Goal: Task Accomplishment & Management: Manage account settings

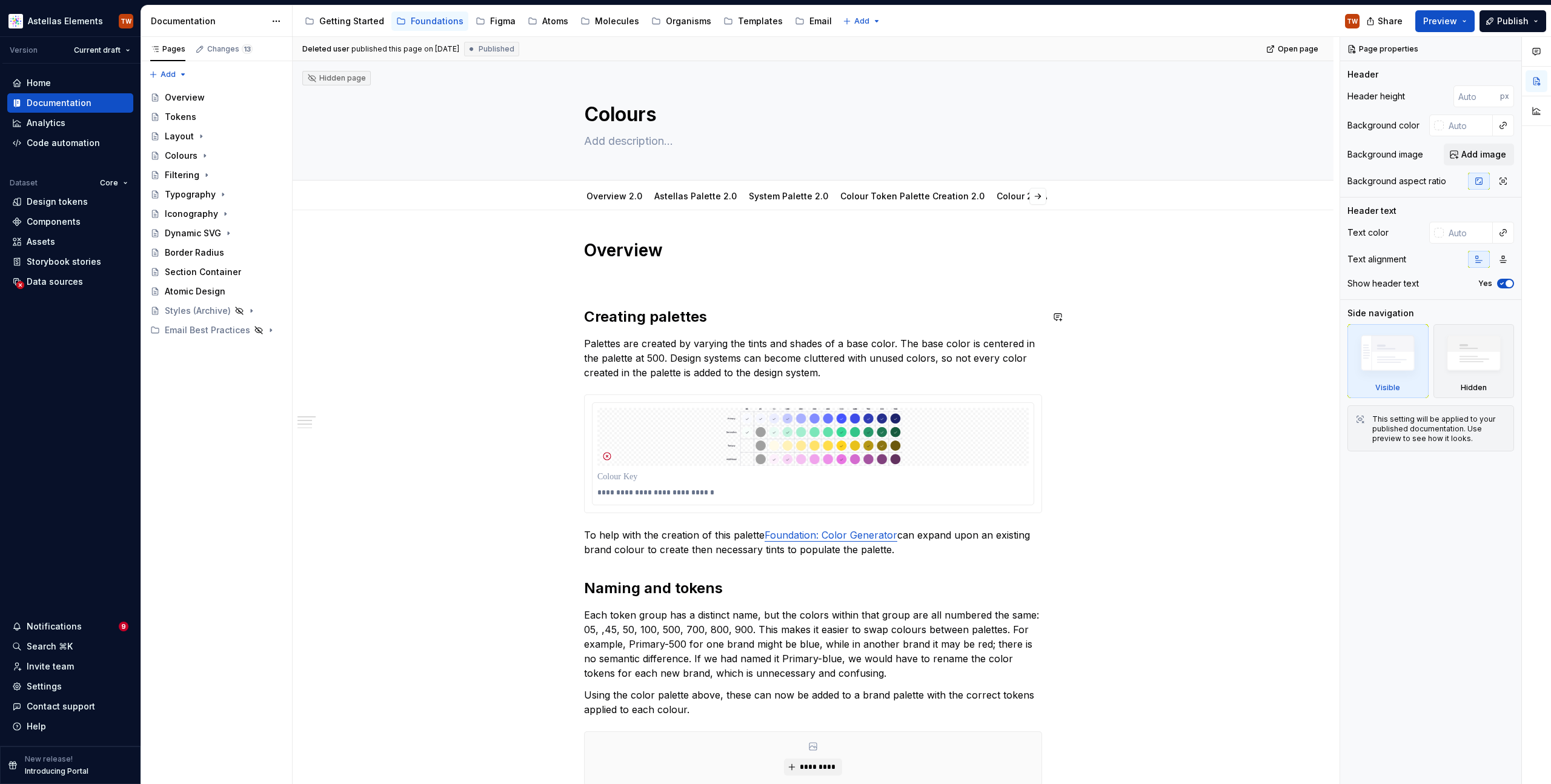
click at [410, 306] on div "**********" at bounding box center [813, 714] width 1041 height 1007
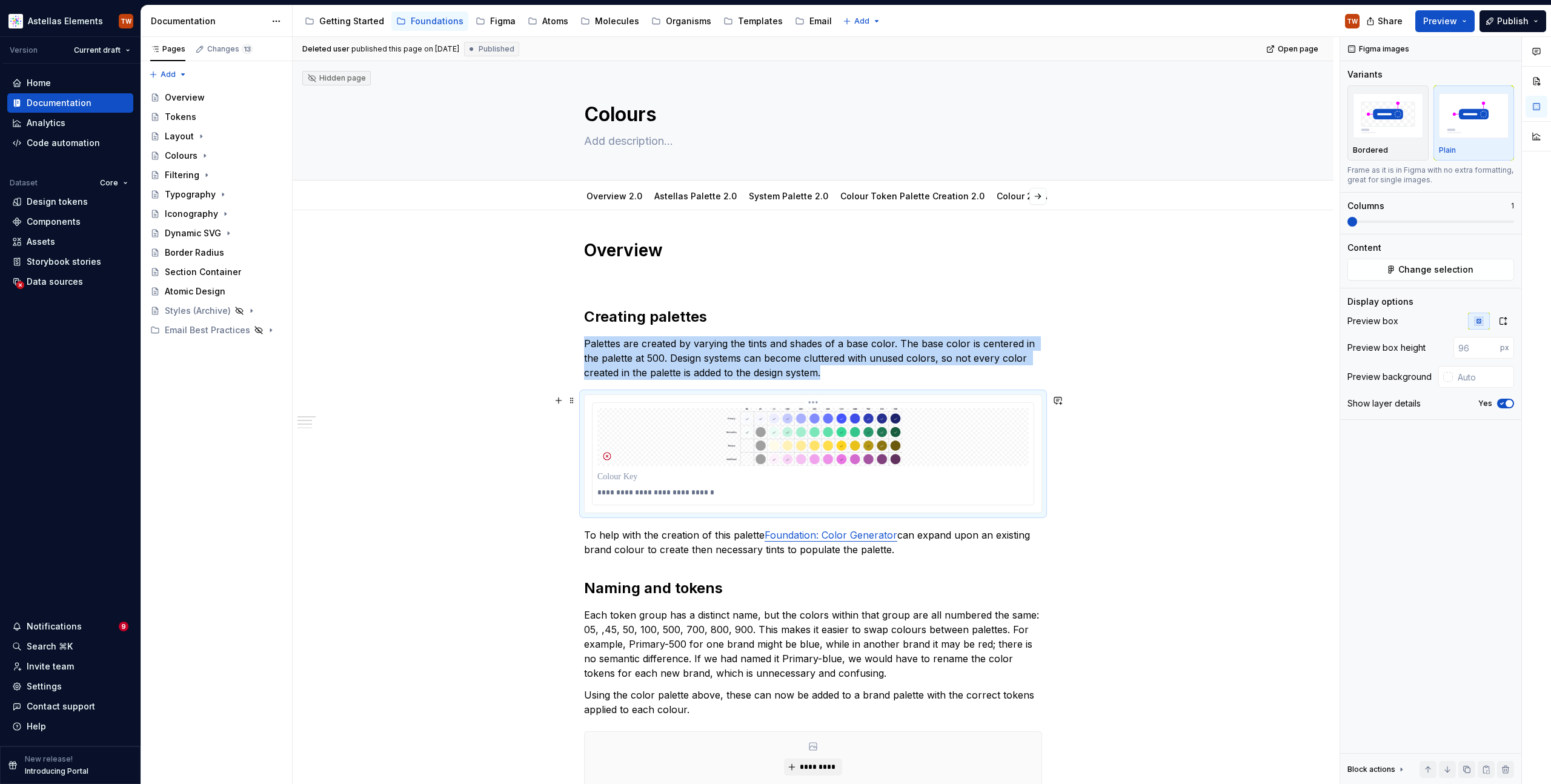
click at [730, 464] on img "To enrich screen reader interactions, please activate Accessibility in Grammarl…" at bounding box center [813, 437] width 432 height 58
click at [1501, 322] on icon "button" at bounding box center [1503, 321] width 10 height 10
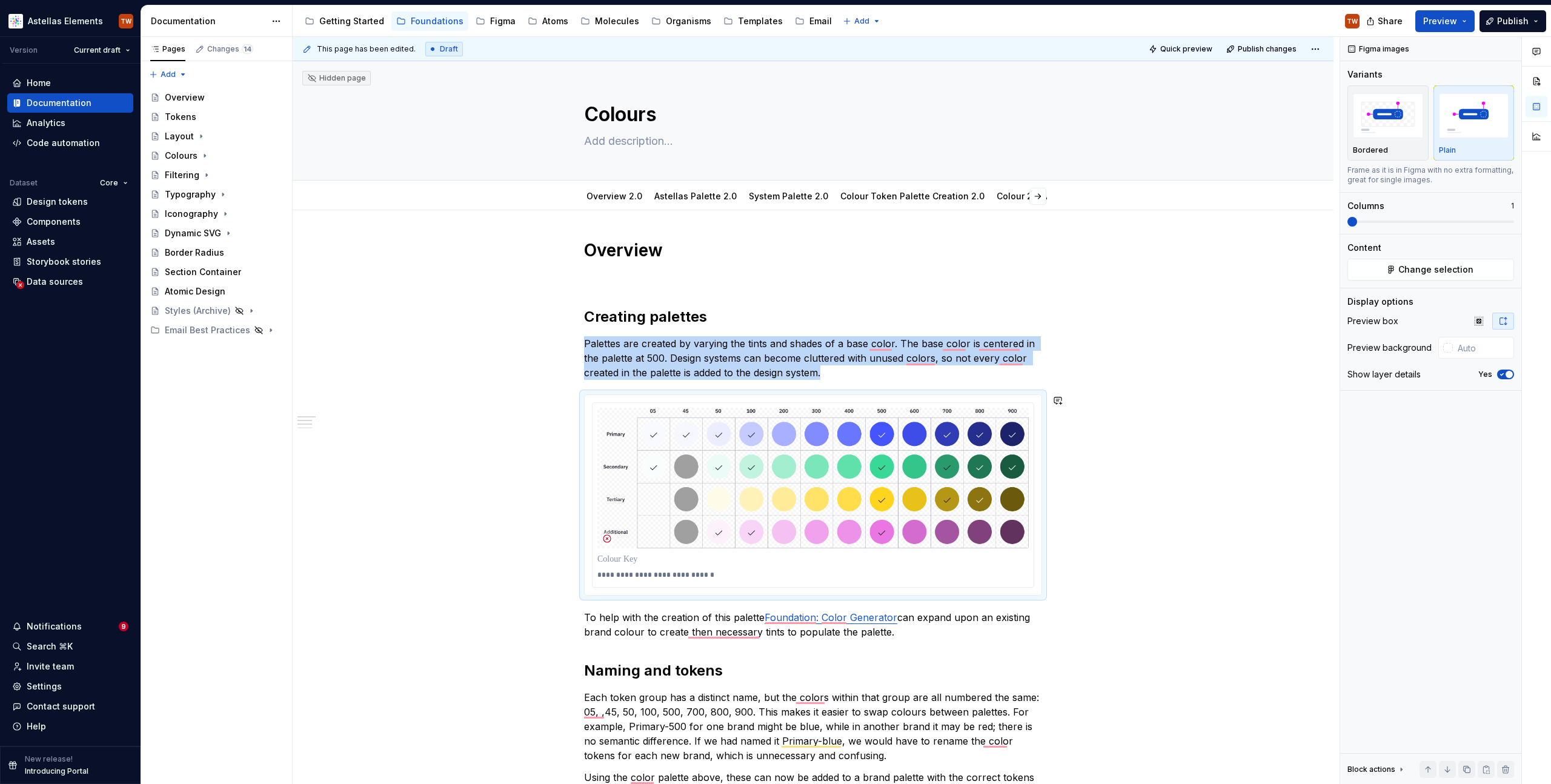
type textarea "*"
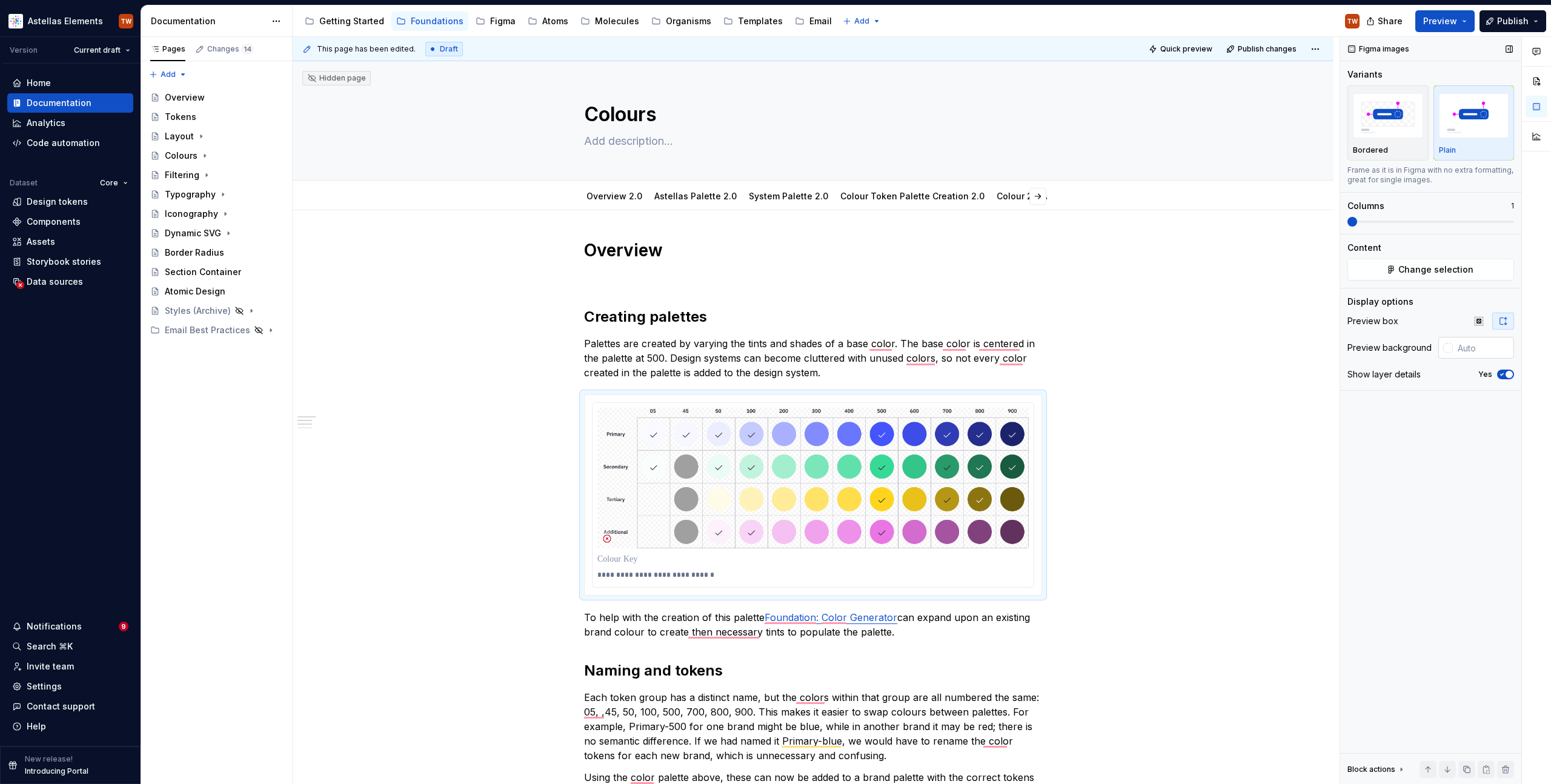
click at [1466, 345] on input "text" at bounding box center [1484, 347] width 61 height 22
click at [1453, 352] on input "text" at bounding box center [1484, 347] width 61 height 22
click at [1449, 345] on div at bounding box center [1449, 348] width 10 height 10
type input "#F0E1E1"
type input "*******"
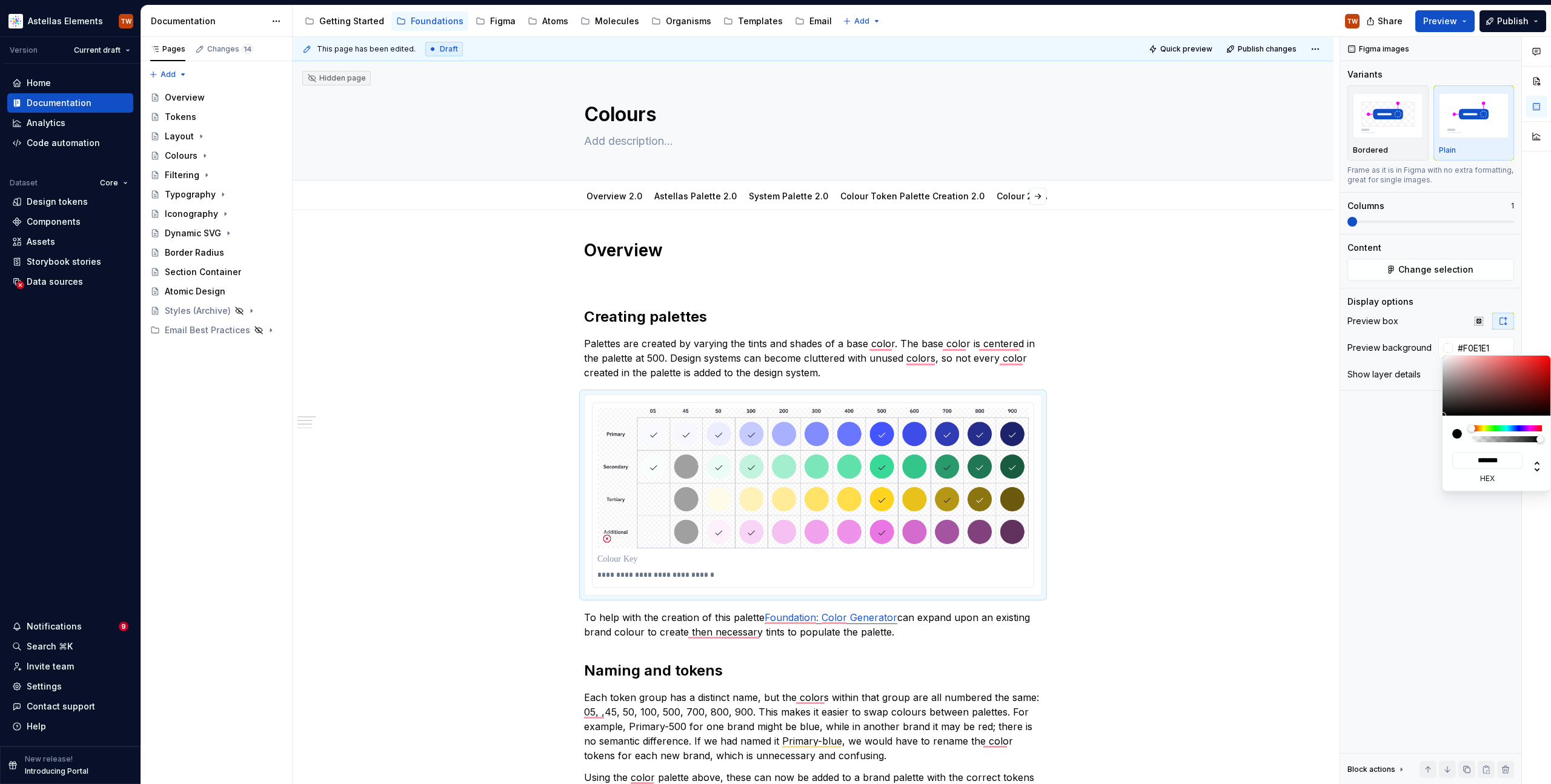
type input "#EDDEDE"
type input "*******"
type input "#EDE1E1"
type input "*******"
type input "#F5F5F5"
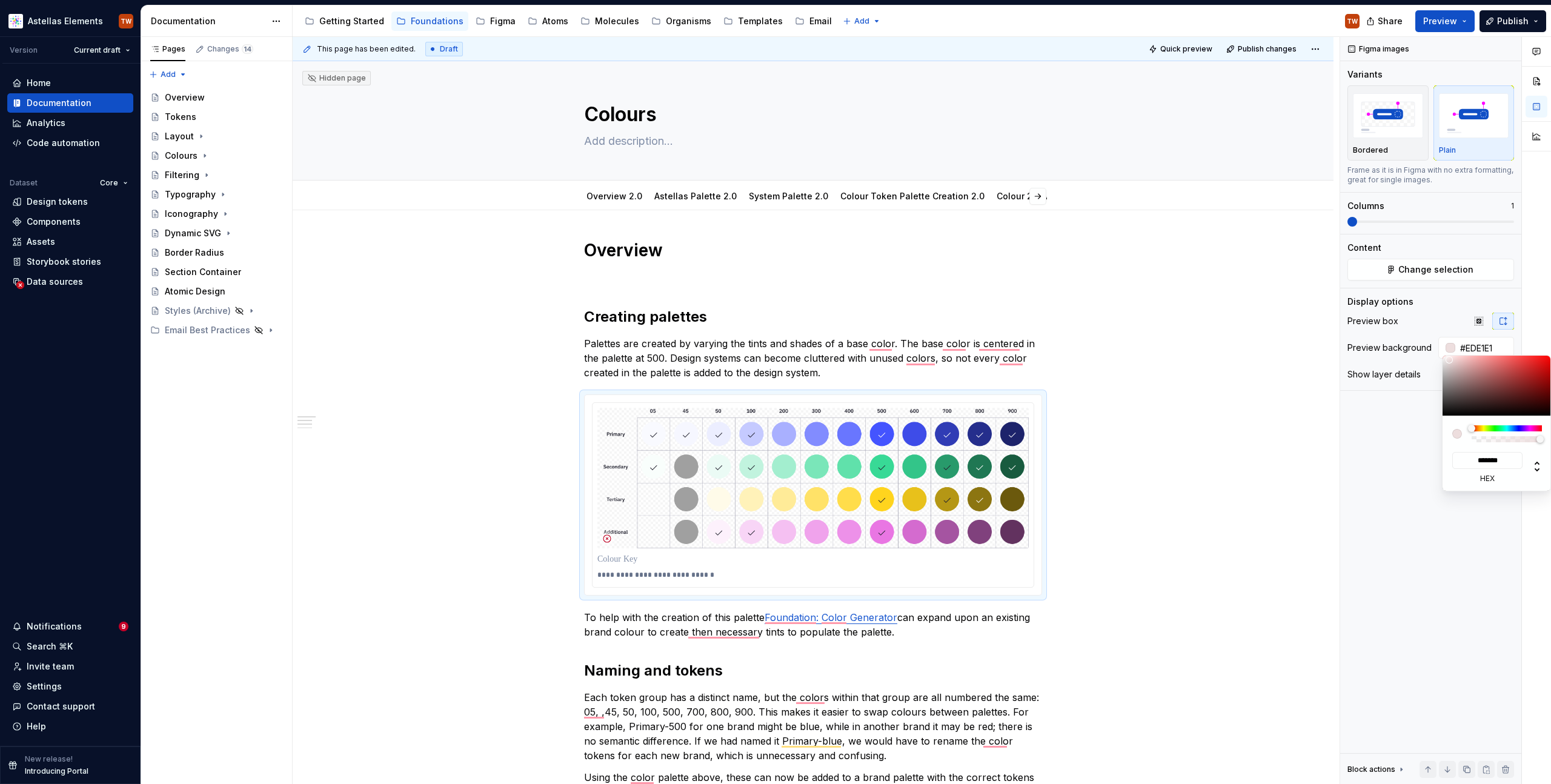
type input "*******"
type input "#F7F7F7"
type input "*******"
drag, startPoint x: 1449, startPoint y: 359, endPoint x: 1413, endPoint y: 386, distance: 45.0
click at [1439, 357] on body "Astellas Elements TW Version Current draft Home Documentation Analytics Code au…" at bounding box center [776, 392] width 1551 height 784
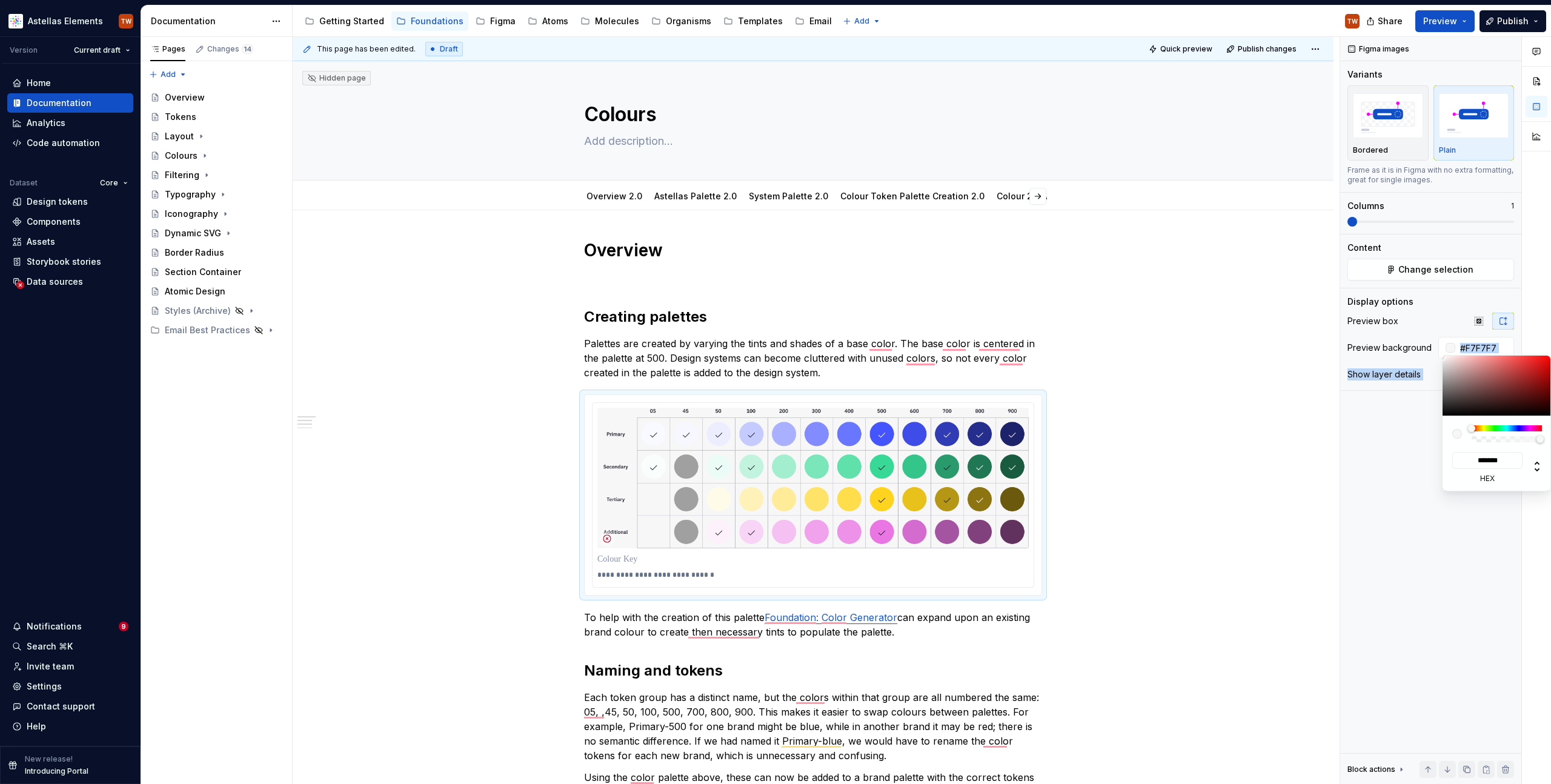
click at [1379, 460] on div "Comments Open comments No comments yet Select ‘Comment’ from the block context …" at bounding box center [1445, 410] width 211 height 748
click at [1385, 425] on div "Comments Open comments No comments yet Select ‘Comment’ from the block context …" at bounding box center [1445, 410] width 211 height 748
click at [1120, 417] on div "**********" at bounding box center [813, 755] width 1041 height 1089
click at [446, 313] on div "**********" at bounding box center [813, 755] width 1041 height 1089
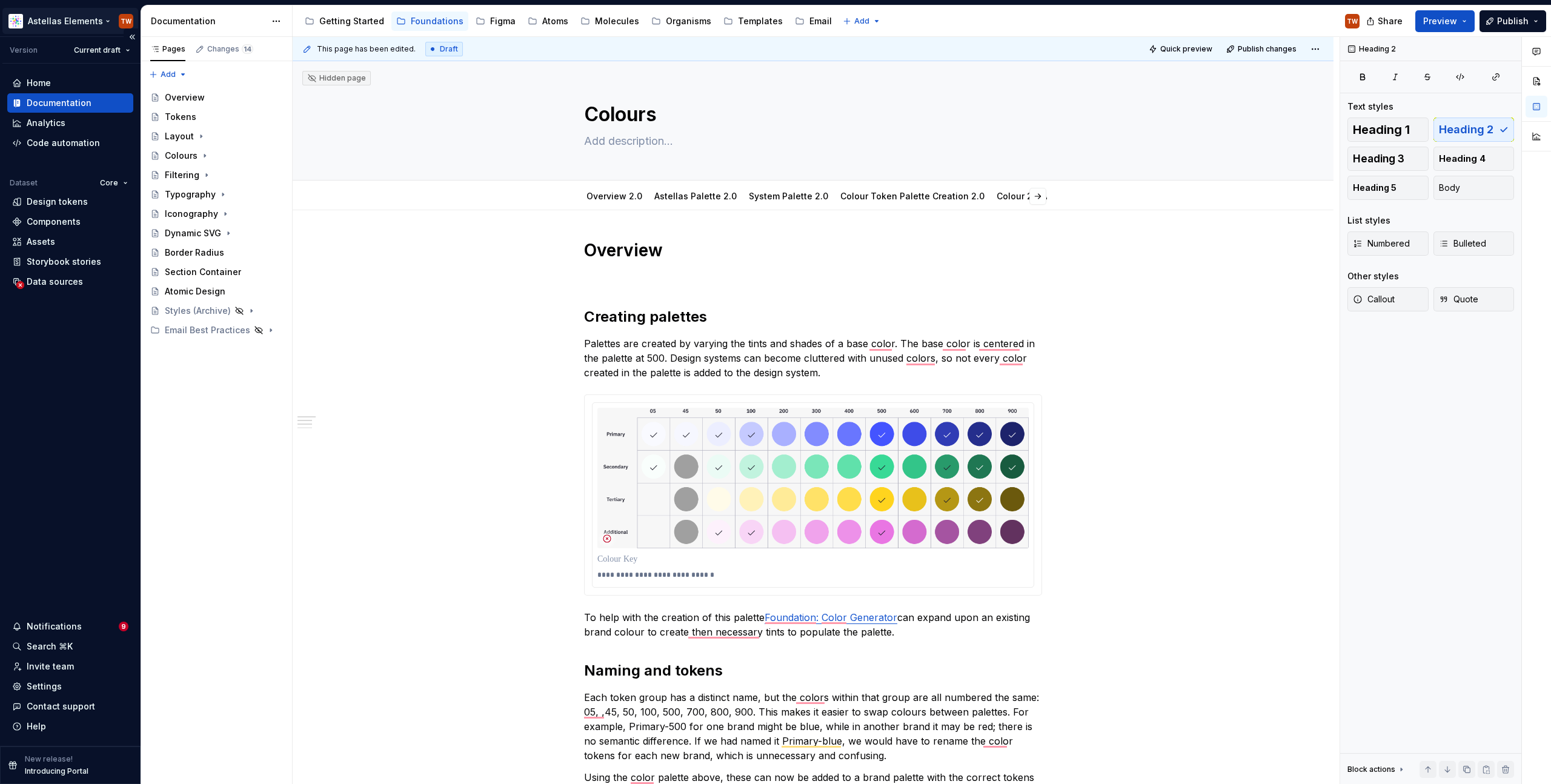
click at [65, 18] on html "Astellas Elements TW Version Current draft Home Documentation Analytics Code au…" at bounding box center [776, 392] width 1551 height 784
click at [65, 18] on html "Astellas Elements TW Version Current draft Home Documentation Analytics Code au…" at bounding box center [776, 392] width 1551 height 784
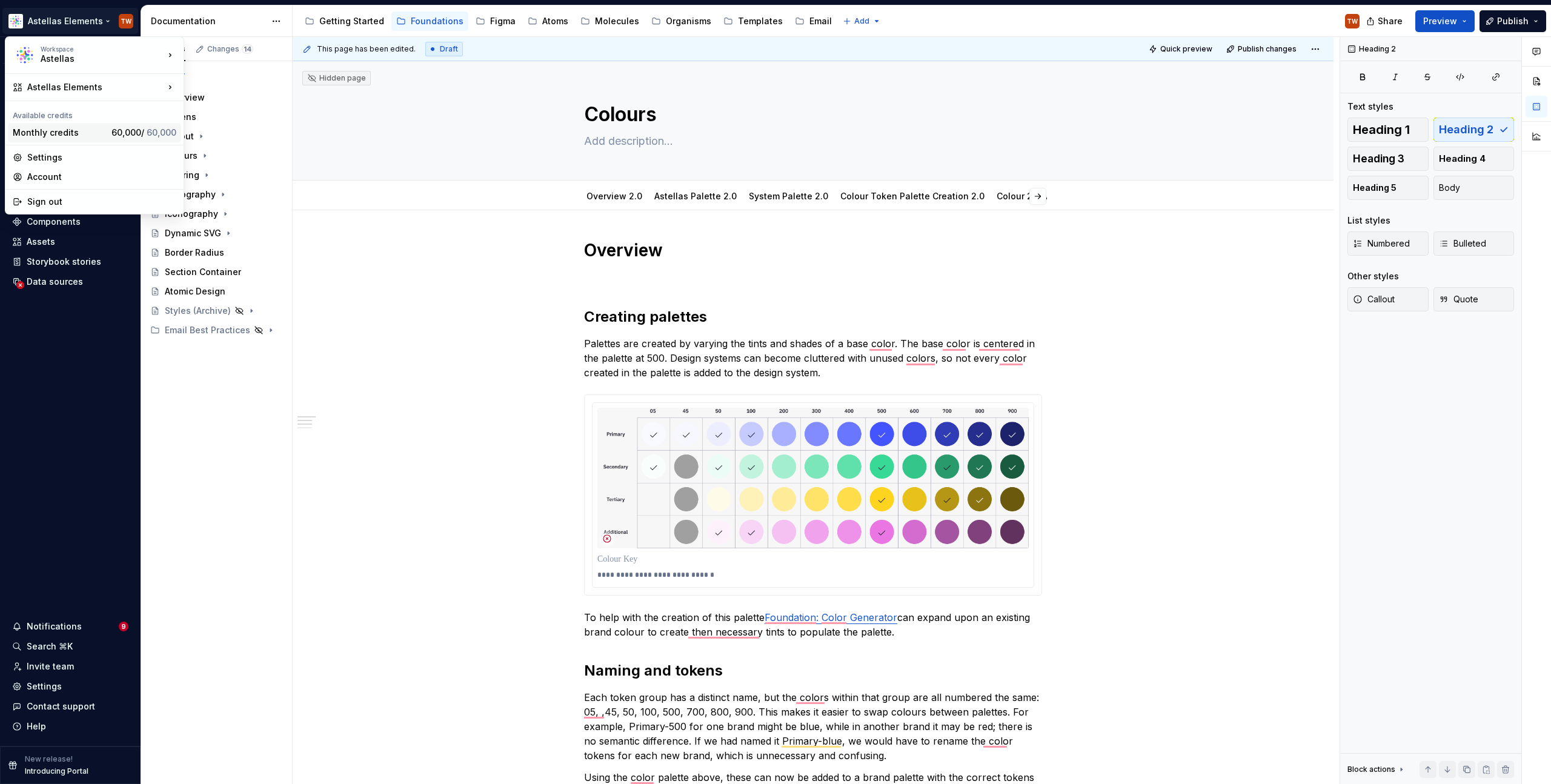
click at [114, 134] on span "60,000 / 60,000" at bounding box center [143, 132] width 65 height 11
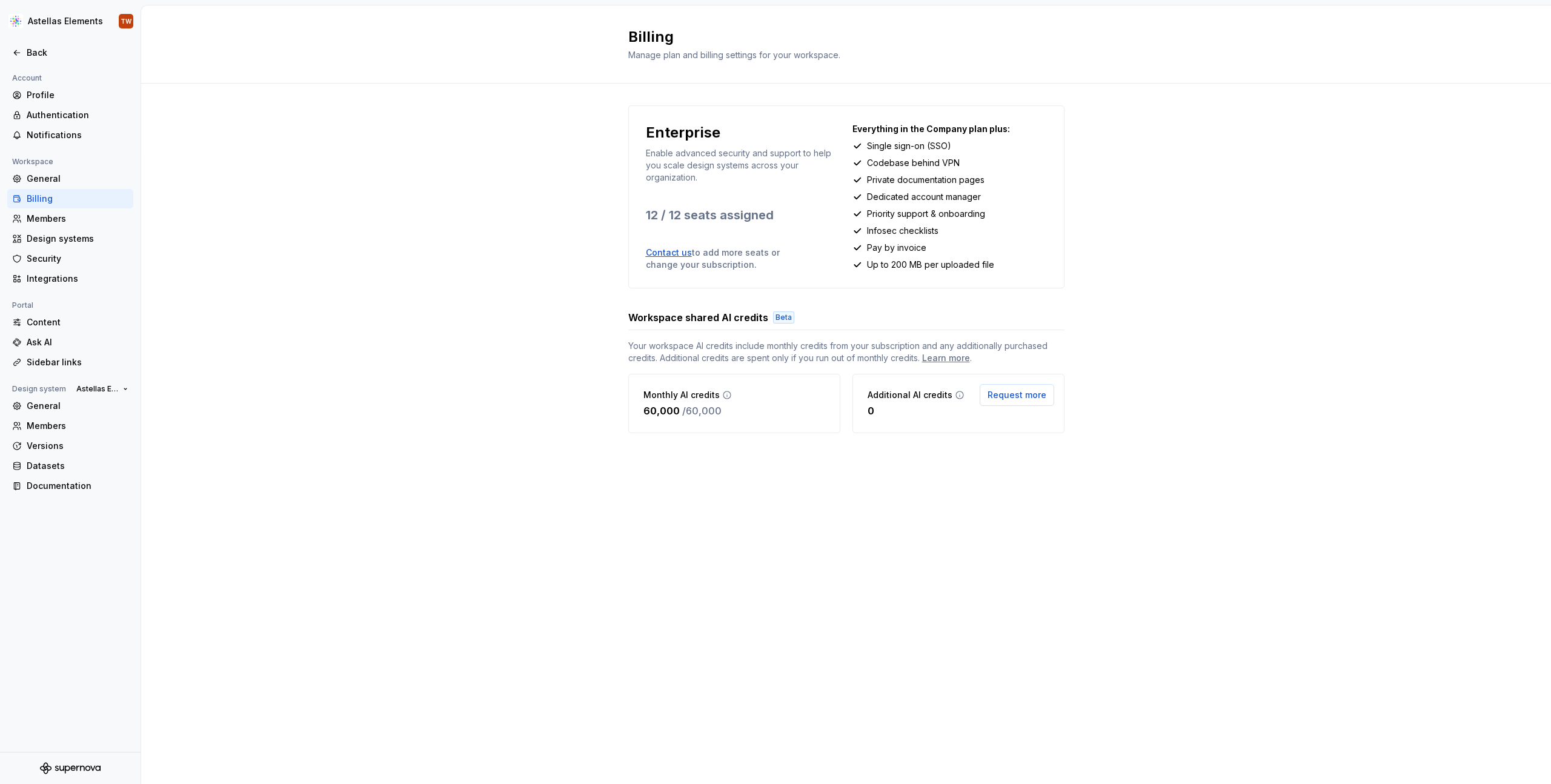
click at [744, 411] on div "Monthly AI credits 60,000 / 60,000" at bounding box center [734, 403] width 212 height 60
click at [381, 309] on div "Enterprise Enable advanced security and support to help you scale design system…" at bounding box center [847, 281] width 1410 height 396
click at [31, 53] on div "Back" at bounding box center [77, 53] width 102 height 12
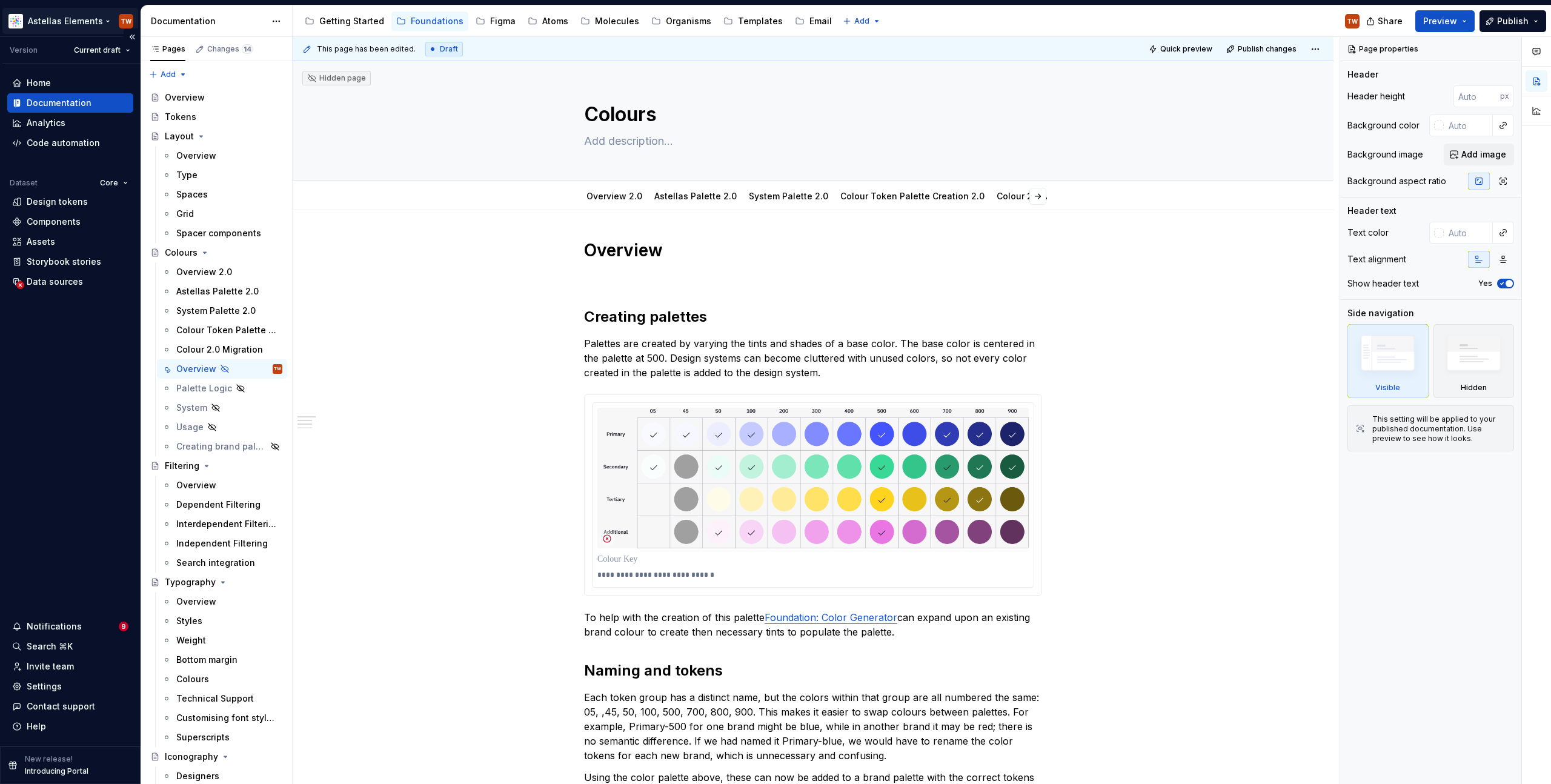
click at [60, 23] on html "Astellas Elements TW Version Current draft Home Documentation Analytics Code au…" at bounding box center [776, 392] width 1551 height 784
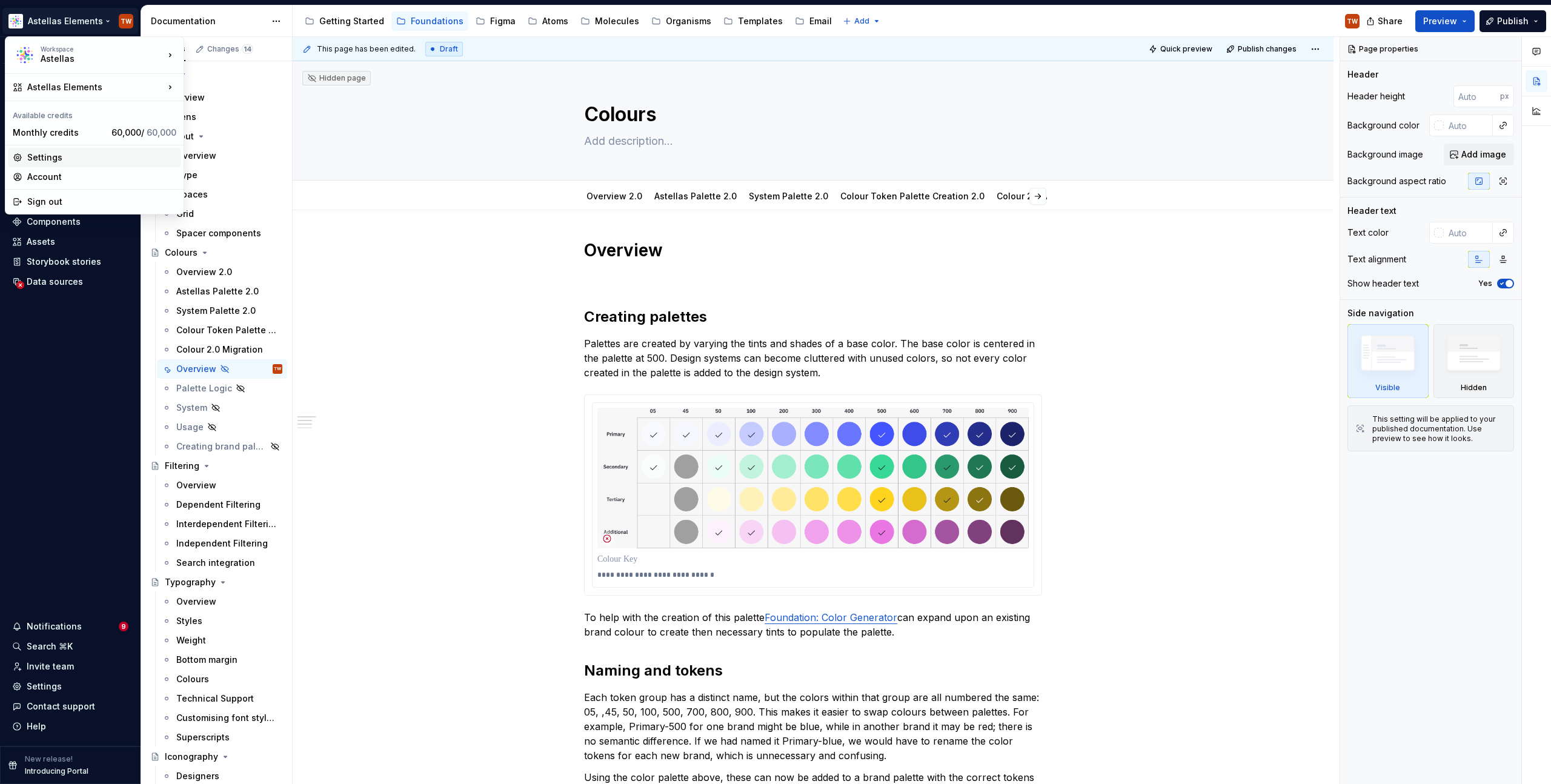
click at [70, 153] on div "Settings" at bounding box center [102, 157] width 149 height 12
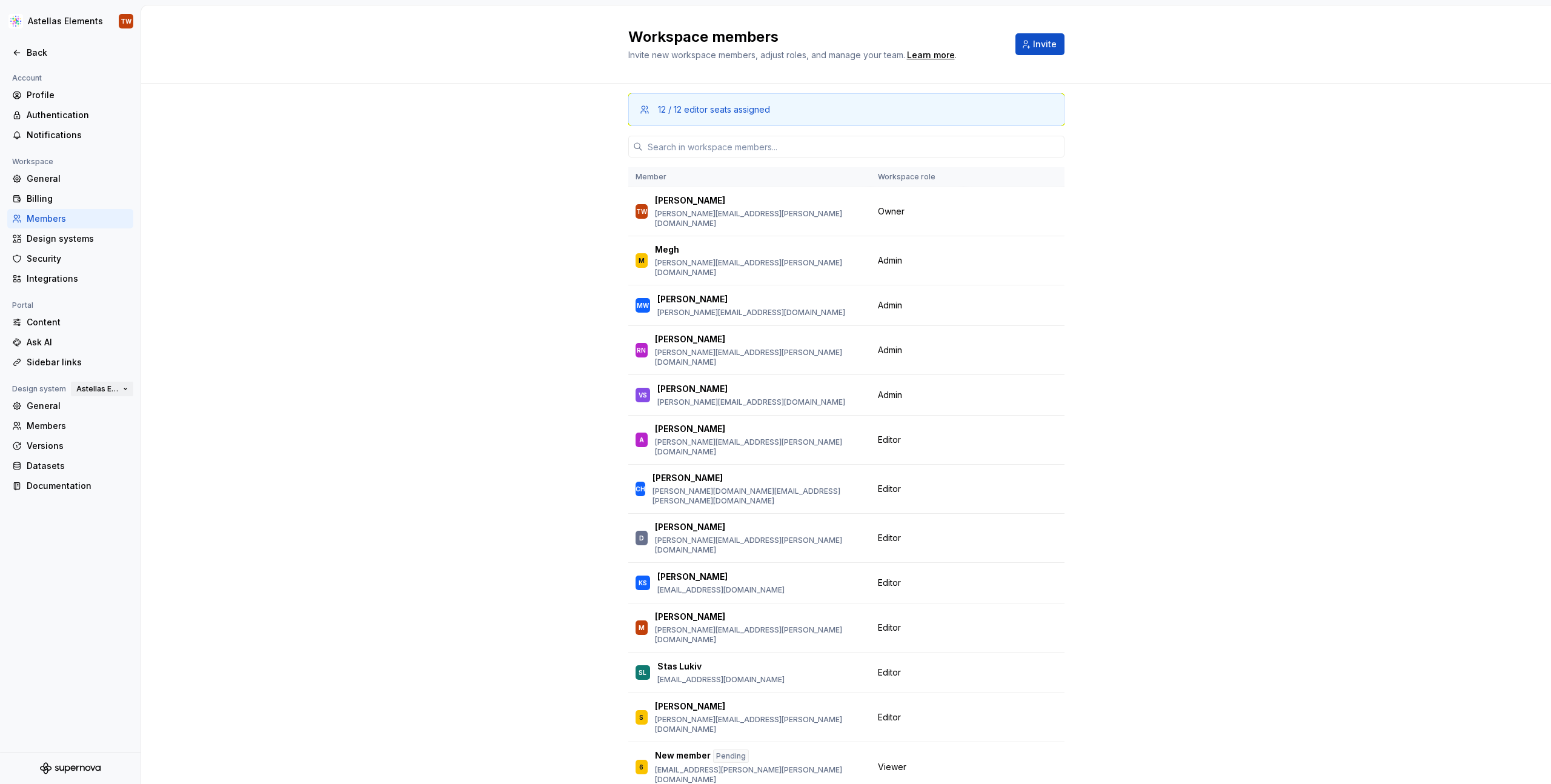
click at [97, 388] on span "Astellas Elements" at bounding box center [97, 389] width 42 height 10
click at [39, 342] on div "Ask AI" at bounding box center [77, 342] width 102 height 12
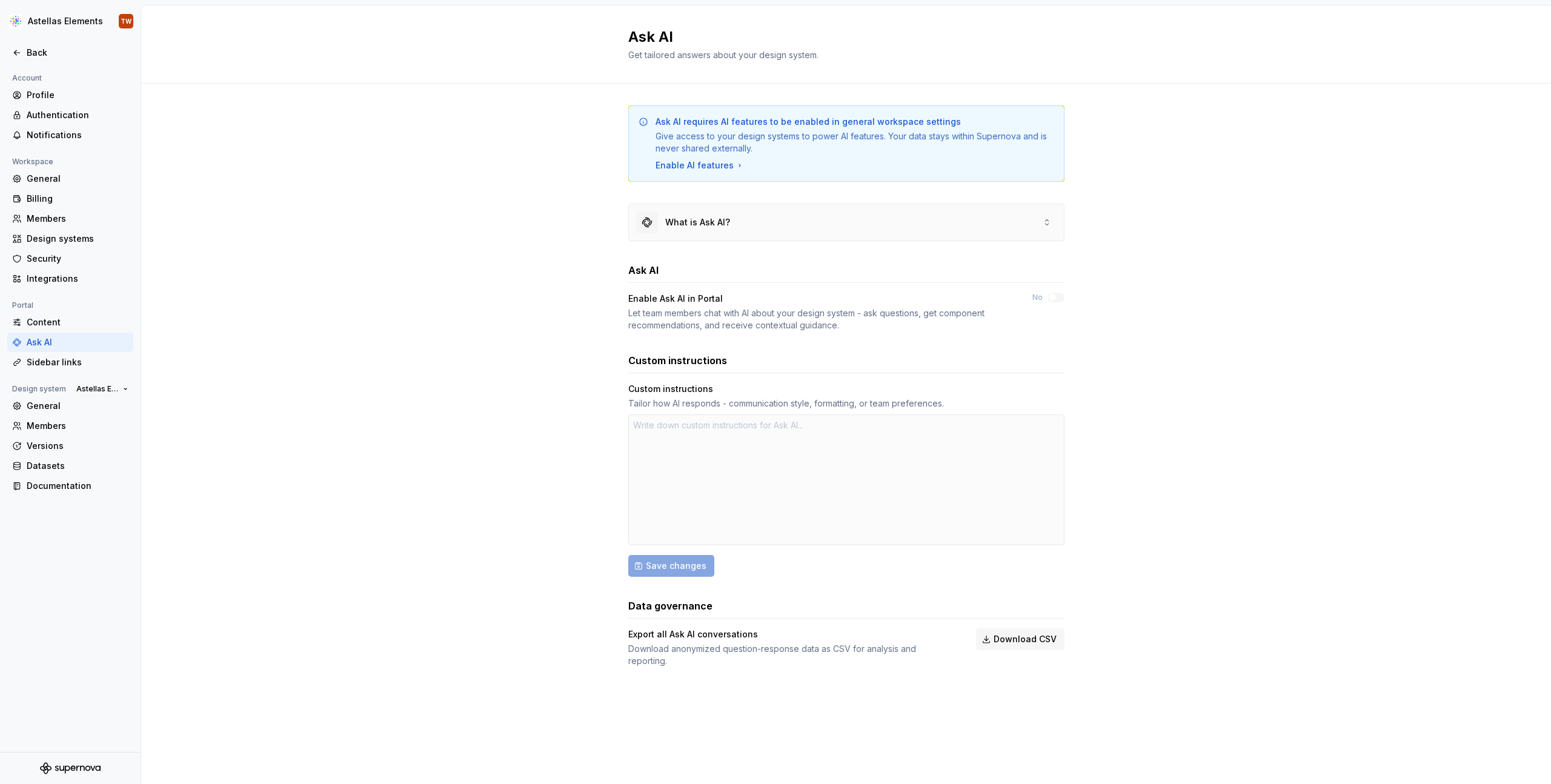
click at [700, 225] on div "What is Ask AI?" at bounding box center [697, 222] width 65 height 12
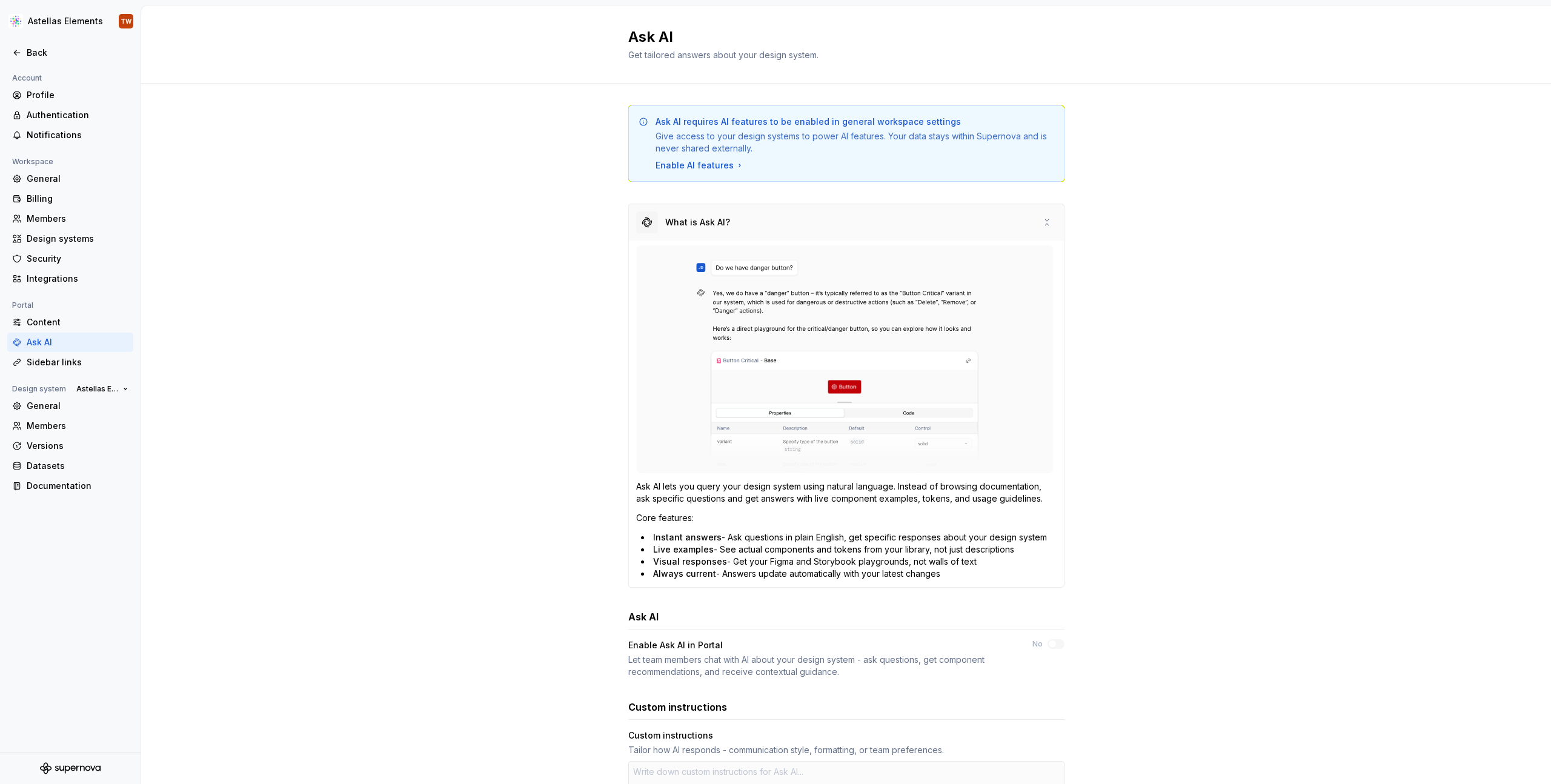
click at [700, 224] on div "What is Ask AI?" at bounding box center [697, 222] width 65 height 12
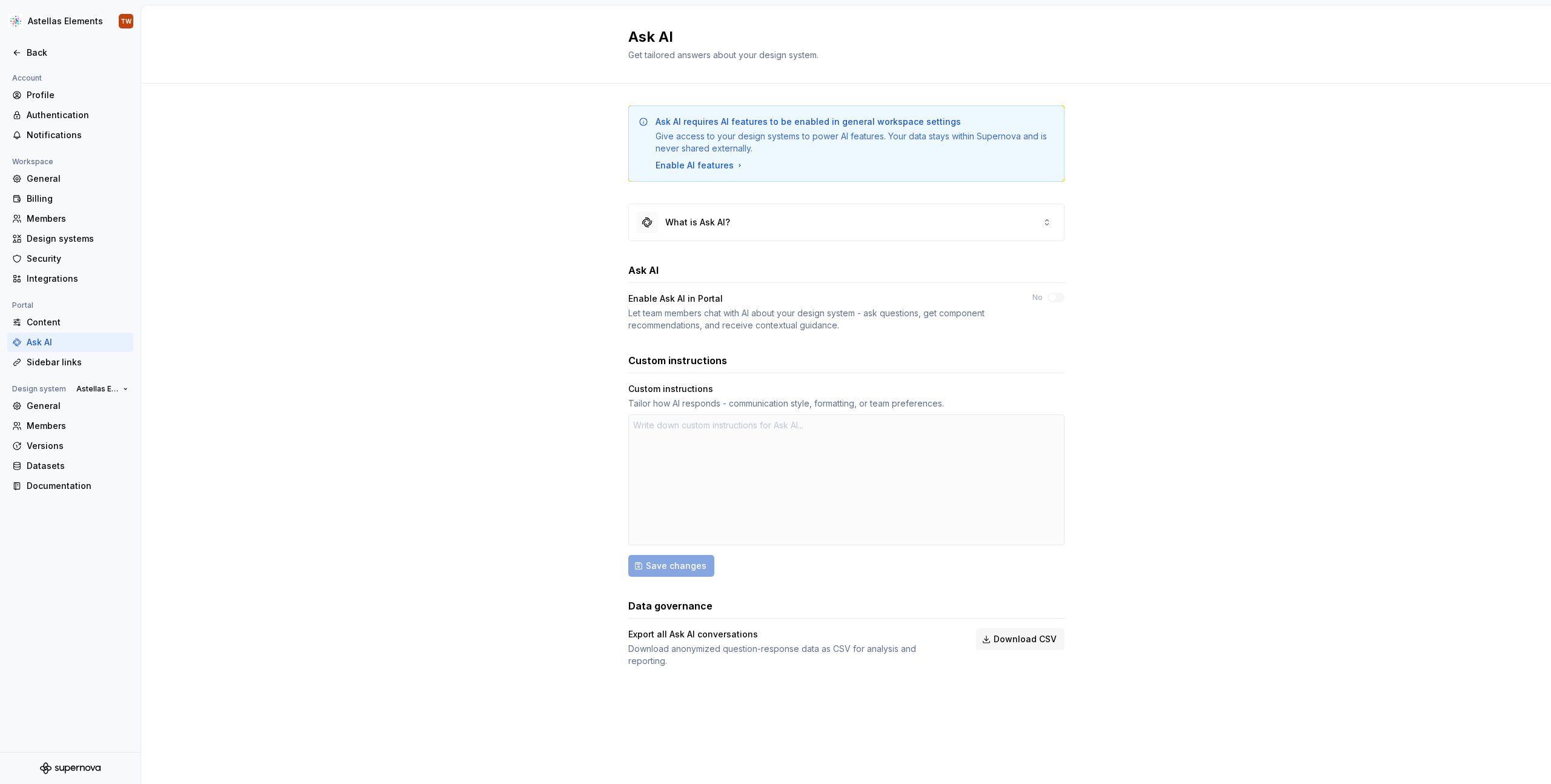
click at [640, 295] on div "Enable Ask AI in Portal" at bounding box center [820, 298] width 382 height 12
click at [1047, 235] on div "What is Ask AI?" at bounding box center [847, 222] width 435 height 36
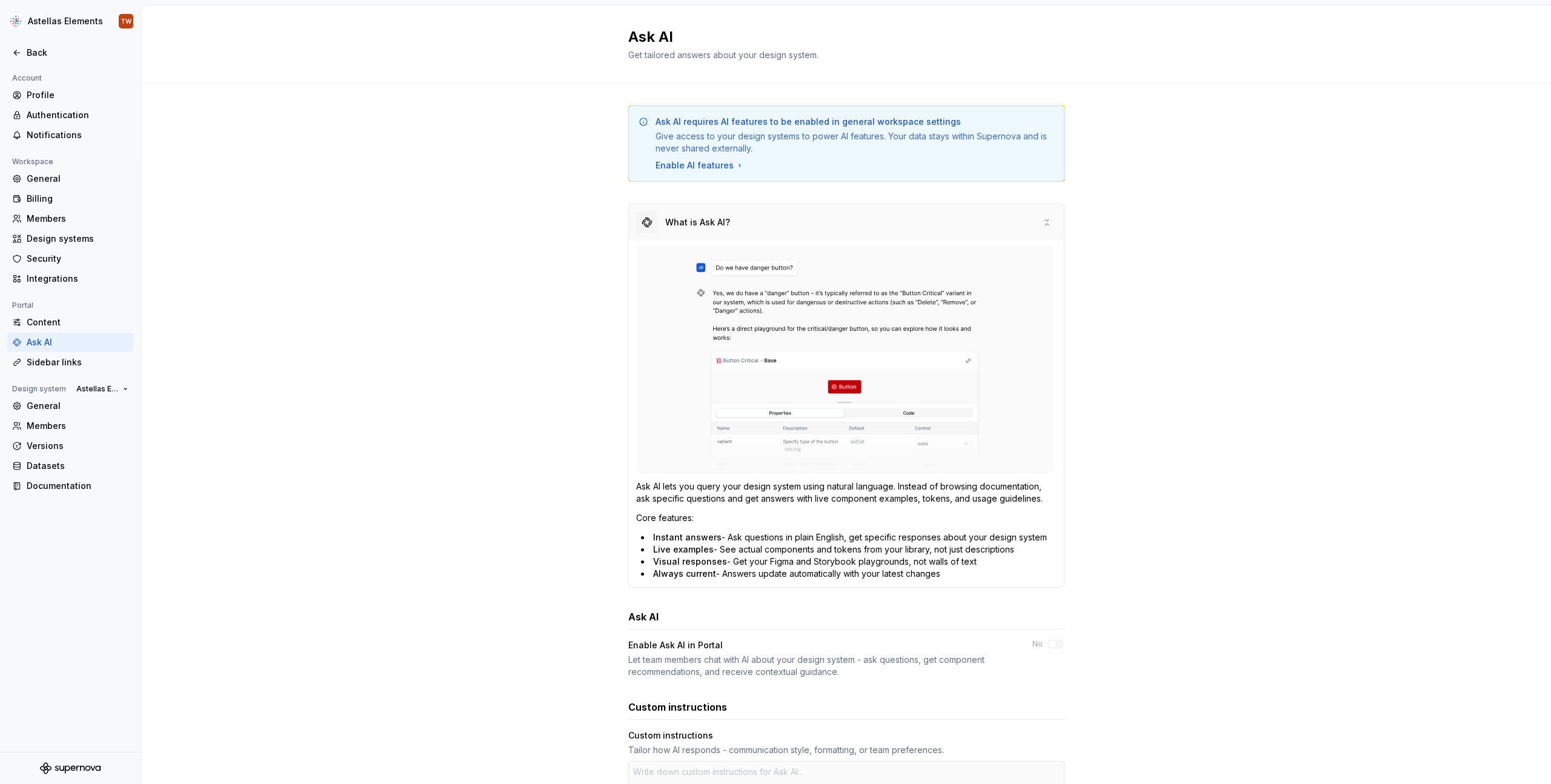
click at [1047, 234] on div "What is Ask AI?" at bounding box center [847, 222] width 435 height 36
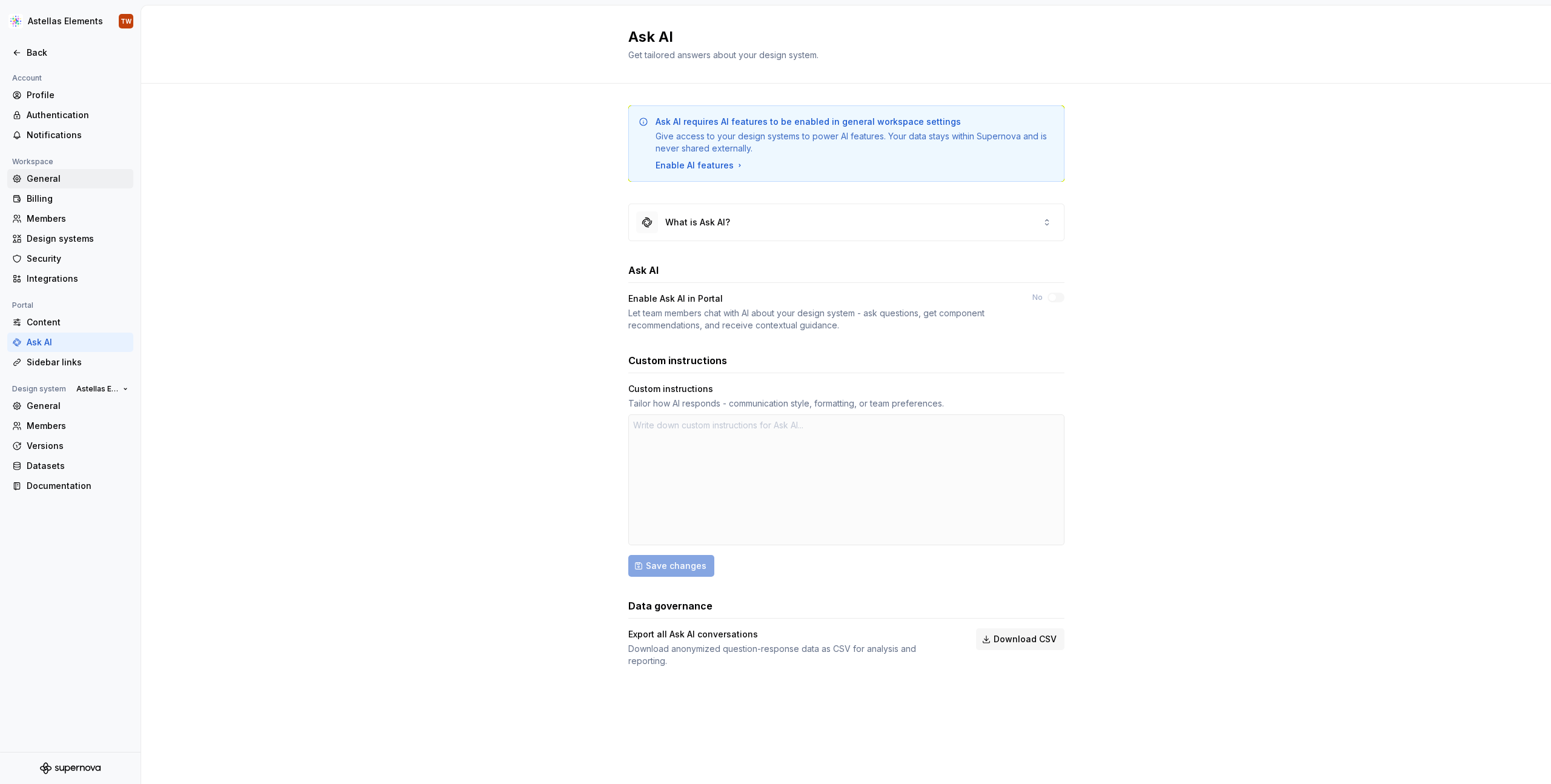
click at [39, 175] on div "General" at bounding box center [77, 178] width 102 height 12
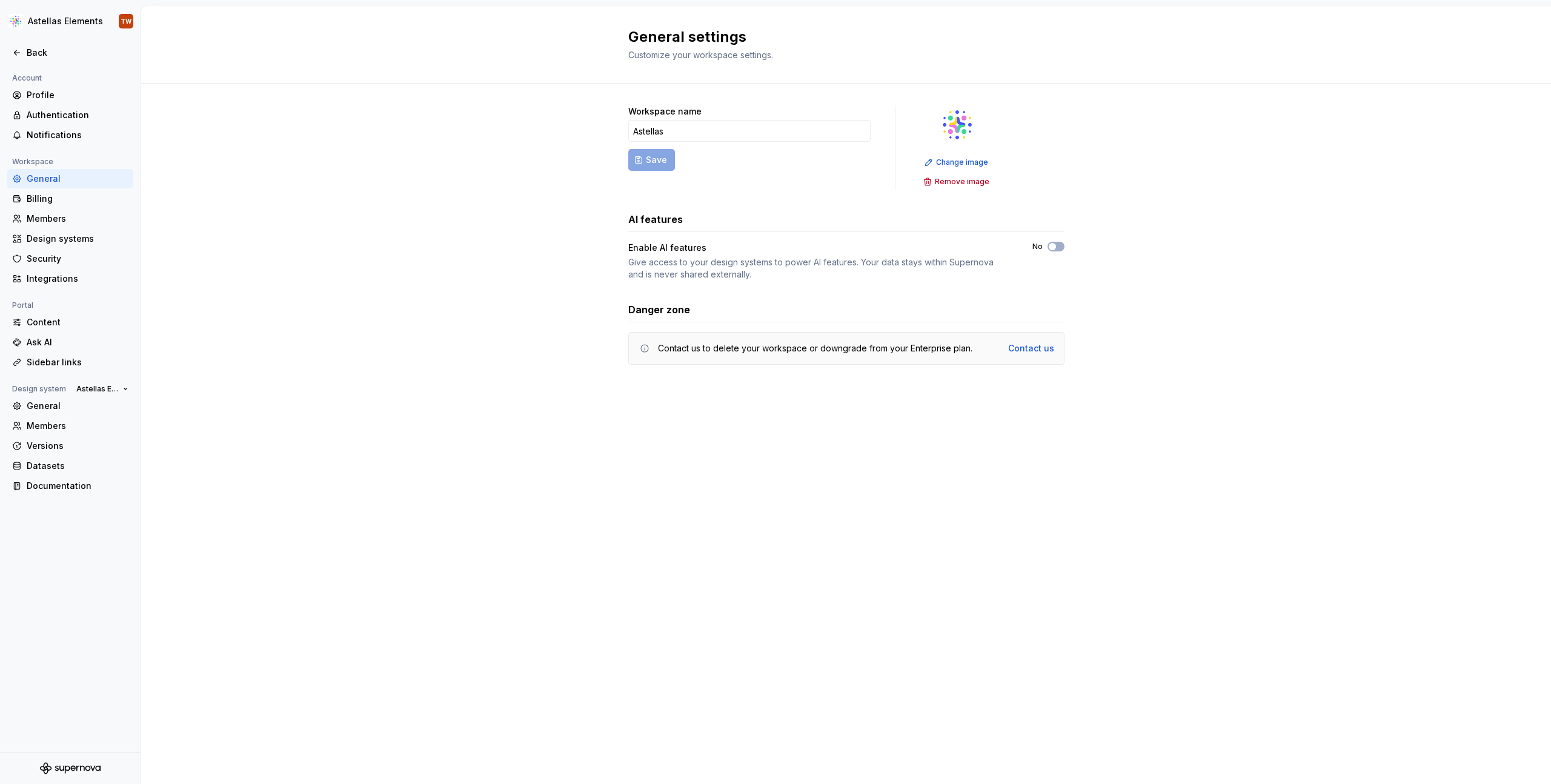
click at [277, 291] on div "Workspace name Astellas Save Change image Remove image AI features Enable AI fe…" at bounding box center [847, 247] width 1410 height 327
click at [18, 47] on div "Back" at bounding box center [70, 53] width 116 height 12
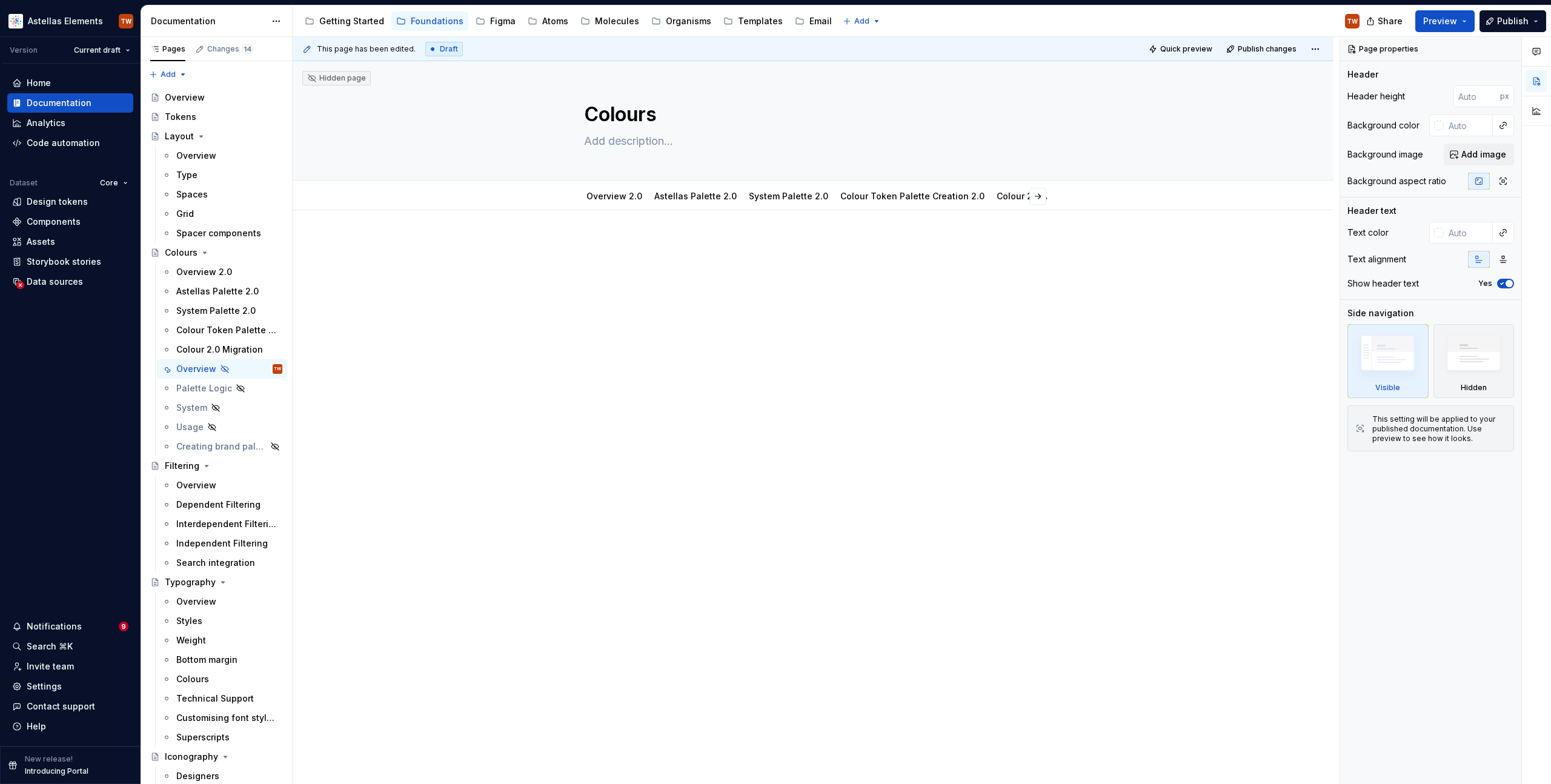
type textarea "*"
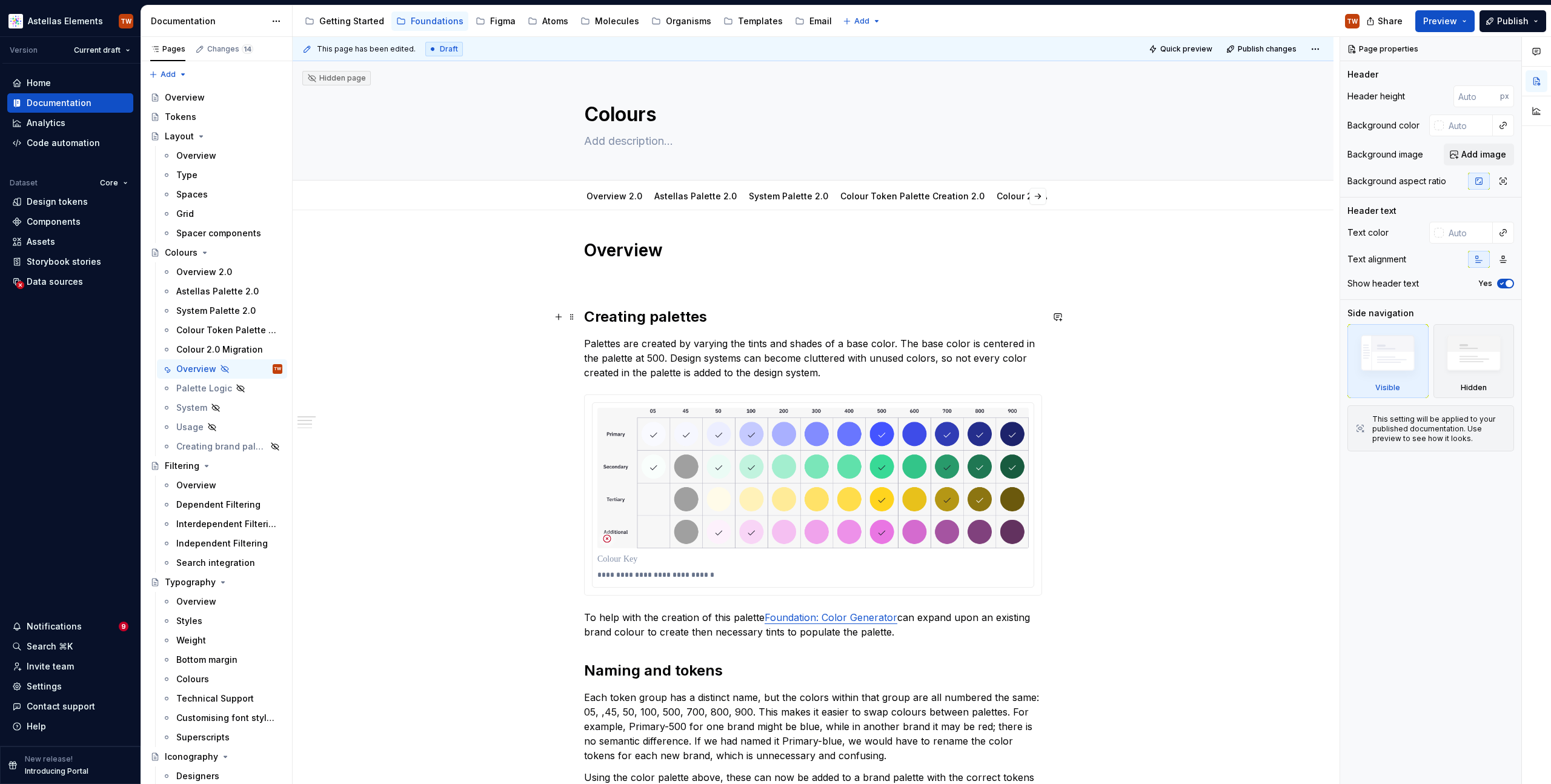
click at [498, 317] on div "**********" at bounding box center [813, 755] width 1041 height 1089
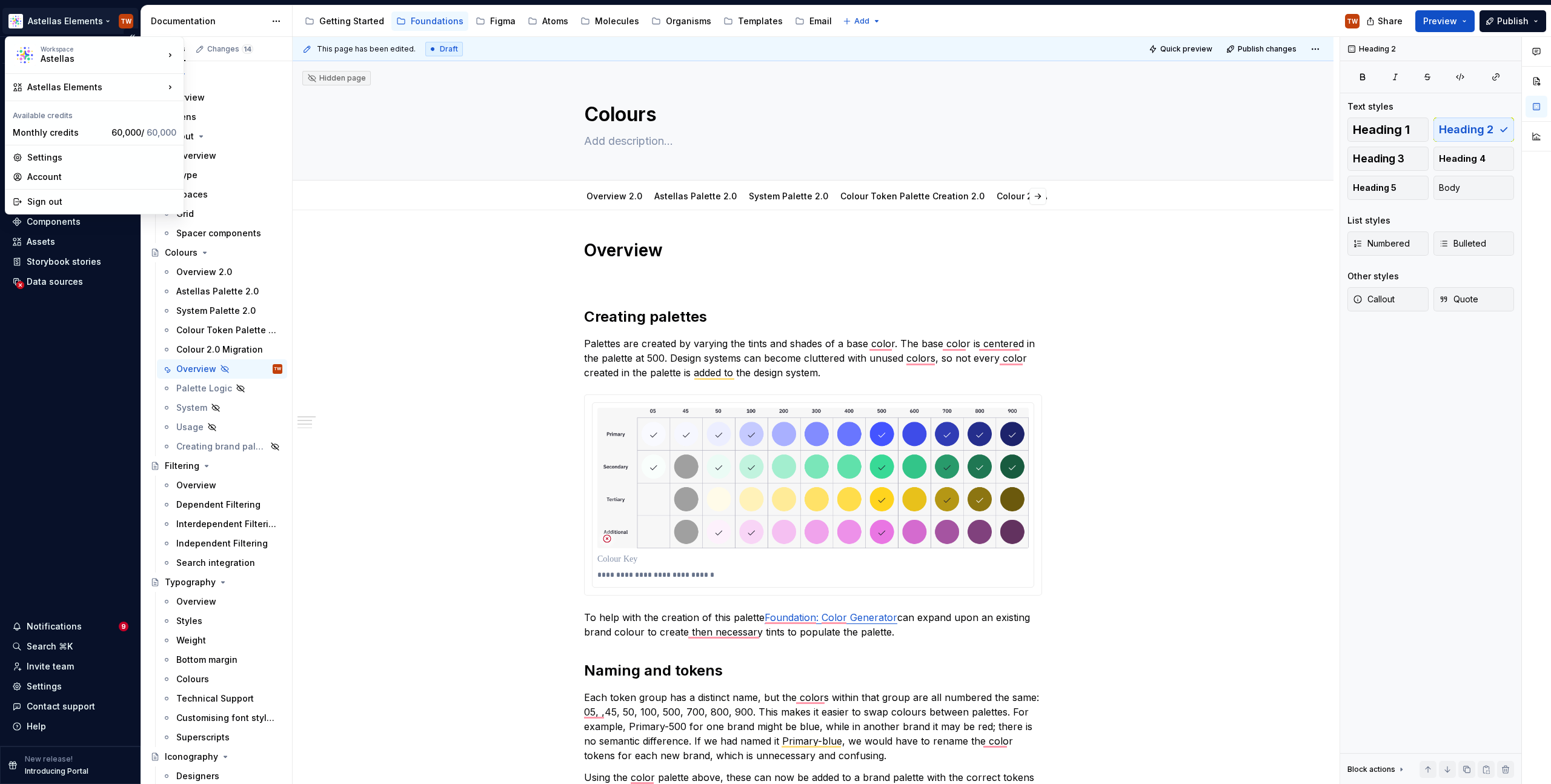
click at [40, 16] on html "Astellas Elements TW Version Current draft Home Documentation Analytics Code au…" at bounding box center [776, 392] width 1551 height 784
click at [217, 151] on div "SN Structure test" at bounding box center [256, 151] width 104 height 12
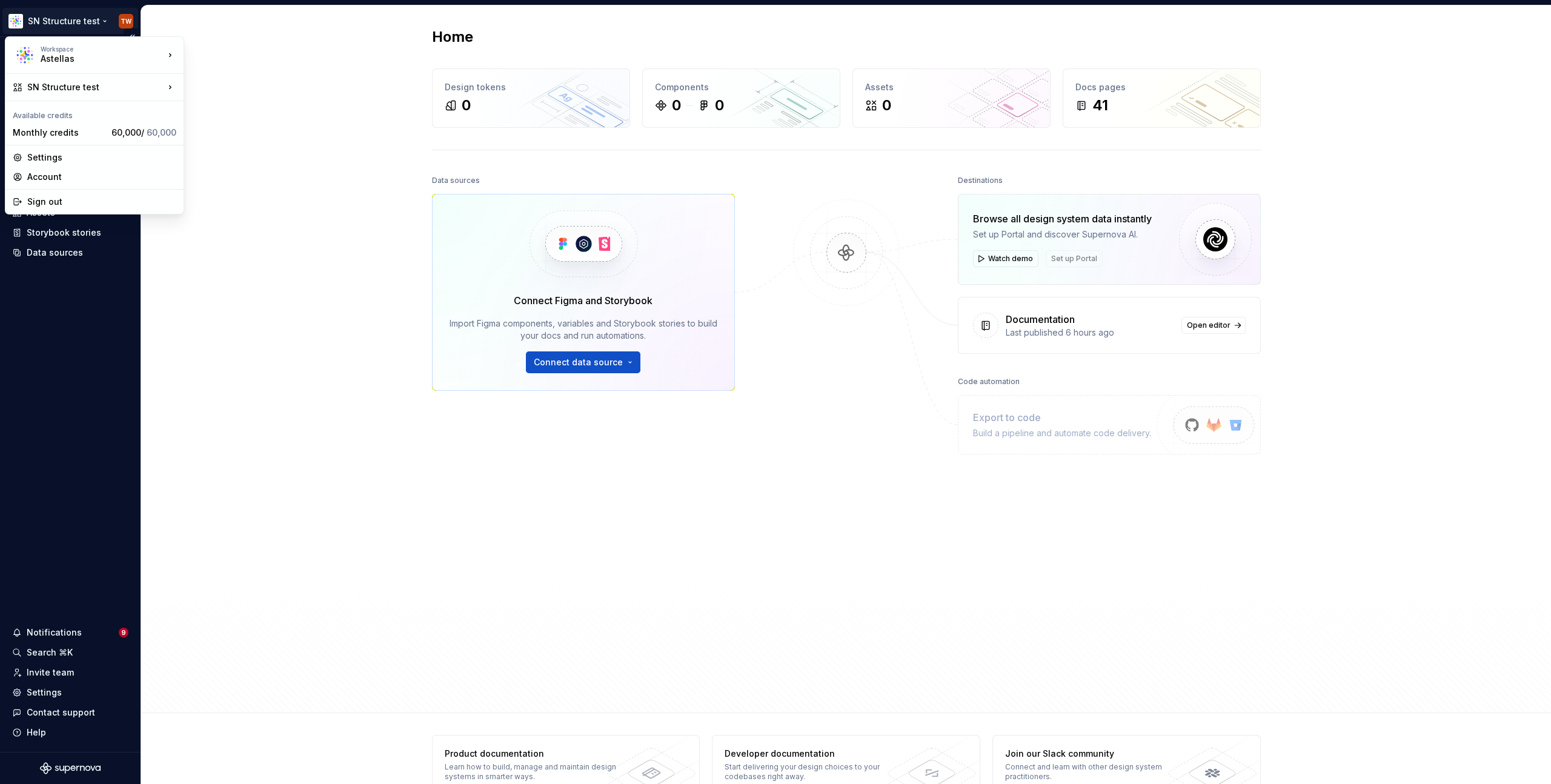
click at [73, 21] on html "SN Structure test TW Home Documentation Analytics Code automation Design system…" at bounding box center [776, 392] width 1551 height 784
click at [216, 85] on div "Astellas Elements" at bounding box center [256, 89] width 104 height 12
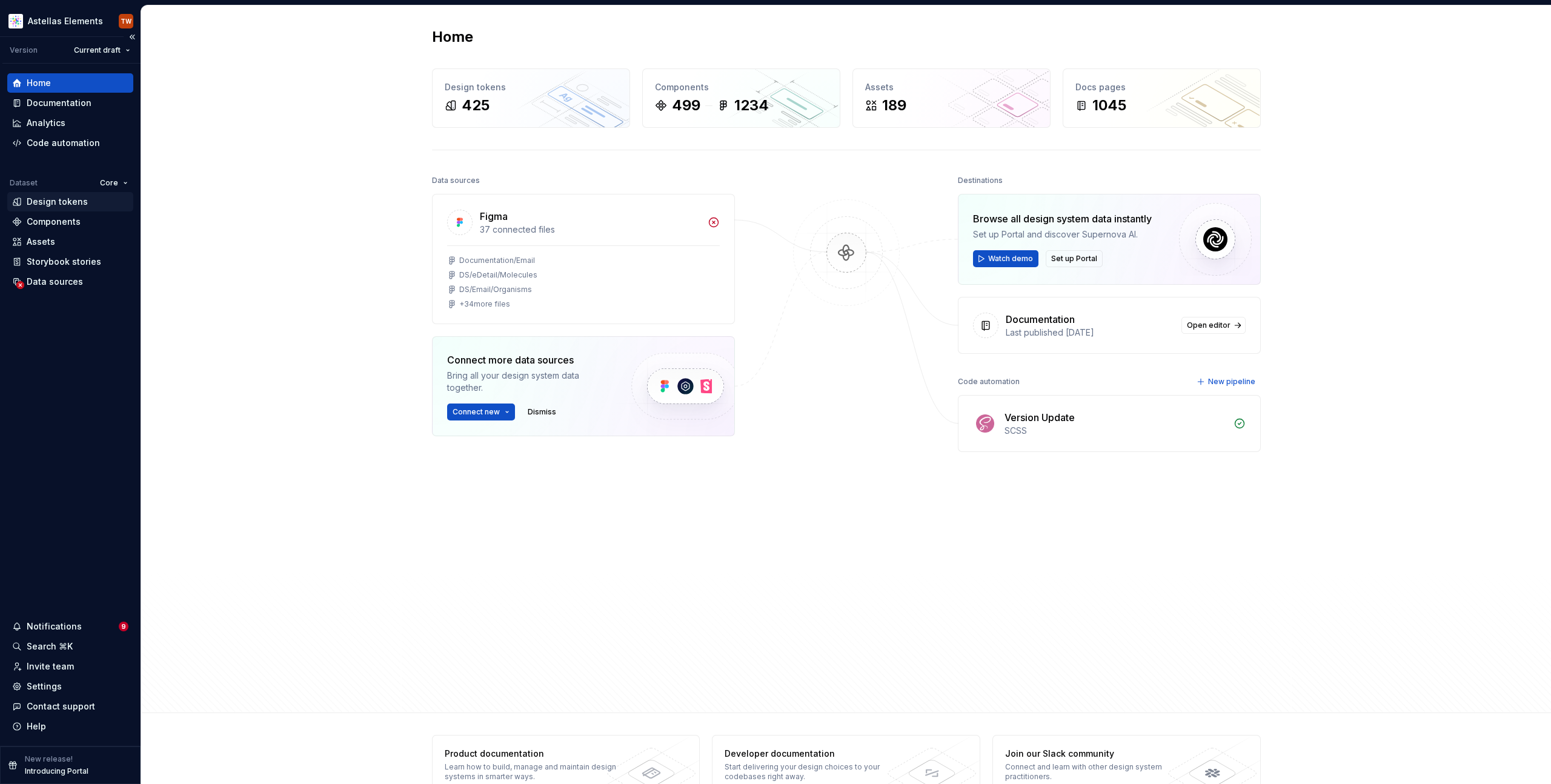
click at [72, 201] on div "Design tokens" at bounding box center [58, 202] width 61 height 12
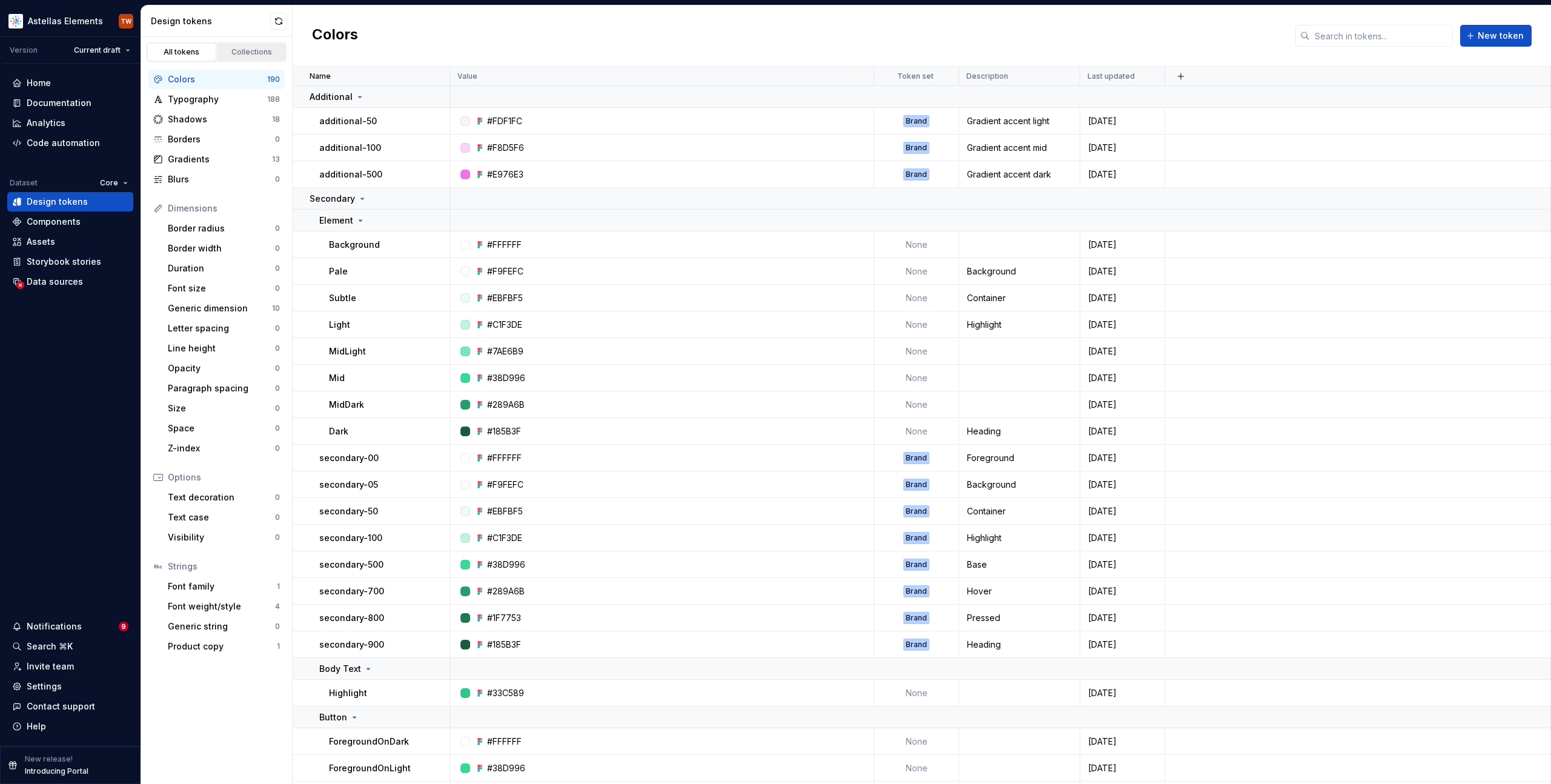
click at [252, 51] on div "Collections" at bounding box center [251, 53] width 60 height 10
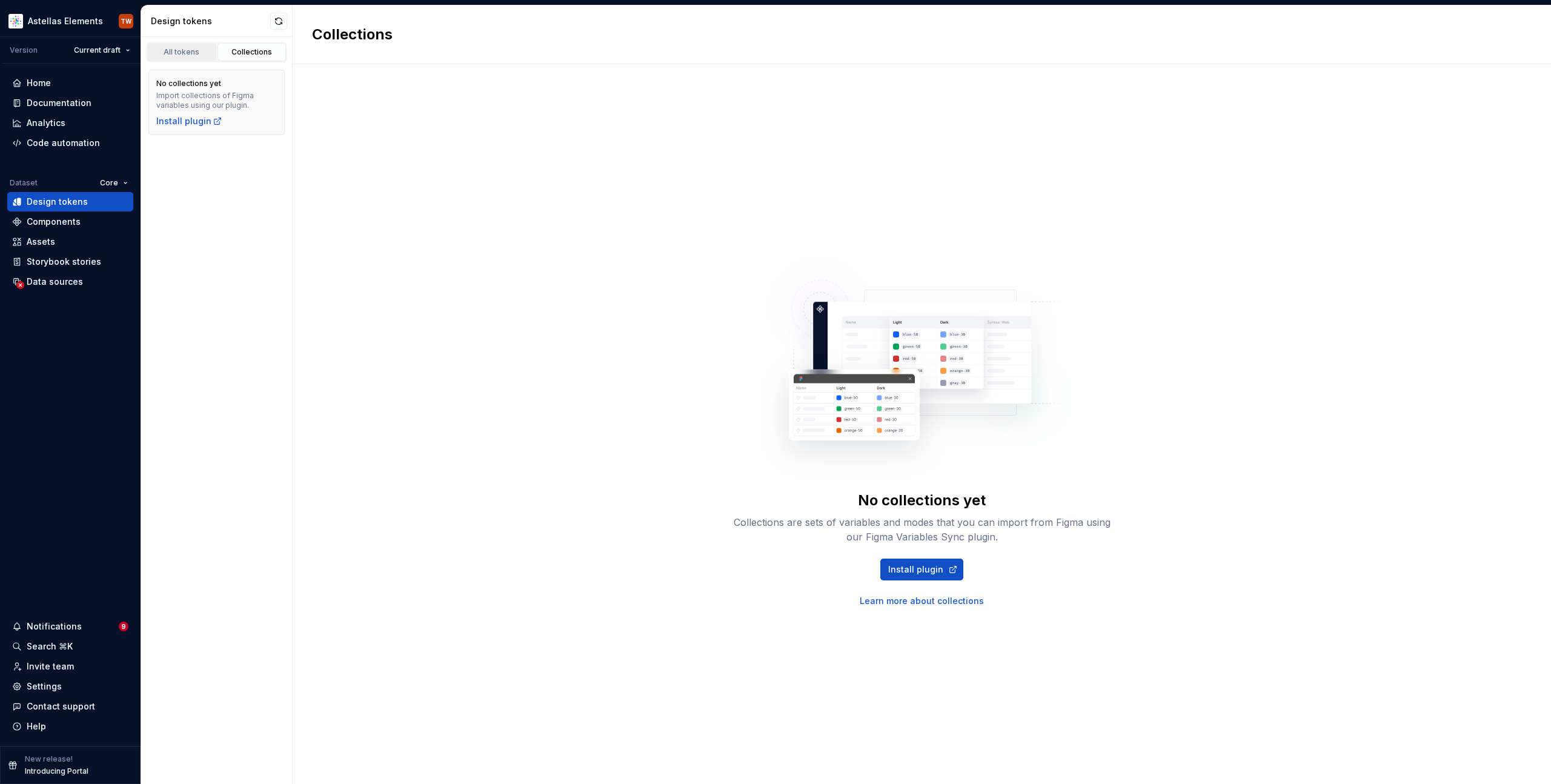
click at [185, 51] on div "All tokens" at bounding box center [181, 53] width 60 height 10
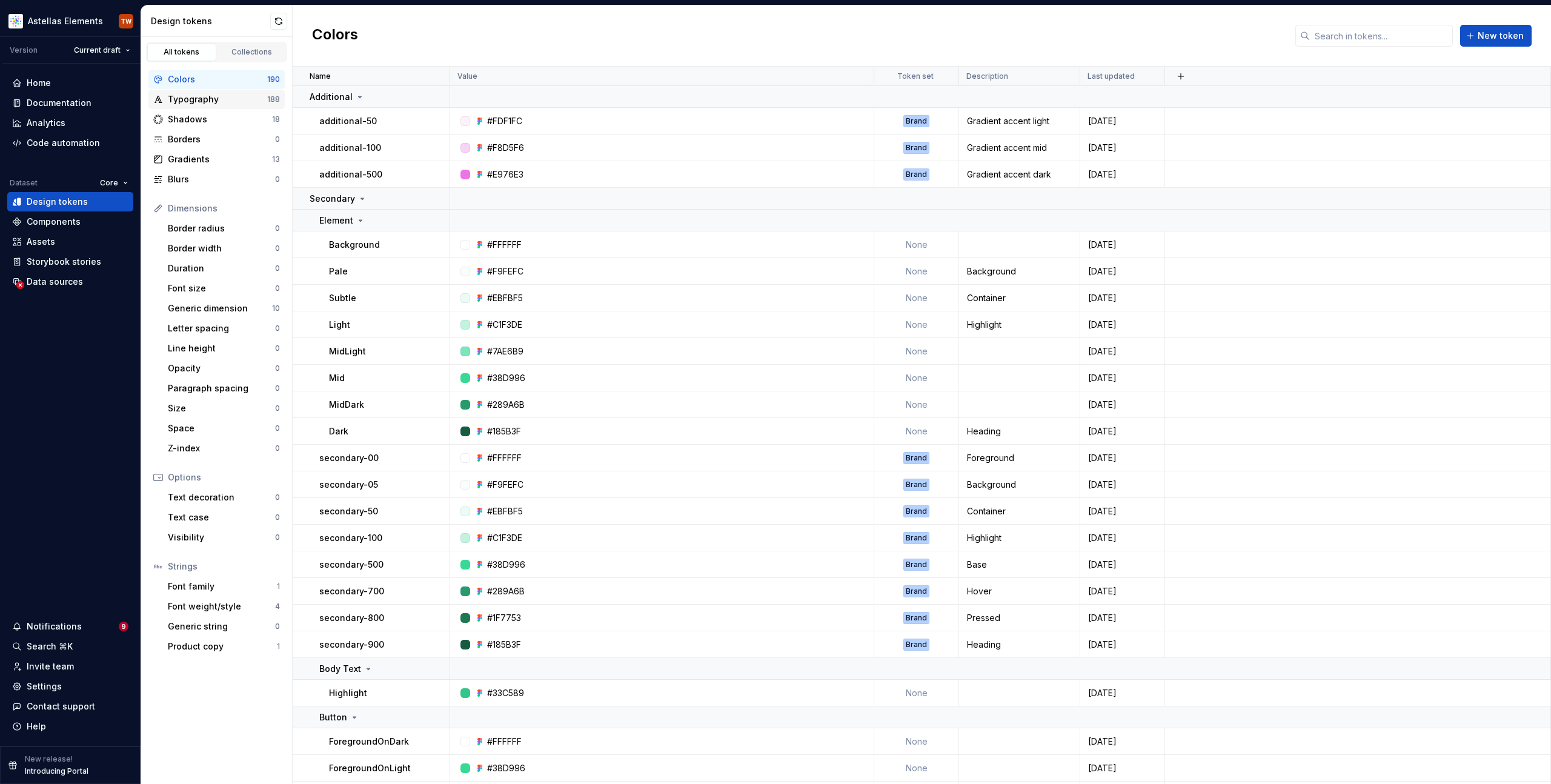
click at [208, 102] on div "Typography" at bounding box center [217, 99] width 99 height 12
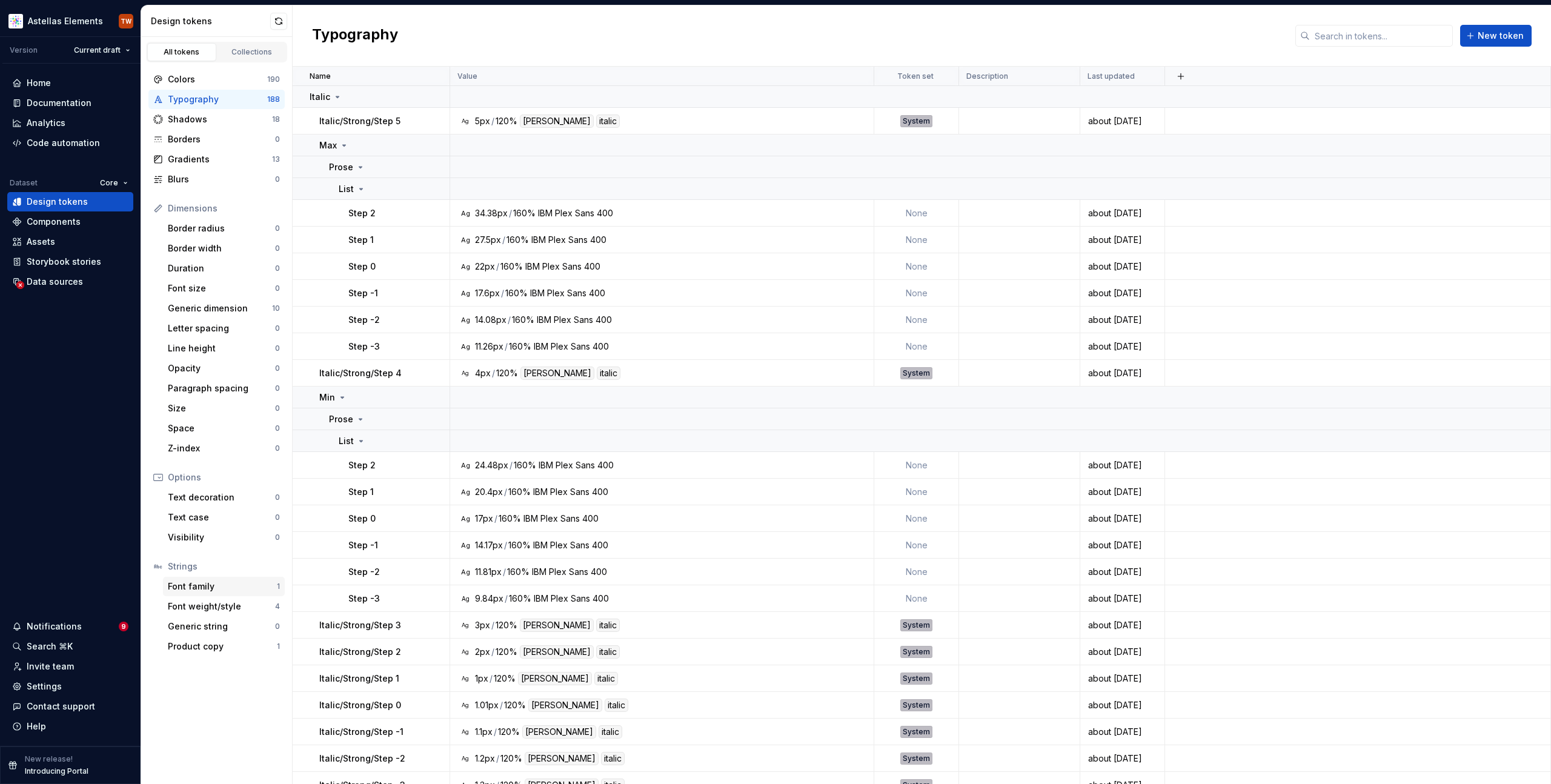
click at [217, 591] on div "Font family" at bounding box center [222, 586] width 109 height 12
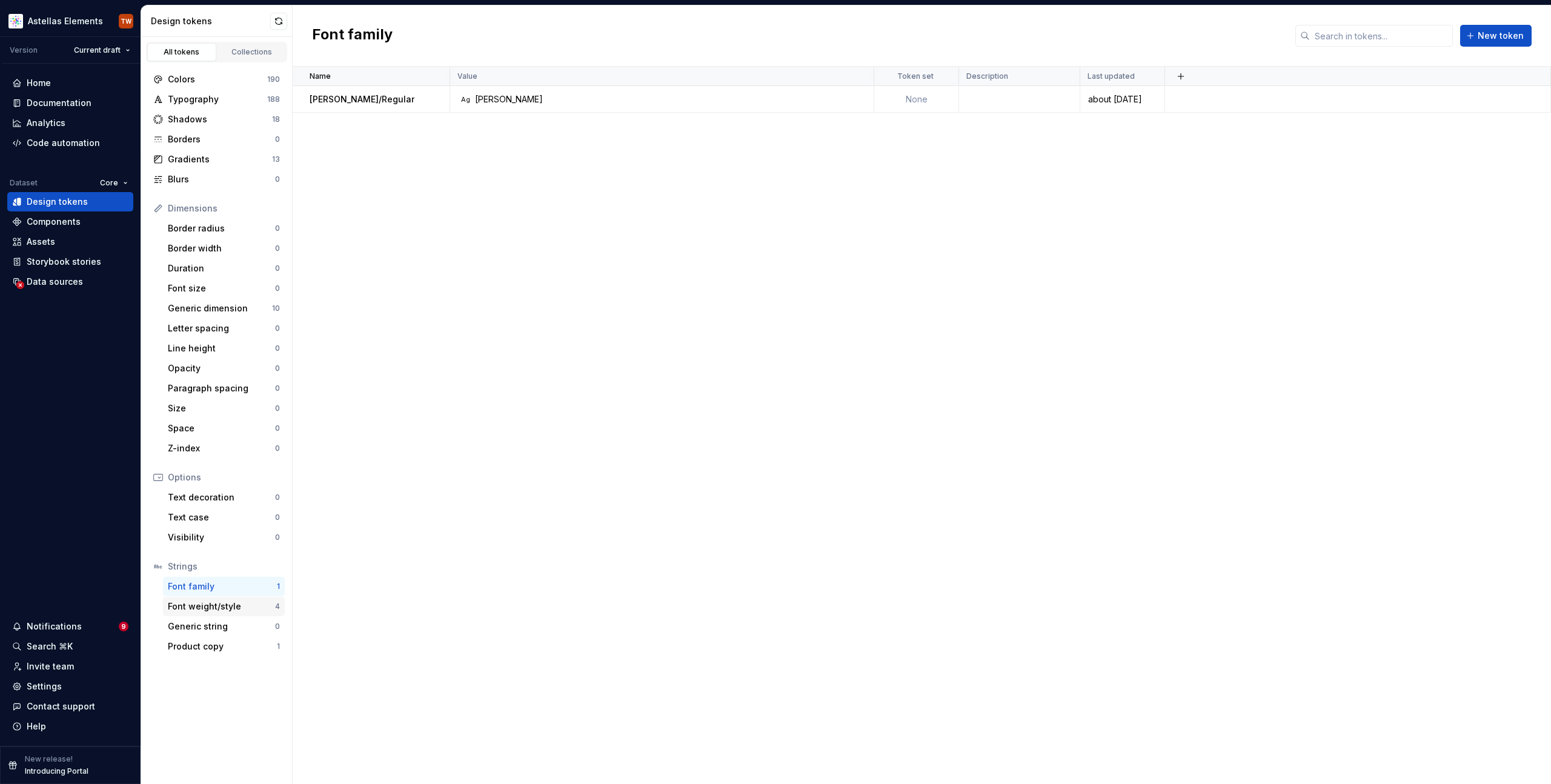
click at [209, 610] on div "Font weight/style" at bounding box center [221, 606] width 107 height 12
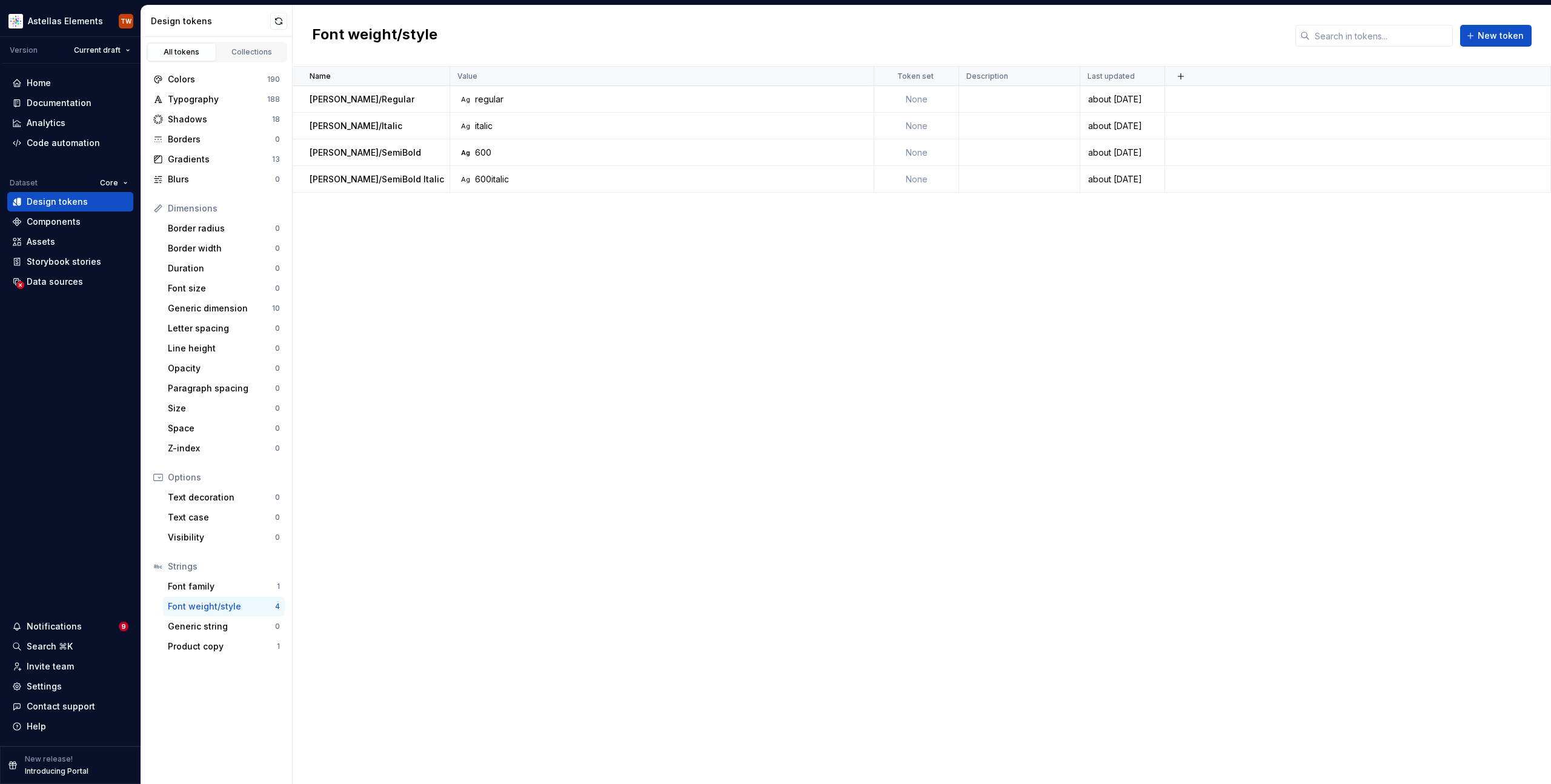
click at [476, 399] on div "Name Value Token set Description Last updated [PERSON_NAME]/Regular Ag regular …" at bounding box center [922, 425] width 1258 height 717
click at [184, 74] on div "Colors" at bounding box center [217, 79] width 99 height 12
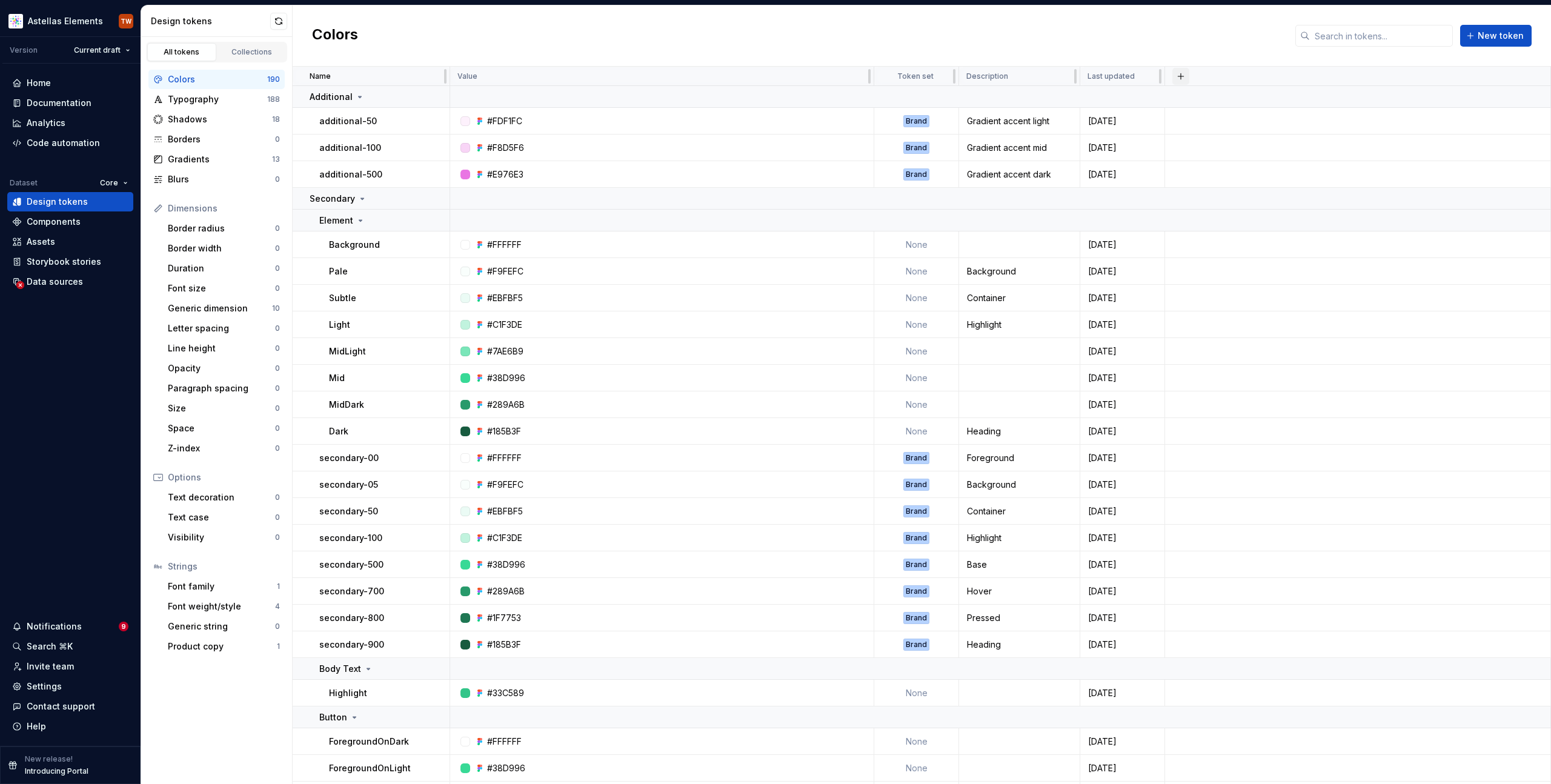
click at [1182, 77] on button "button" at bounding box center [1181, 77] width 17 height 17
click at [1088, 102] on div "New theme" at bounding box center [1091, 99] width 48 height 12
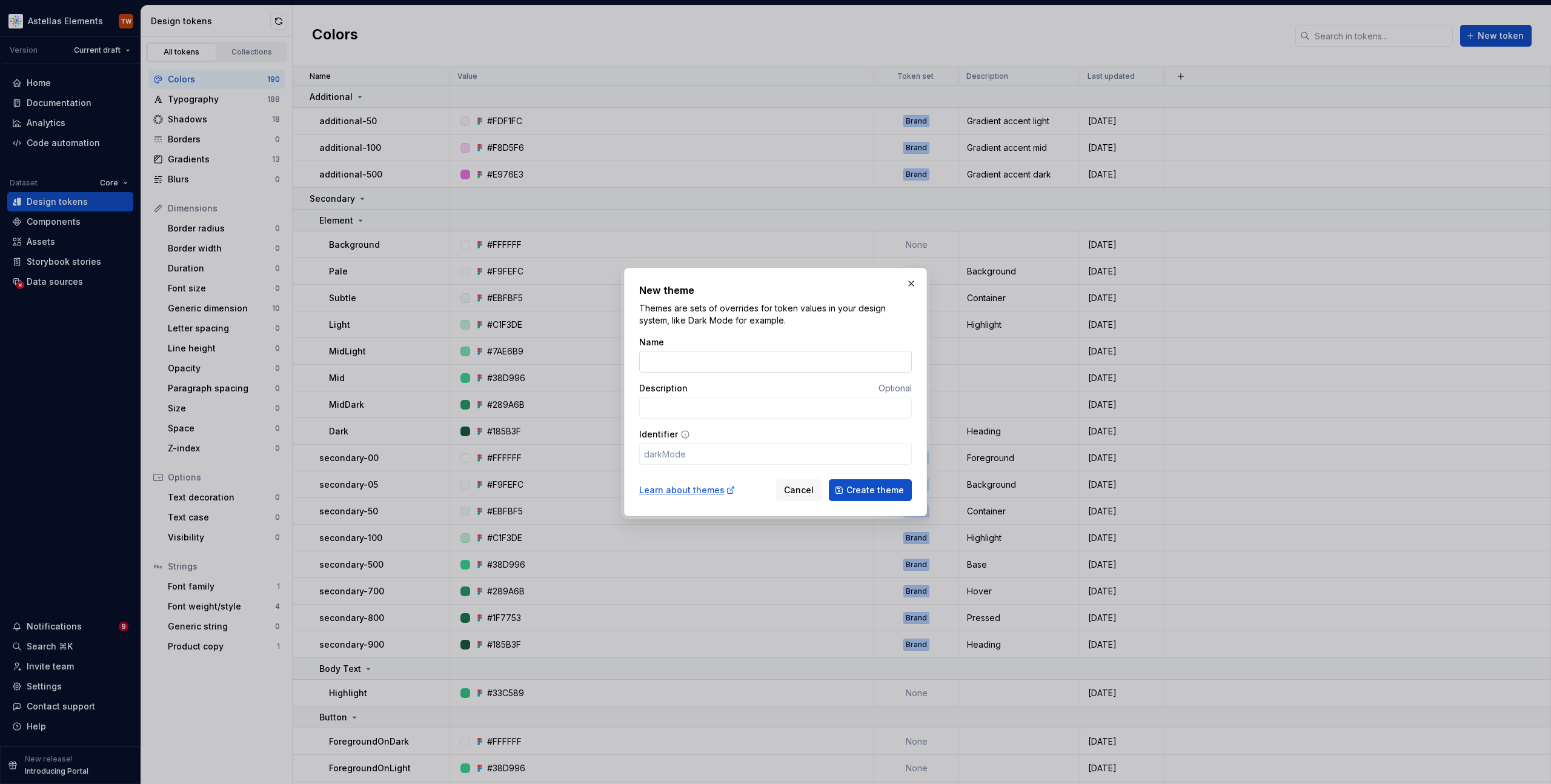
click at [666, 360] on input "Name" at bounding box center [776, 361] width 273 height 22
type input "E"
type input "e"
type input "El"
type input "el"
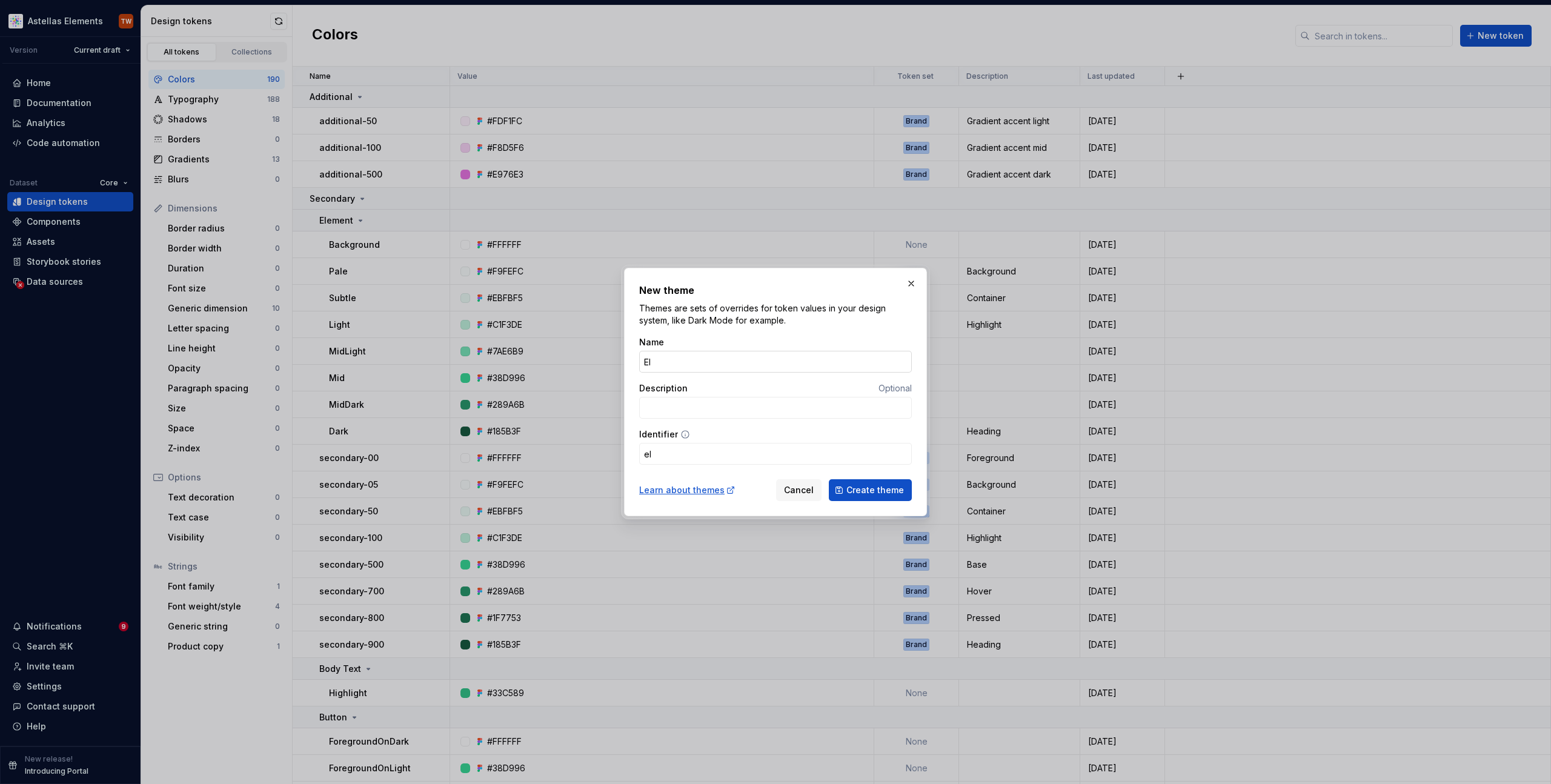
type input "Ele"
type input "ele"
type input "Elem"
type input "elem"
type input "Elemn"
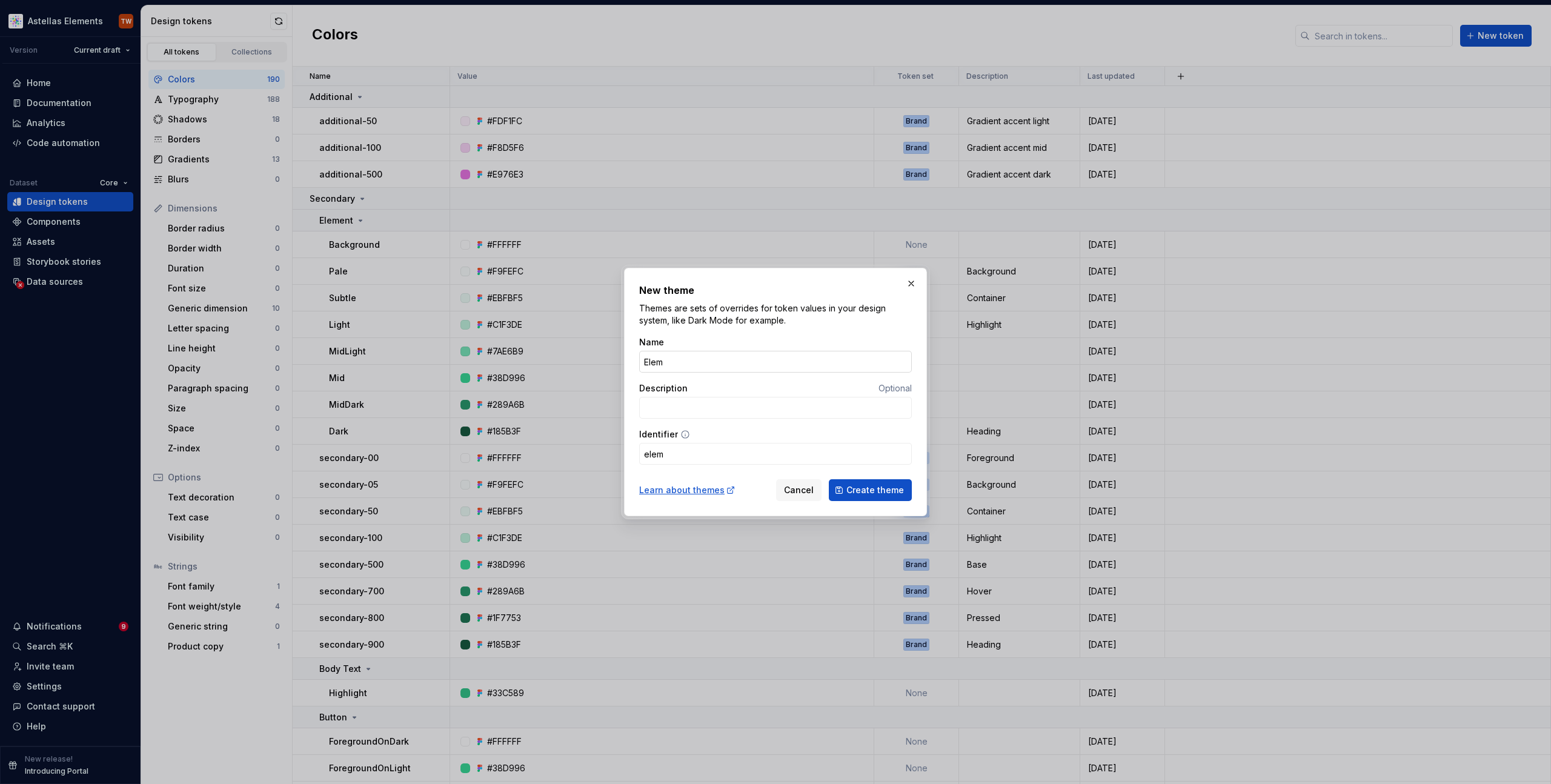
type input "elemn"
type input "Elem"
type input "elem"
type input "Eleme"
type input "eleme"
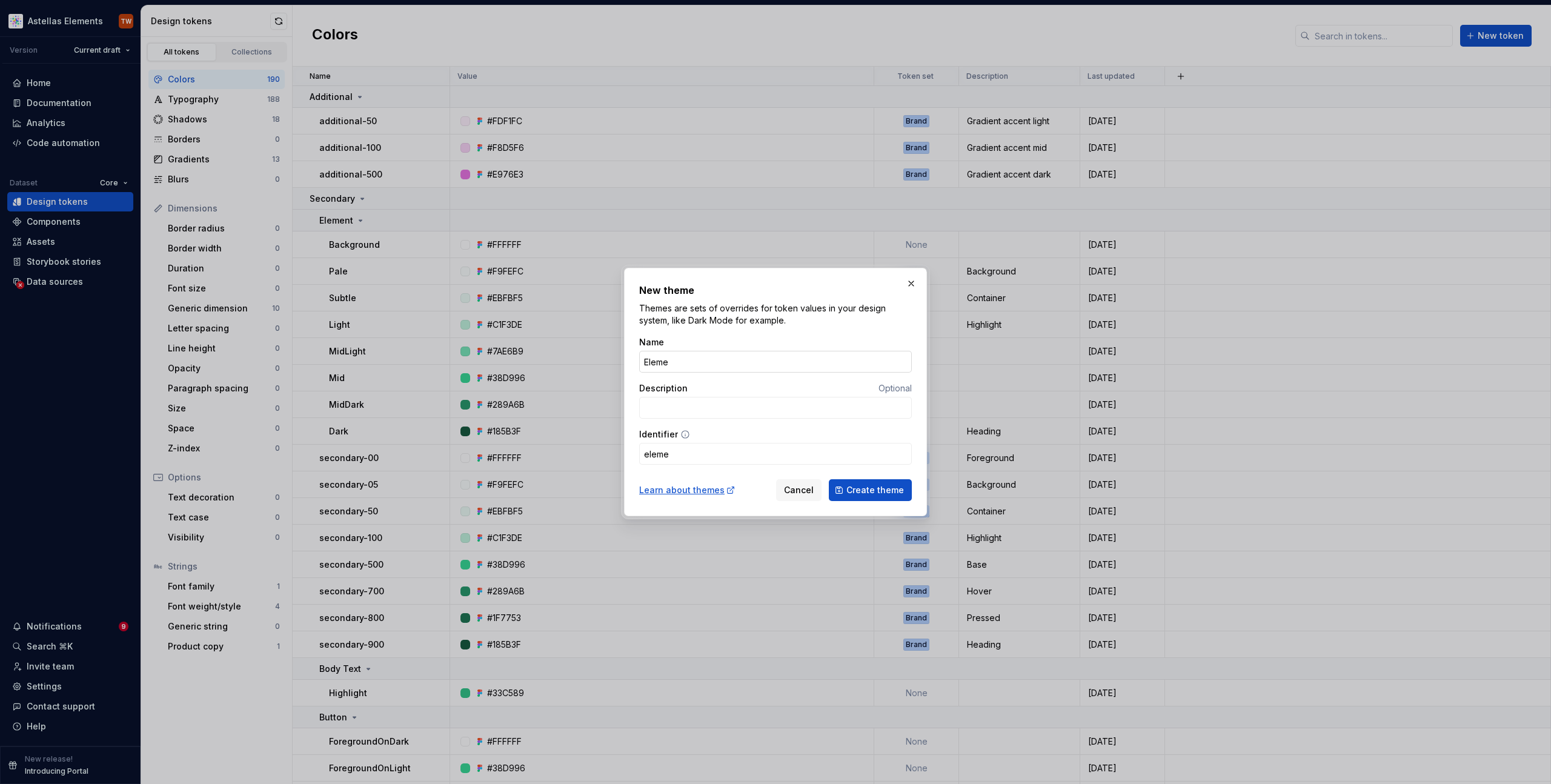
type input "Elemen"
type input "elemen"
type input "Element"
type input "element"
type input "Elements"
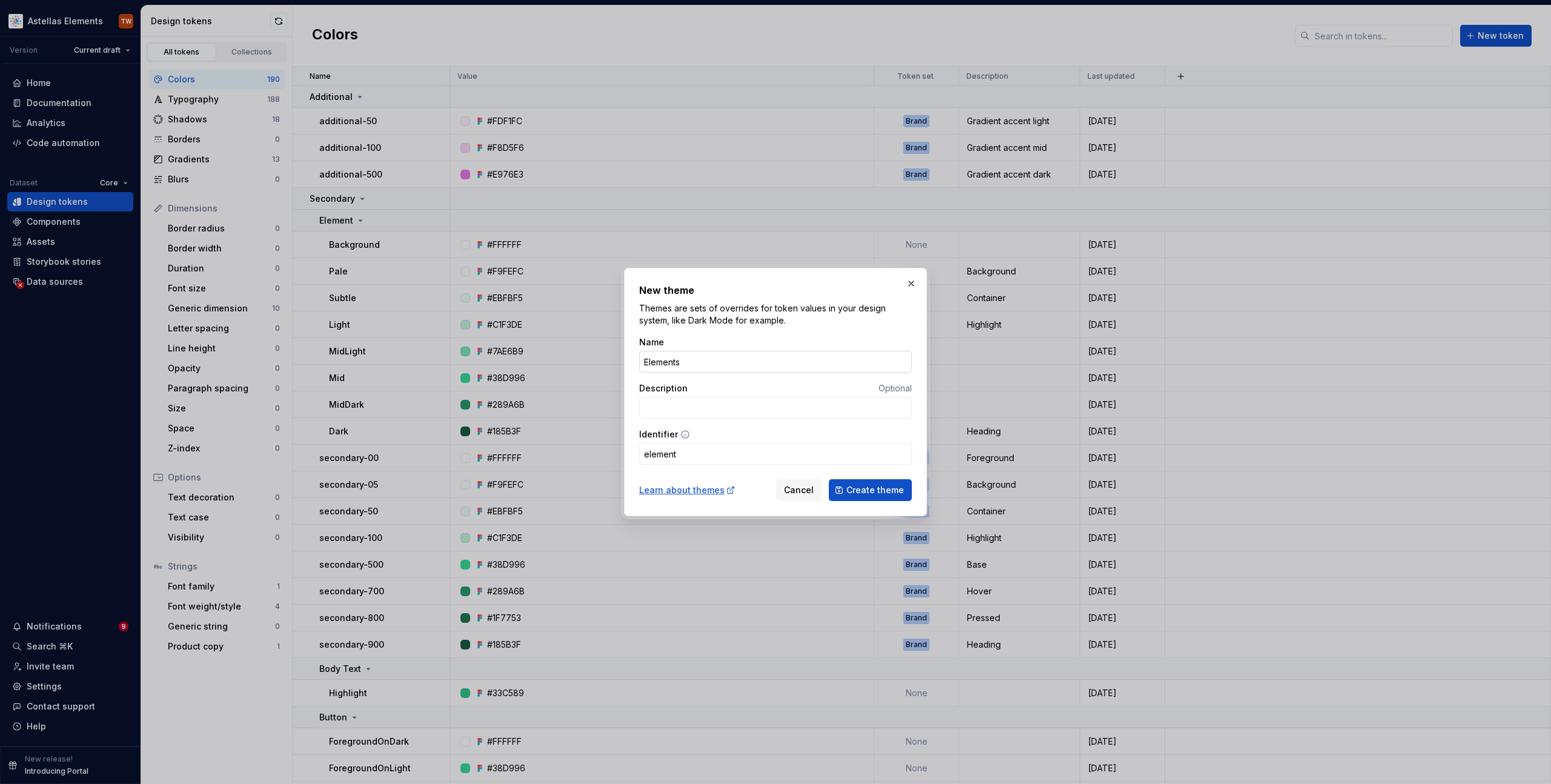
type input "elements"
type input "Elements"
type input "B"
type input "b"
type input "Br"
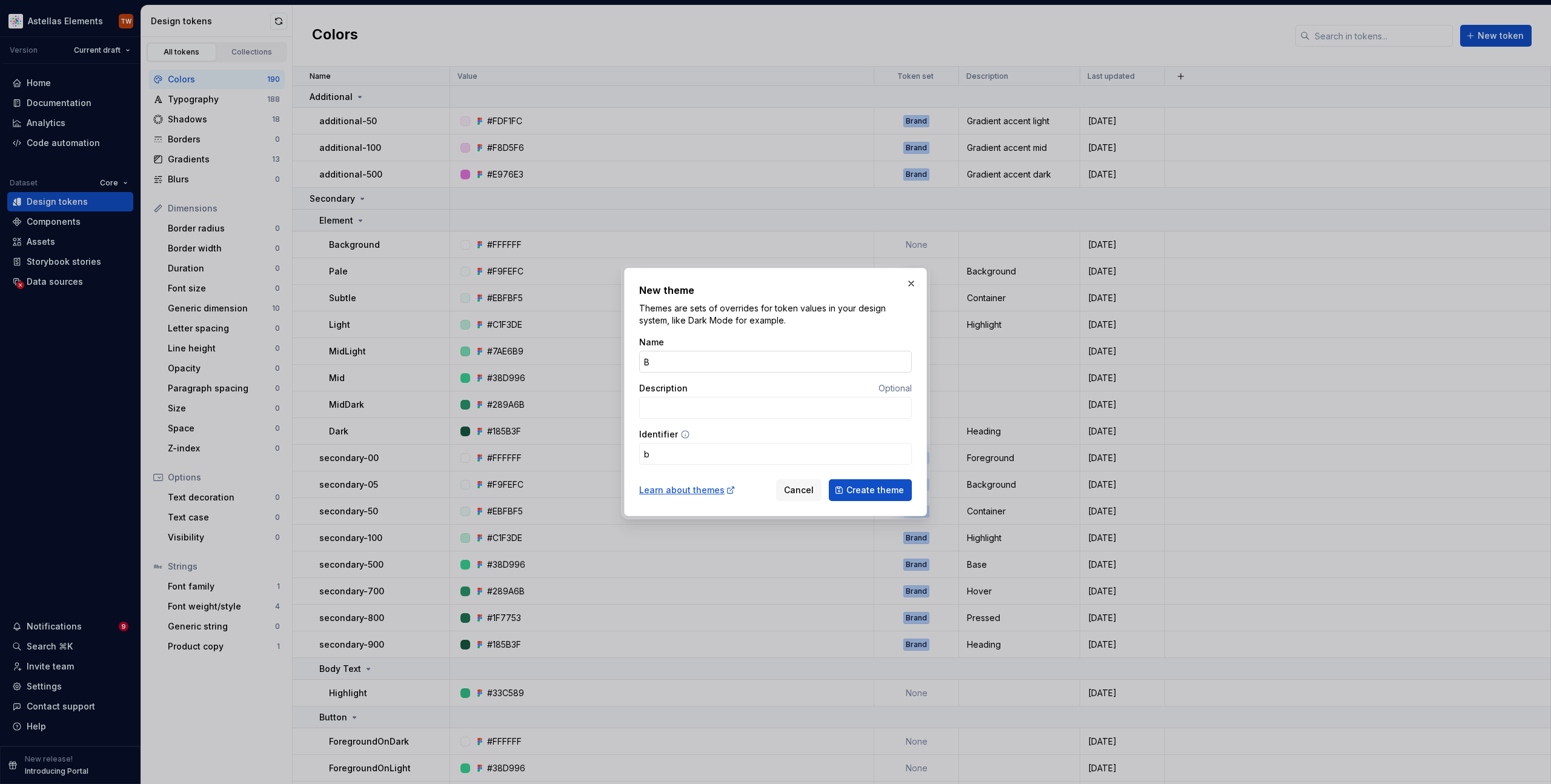
type input "br"
type input "Bra"
type input "bra"
type input "Bran"
type input "bran"
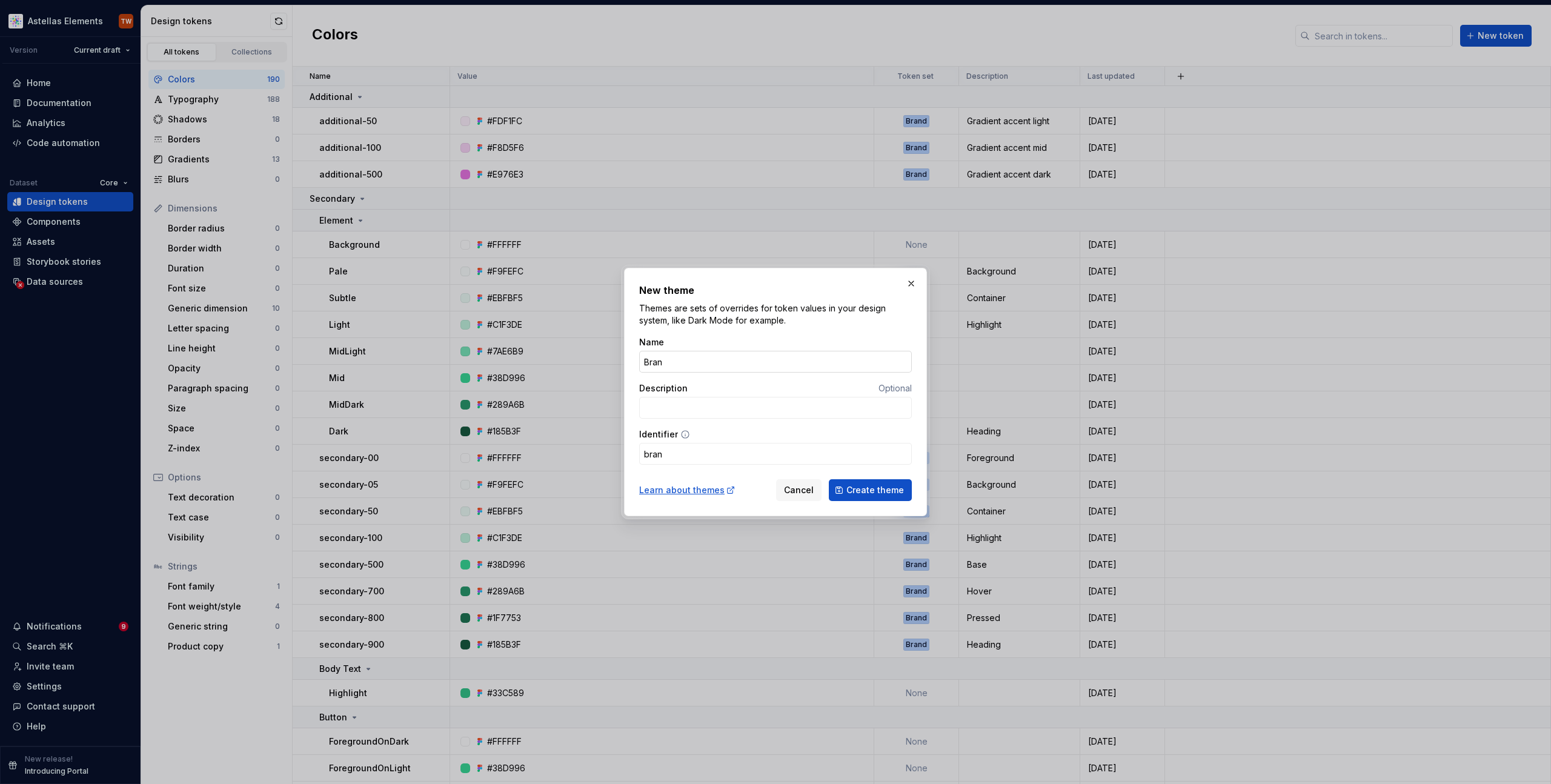
type input "Brand"
type input "brand"
type input "Brand P"
type input "brandP"
type input "Brand Pa"
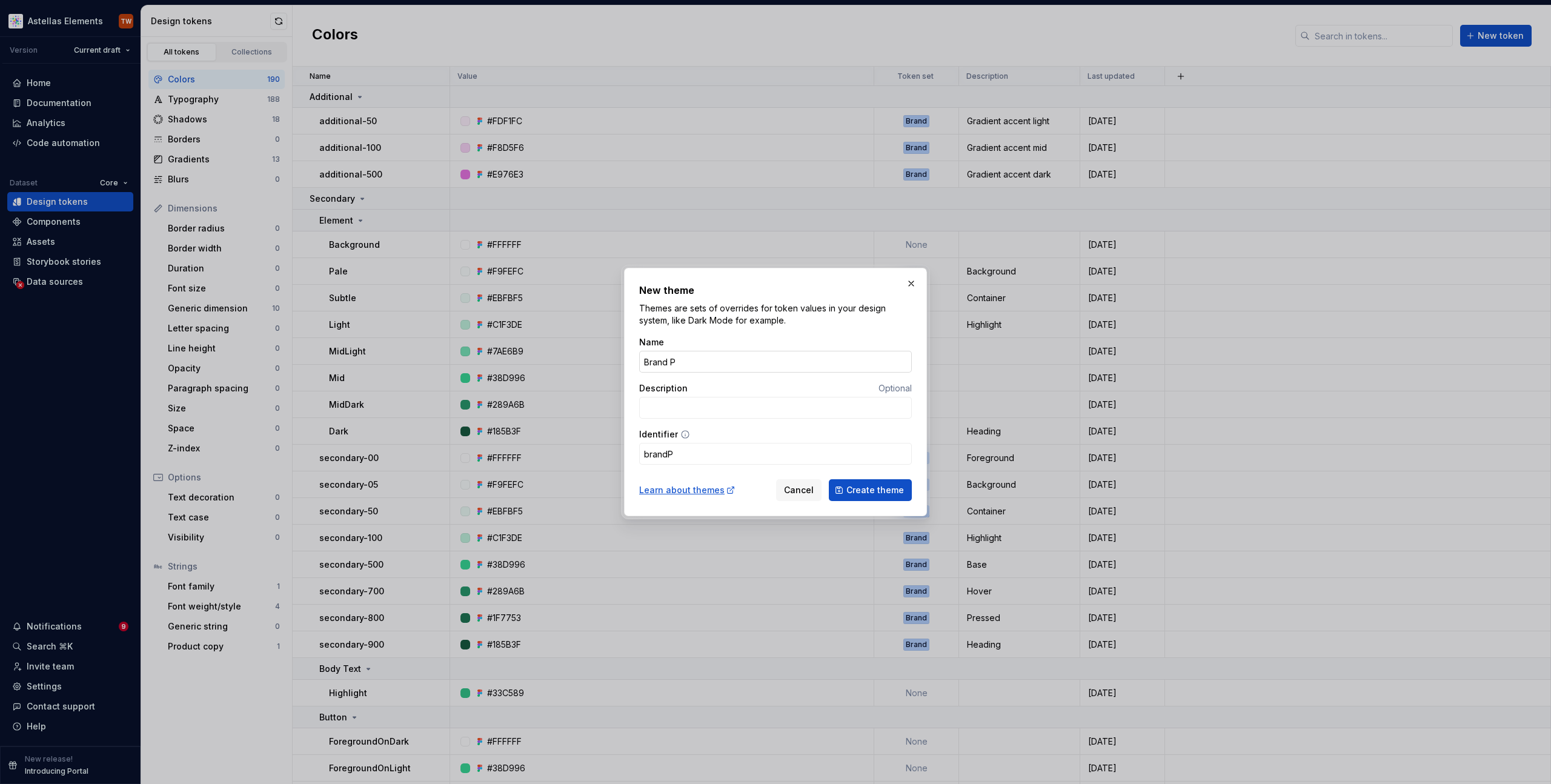
type input "brandPa"
type input "Brand Pal"
type input "brandPal"
type input "Brand Pale"
type input "brandPale"
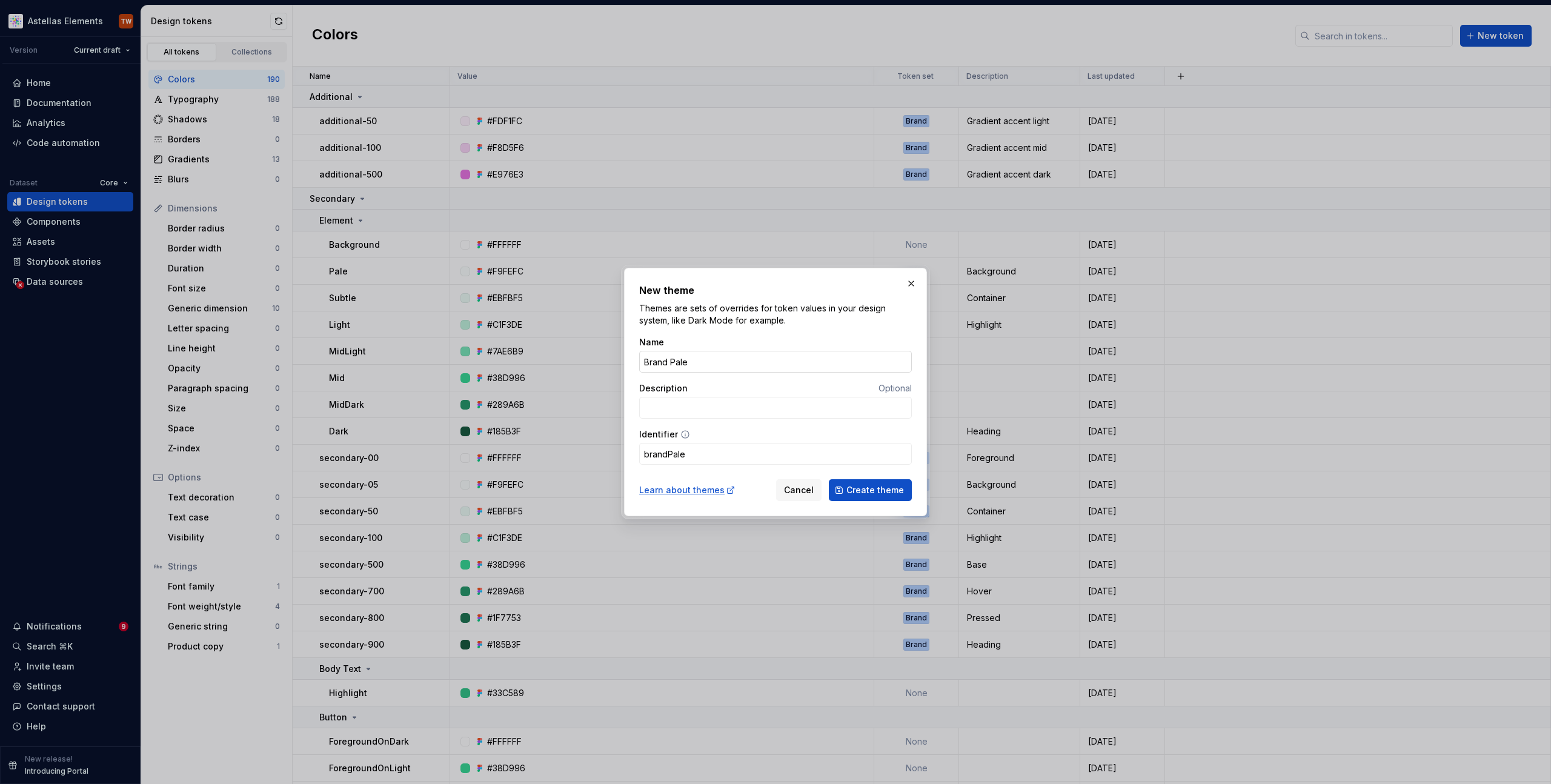
type input "Brand Palet"
type input "brandPalet"
type input "Brand Palett"
type input "brandPalett"
type input "Brand Palette"
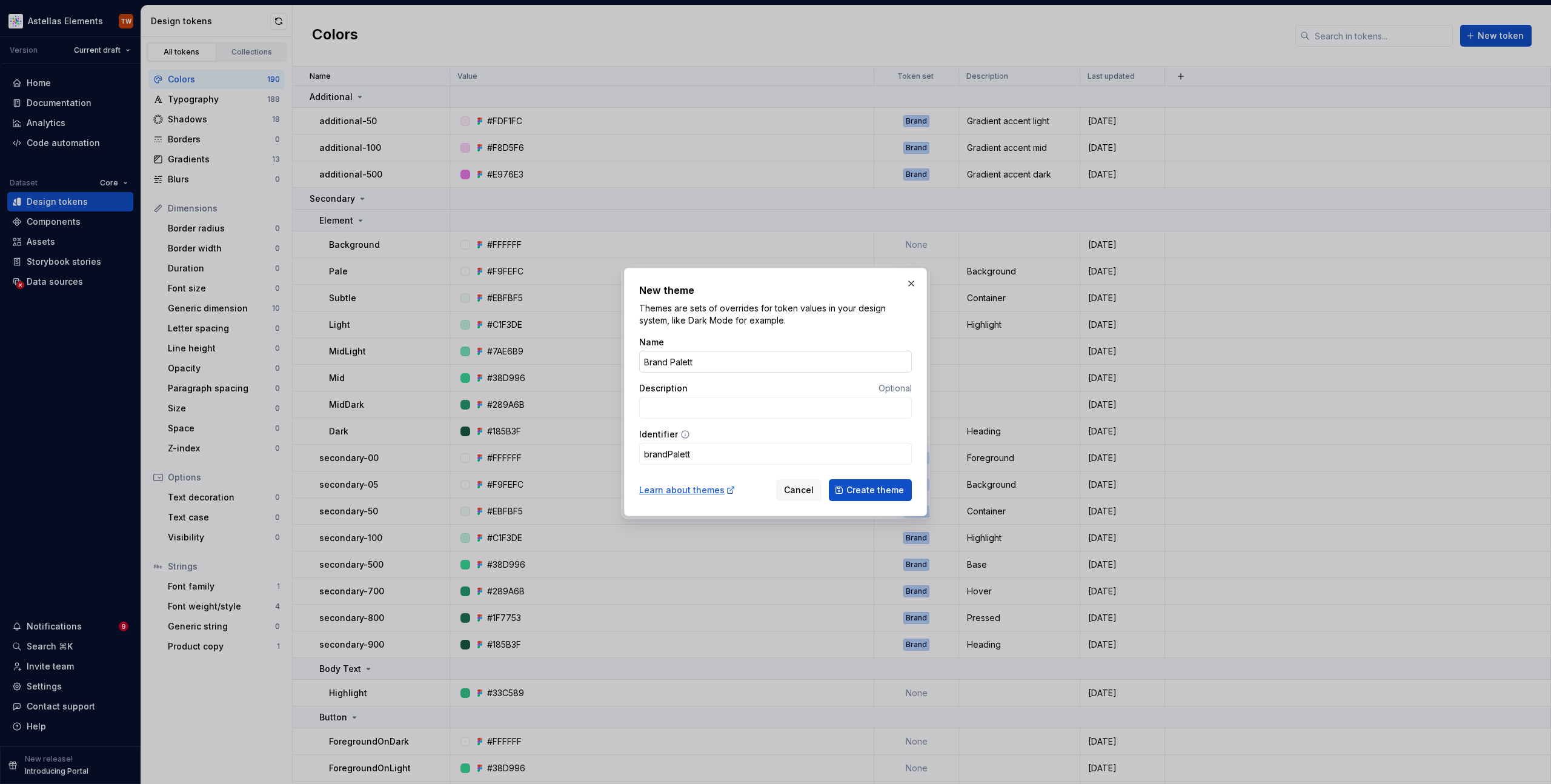
type input "brandPalette"
type input "Brand Palette"
click at [829, 479] on button "Create theme" at bounding box center [870, 490] width 83 height 22
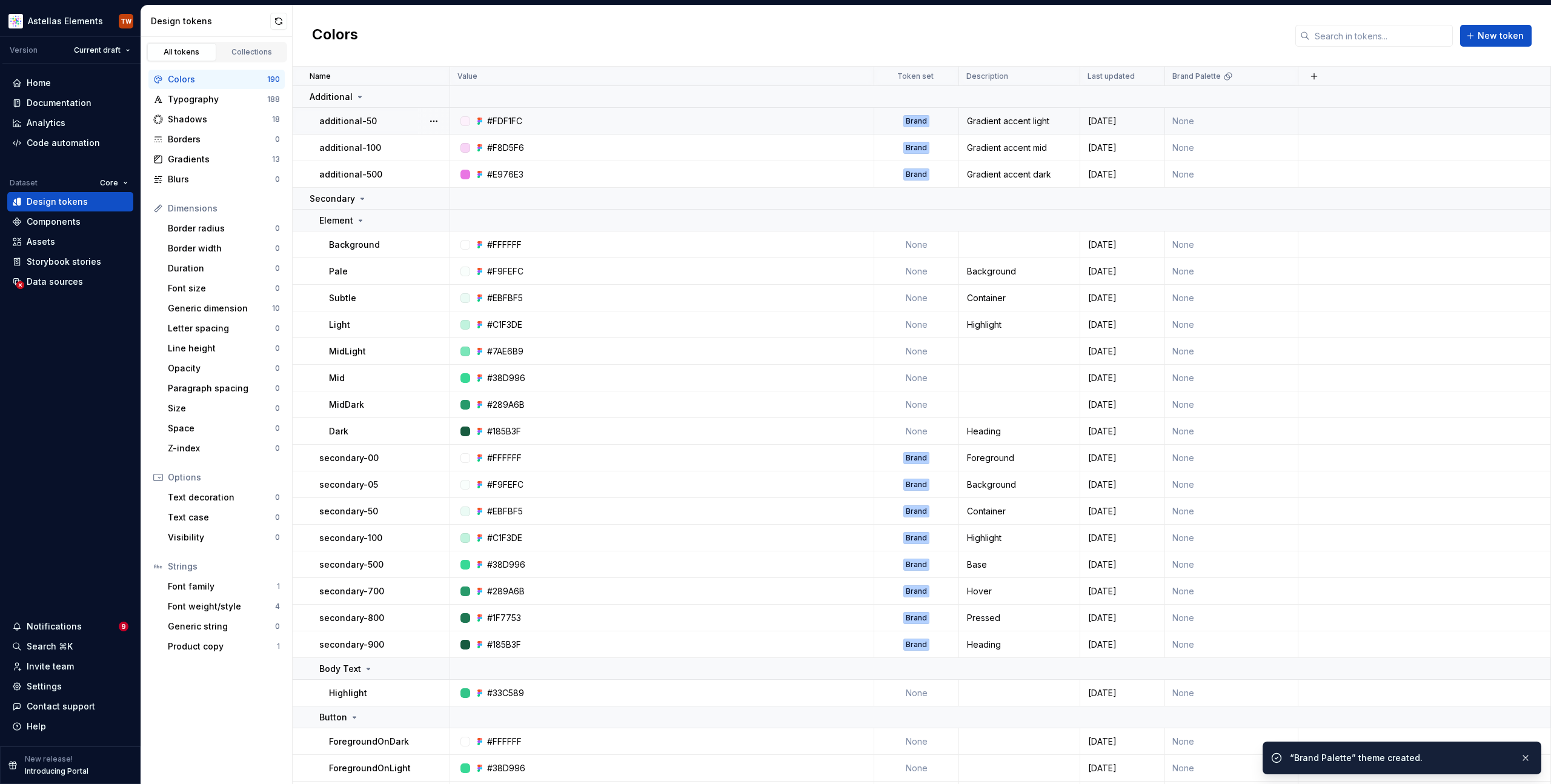
click at [1194, 118] on td "None" at bounding box center [1232, 121] width 134 height 27
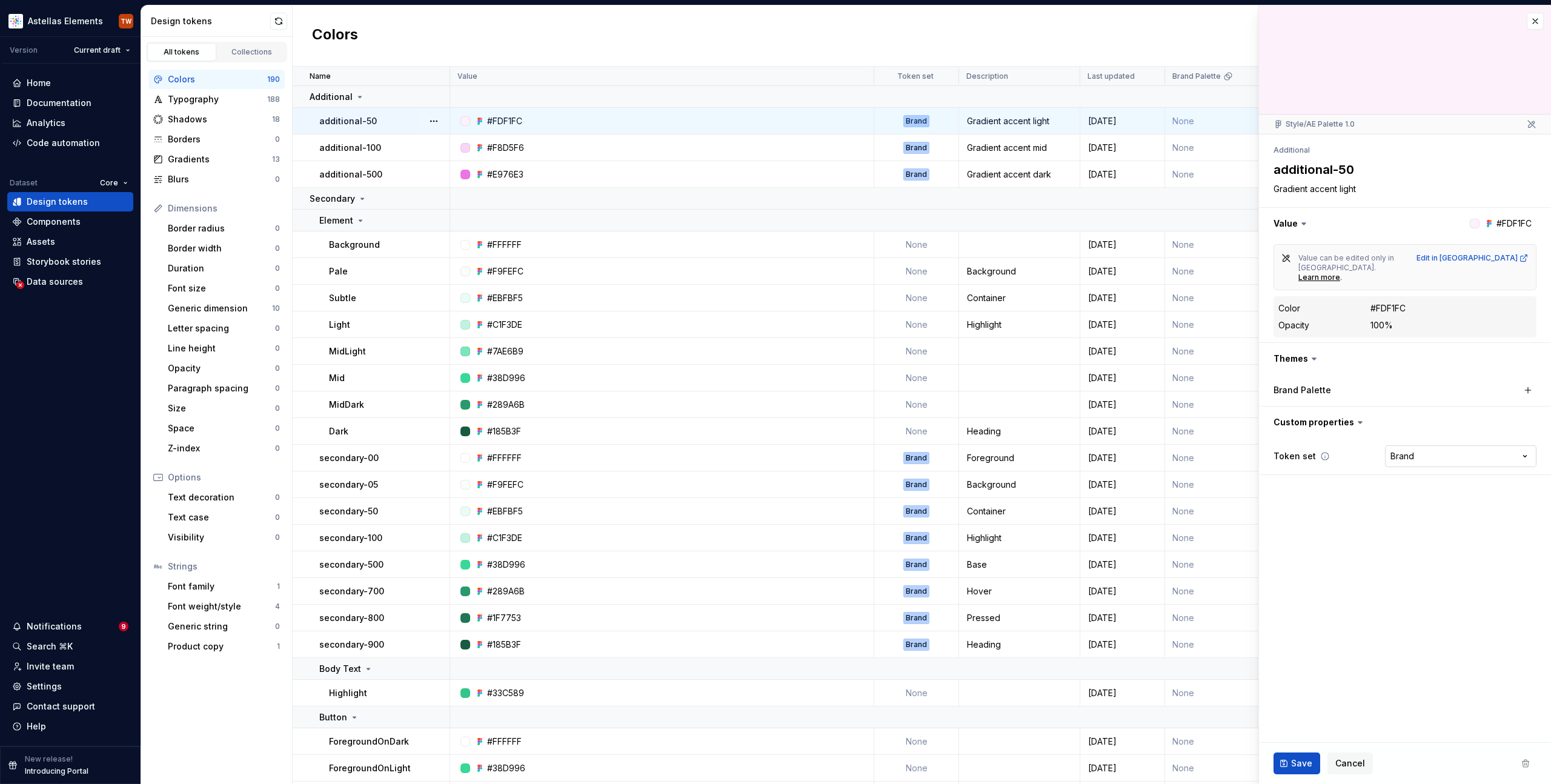
click at [1418, 441] on html "Astellas Elements TW Version Current draft Home Documentation Analytics Code au…" at bounding box center [776, 392] width 1551 height 784
click at [1415, 405] on html "Astellas Elements TW Version Current draft Home Documentation Analytics Code au…" at bounding box center [776, 392] width 1551 height 784
click at [1202, 213] on td at bounding box center [1001, 220] width 1101 height 22
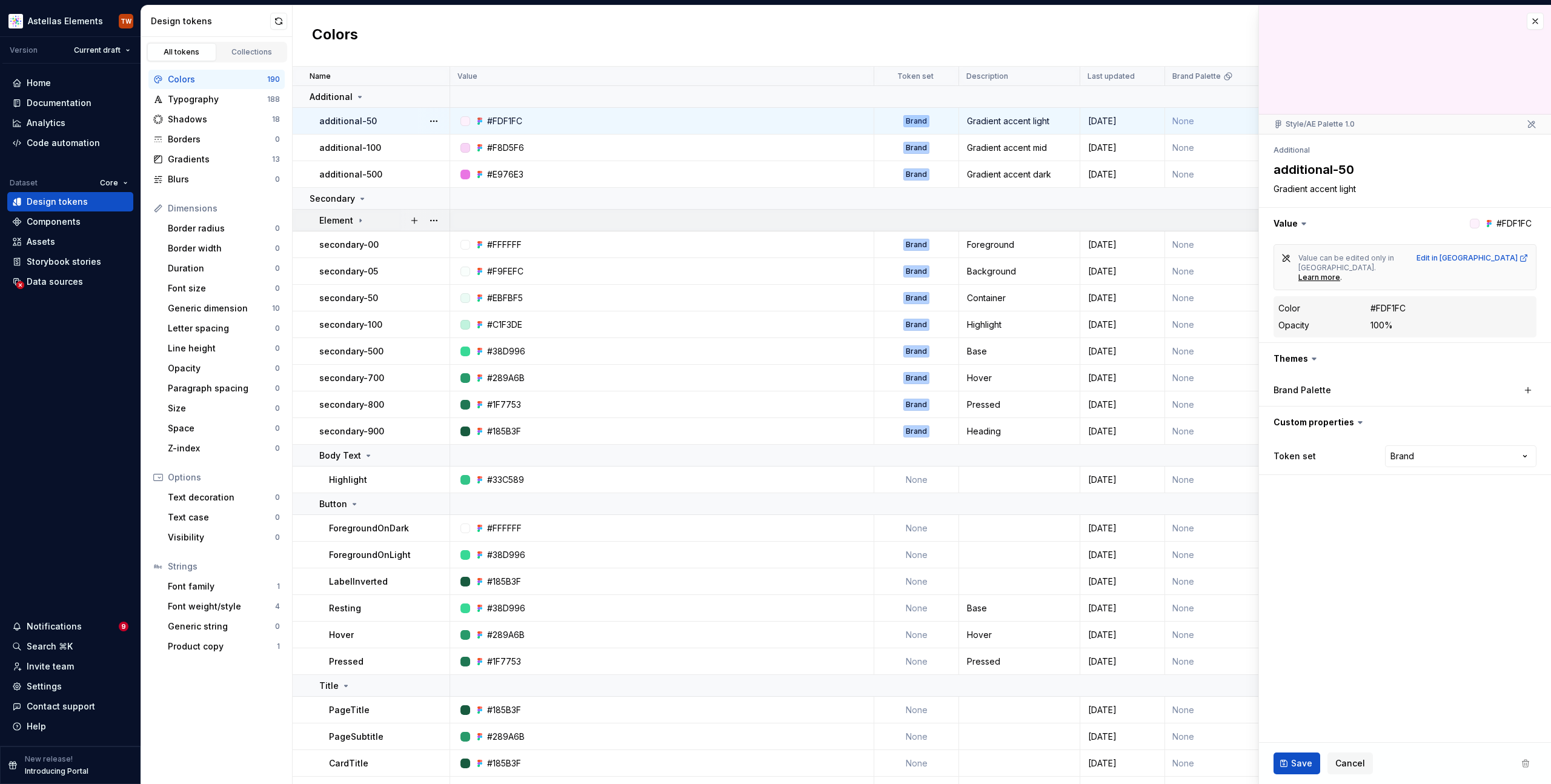
click at [1196, 222] on td at bounding box center [1001, 220] width 1101 height 22
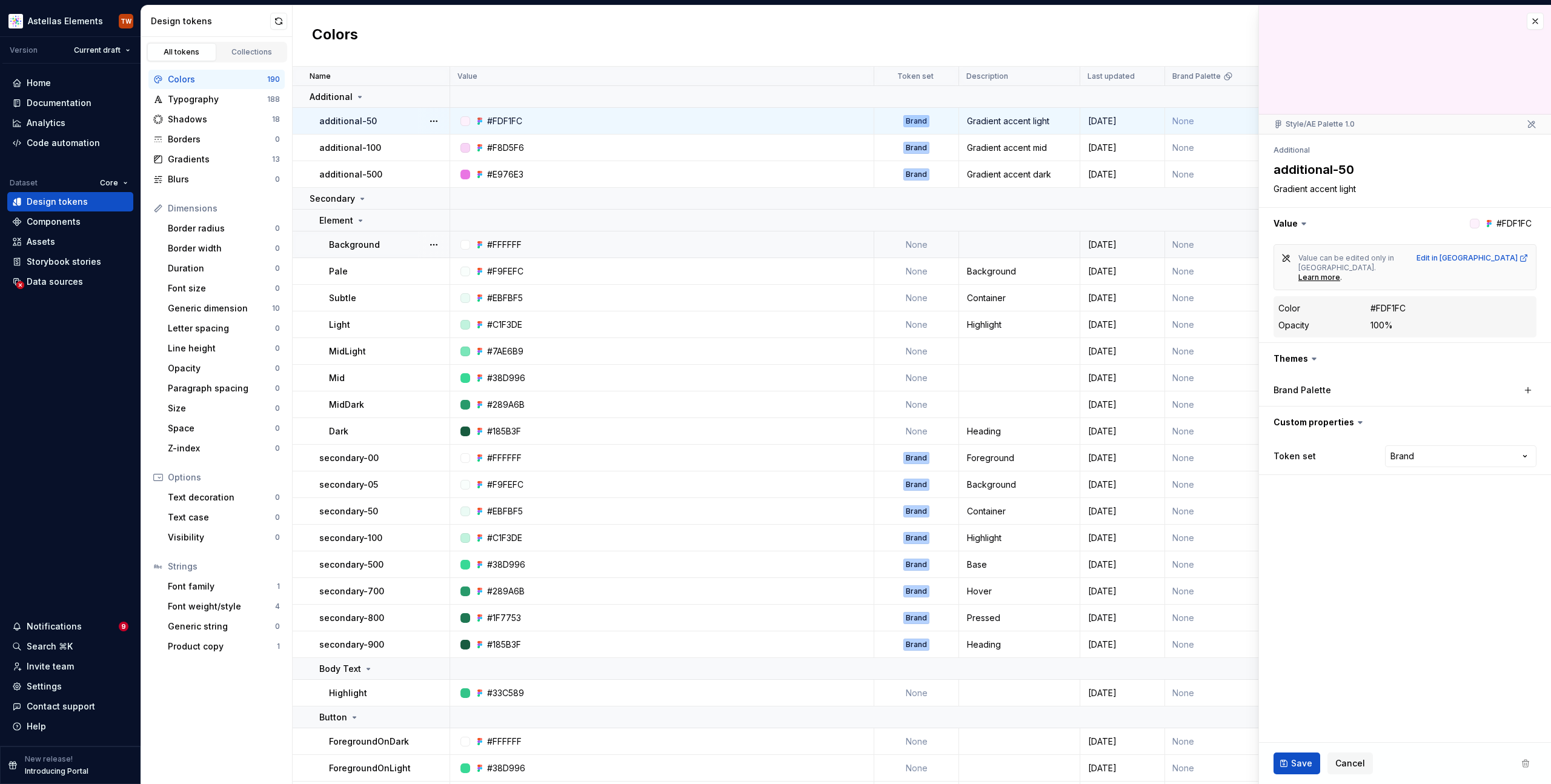
click at [1192, 241] on td "None" at bounding box center [1232, 245] width 134 height 27
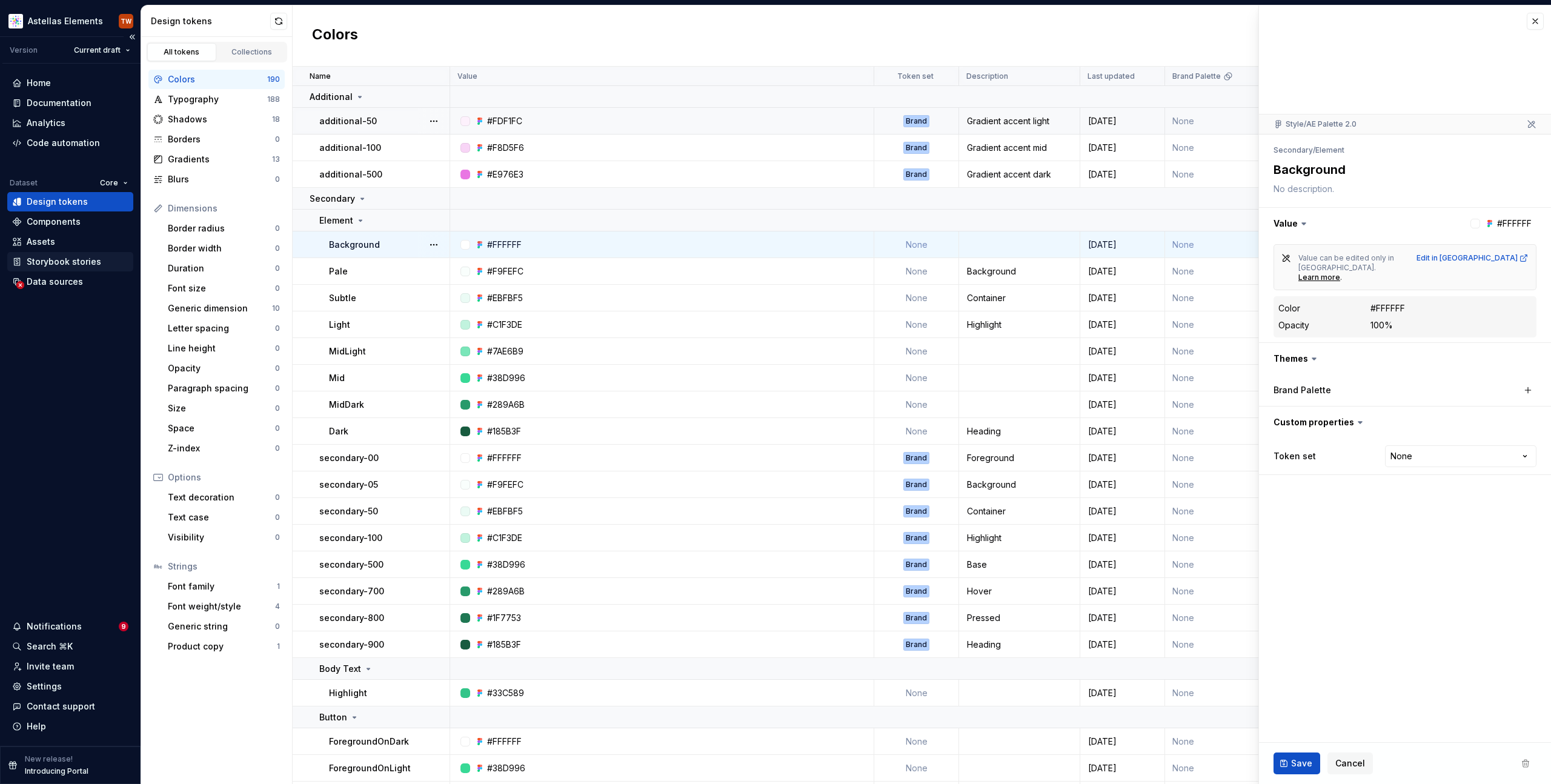
type textarea "*"
click at [1538, 20] on button "button" at bounding box center [1535, 21] width 17 height 17
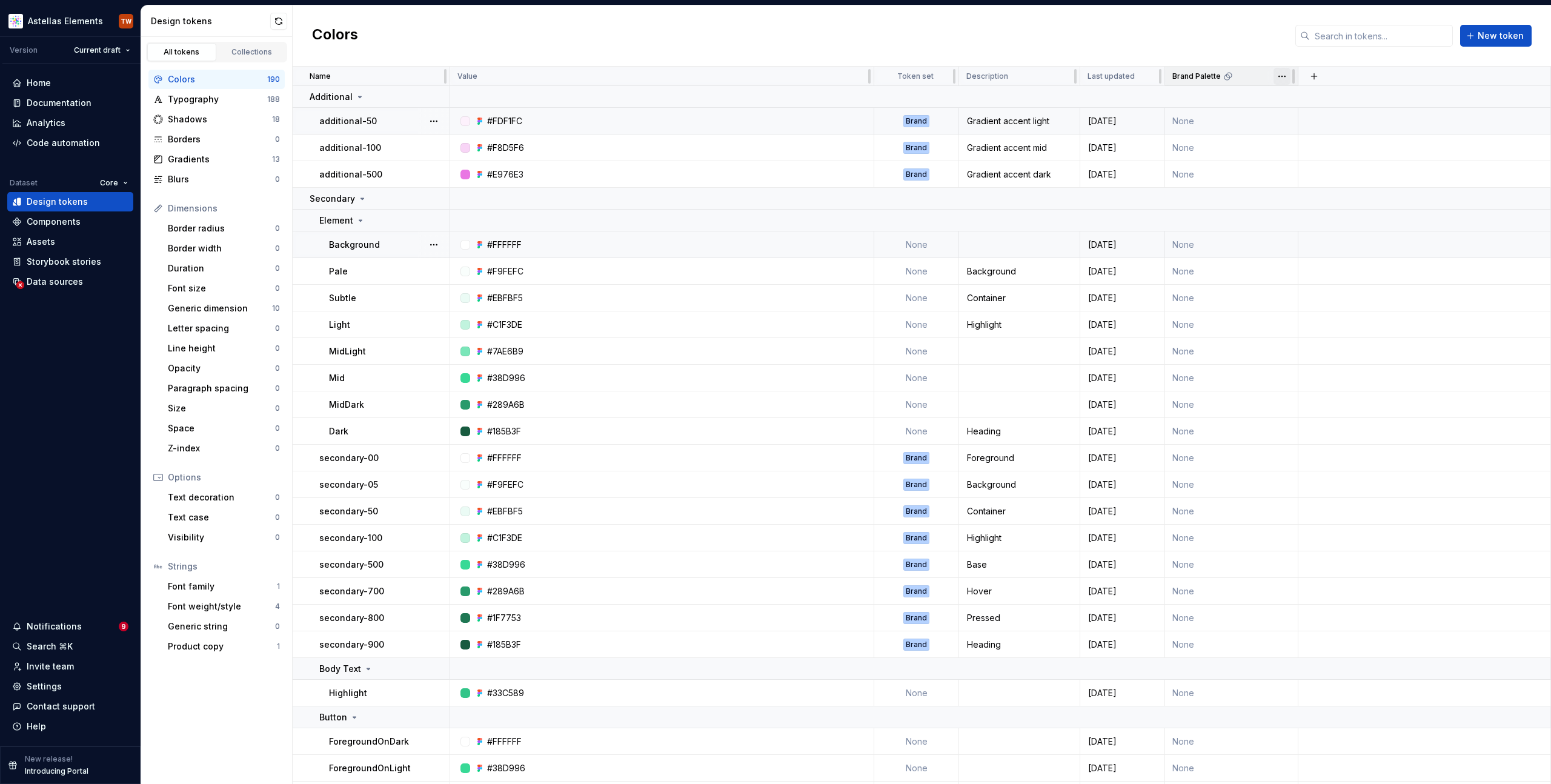
click at [1285, 80] on html "Astellas Elements TW Version Current draft Home Documentation Analytics Code au…" at bounding box center [776, 392] width 1551 height 784
click at [1316, 173] on span "Delete theme" at bounding box center [1335, 169] width 79 height 12
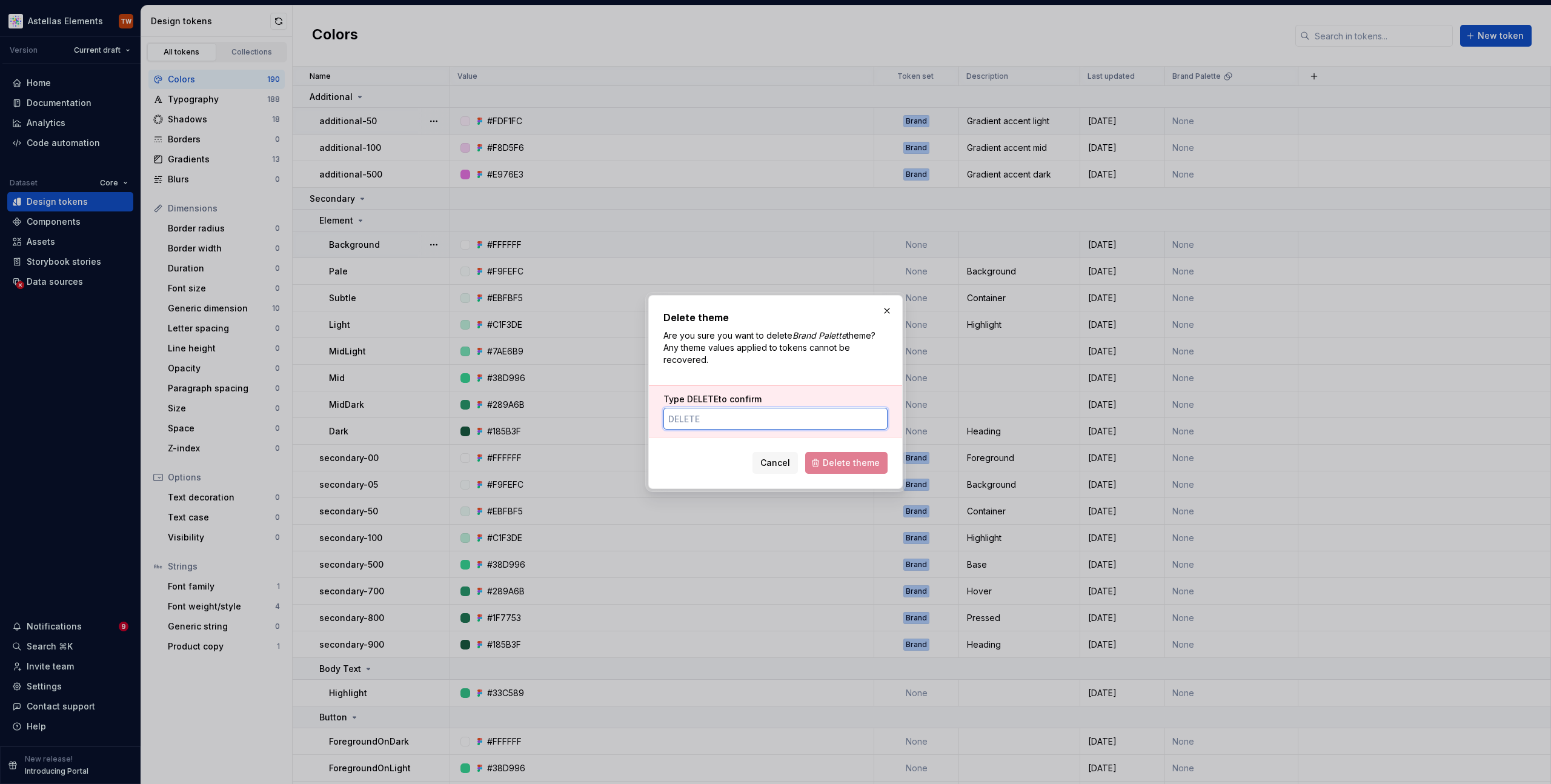
click at [735, 418] on input "Type DELETE to confirm" at bounding box center [776, 418] width 224 height 22
type input "DELETE"
click at [855, 473] on button "Delete theme" at bounding box center [847, 463] width 82 height 22
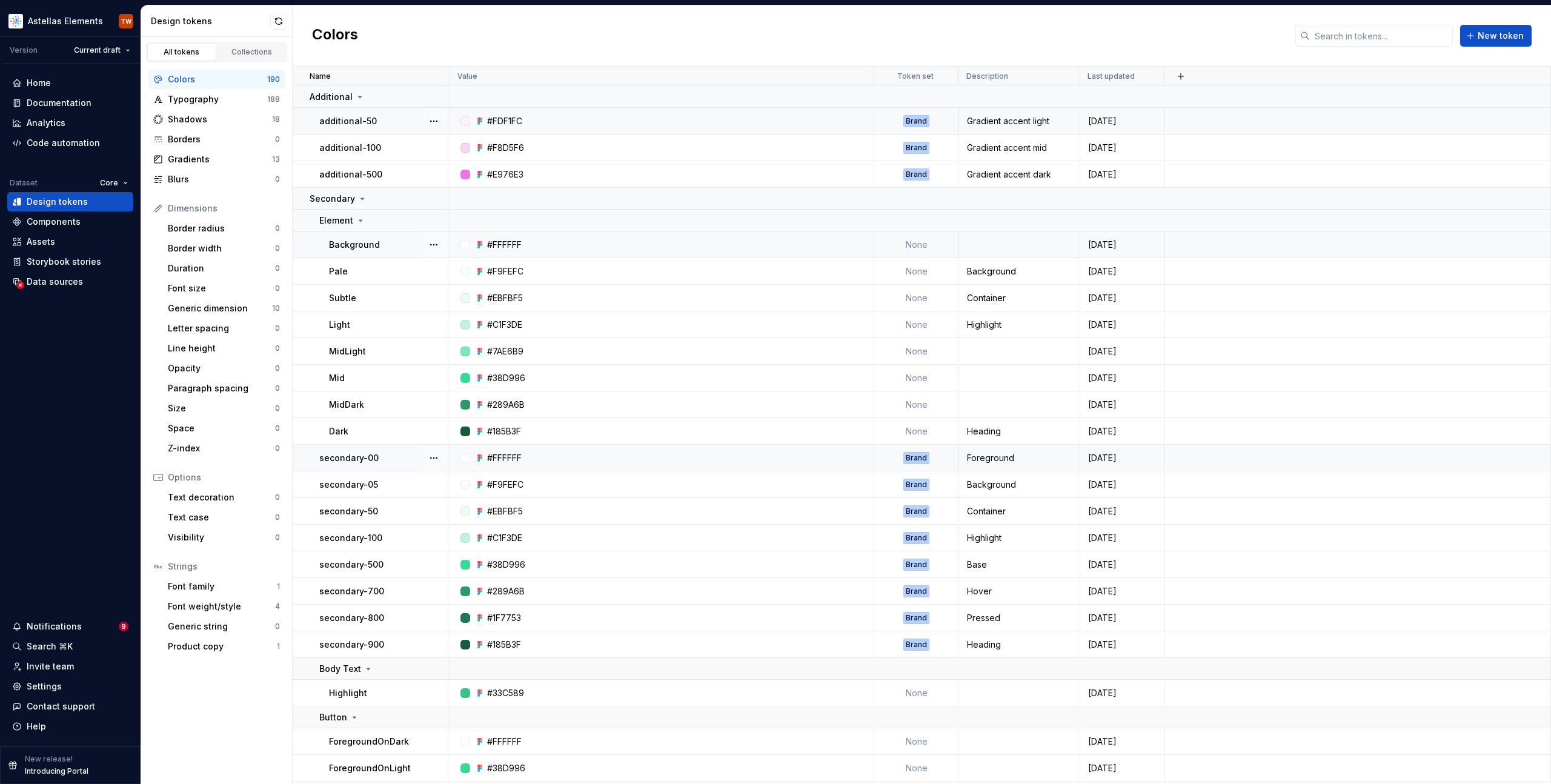
click at [912, 457] on div "Brand" at bounding box center [916, 458] width 26 height 12
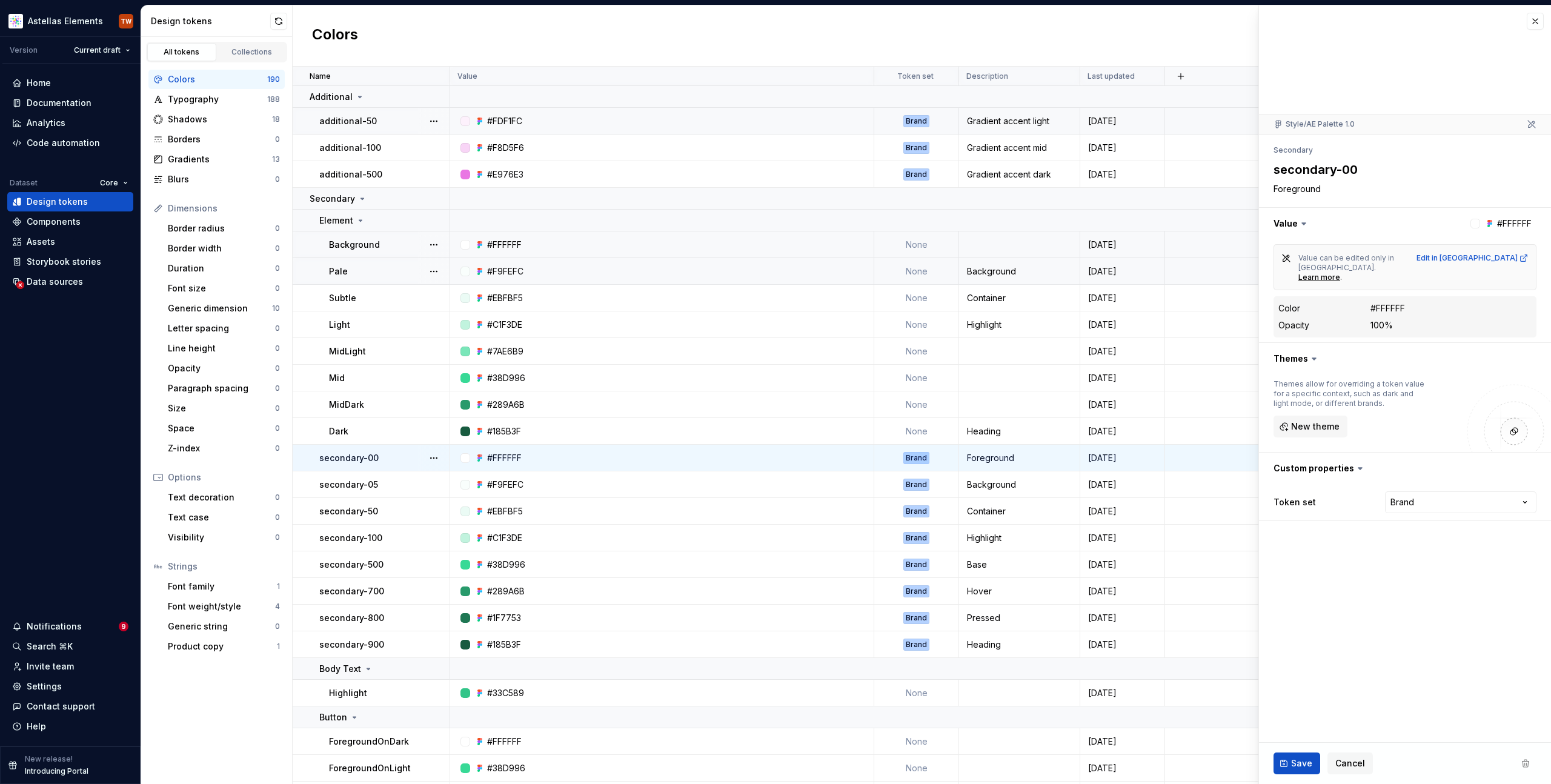
click at [918, 265] on td "None" at bounding box center [916, 271] width 85 height 27
click at [916, 241] on td "None" at bounding box center [916, 245] width 85 height 27
type textarea "*"
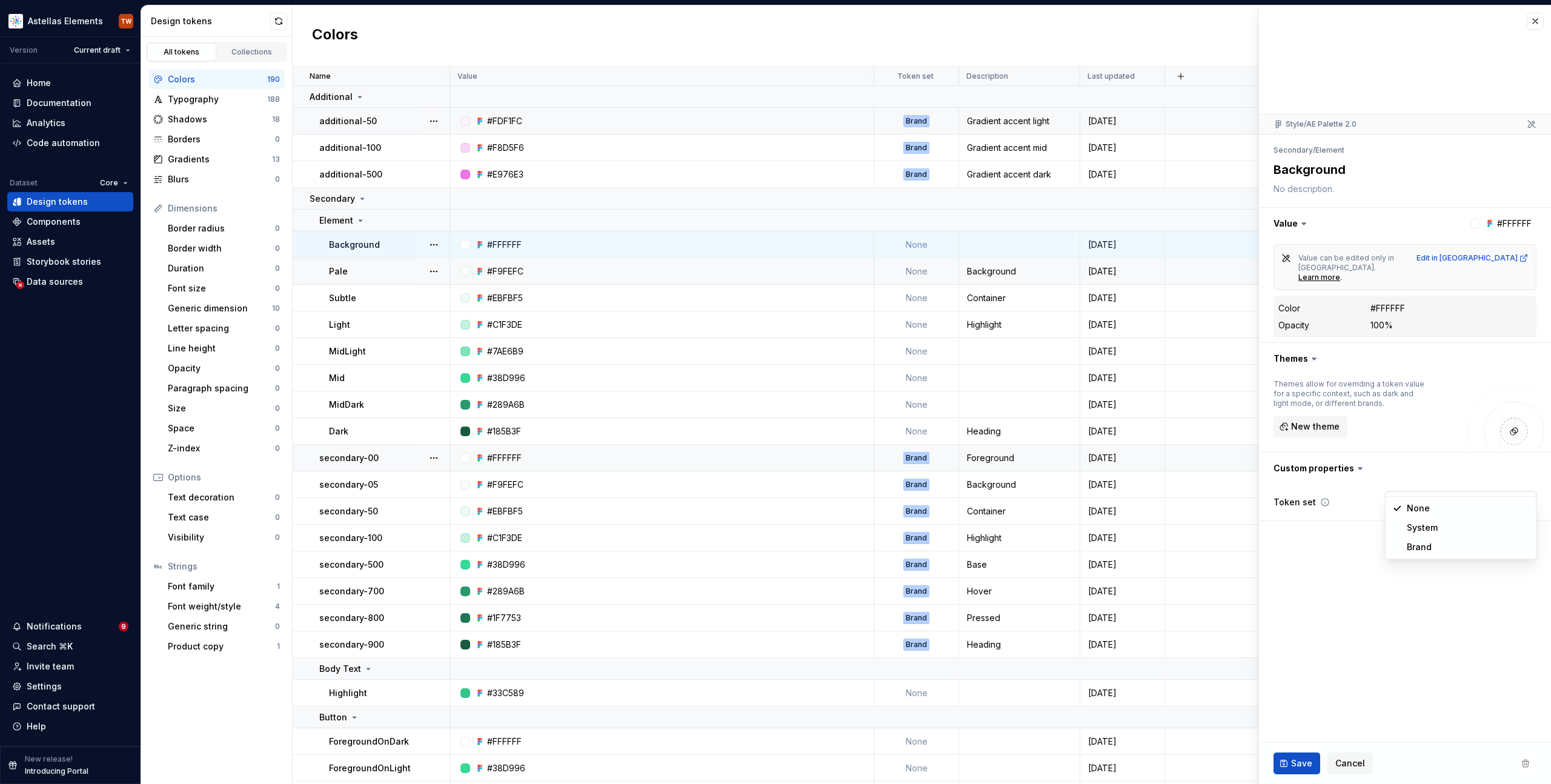
click at [1474, 483] on html "Astellas Elements TW Version Current draft Home Documentation Analytics Code au…" at bounding box center [776, 392] width 1551 height 784
select select "**********"
click at [923, 273] on td "None" at bounding box center [916, 271] width 85 height 27
type textarea "*"
click at [1439, 475] on html "Astellas Elements TW Version Current draft Home Documentation Analytics Code au…" at bounding box center [776, 392] width 1551 height 784
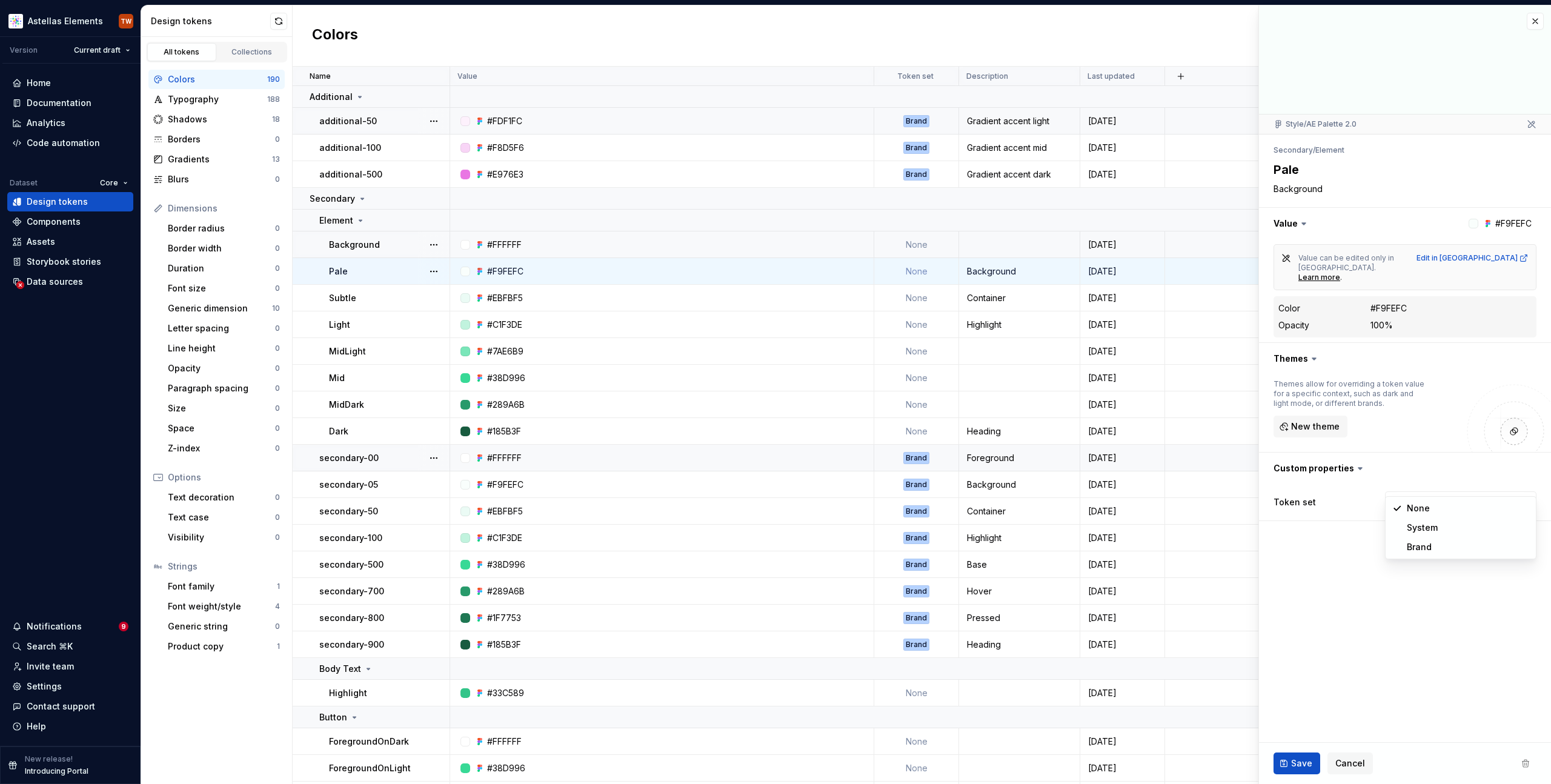
select select "**********"
click at [1288, 762] on button "Save" at bounding box center [1297, 763] width 47 height 22
type textarea "*"
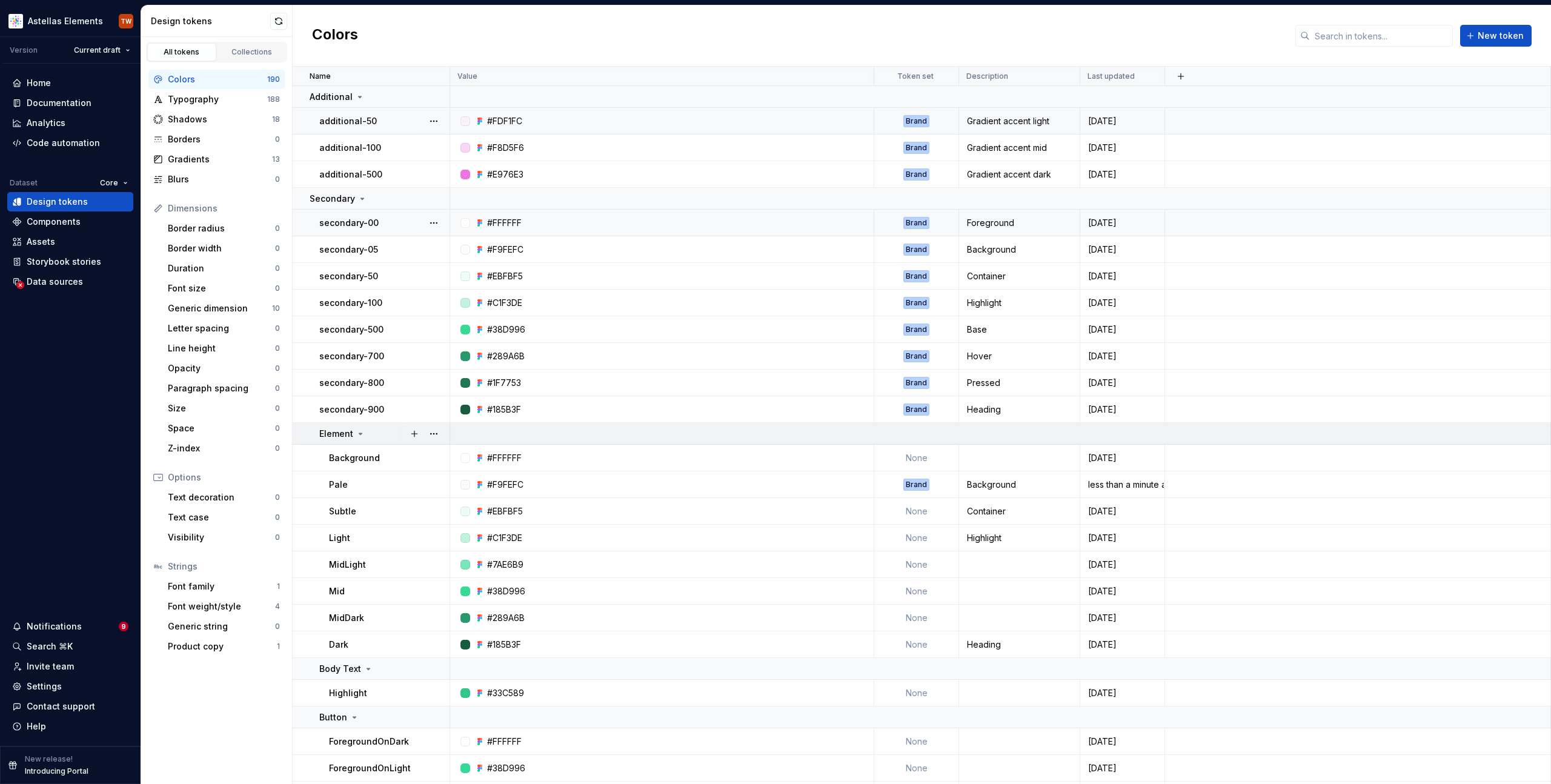
click at [361, 433] on icon at bounding box center [361, 434] width 3 height 1
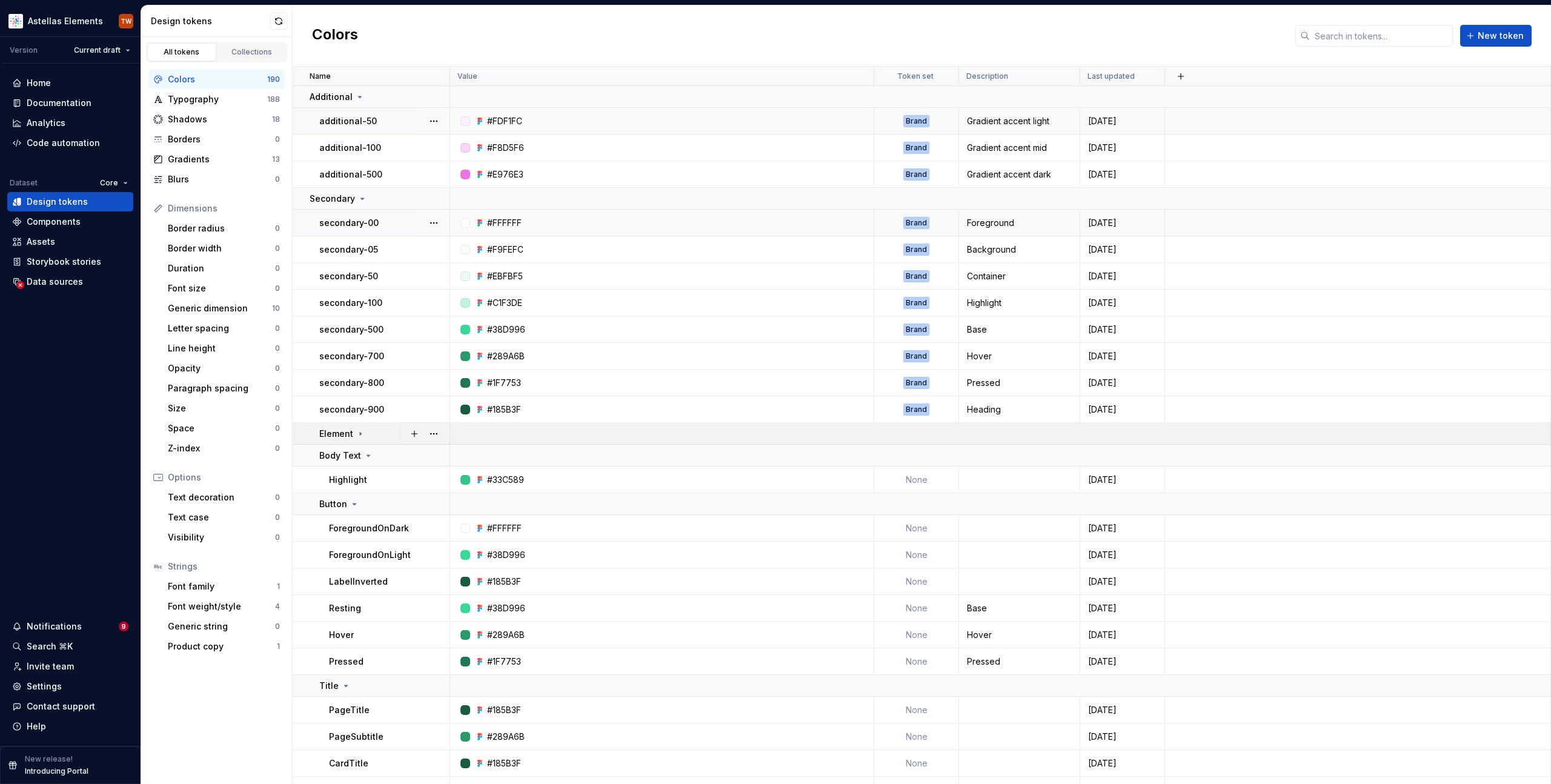
click at [361, 433] on icon at bounding box center [361, 433] width 1 height 3
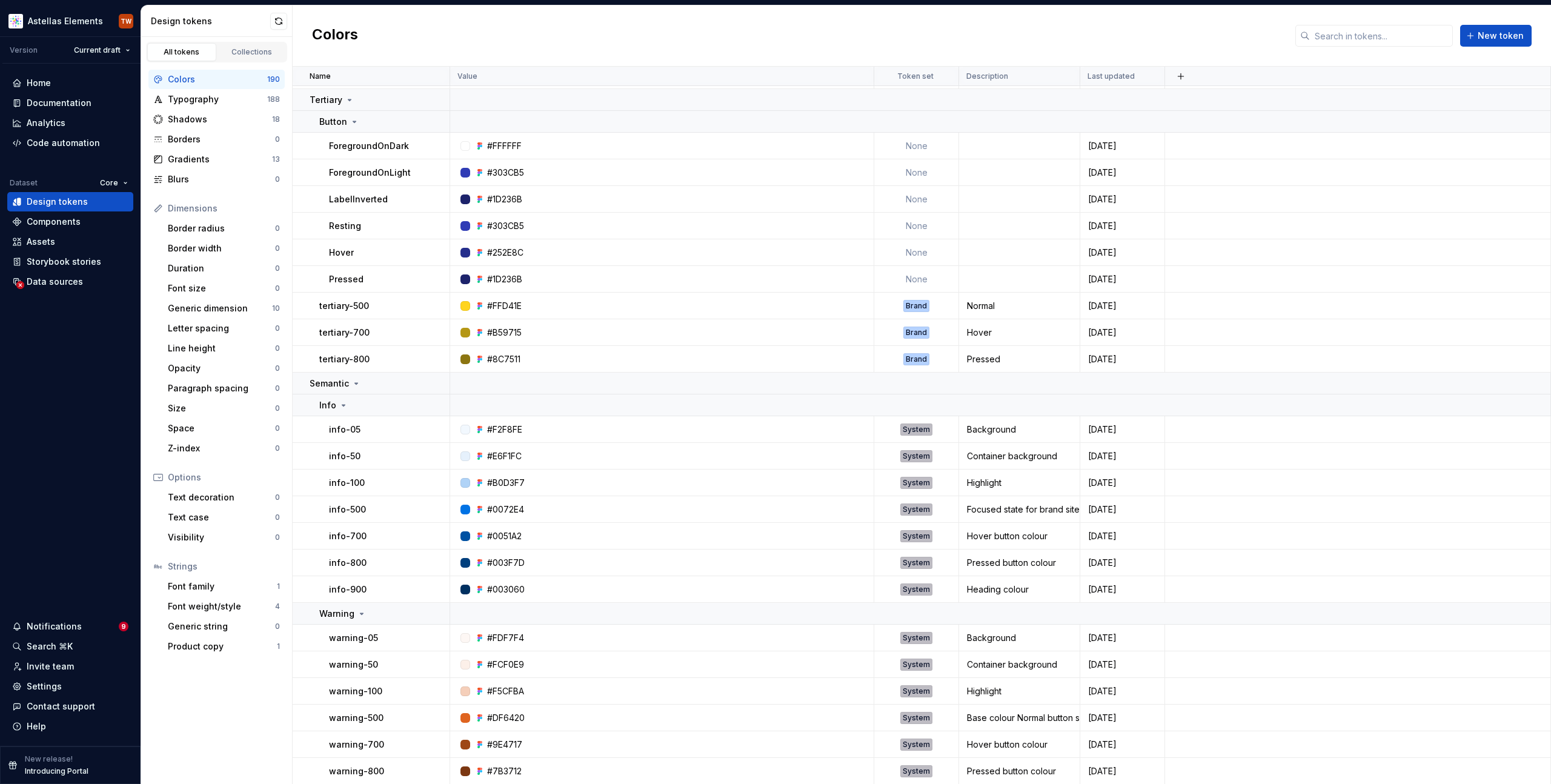
scroll to position [954, 0]
click at [354, 380] on icon at bounding box center [357, 383] width 10 height 10
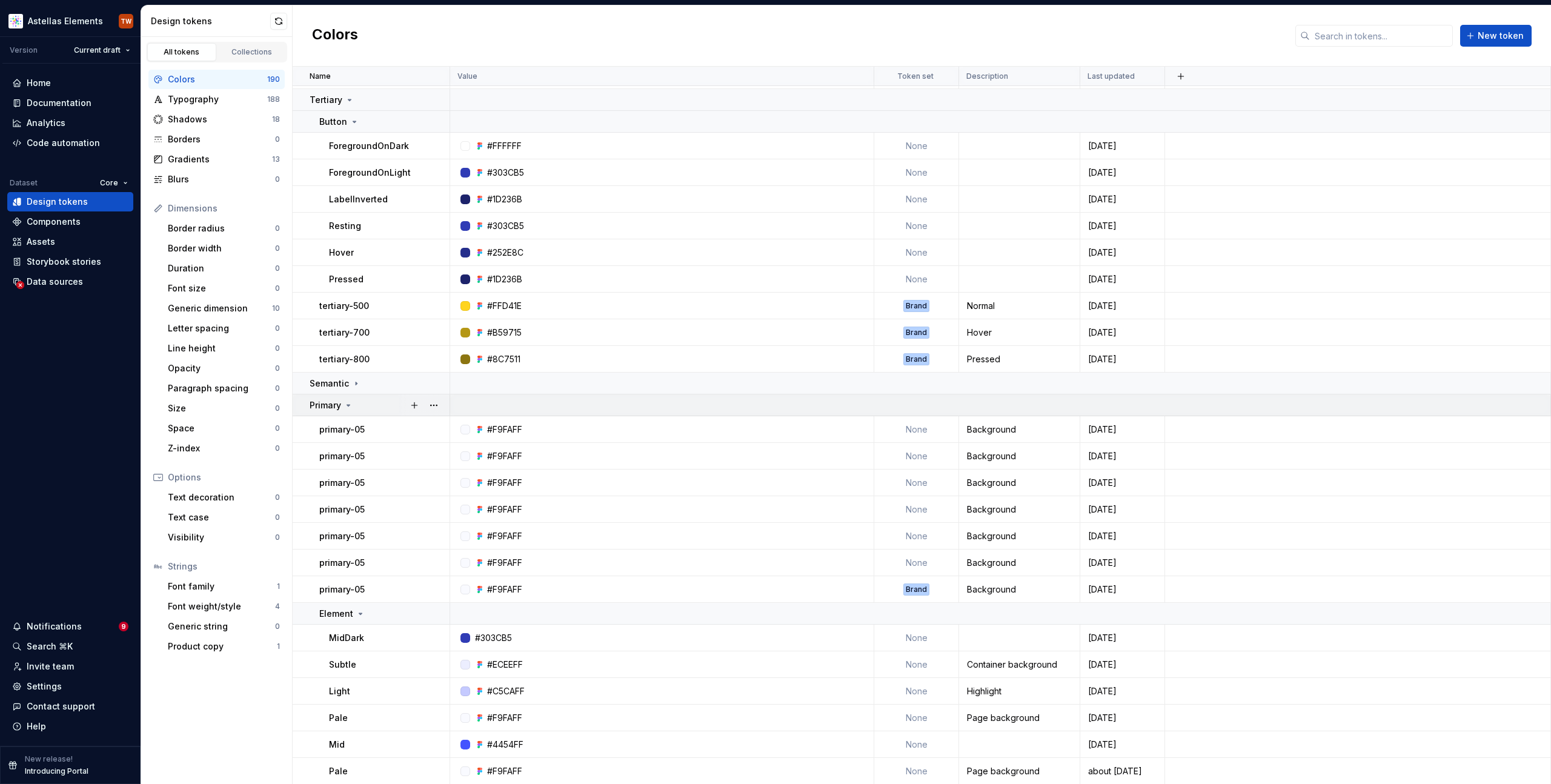
click at [349, 405] on icon at bounding box center [349, 405] width 3 height 1
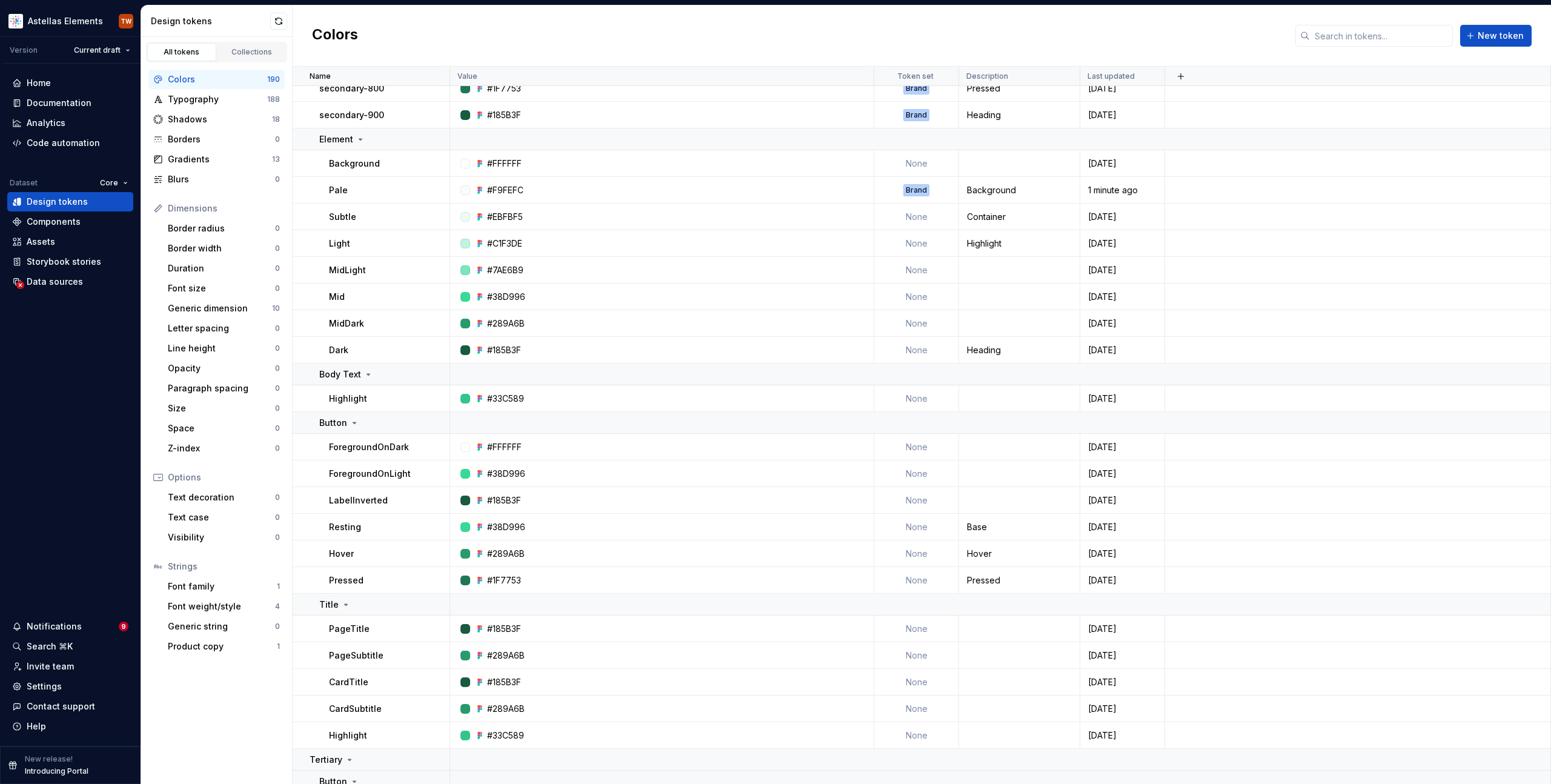
scroll to position [0, 0]
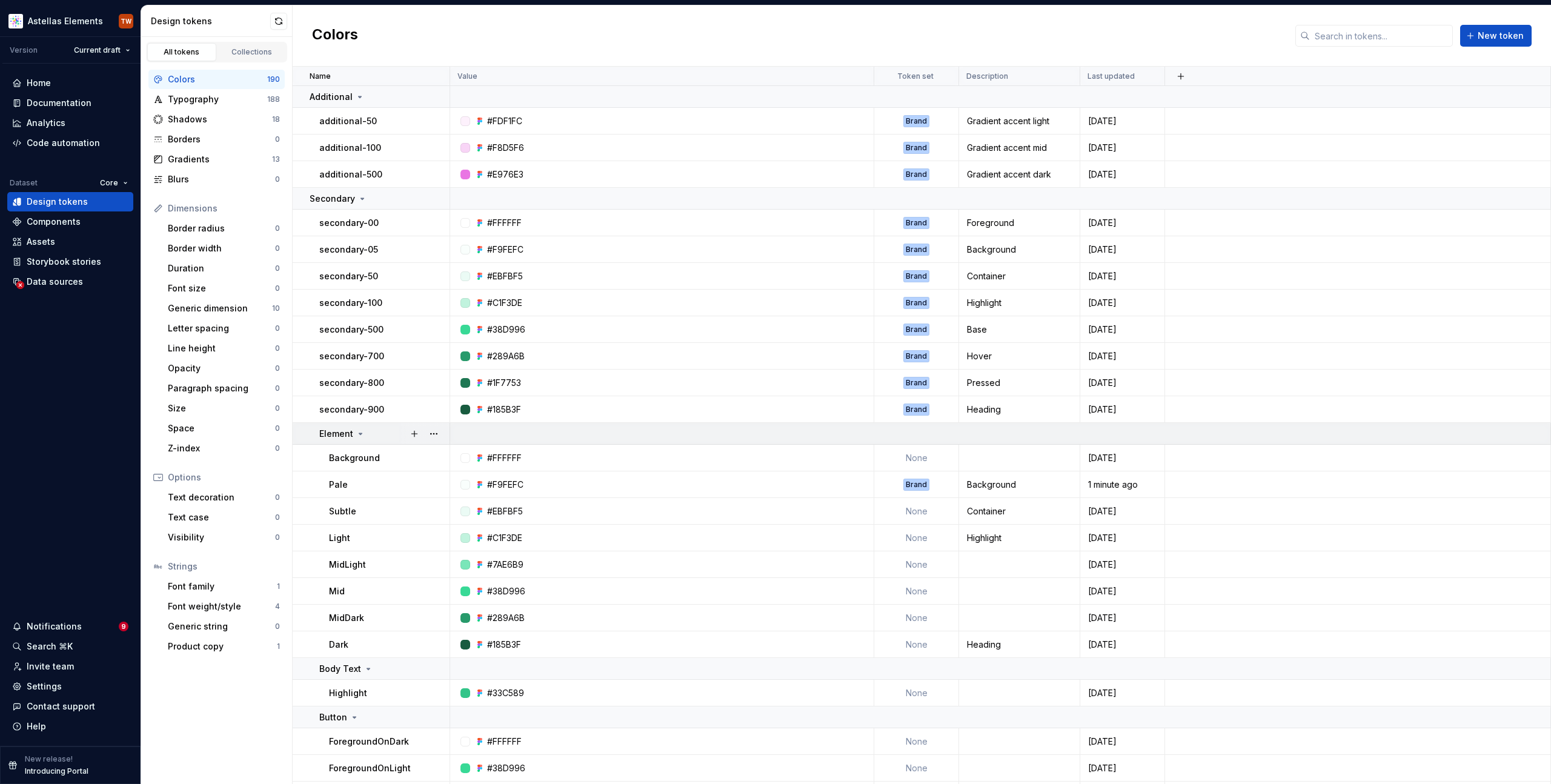
click at [363, 432] on icon at bounding box center [361, 434] width 10 height 10
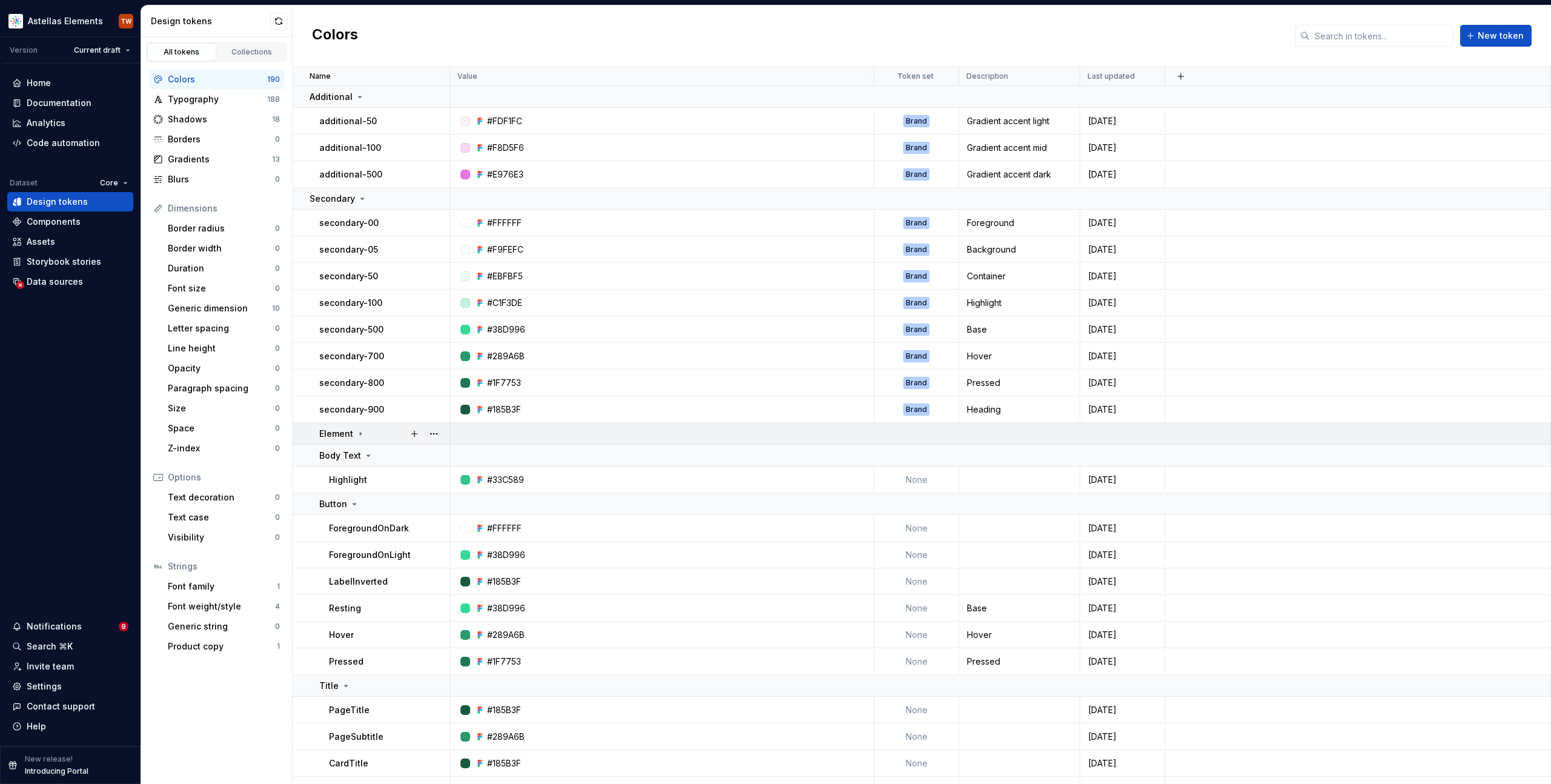
click at [360, 432] on icon at bounding box center [361, 433] width 1 height 3
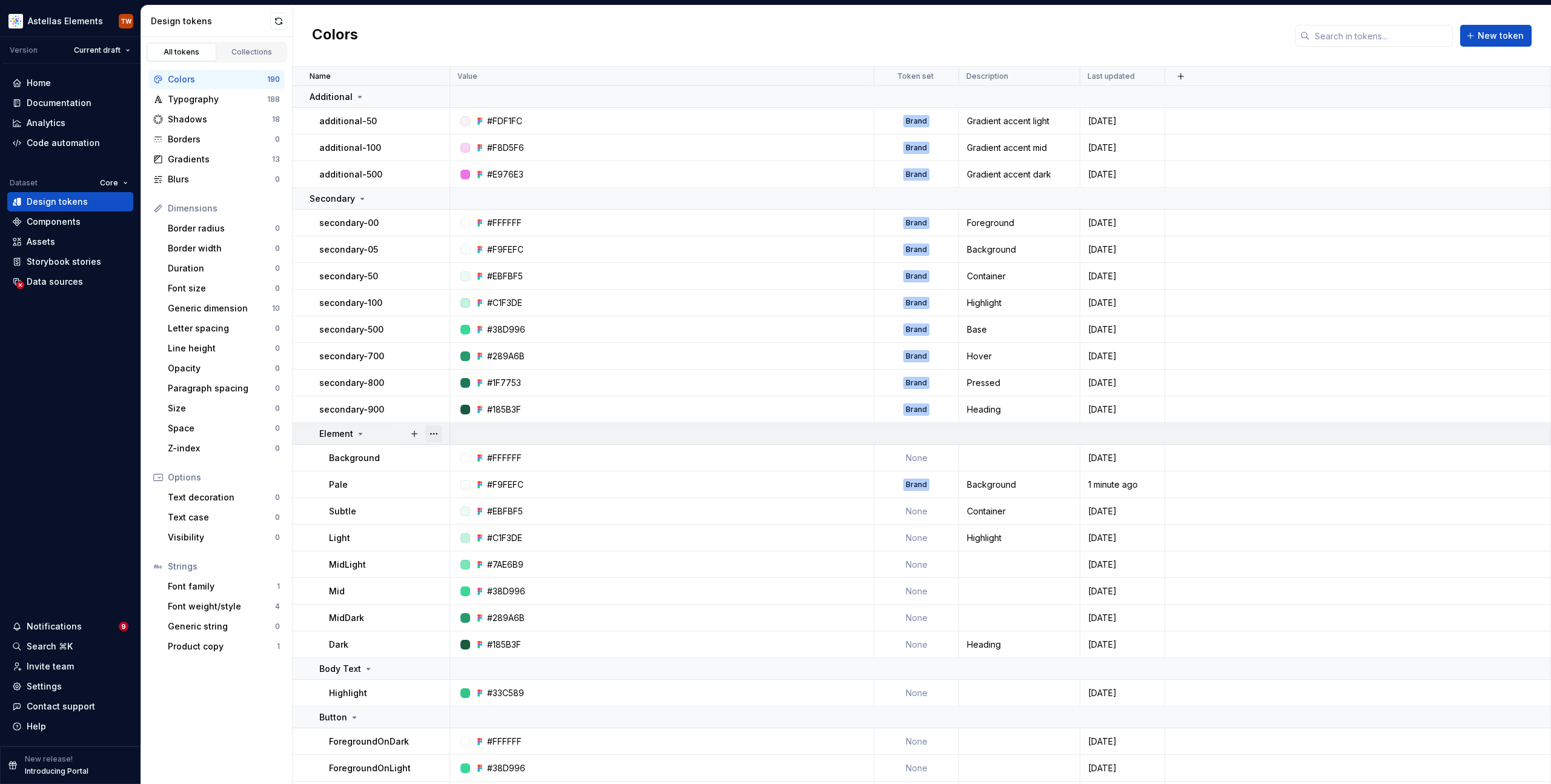
click at [425, 435] on button "button" at bounding box center [434, 434] width 17 height 17
click at [431, 433] on button "button" at bounding box center [434, 434] width 17 height 17
click at [430, 433] on button "button" at bounding box center [434, 434] width 17 height 17
click at [315, 428] on html "Astellas Elements TW Version Current draft Home Documentation Analytics Code au…" at bounding box center [776, 392] width 1551 height 784
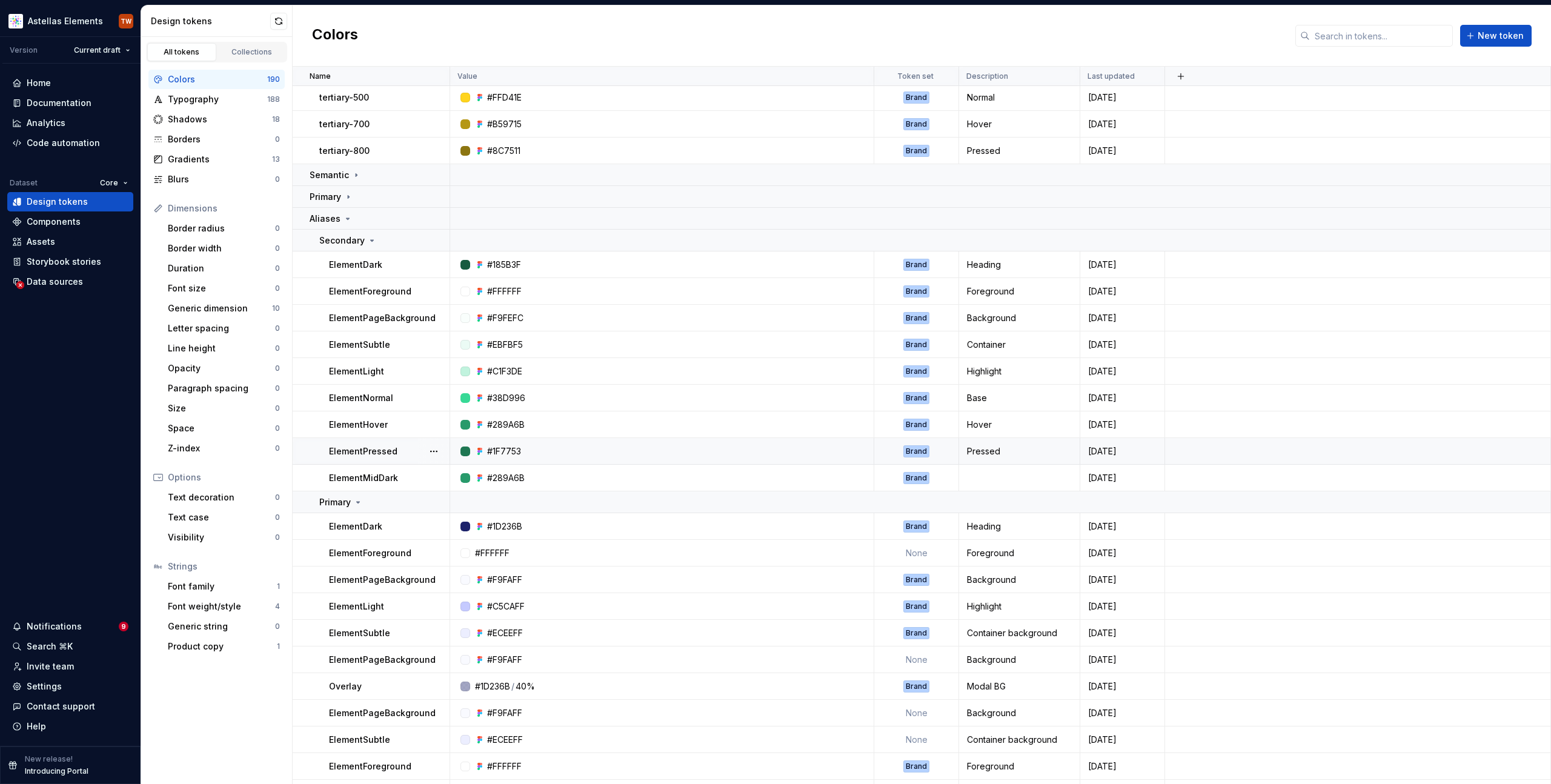
scroll to position [1153, 0]
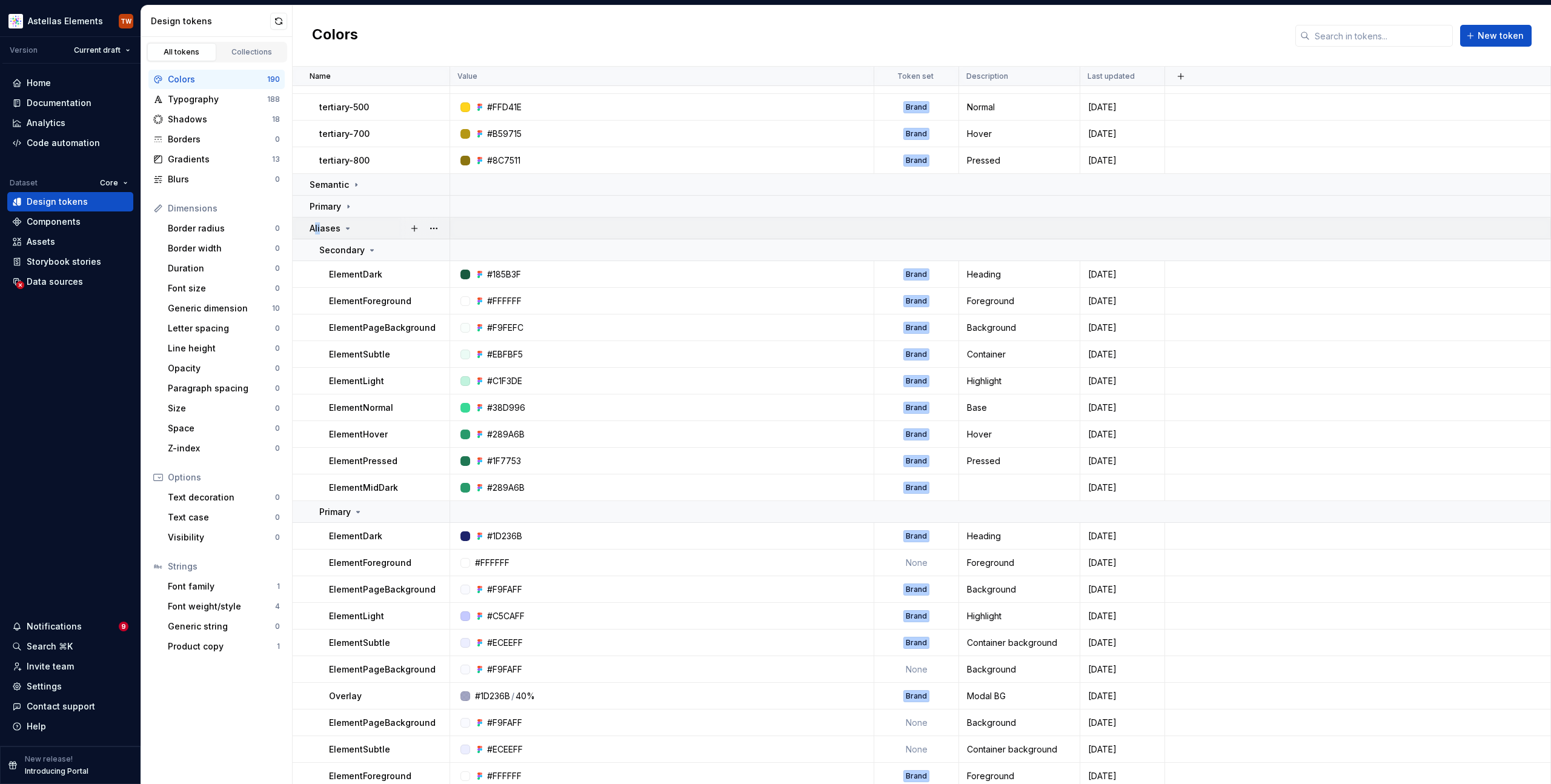
drag, startPoint x: 314, startPoint y: 232, endPoint x: 320, endPoint y: 234, distance: 6.3
click at [320, 234] on p "Aliases" at bounding box center [325, 228] width 31 height 12
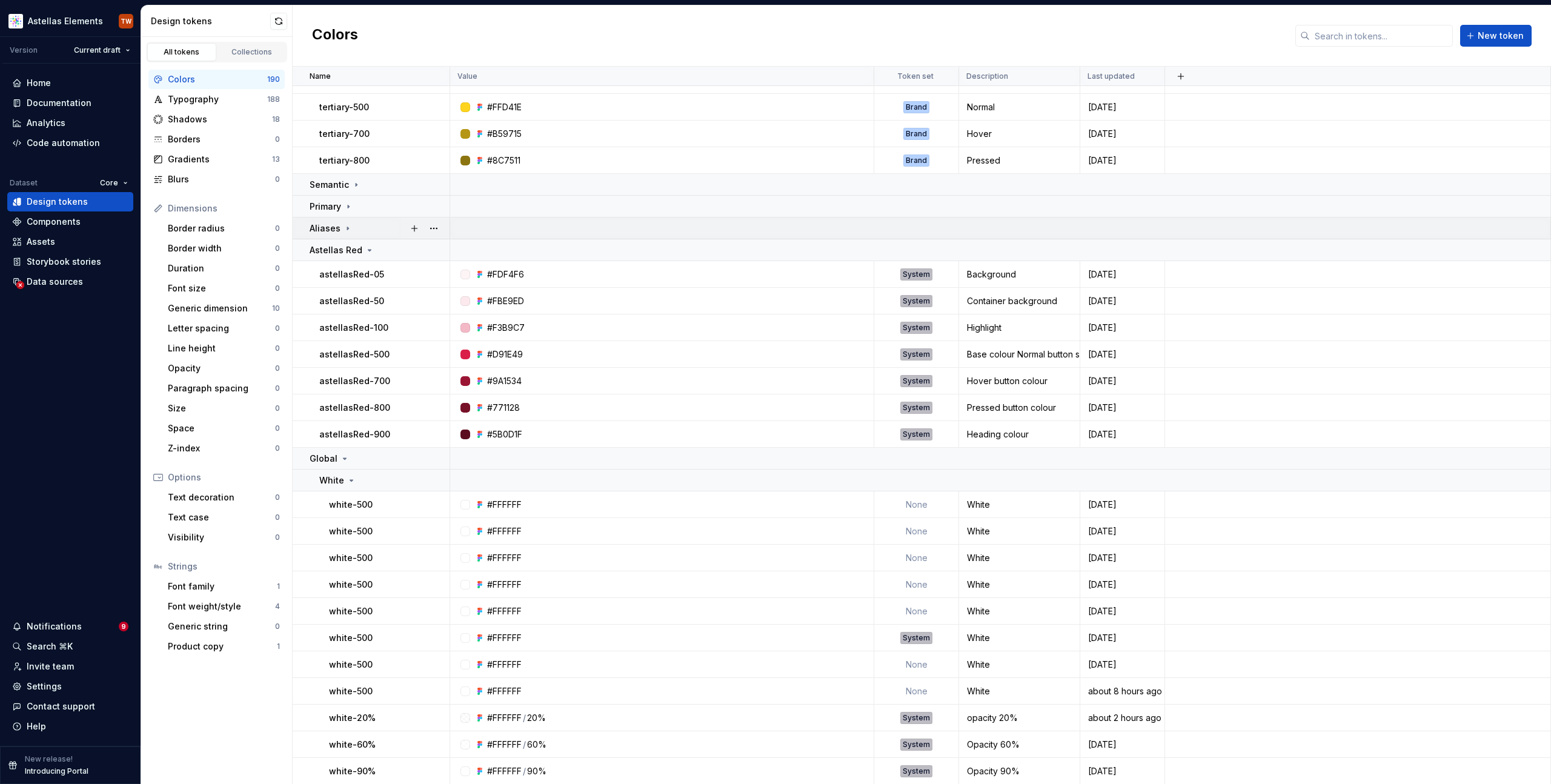
click at [343, 229] on icon at bounding box center [348, 229] width 10 height 10
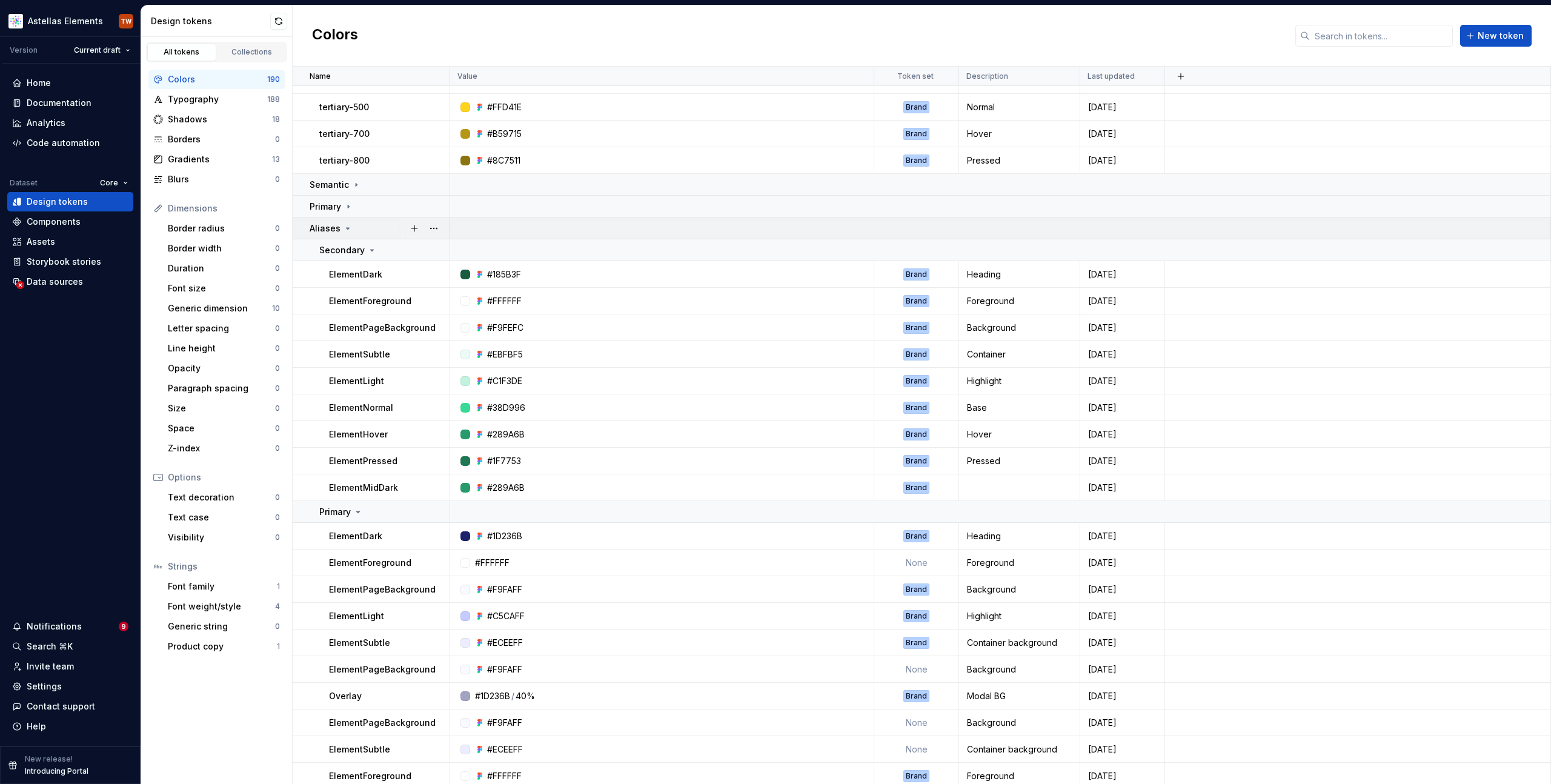
click at [343, 229] on icon at bounding box center [348, 229] width 10 height 10
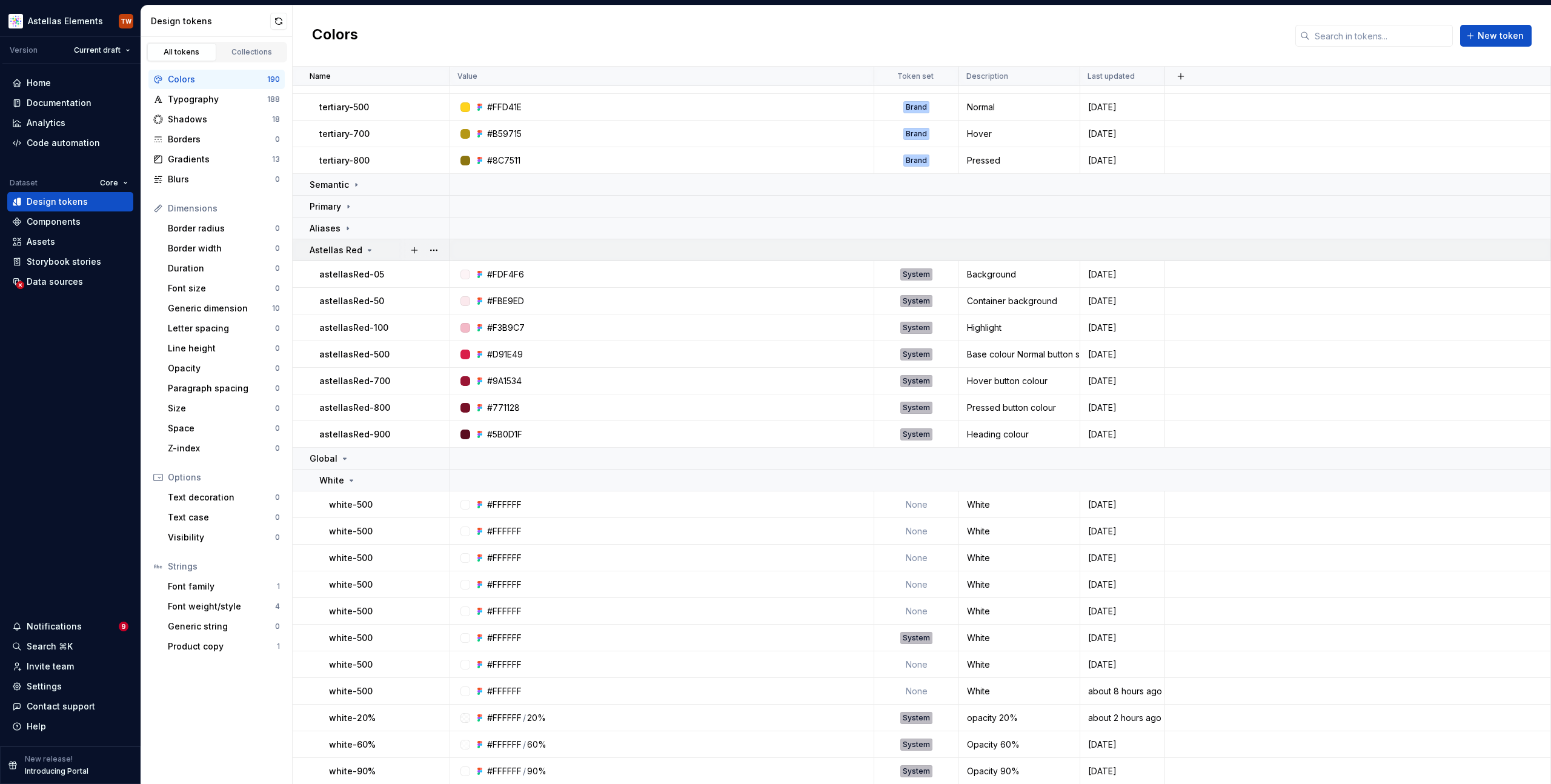
click at [369, 251] on icon at bounding box center [370, 251] width 10 height 10
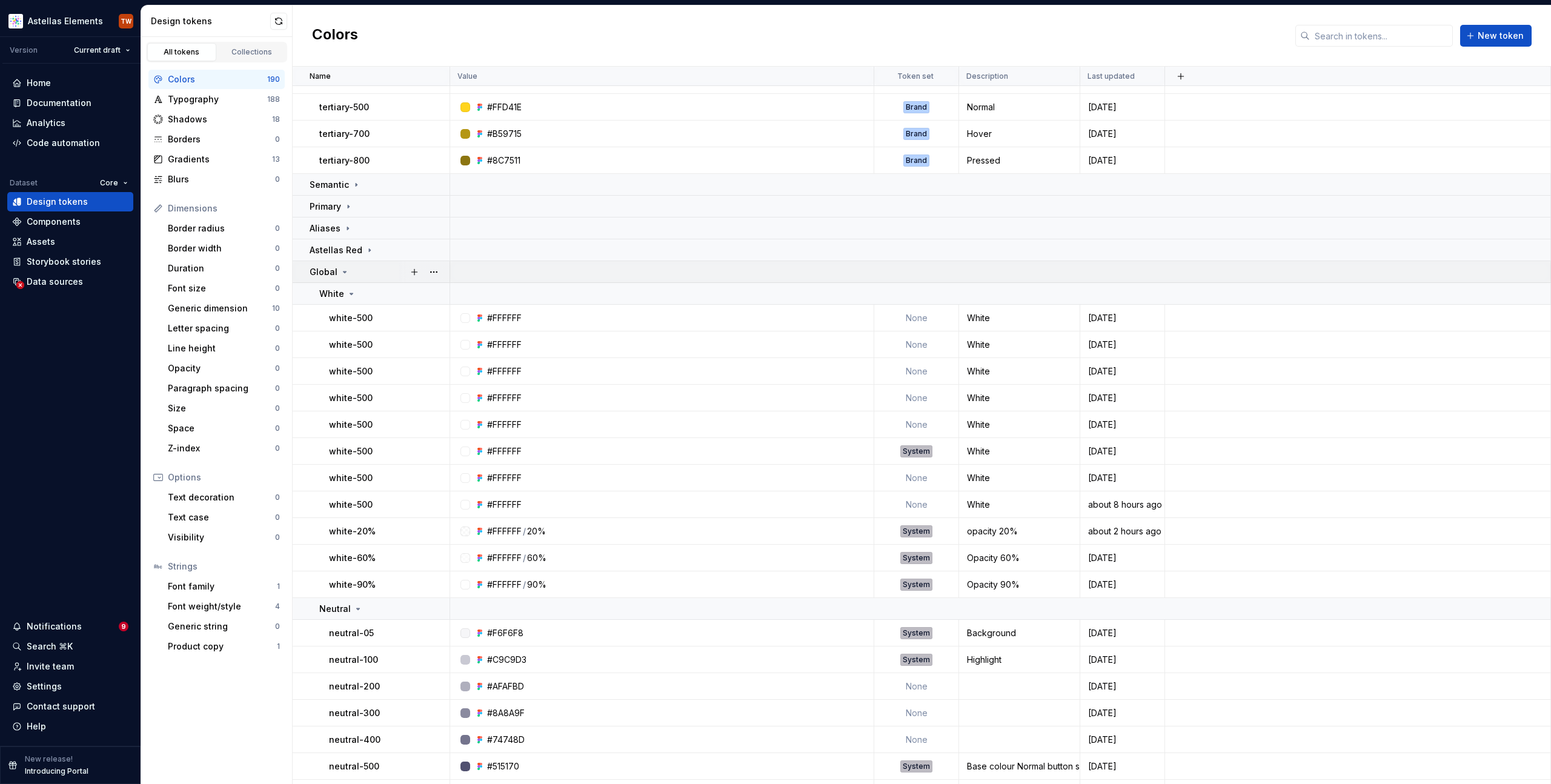
click at [340, 274] on icon at bounding box center [345, 272] width 10 height 10
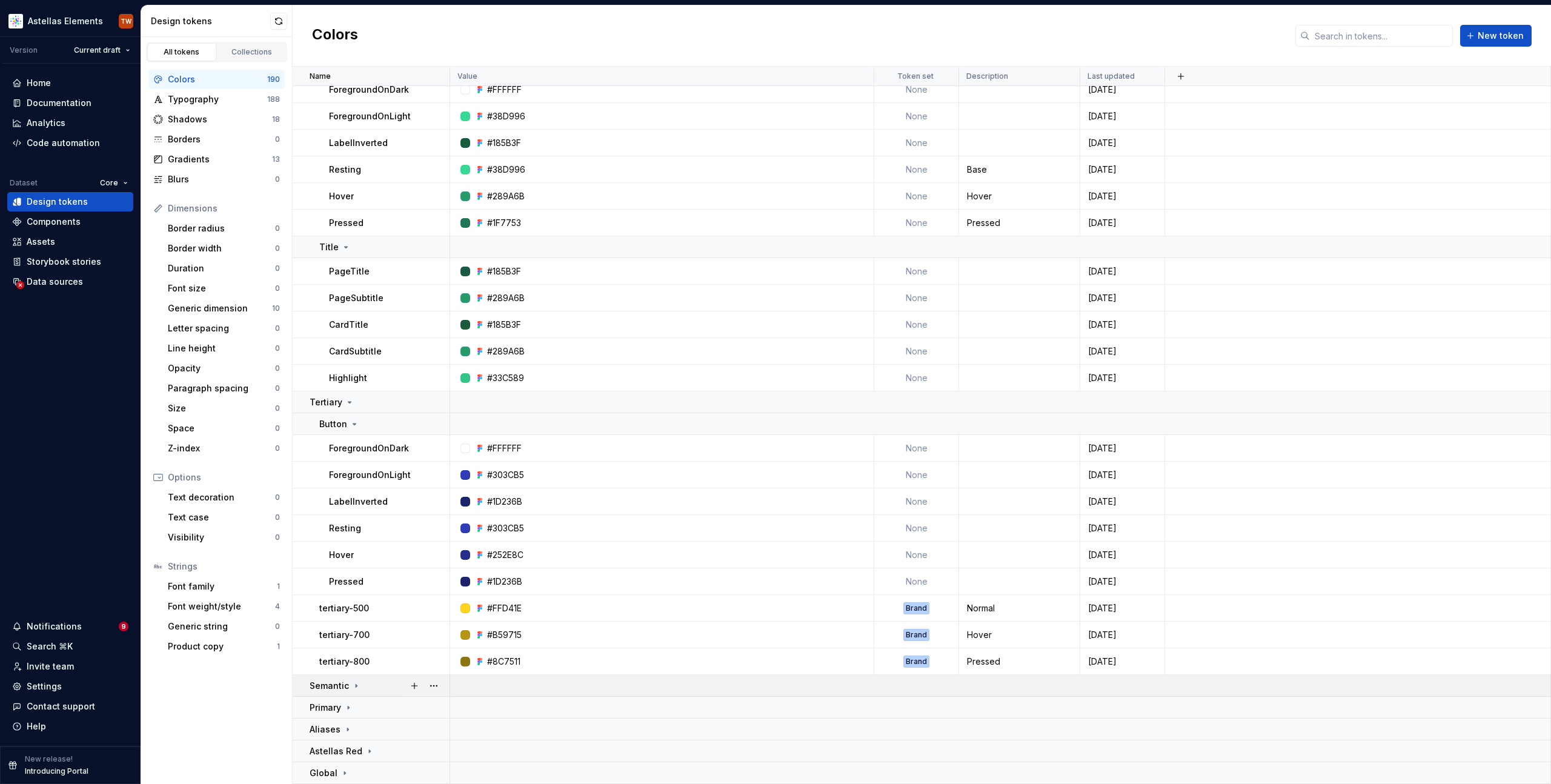
click at [356, 684] on icon at bounding box center [357, 685] width 1 height 3
click at [354, 684] on icon at bounding box center [357, 686] width 10 height 10
click at [351, 401] on icon at bounding box center [350, 403] width 10 height 10
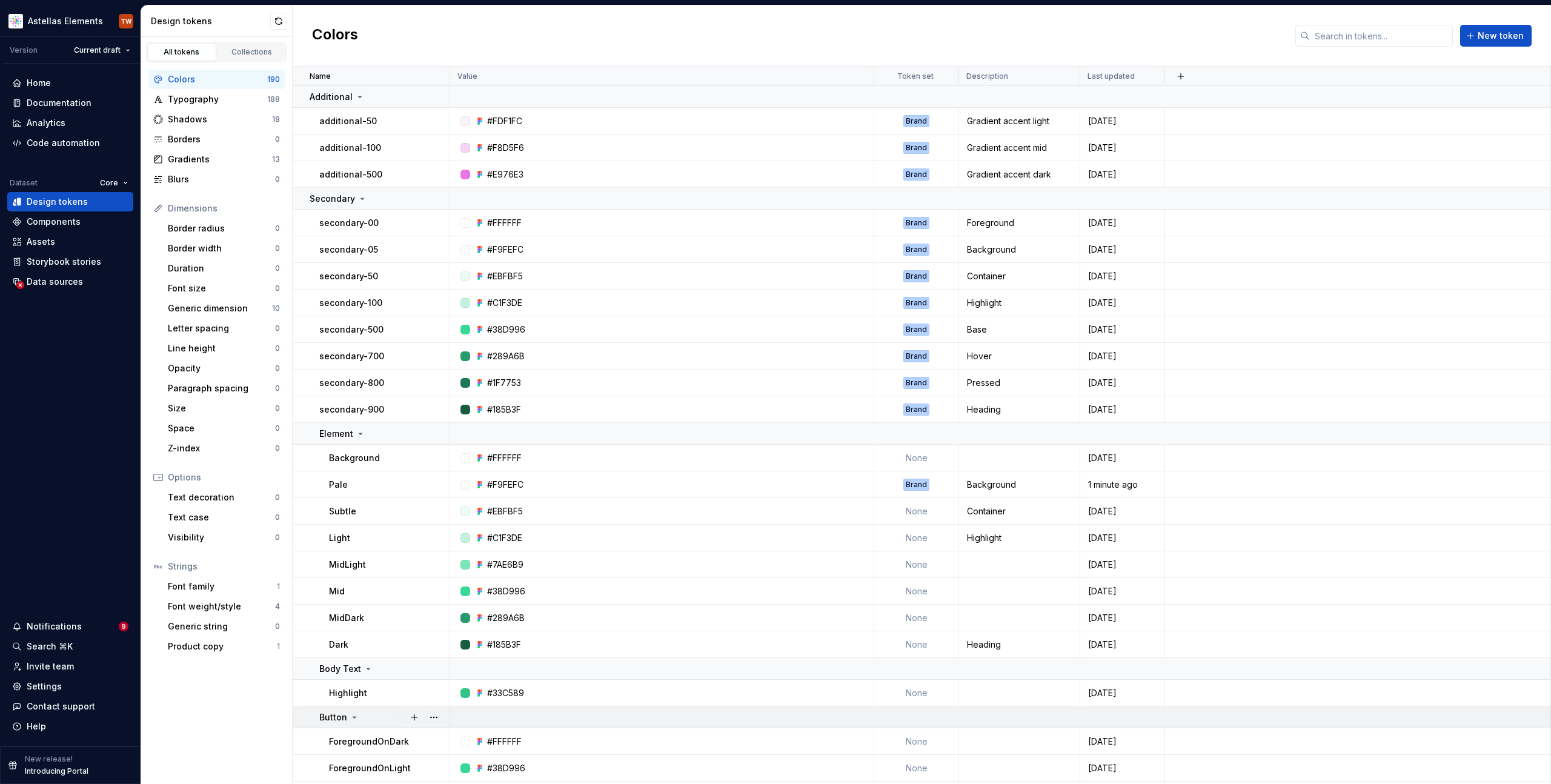
scroll to position [257, 0]
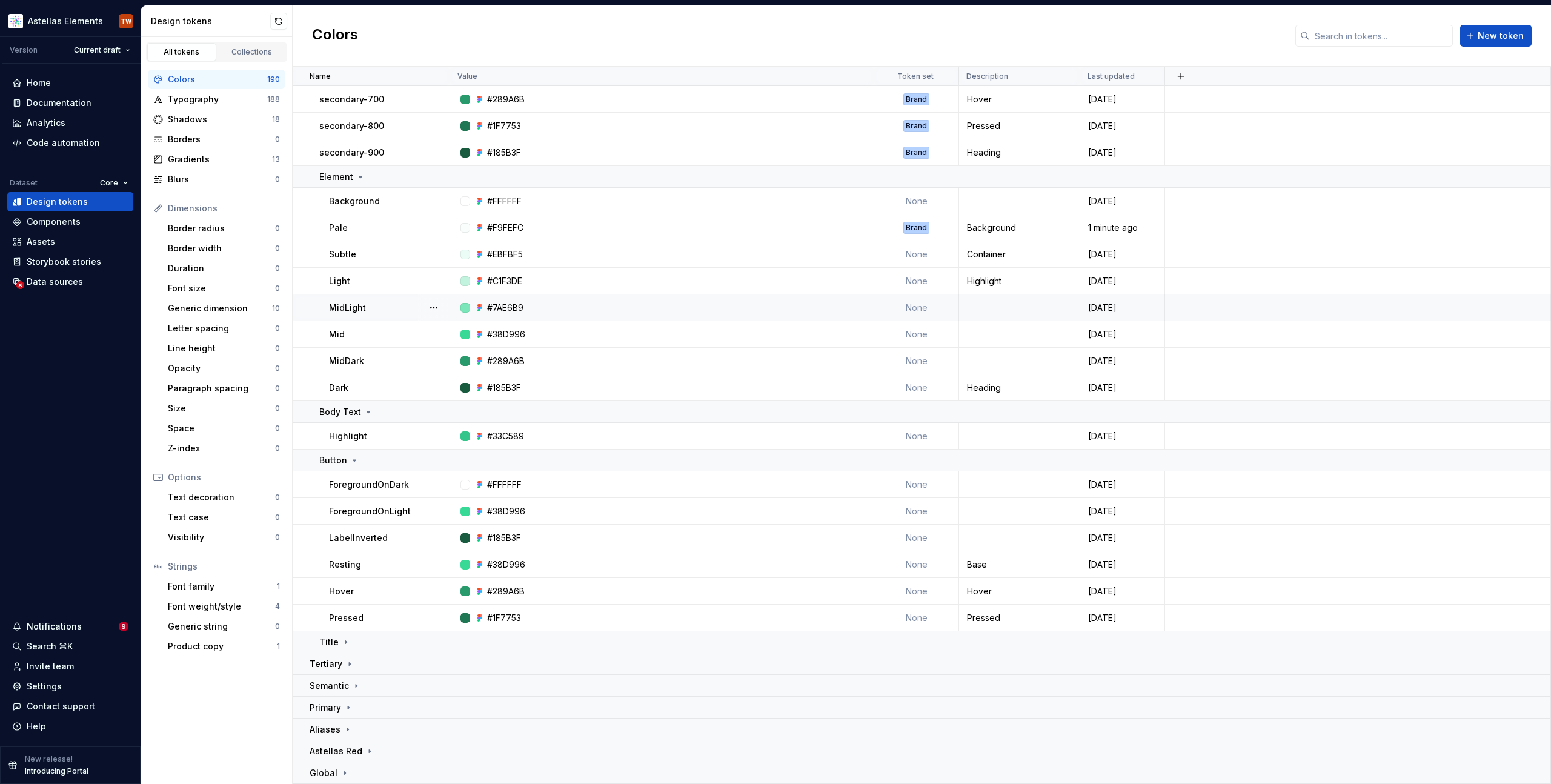
click at [359, 460] on div "Button" at bounding box center [384, 460] width 130 height 12
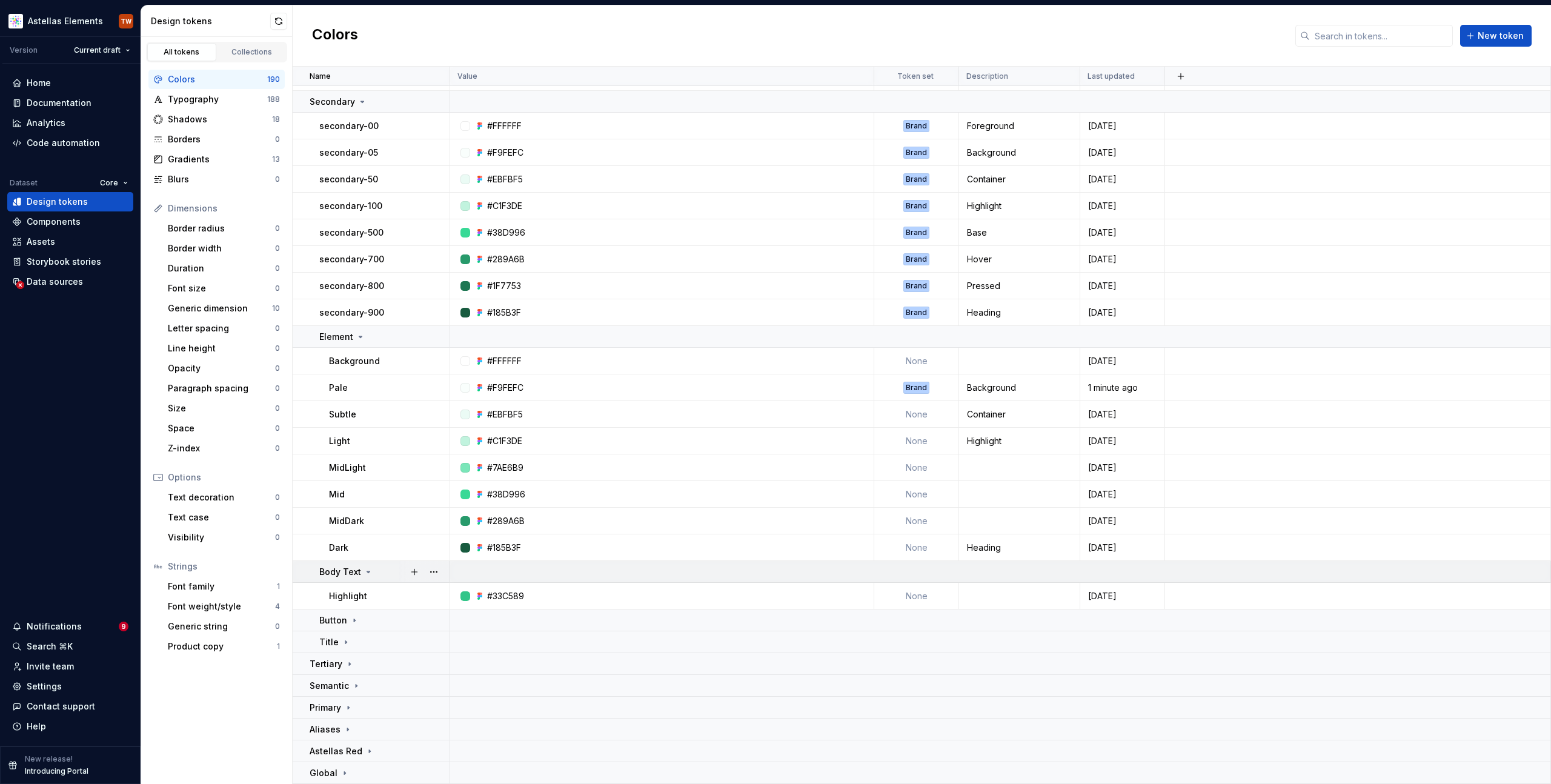
click at [372, 571] on div "Body Text" at bounding box center [384, 572] width 130 height 12
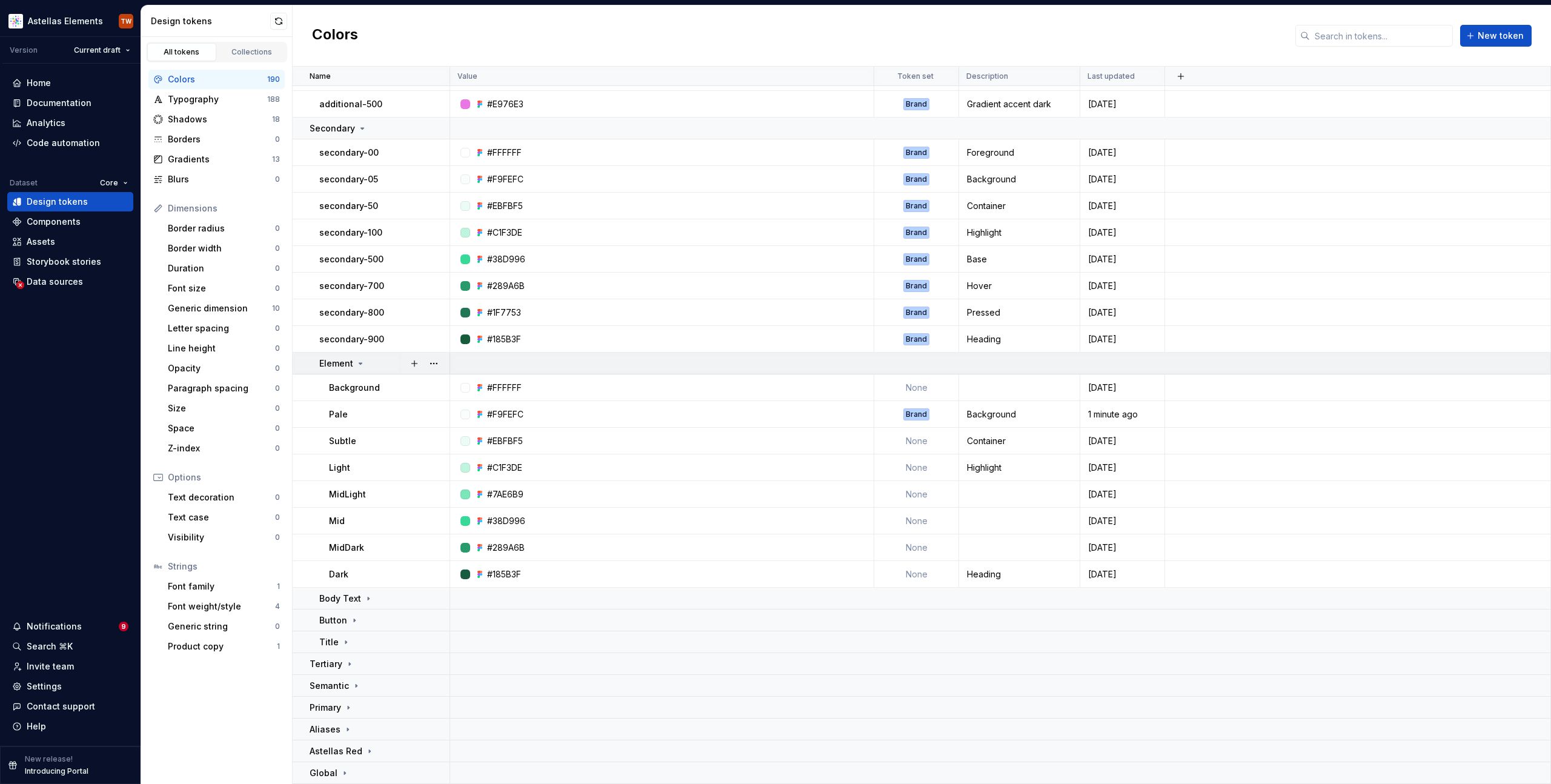
click at [358, 367] on icon at bounding box center [361, 364] width 10 height 10
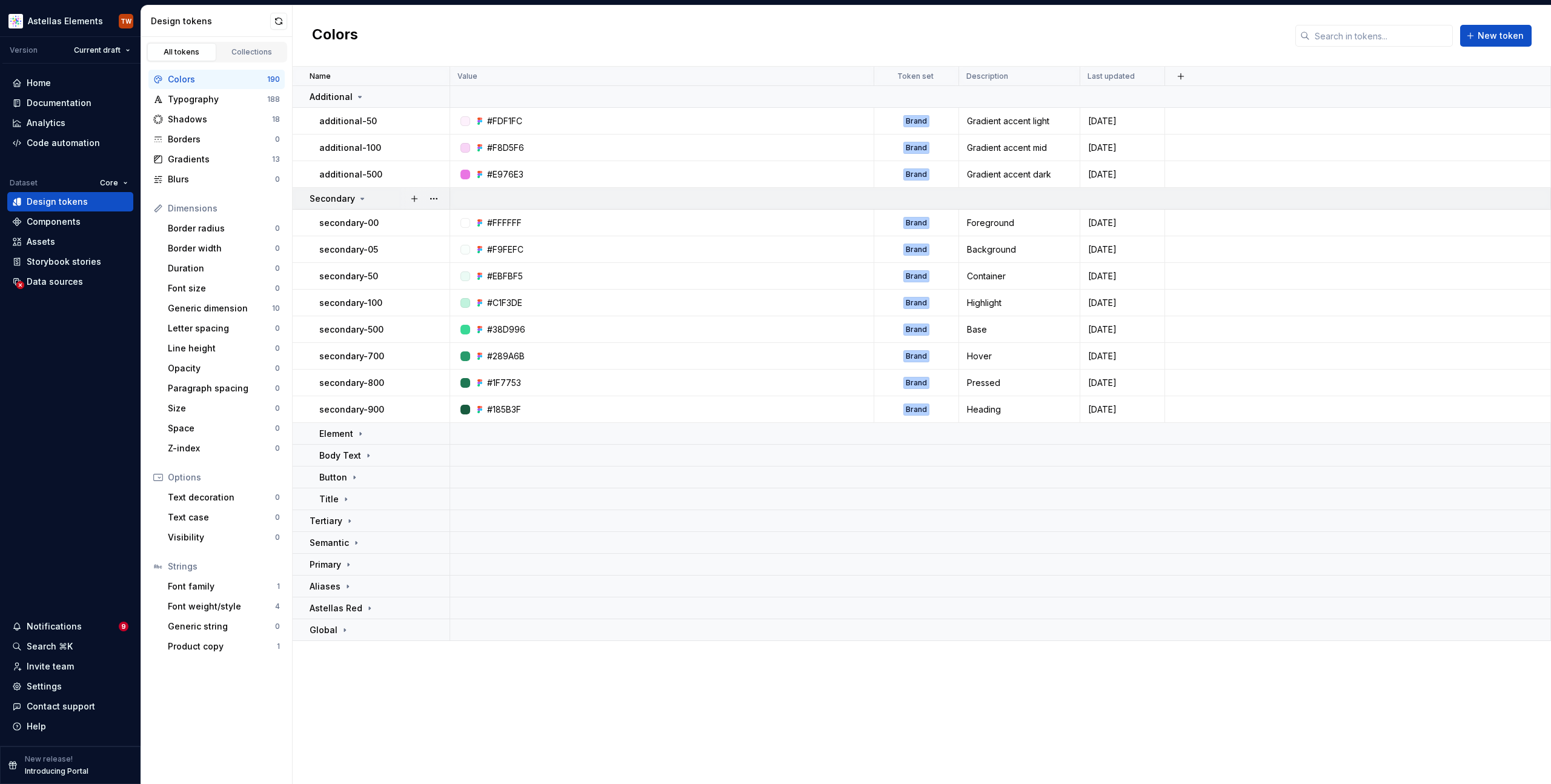
click at [362, 202] on icon at bounding box center [362, 199] width 10 height 10
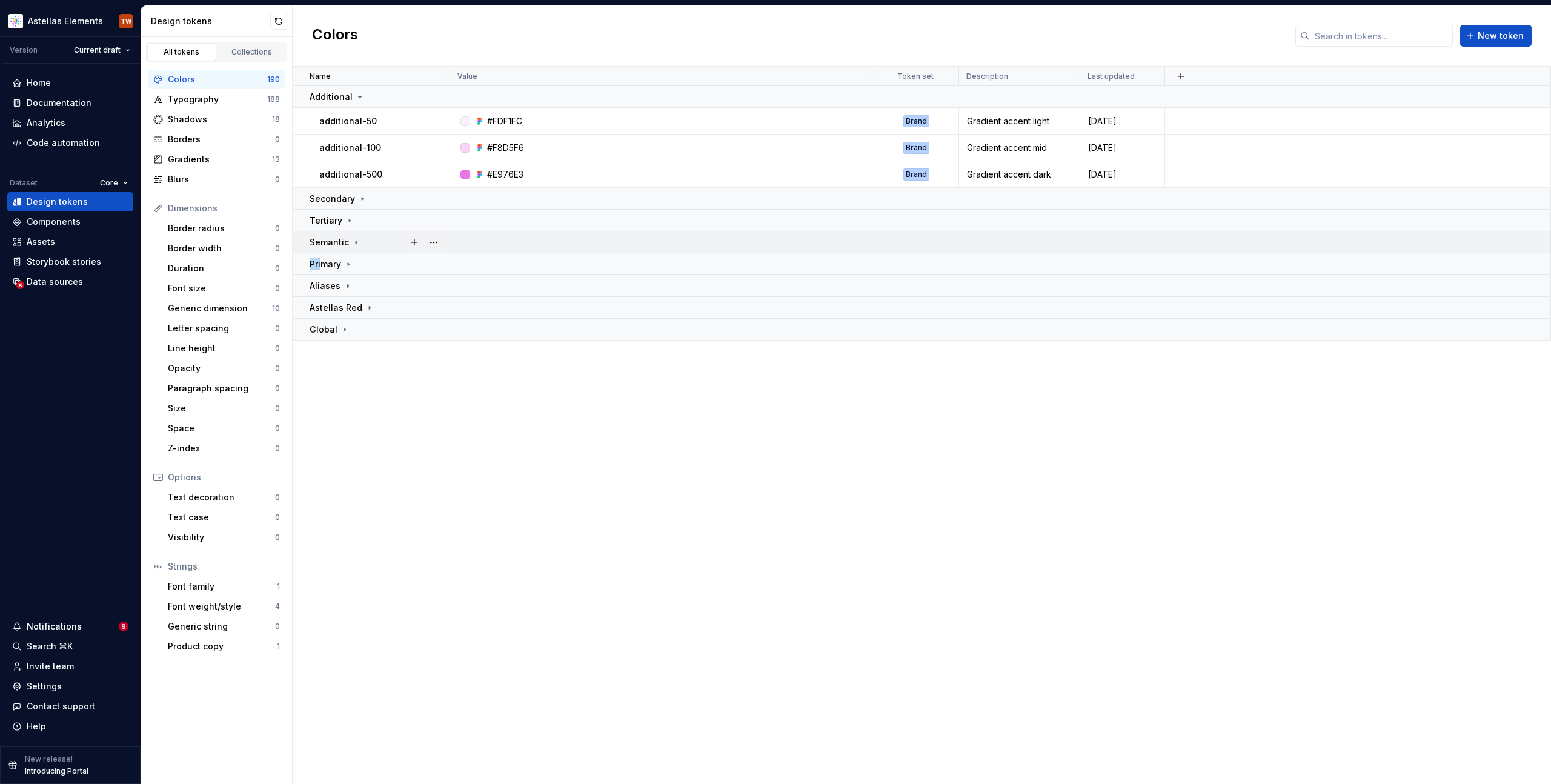
drag, startPoint x: 321, startPoint y: 265, endPoint x: 327, endPoint y: 249, distance: 17.1
click at [327, 249] on tbody "Additional additional-50 #FDF1FC Brand Gradient accent light 9 months ago addit…" at bounding box center [922, 213] width 1258 height 254
click at [352, 265] on icon at bounding box center [349, 264] width 10 height 10
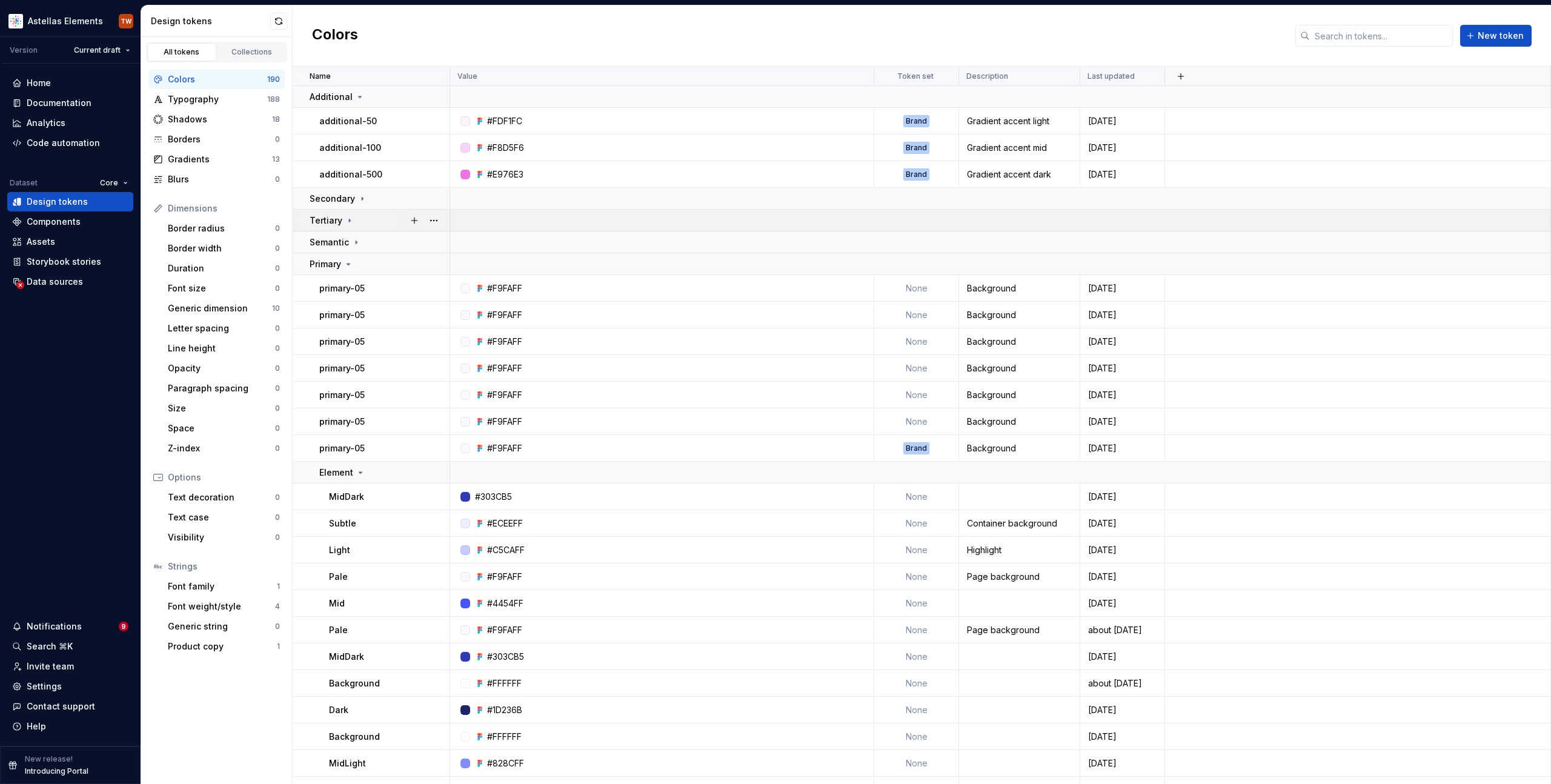
drag, startPoint x: 362, startPoint y: 94, endPoint x: 320, endPoint y: 140, distance: 62.3
click at [362, 95] on div "Additional" at bounding box center [337, 97] width 55 height 12
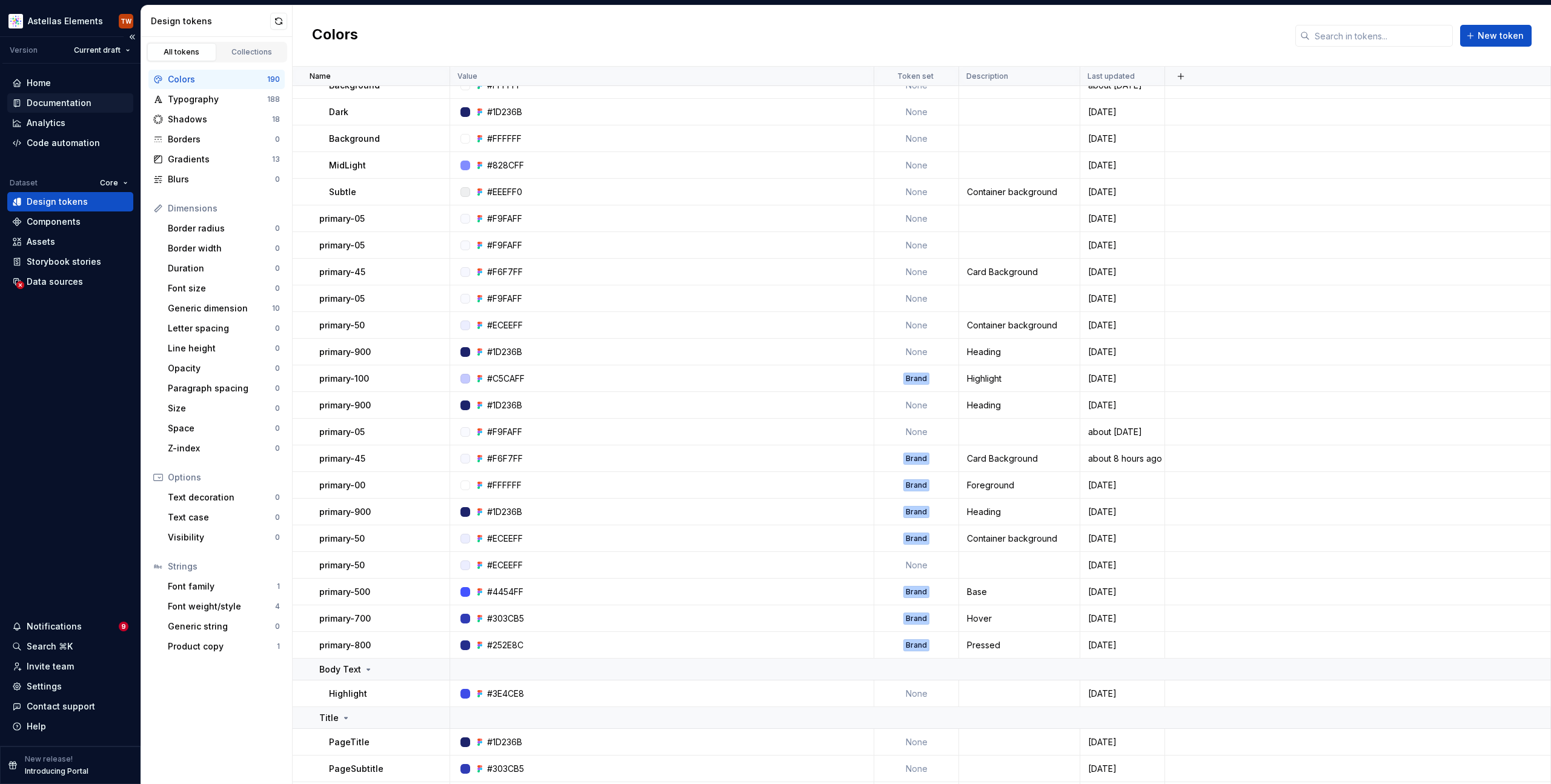
scroll to position [712, 0]
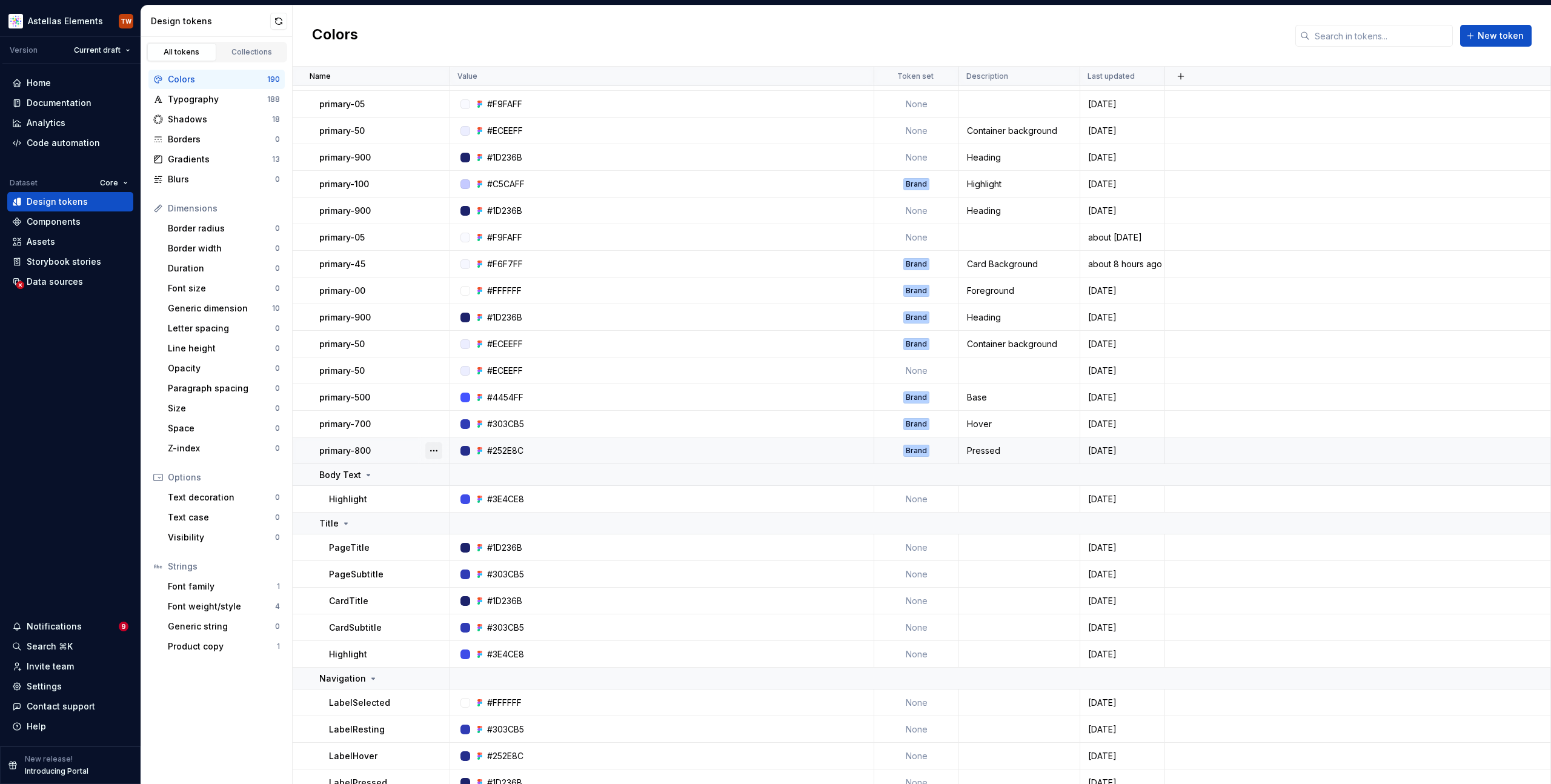
click at [432, 456] on button "button" at bounding box center [434, 451] width 17 height 17
click at [407, 452] on html "Astellas Elements TW Version Current draft Home Documentation Analytics Code au…" at bounding box center [776, 392] width 1551 height 784
click at [396, 454] on div "primary-800" at bounding box center [384, 450] width 130 height 12
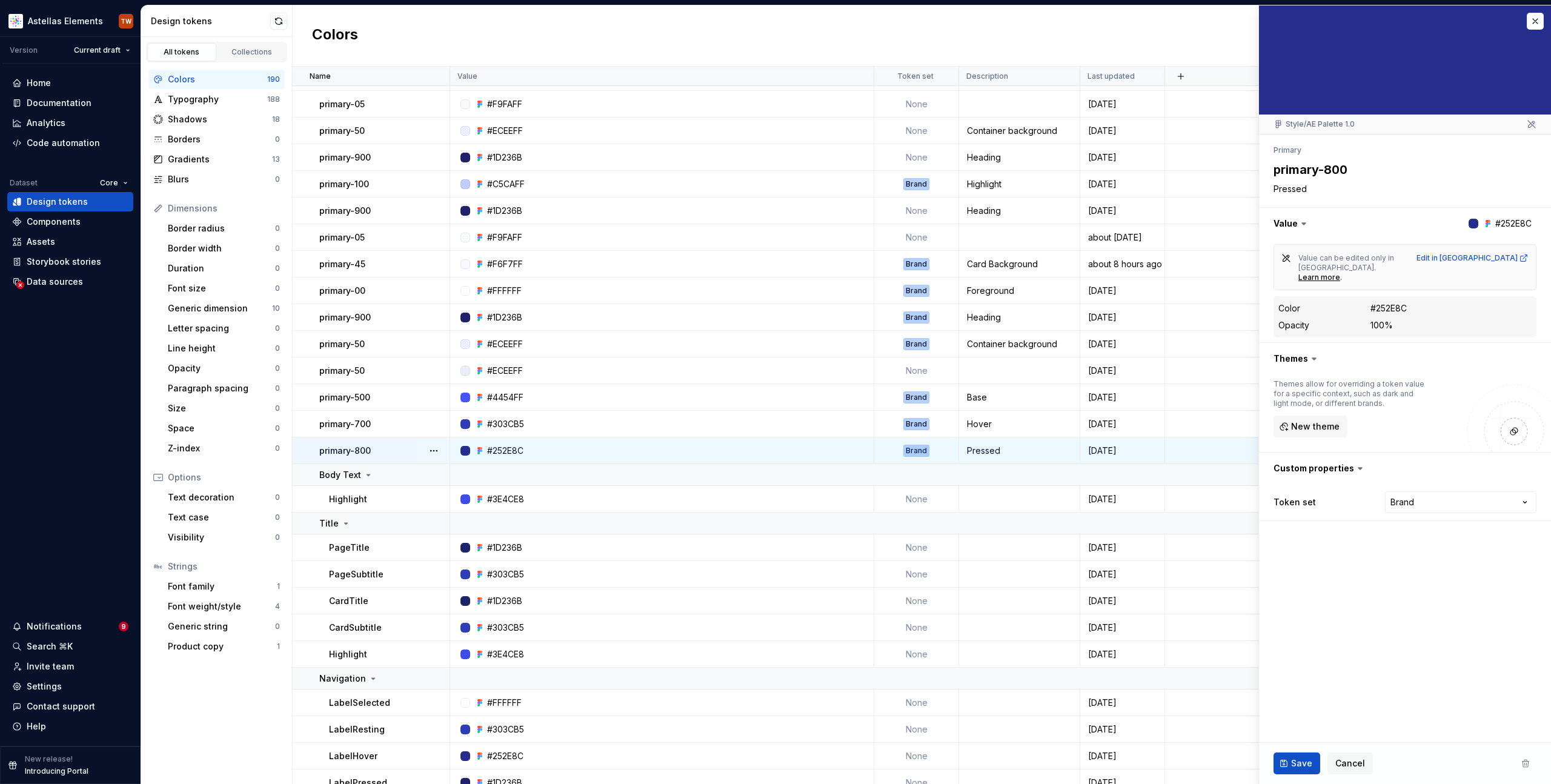
click at [1299, 548] on fieldset "Style/AE Palette 1.0 Primary primary-800 Pressed Value #252E8C Value can be edi…" at bounding box center [1405, 395] width 292 height 778
click at [1535, 21] on button "button" at bounding box center [1535, 21] width 17 height 17
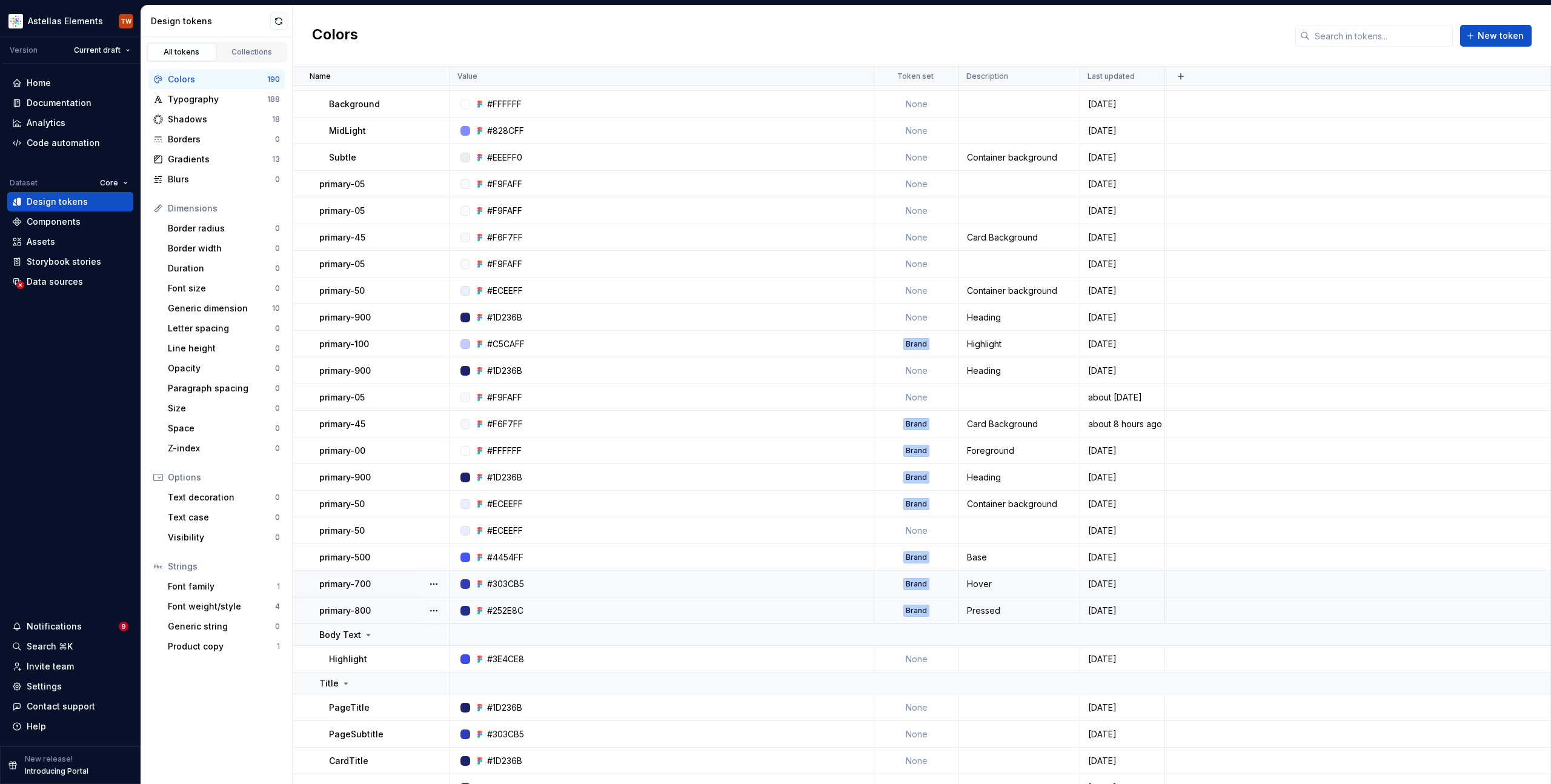
scroll to position [324, 0]
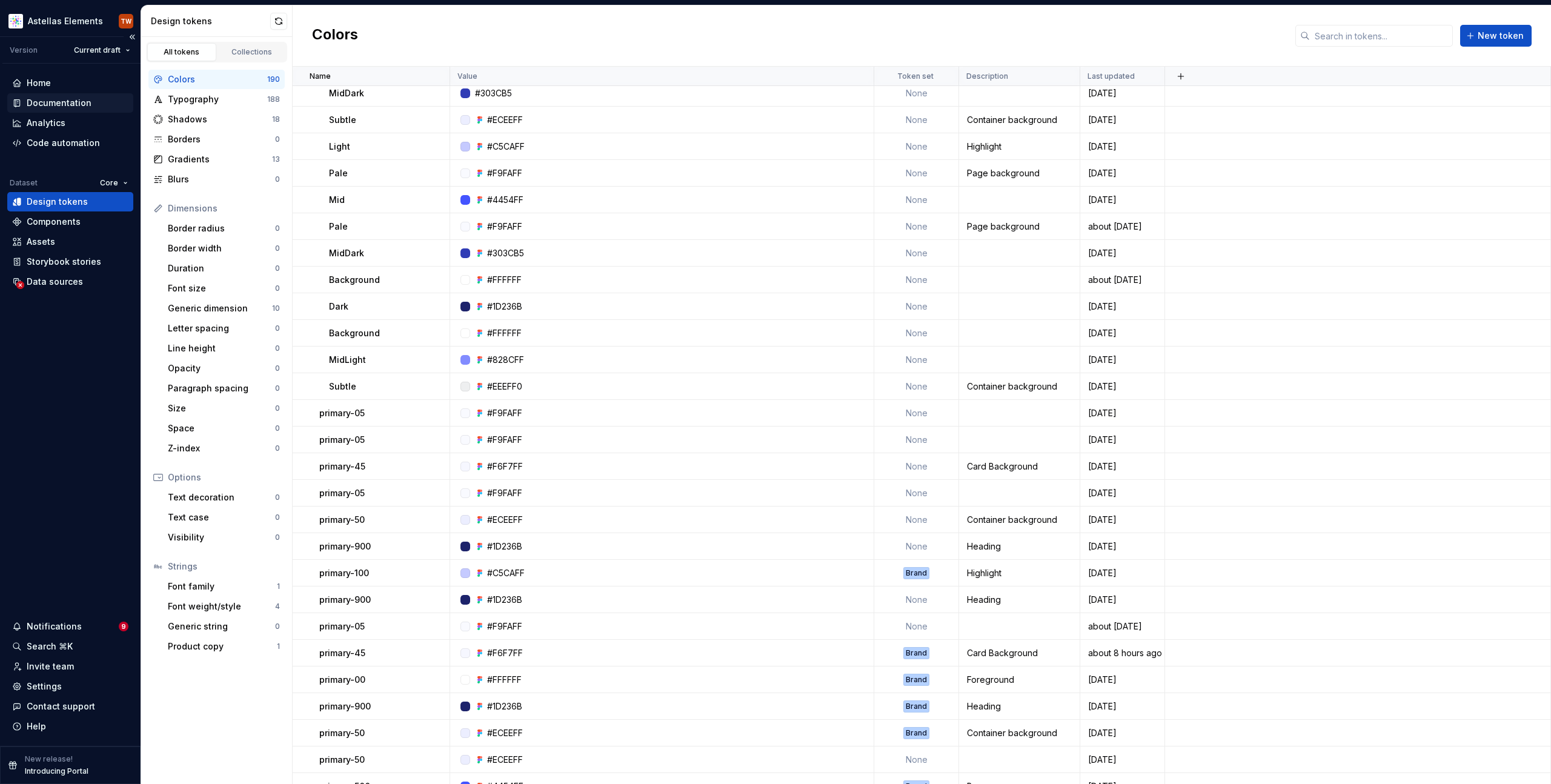
click at [50, 99] on div "Documentation" at bounding box center [59, 103] width 65 height 12
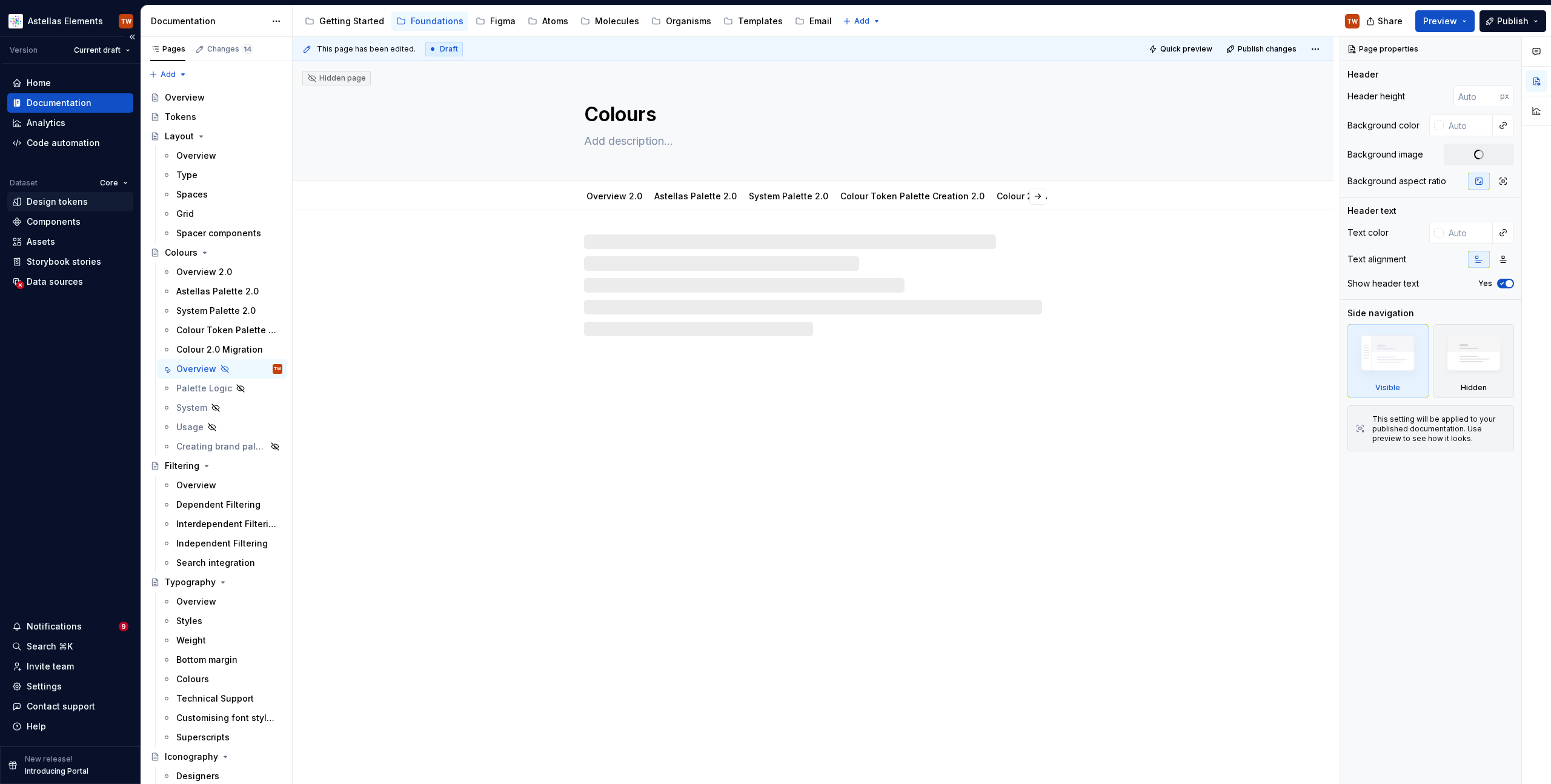
click at [56, 200] on div "Design tokens" at bounding box center [58, 202] width 61 height 12
type textarea "*"
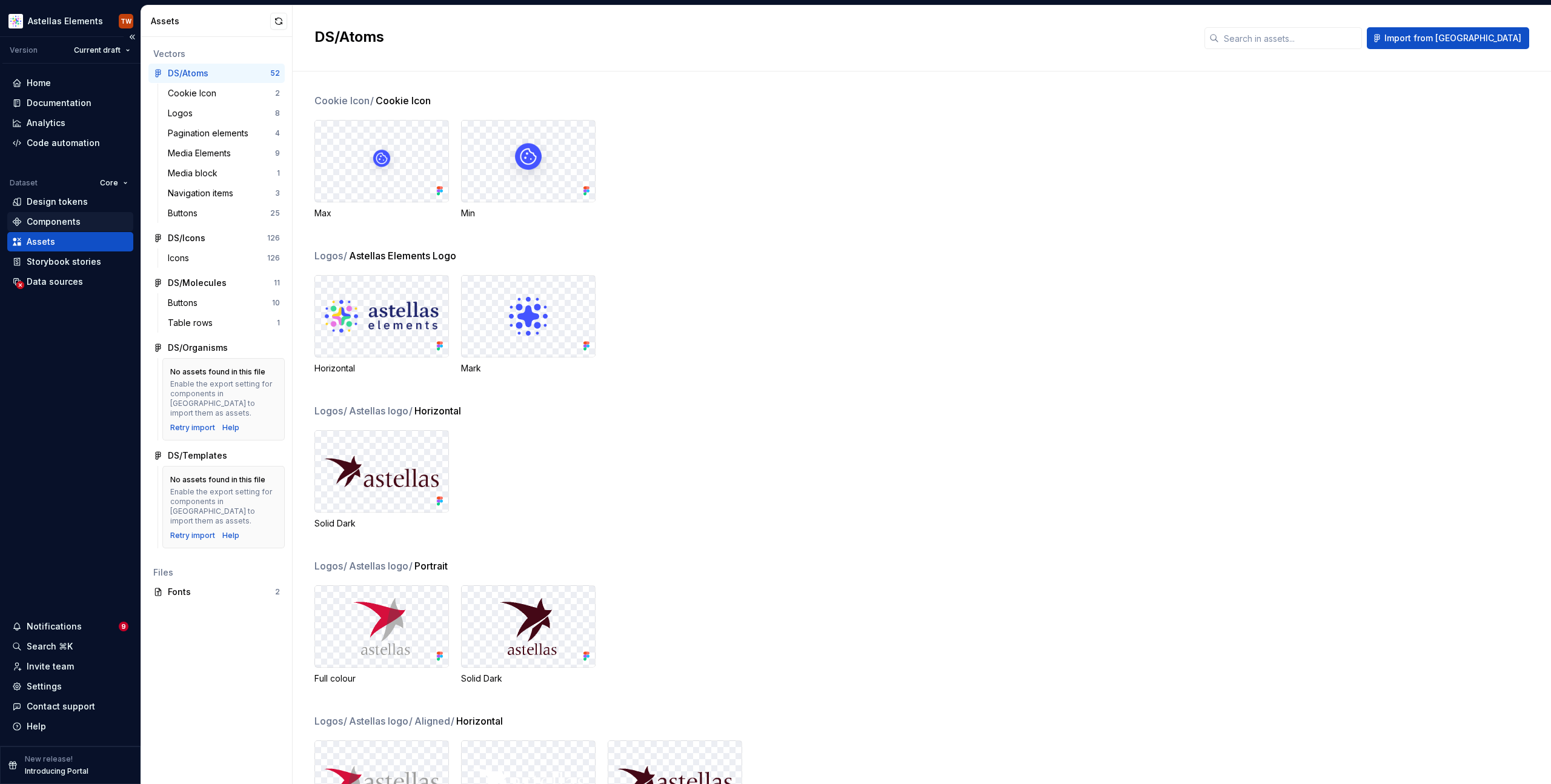
click at [60, 217] on div "Components" at bounding box center [54, 222] width 54 height 12
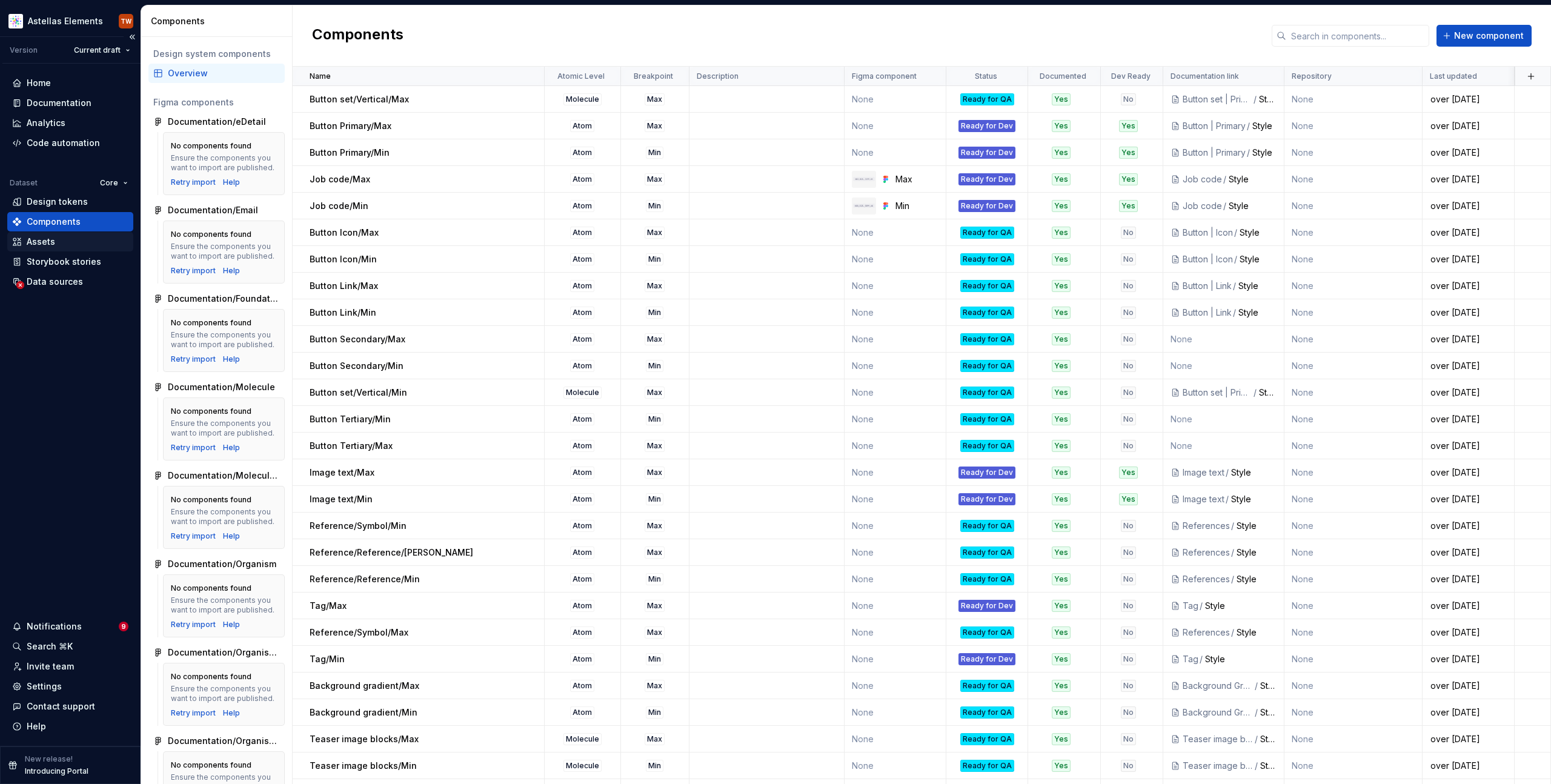
click at [59, 246] on div "Assets" at bounding box center [70, 241] width 116 height 12
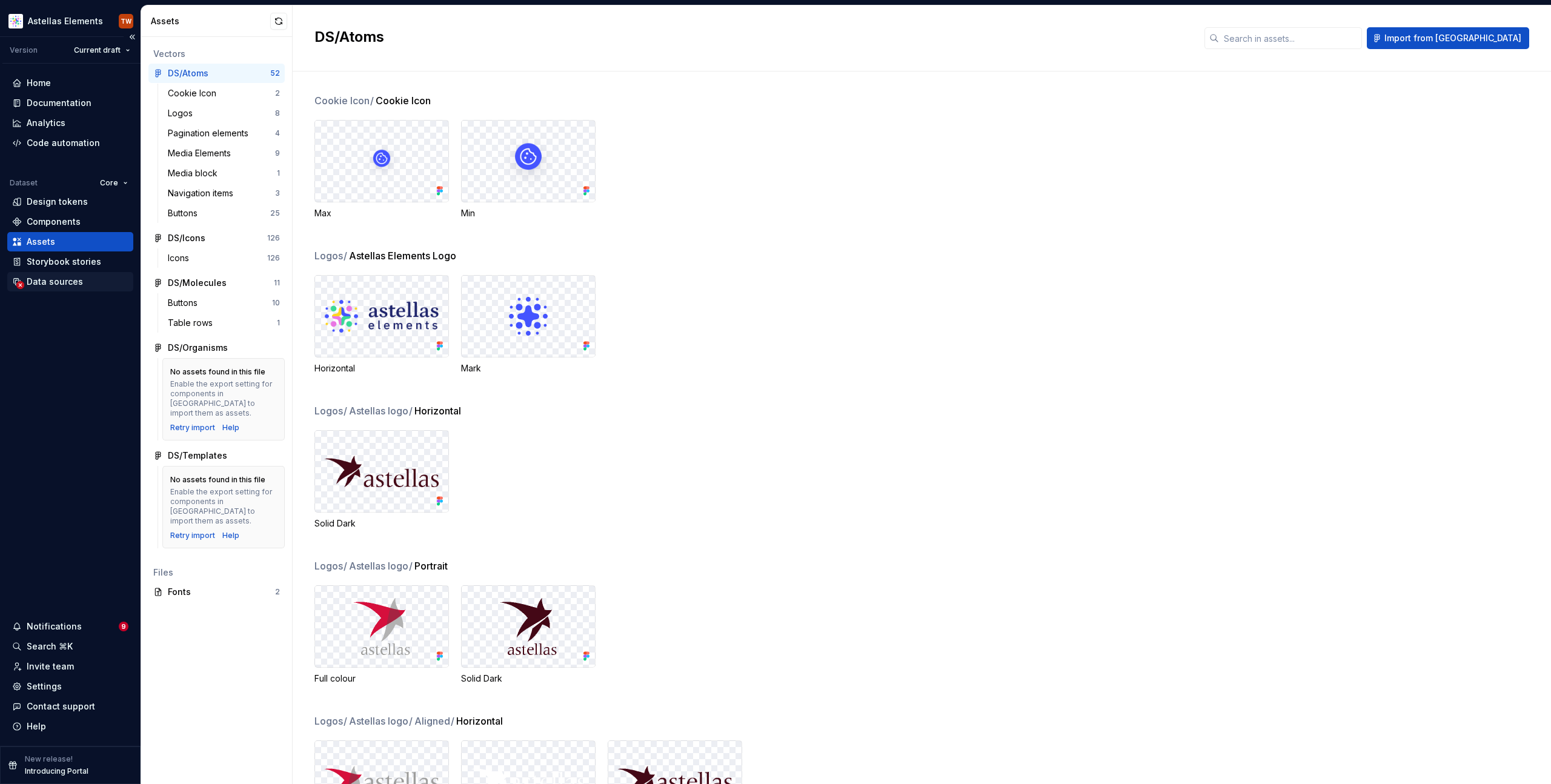
click at [58, 283] on div "Data sources" at bounding box center [55, 281] width 56 height 12
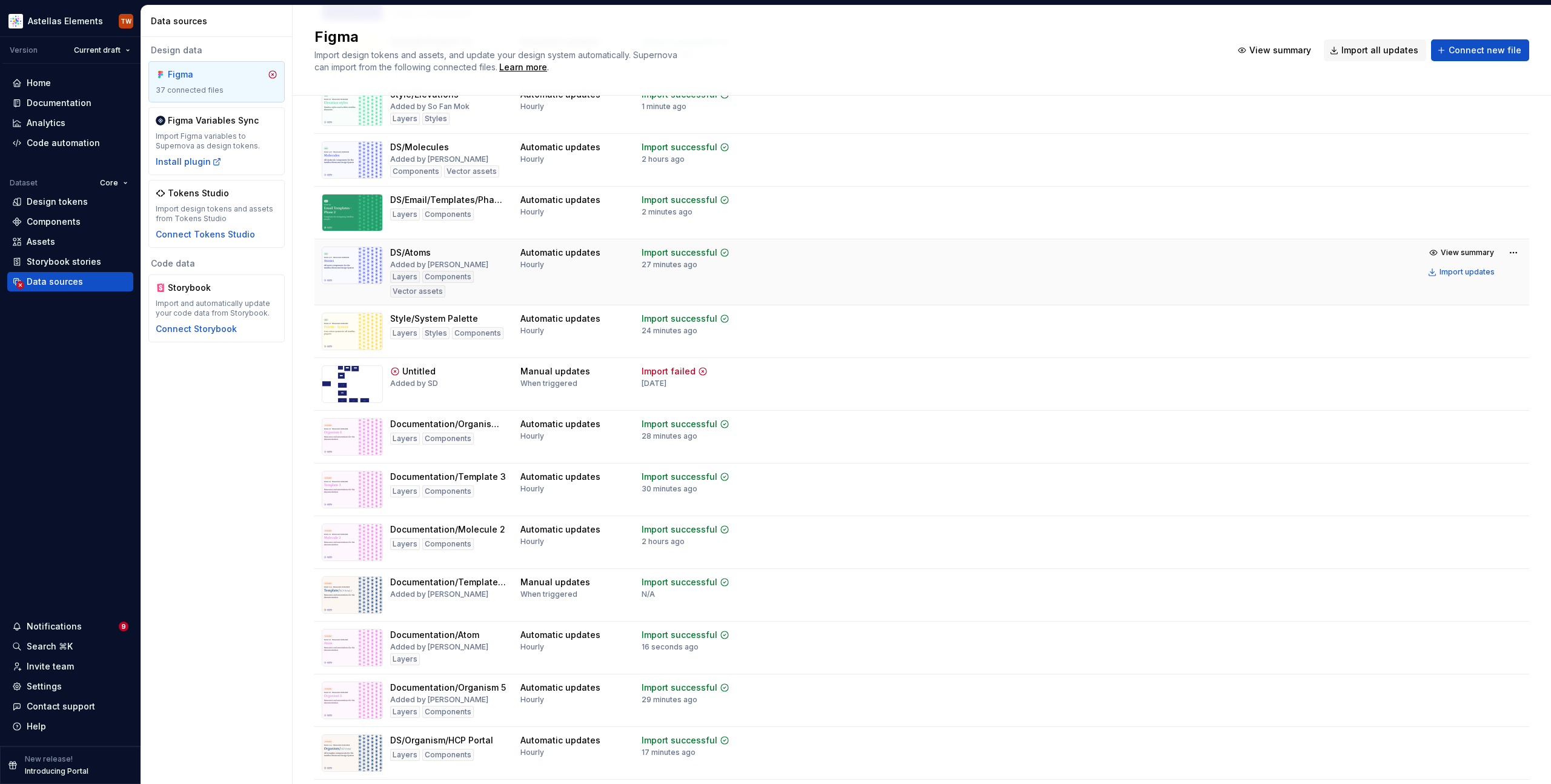
scroll to position [1403, 0]
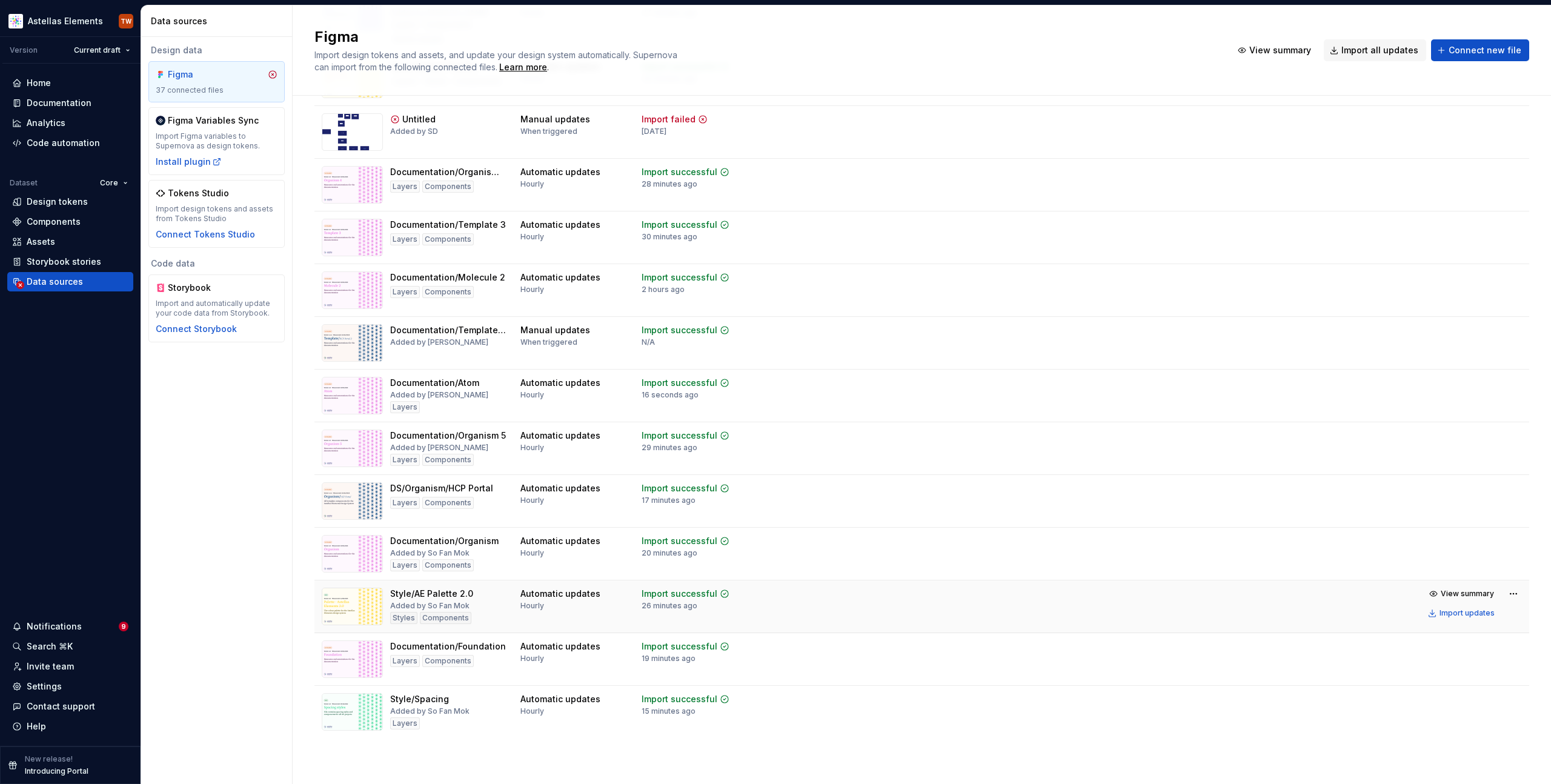
click at [469, 601] on div "Style/AE Palette 2.0 Added by So Fan Mok Styles Components" at bounding box center [432, 606] width 83 height 38
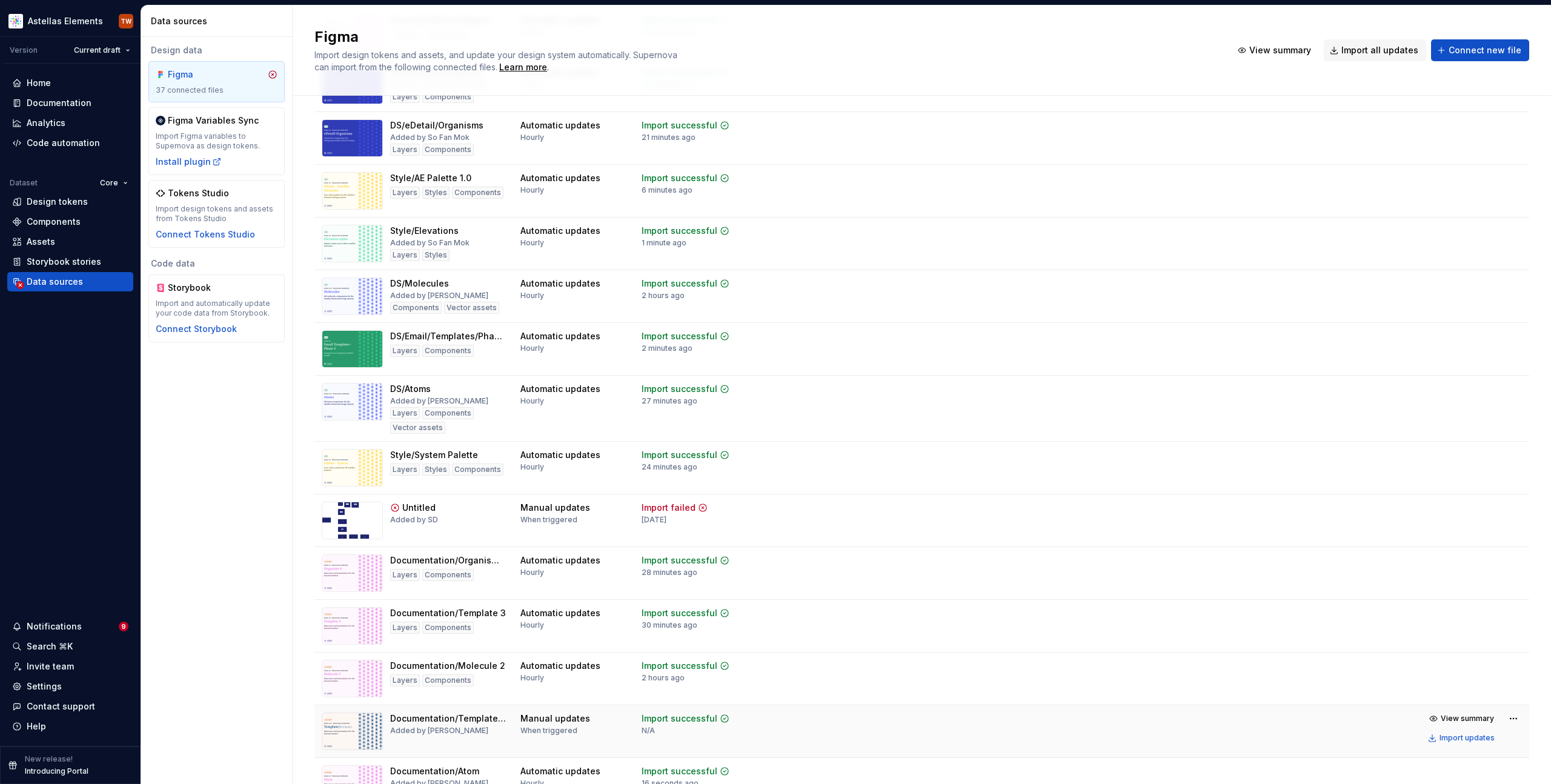
scroll to position [962, 0]
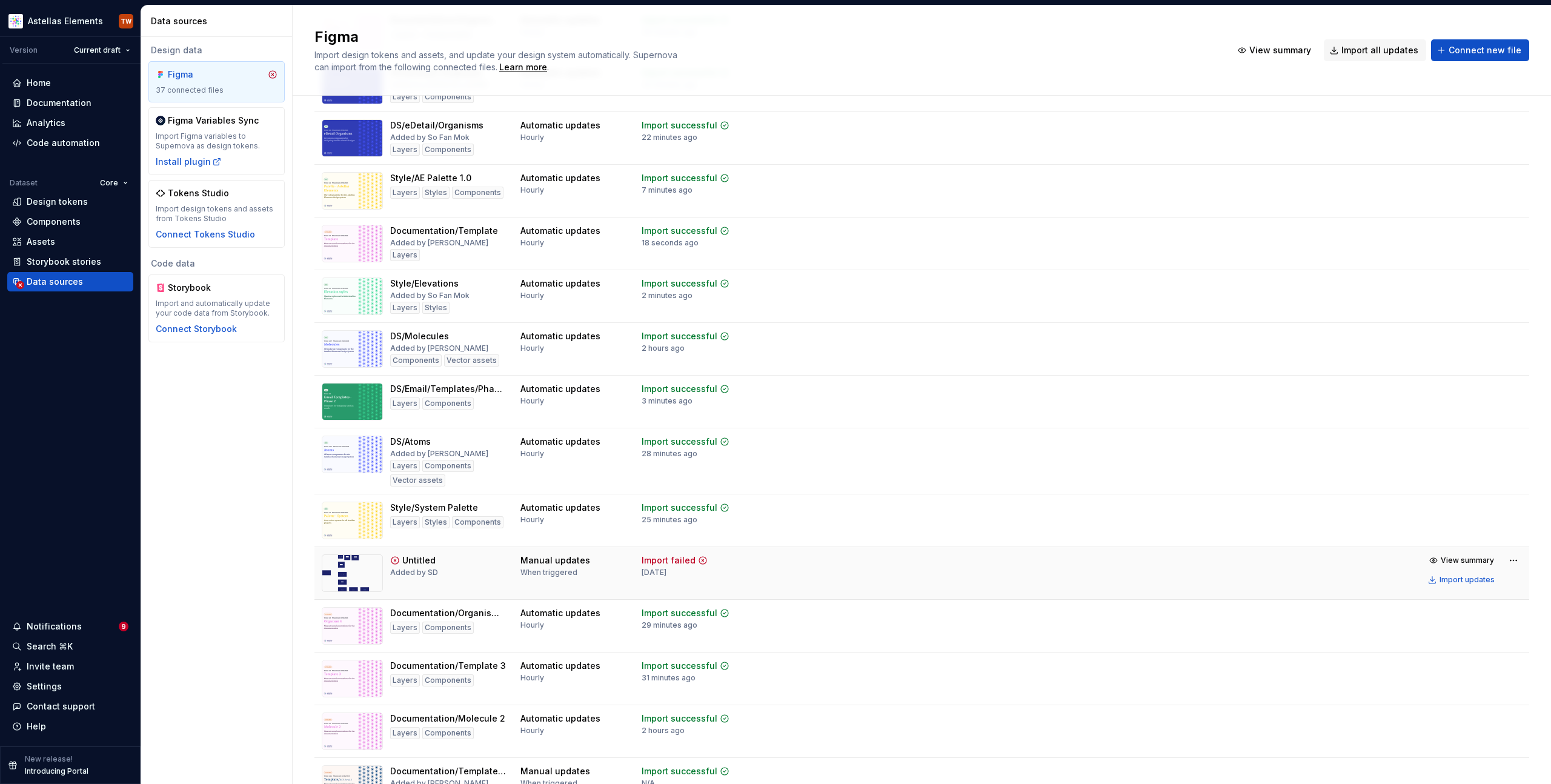
click at [799, 568] on td at bounding box center [814, 574] width 107 height 53
click at [46, 242] on div "Assets" at bounding box center [41, 241] width 28 height 12
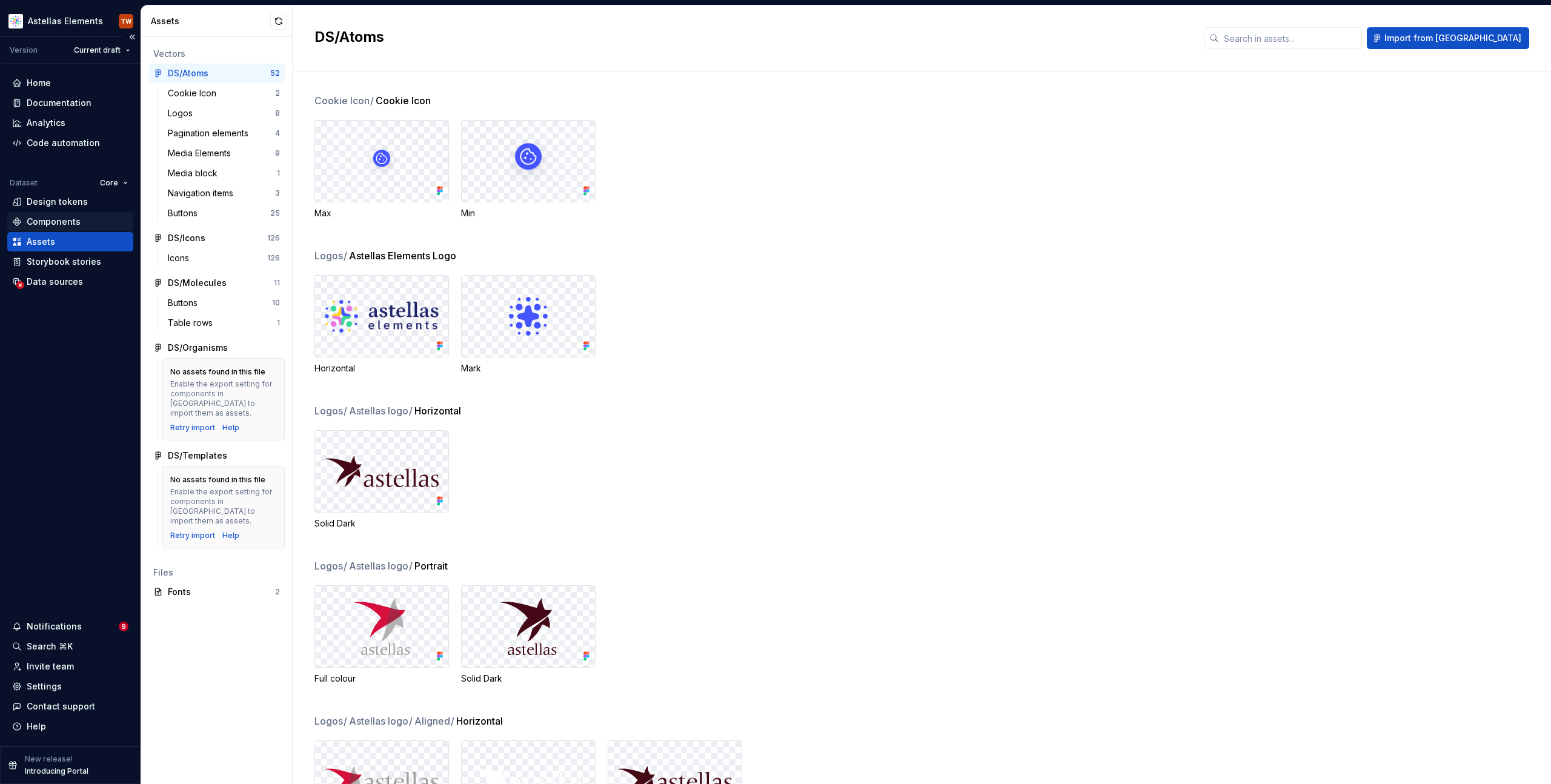
click at [59, 217] on div "Components" at bounding box center [54, 222] width 54 height 12
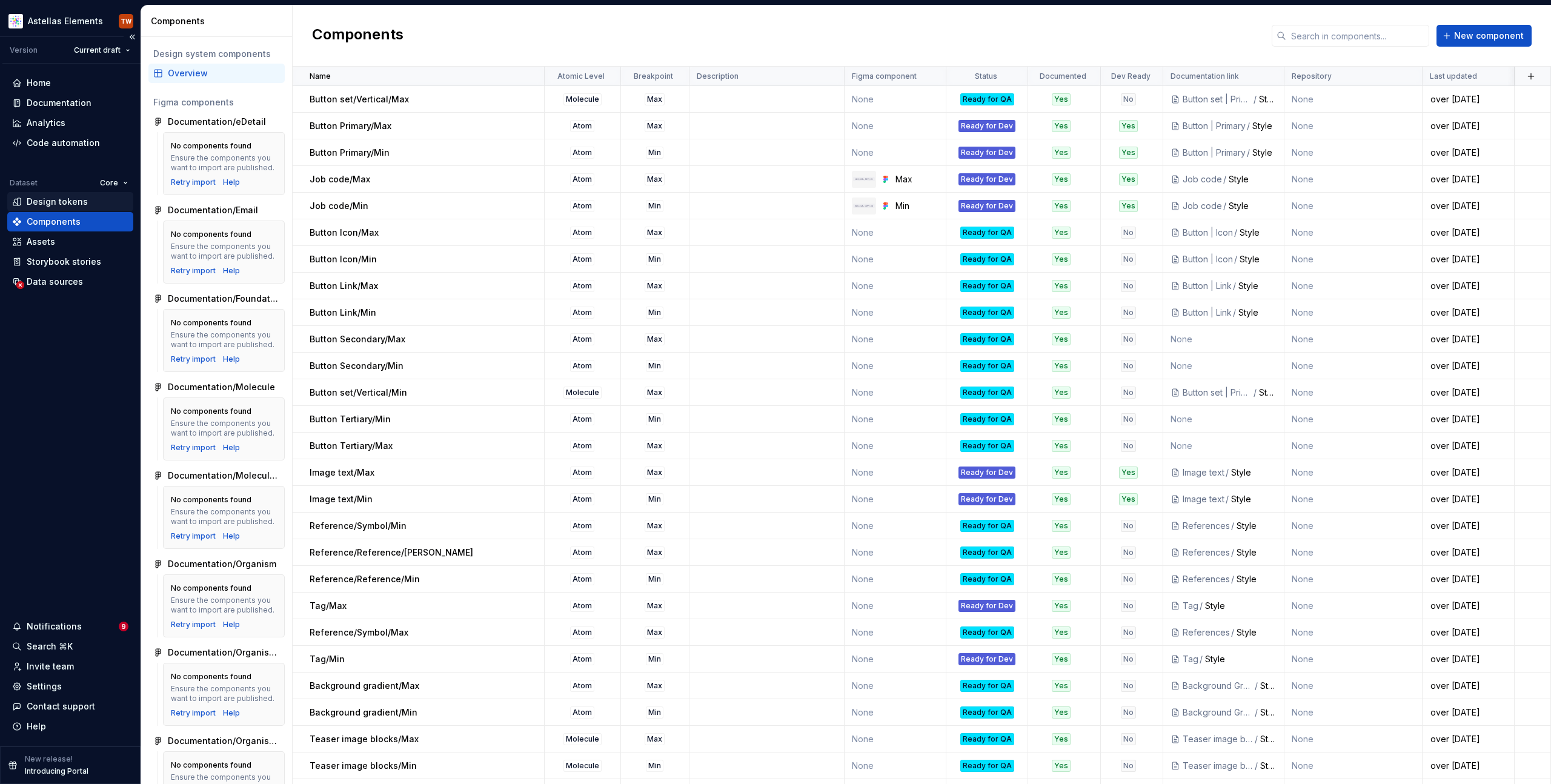
click at [60, 200] on div "Design tokens" at bounding box center [58, 202] width 61 height 12
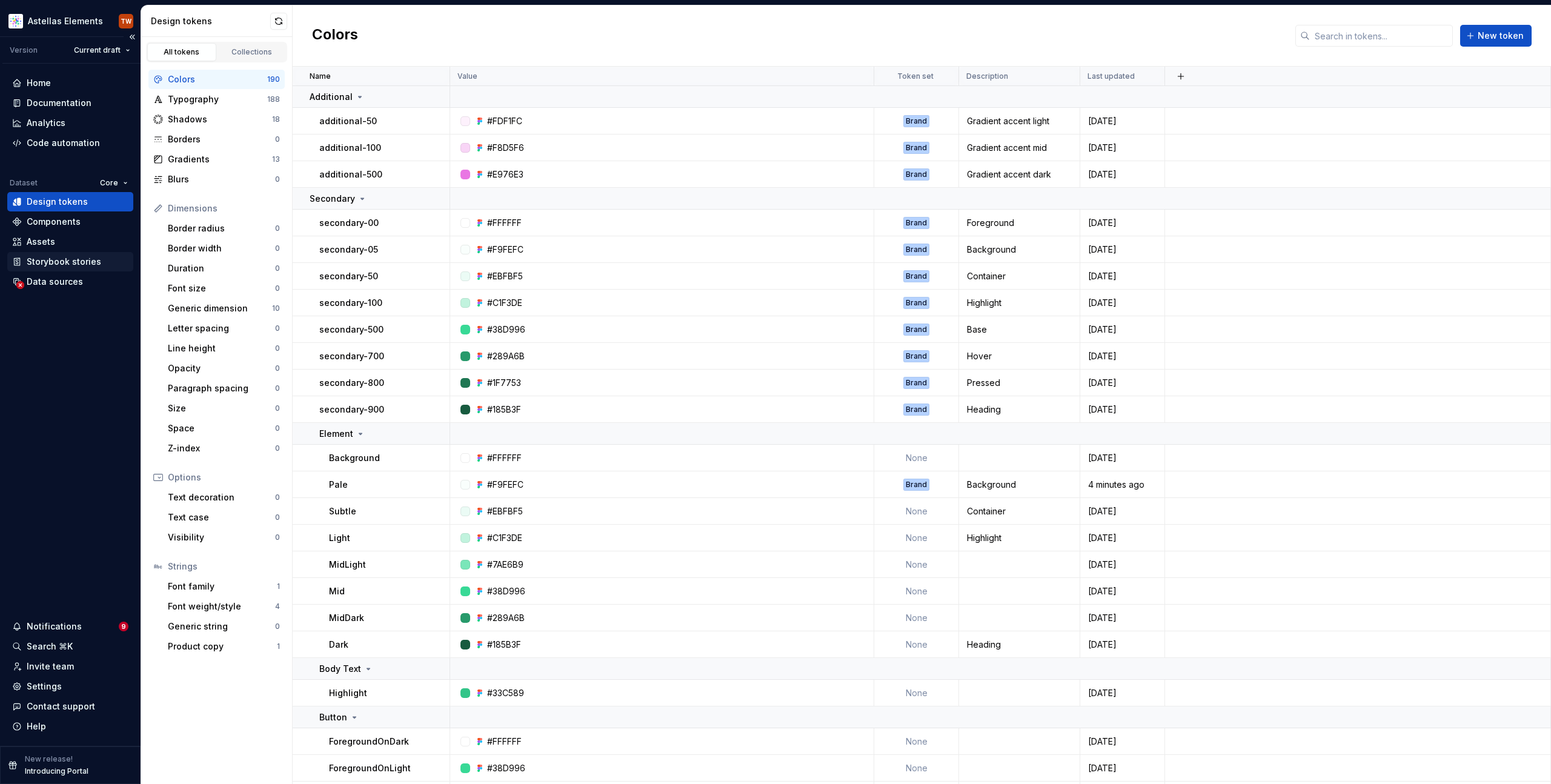
click at [53, 265] on div "Storybook stories" at bounding box center [64, 261] width 75 height 12
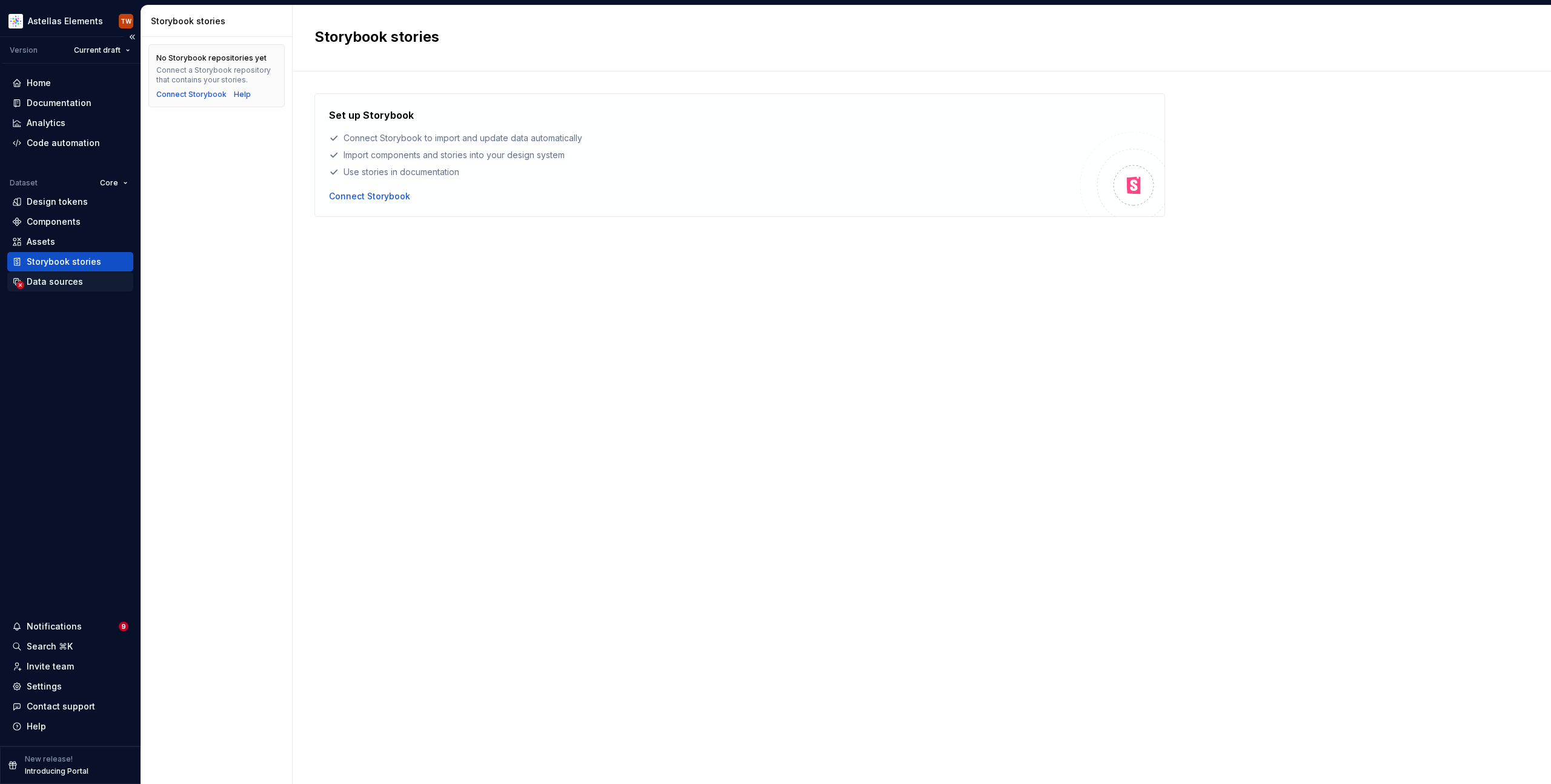
click at [62, 288] on div "Data sources" at bounding box center [70, 281] width 126 height 19
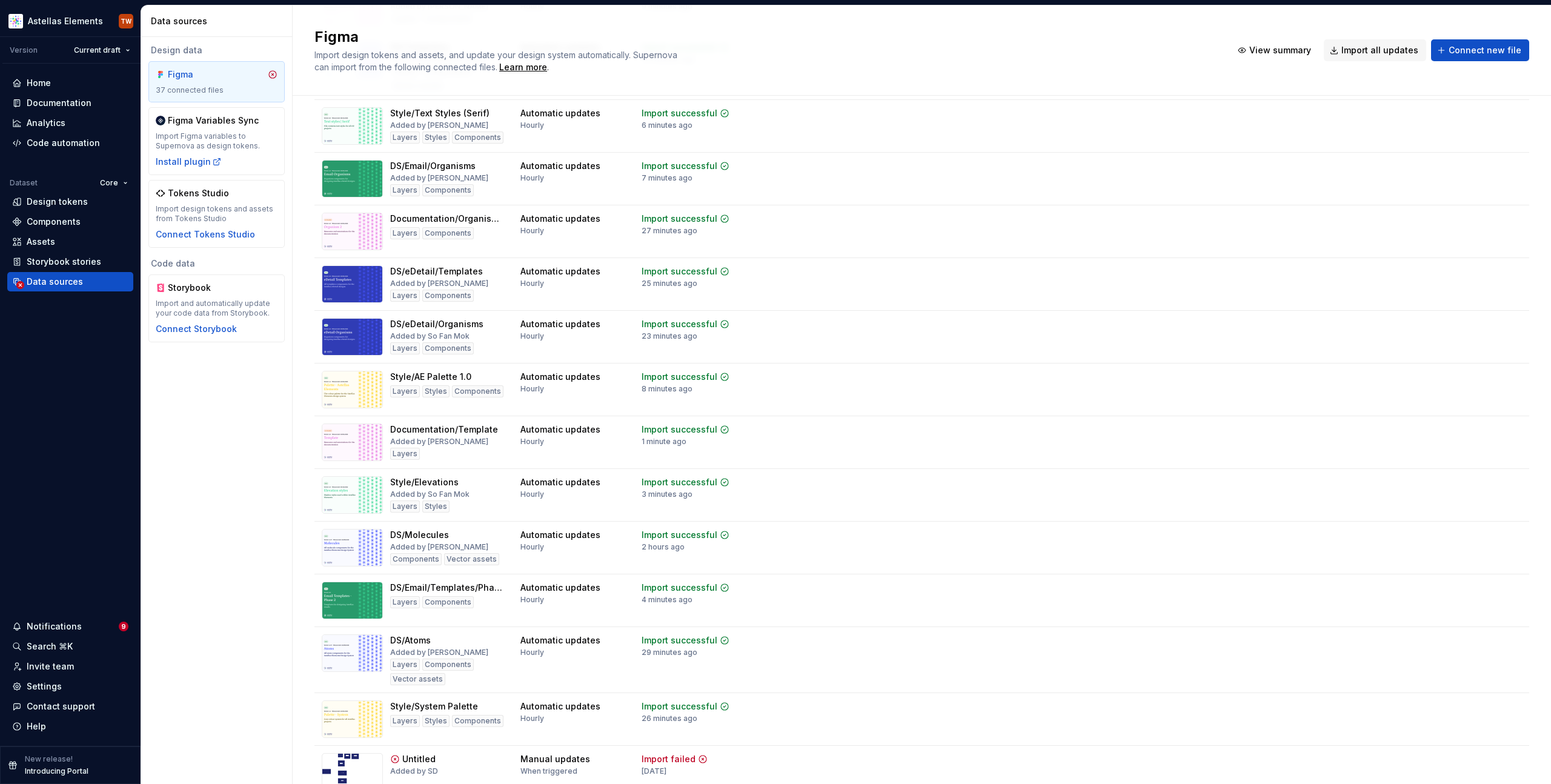
scroll to position [763, 0]
click at [820, 380] on td at bounding box center [814, 390] width 107 height 53
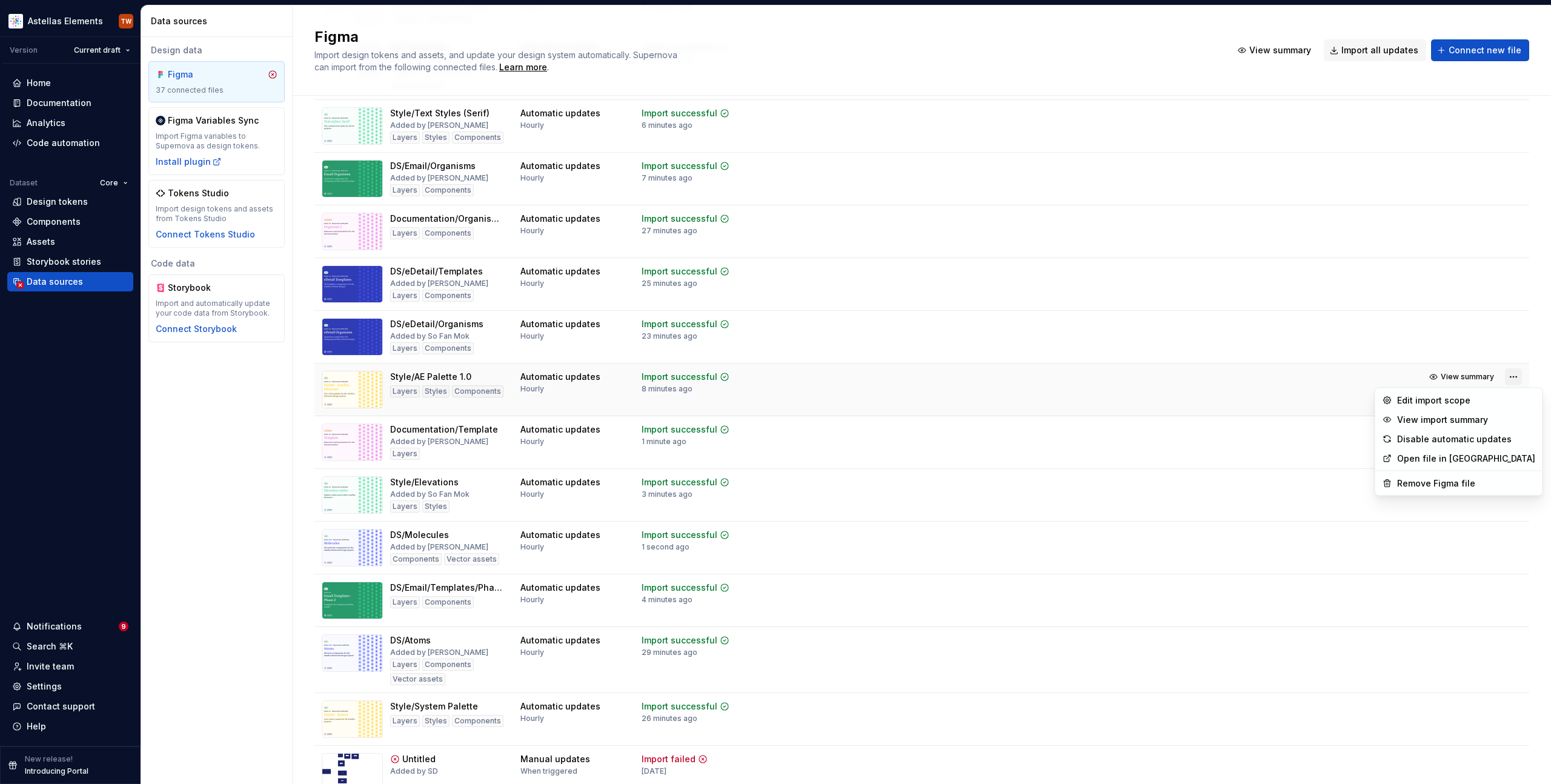
click at [1502, 379] on html "Astellas Elements TW Version Current draft Home Documentation Analytics Code au…" at bounding box center [776, 392] width 1551 height 784
click at [1444, 484] on div "Remove Figma file" at bounding box center [1466, 483] width 138 height 12
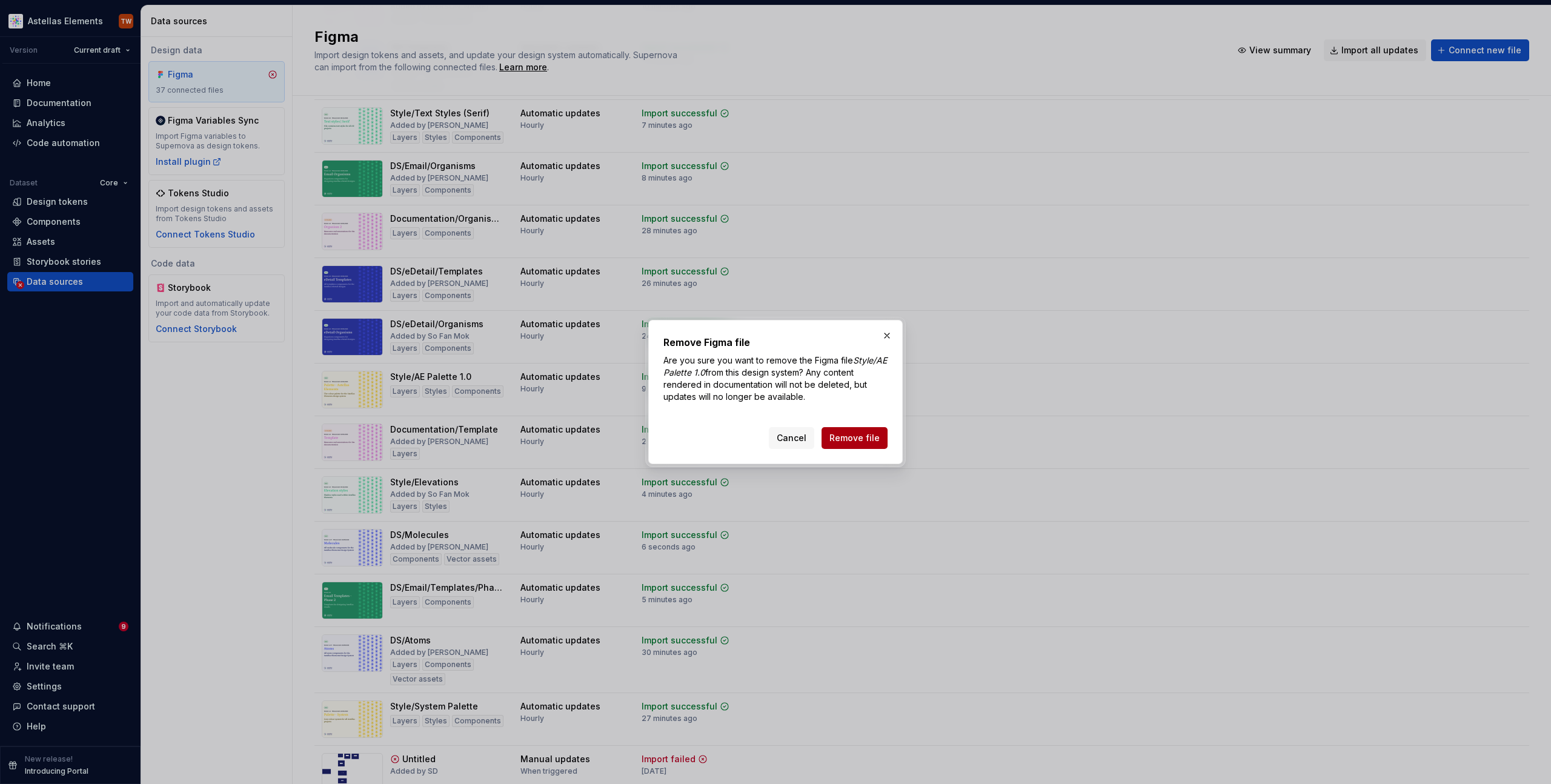
click at [859, 439] on span "Remove file" at bounding box center [854, 437] width 50 height 12
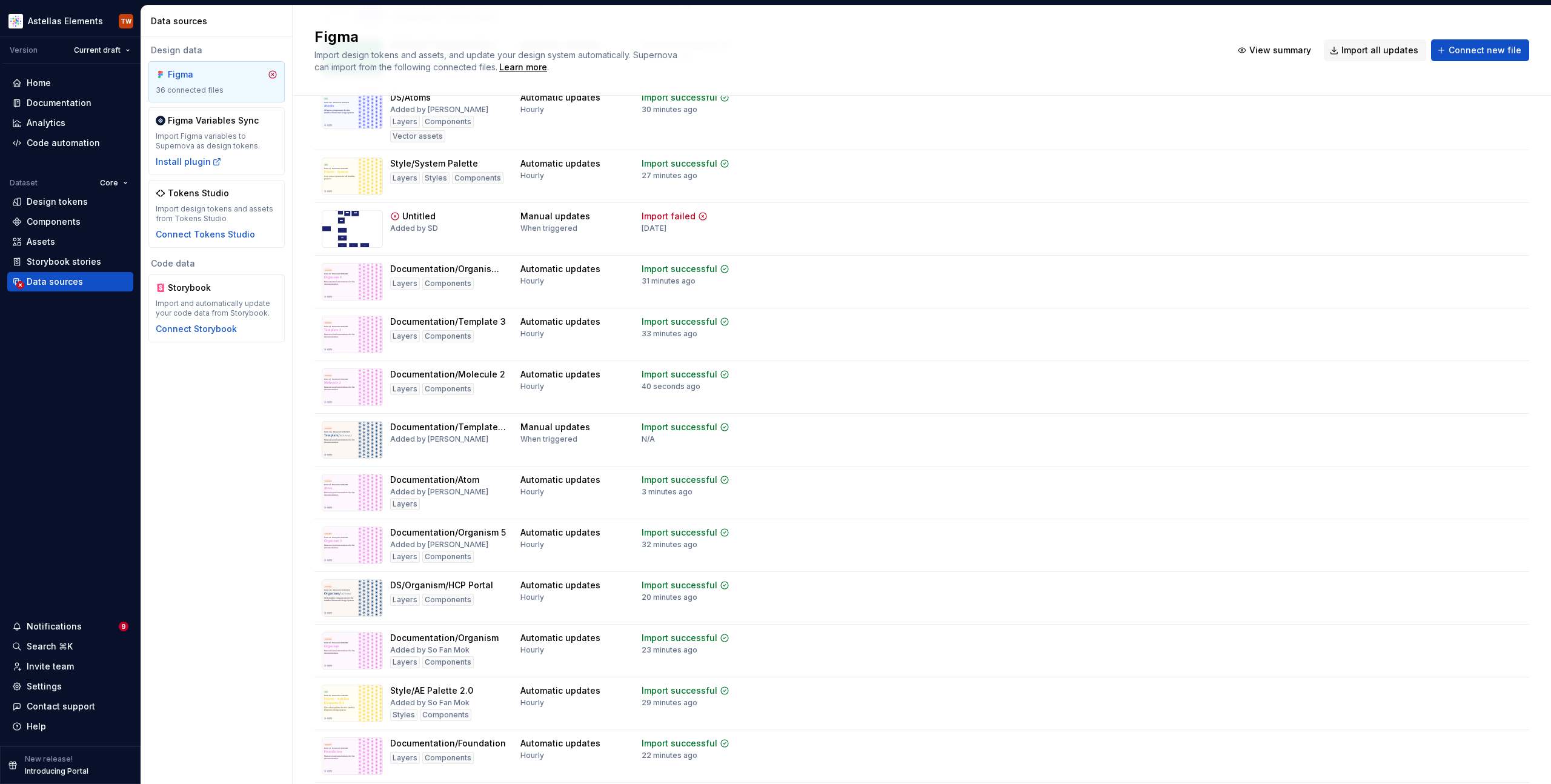
scroll to position [1350, 0]
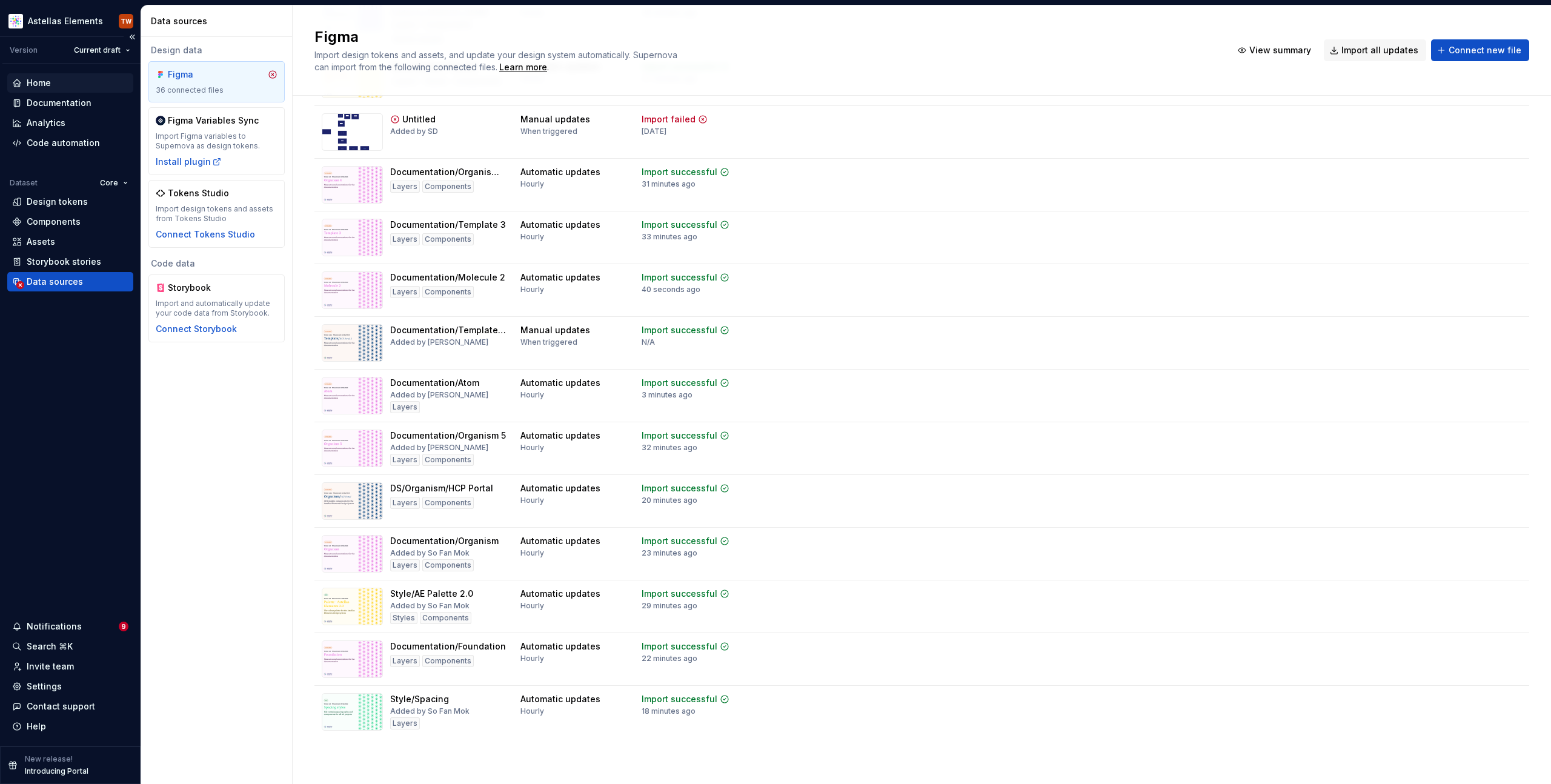
click at [57, 85] on div "Home" at bounding box center [70, 82] width 116 height 12
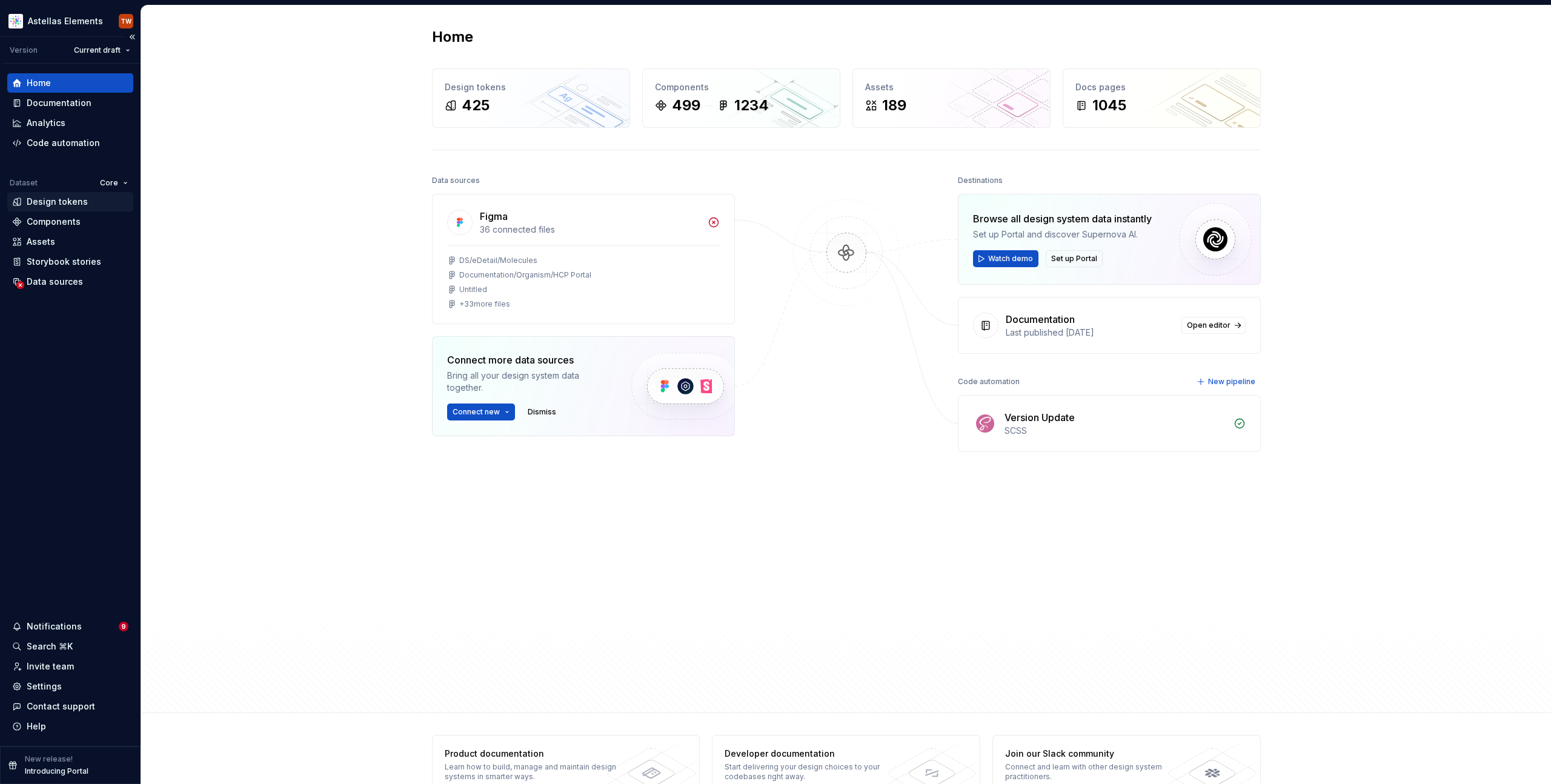
click at [48, 202] on div "Design tokens" at bounding box center [58, 202] width 61 height 12
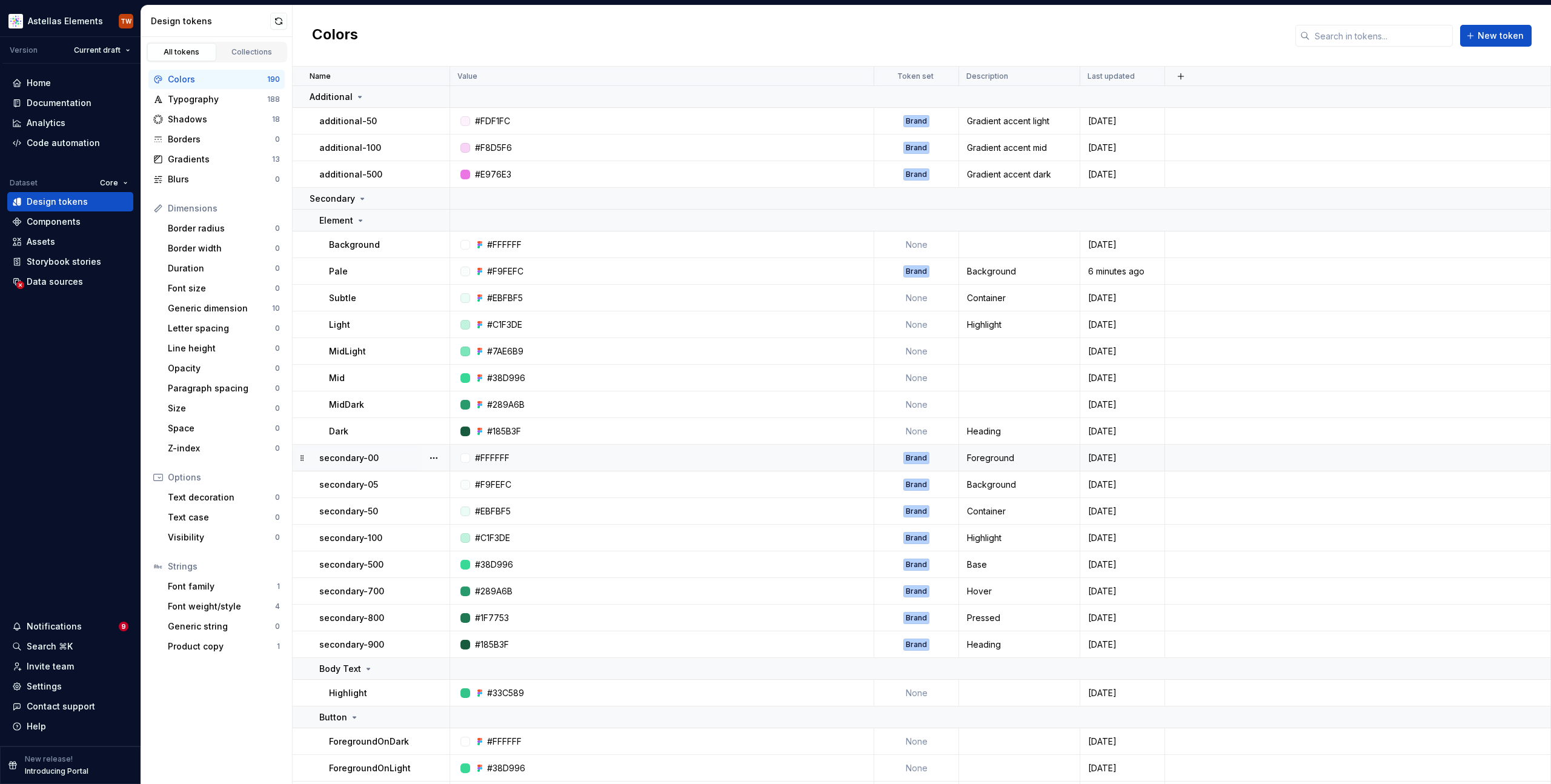
click at [1278, 463] on td at bounding box center [1359, 458] width 386 height 27
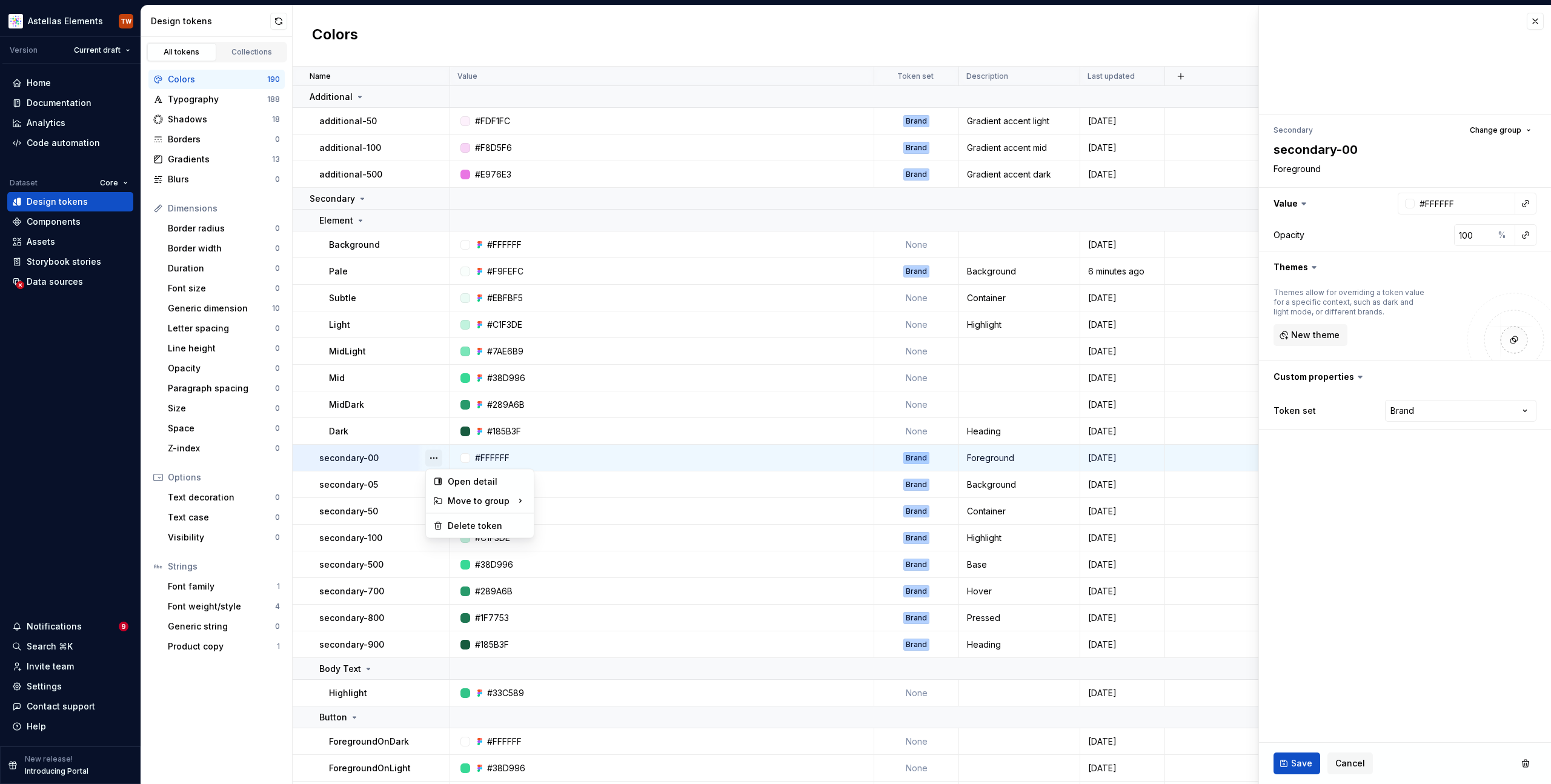
click at [435, 457] on button "button" at bounding box center [434, 458] width 17 height 17
click at [457, 484] on div "Open detail" at bounding box center [487, 481] width 79 height 12
click at [1405, 376] on button "button" at bounding box center [1405, 377] width 292 height 31
click at [436, 454] on button "button" at bounding box center [434, 458] width 17 height 17
click at [469, 525] on div "Delete token" at bounding box center [487, 526] width 79 height 12
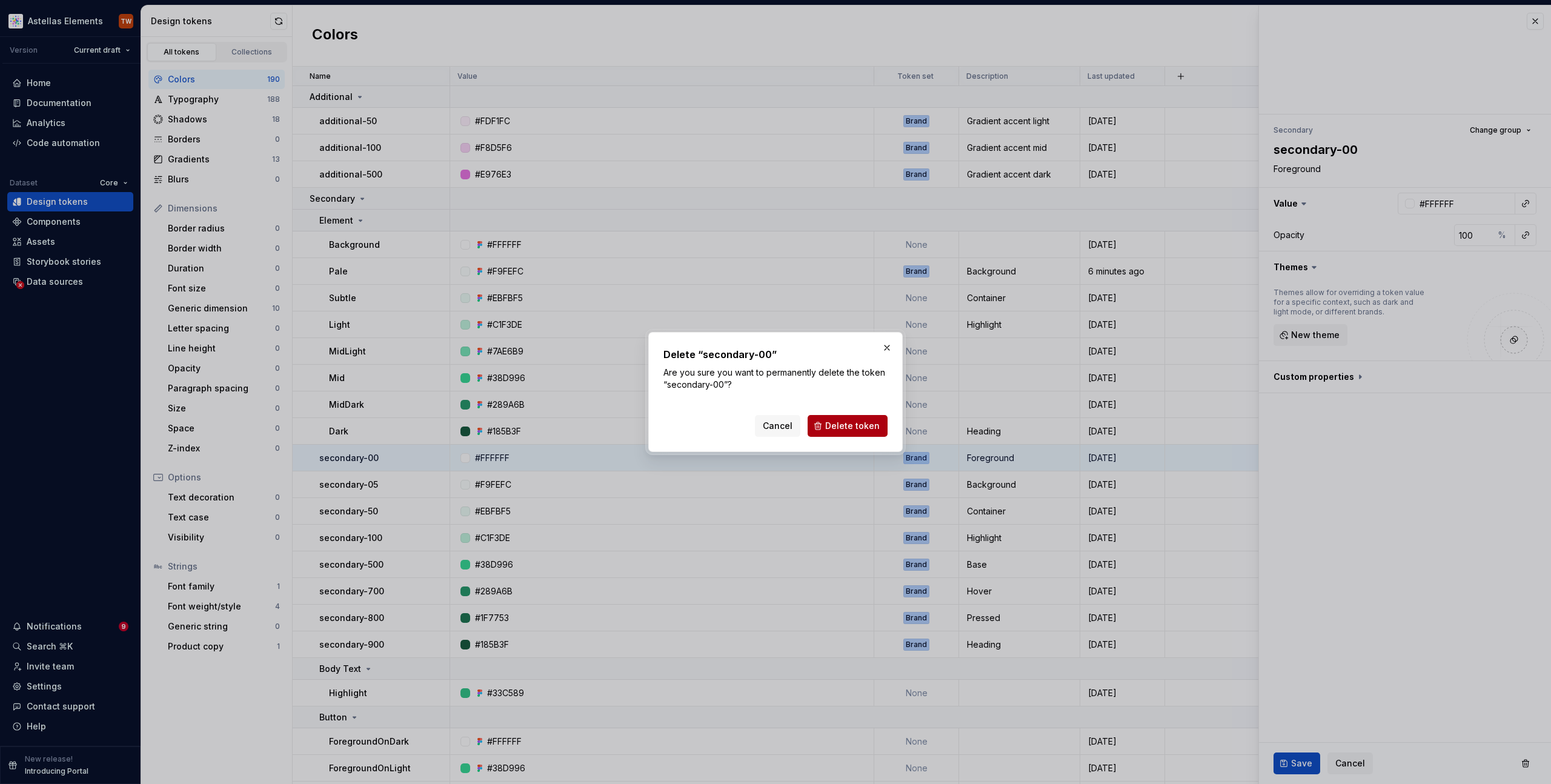
click at [856, 421] on span "Delete token" at bounding box center [852, 425] width 55 height 12
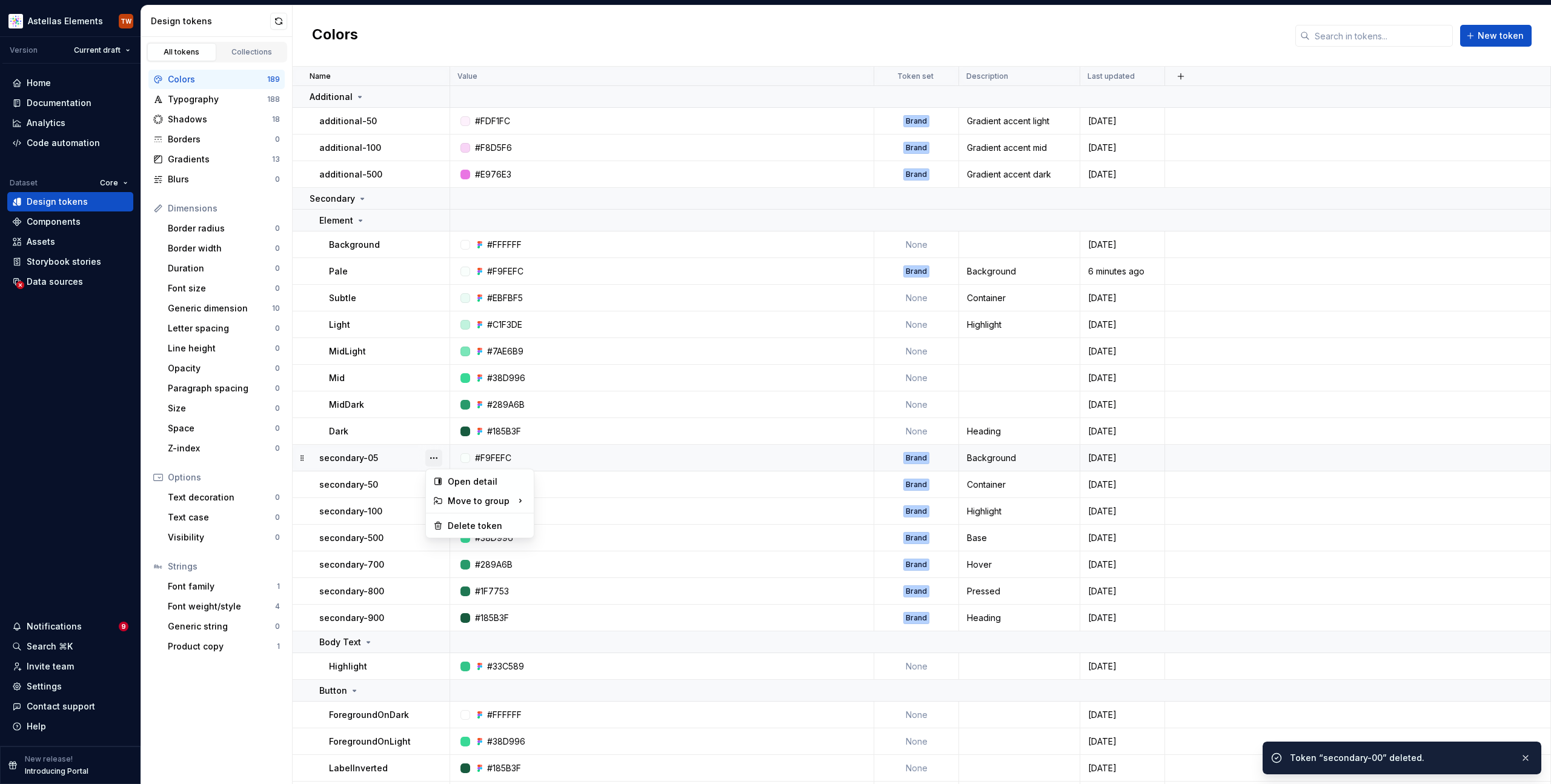
click at [437, 456] on button "button" at bounding box center [434, 458] width 17 height 17
click at [446, 525] on div "Delete token" at bounding box center [479, 526] width 103 height 19
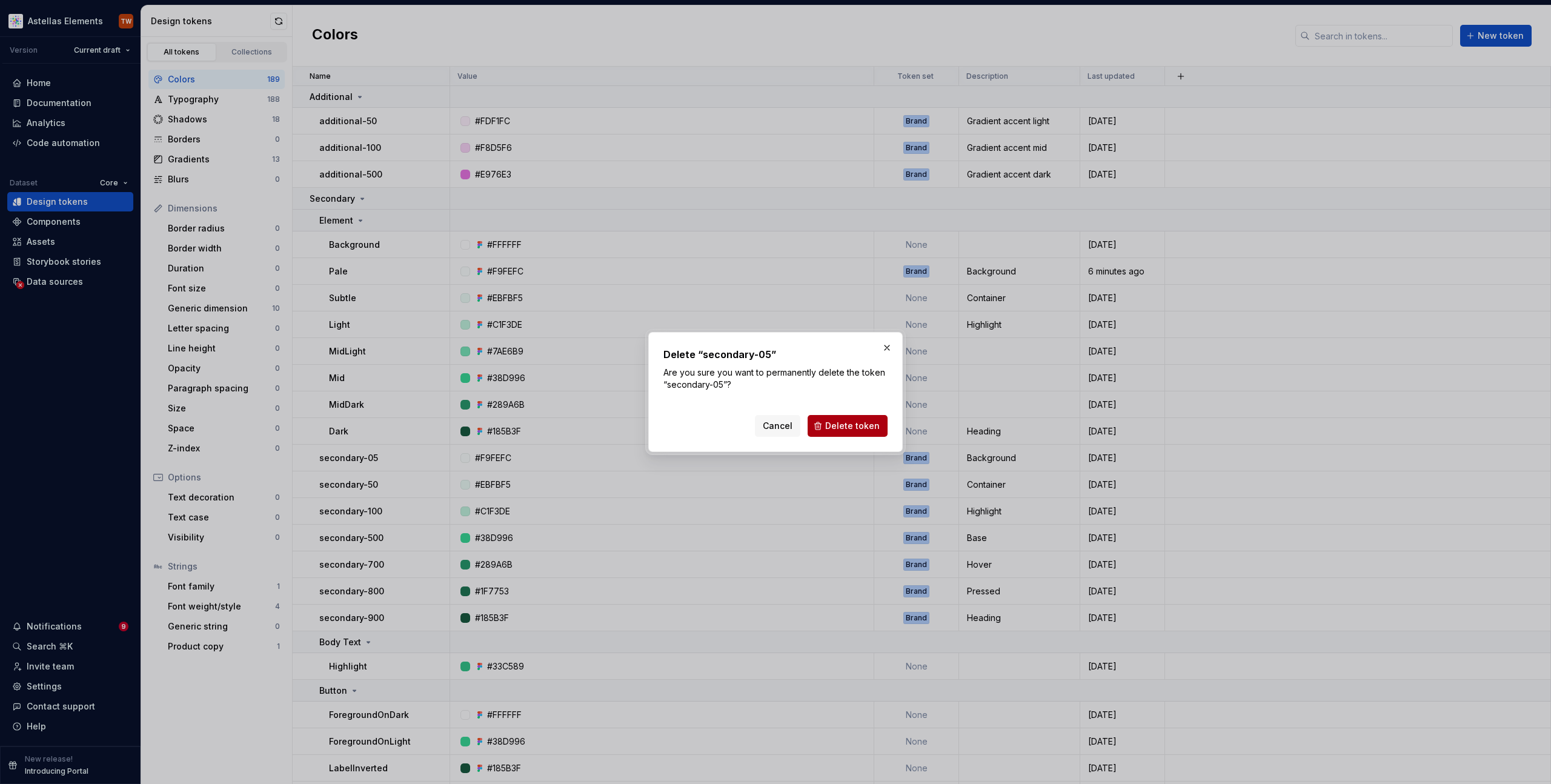
click at [849, 421] on span "Delete token" at bounding box center [852, 425] width 55 height 12
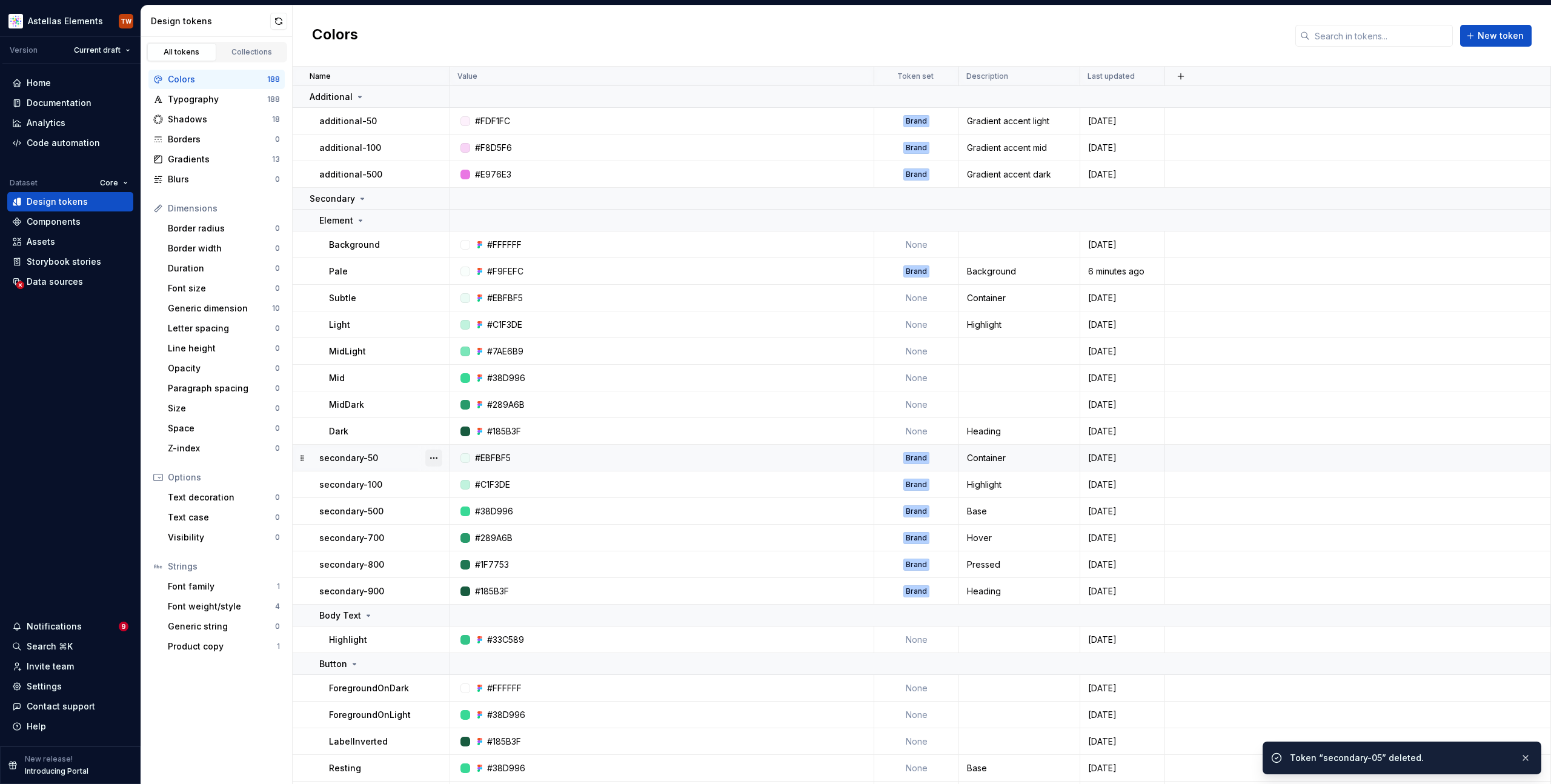
click at [437, 457] on button "button" at bounding box center [434, 458] width 17 height 17
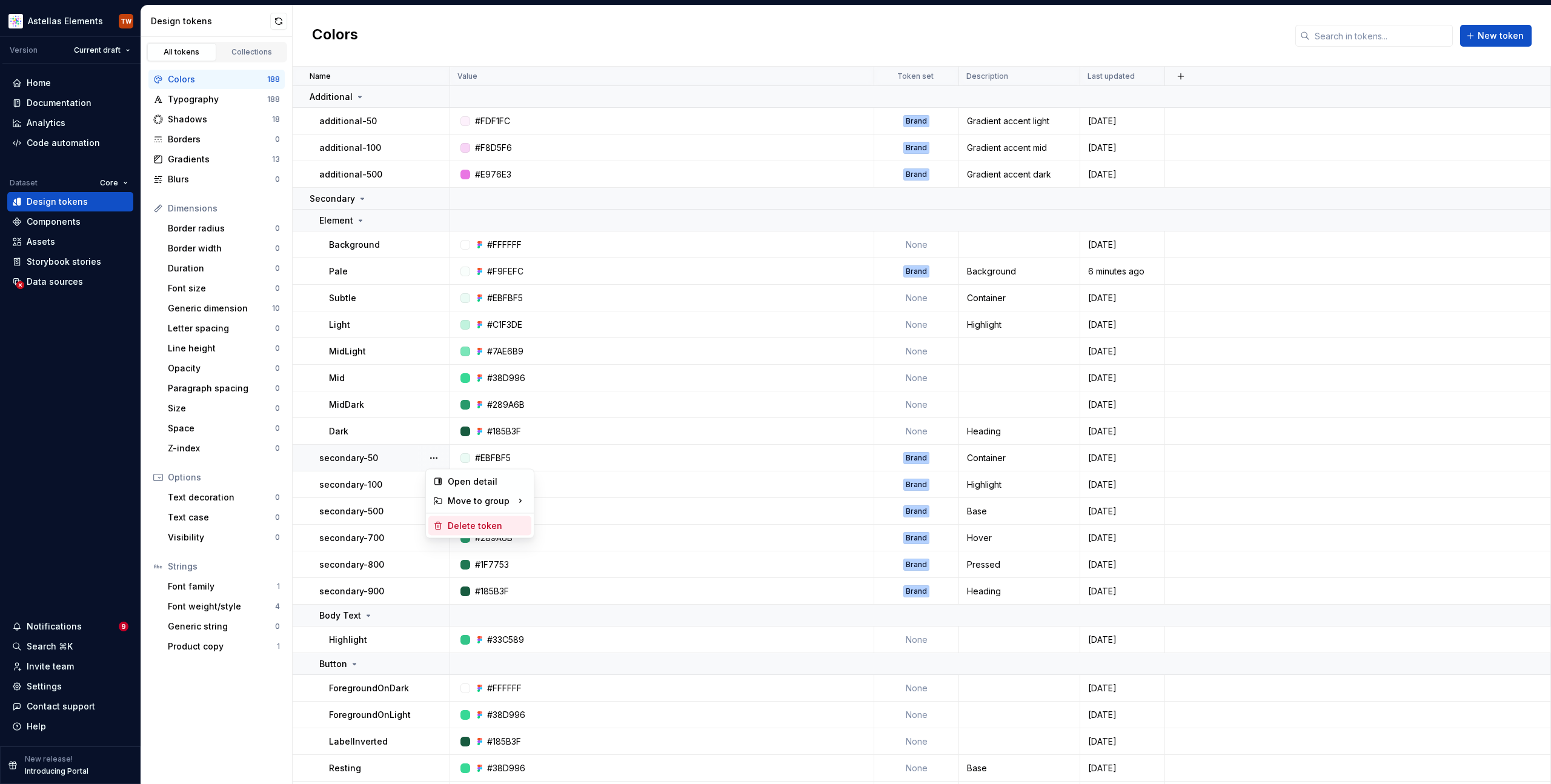
click at [477, 527] on div "Delete token" at bounding box center [487, 526] width 79 height 12
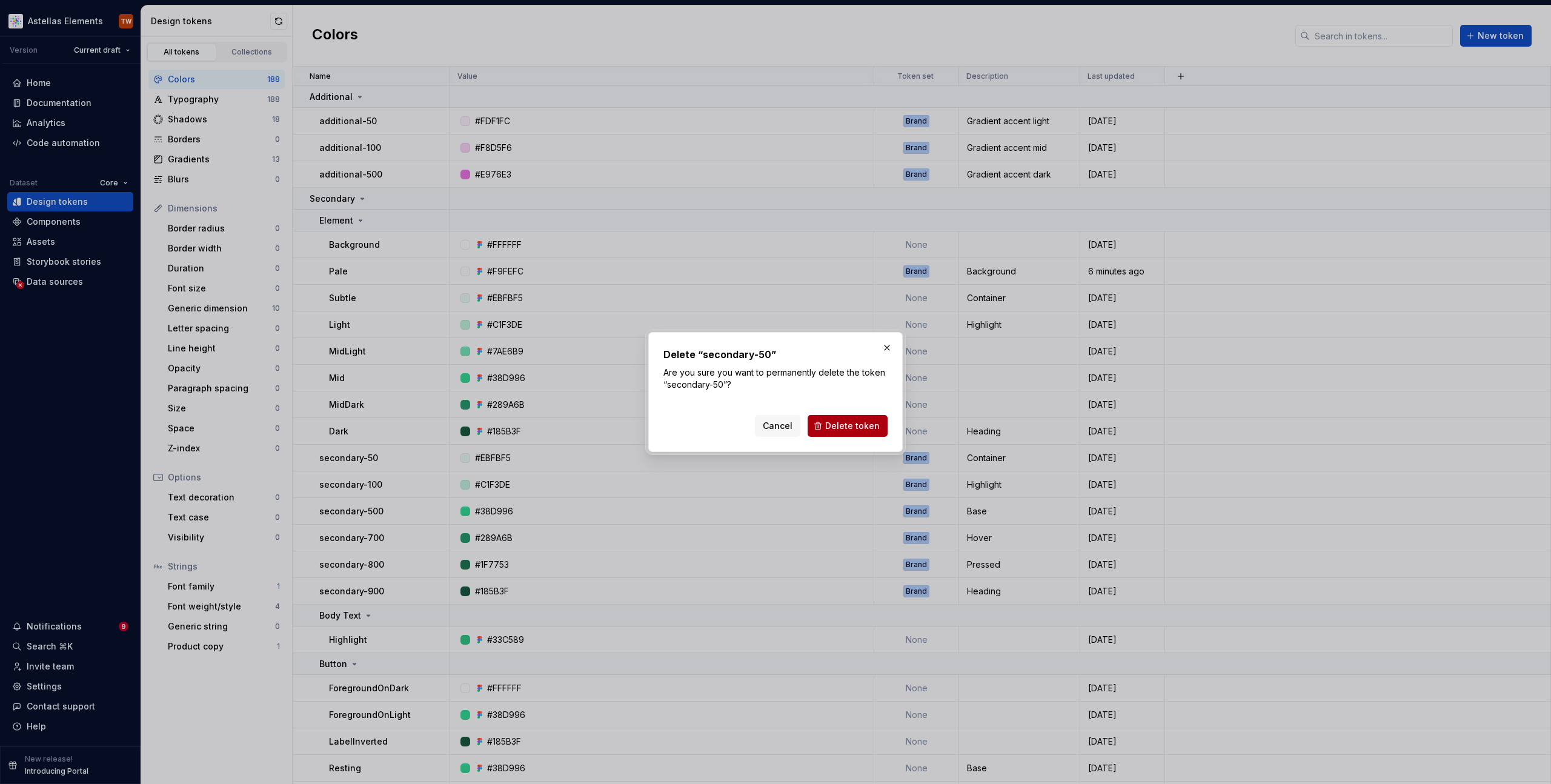
click at [848, 426] on span "Delete token" at bounding box center [852, 425] width 55 height 12
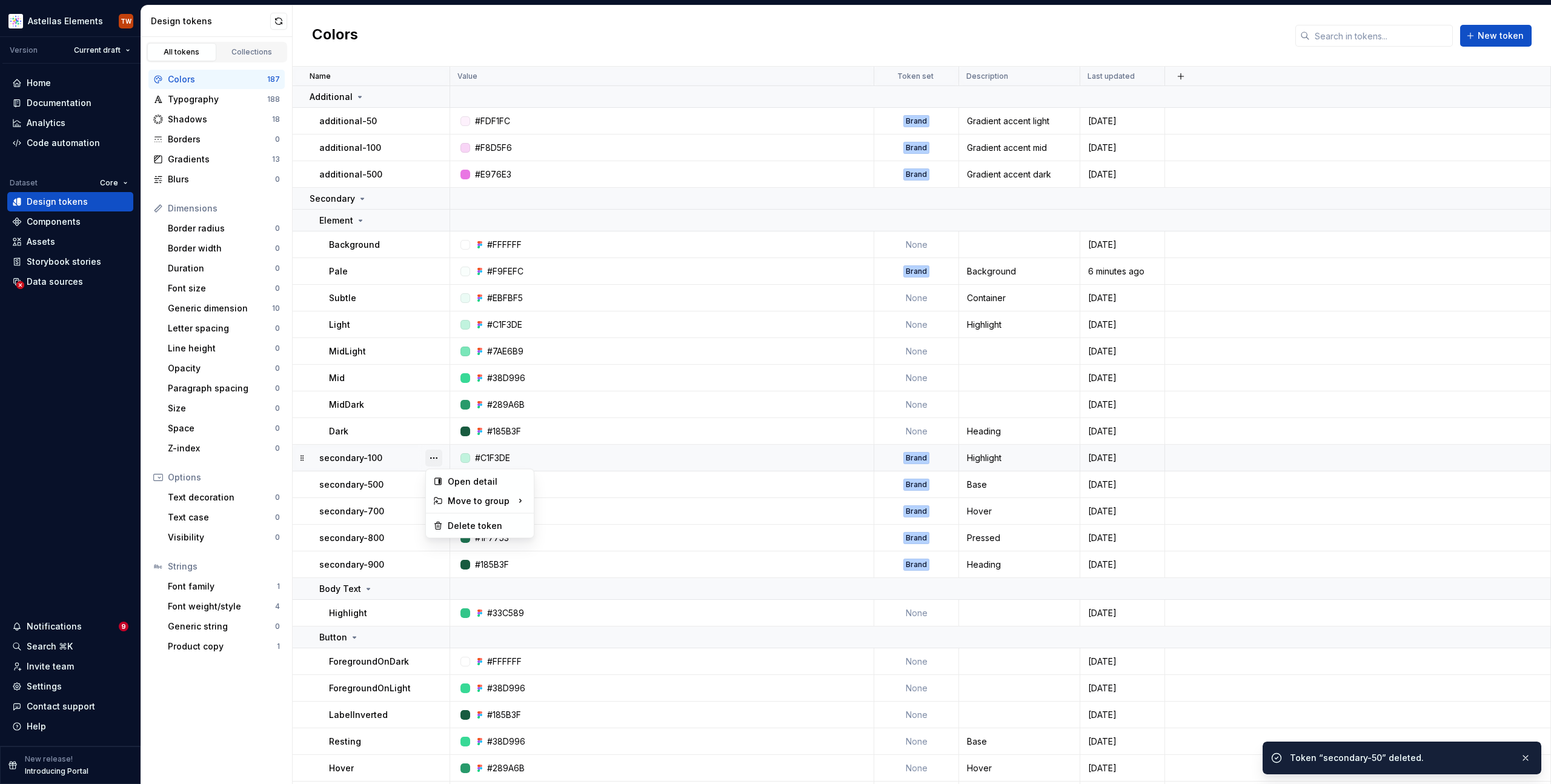
click at [437, 457] on button "button" at bounding box center [434, 458] width 17 height 17
click at [429, 459] on button "button" at bounding box center [434, 458] width 17 height 17
click at [465, 523] on div "Delete token" at bounding box center [487, 526] width 79 height 12
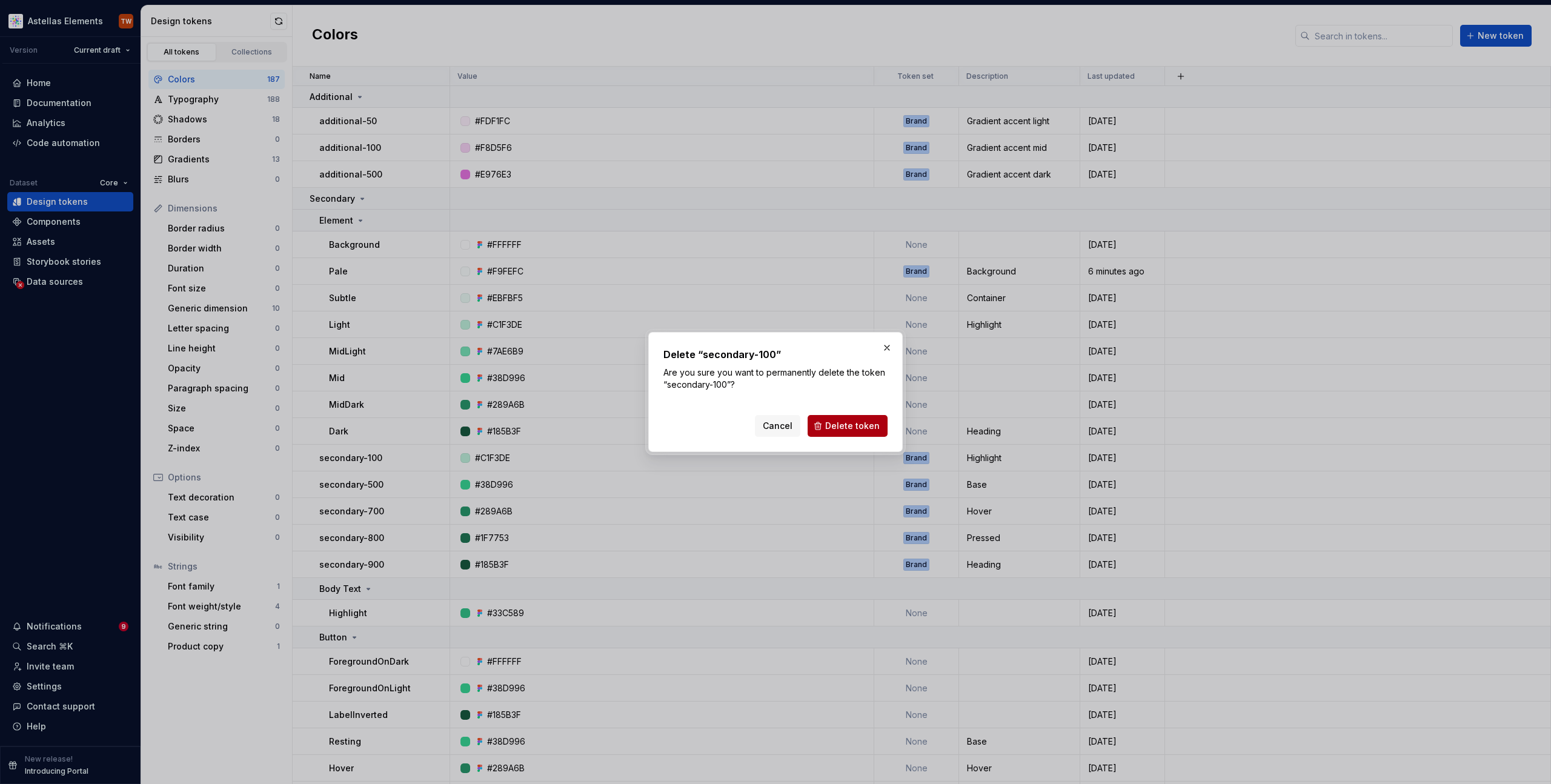
click at [840, 420] on span "Delete token" at bounding box center [852, 425] width 55 height 12
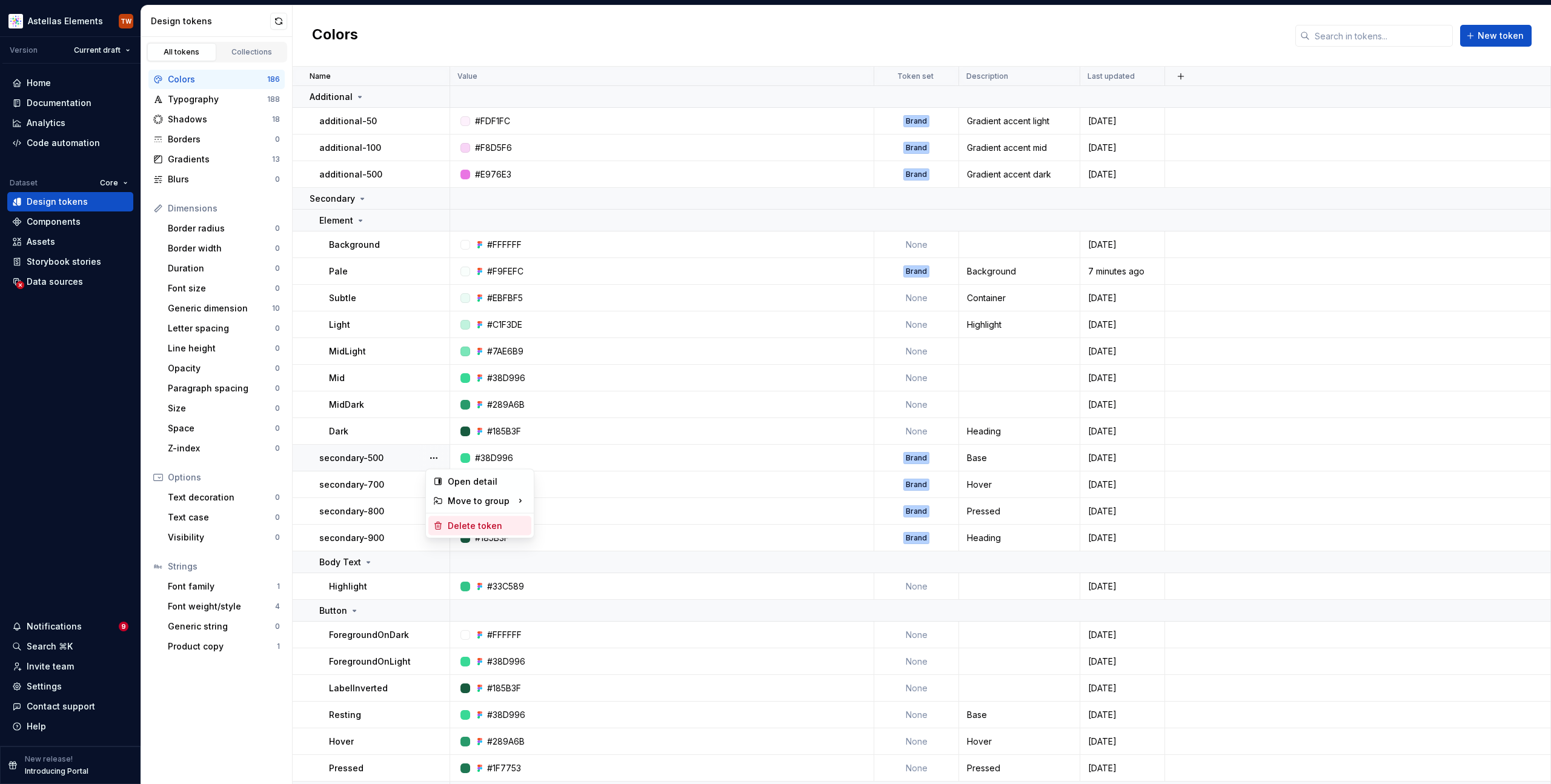
click at [468, 526] on div "Delete token" at bounding box center [487, 526] width 79 height 12
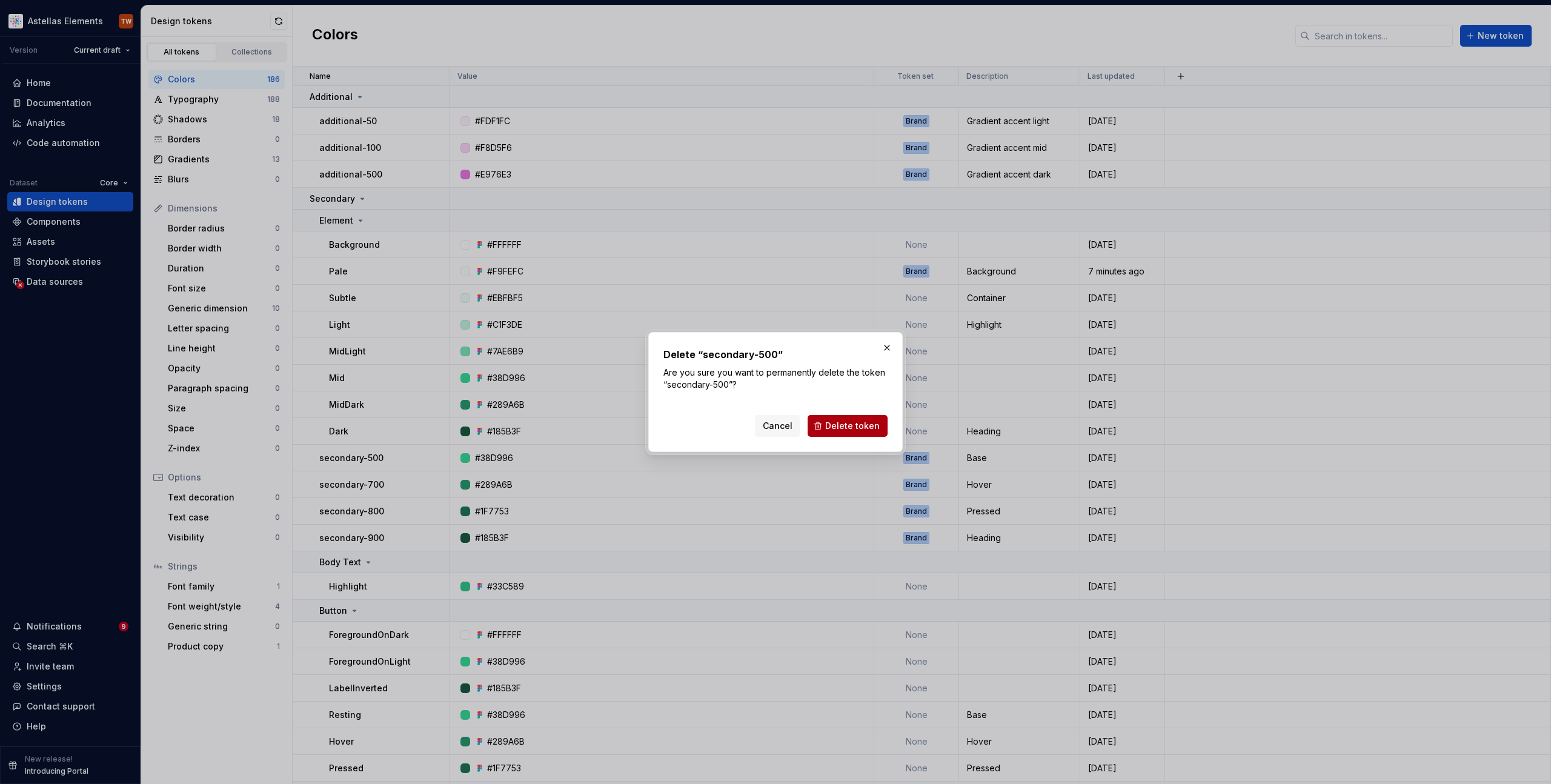
click at [858, 426] on span "Delete token" at bounding box center [852, 425] width 55 height 12
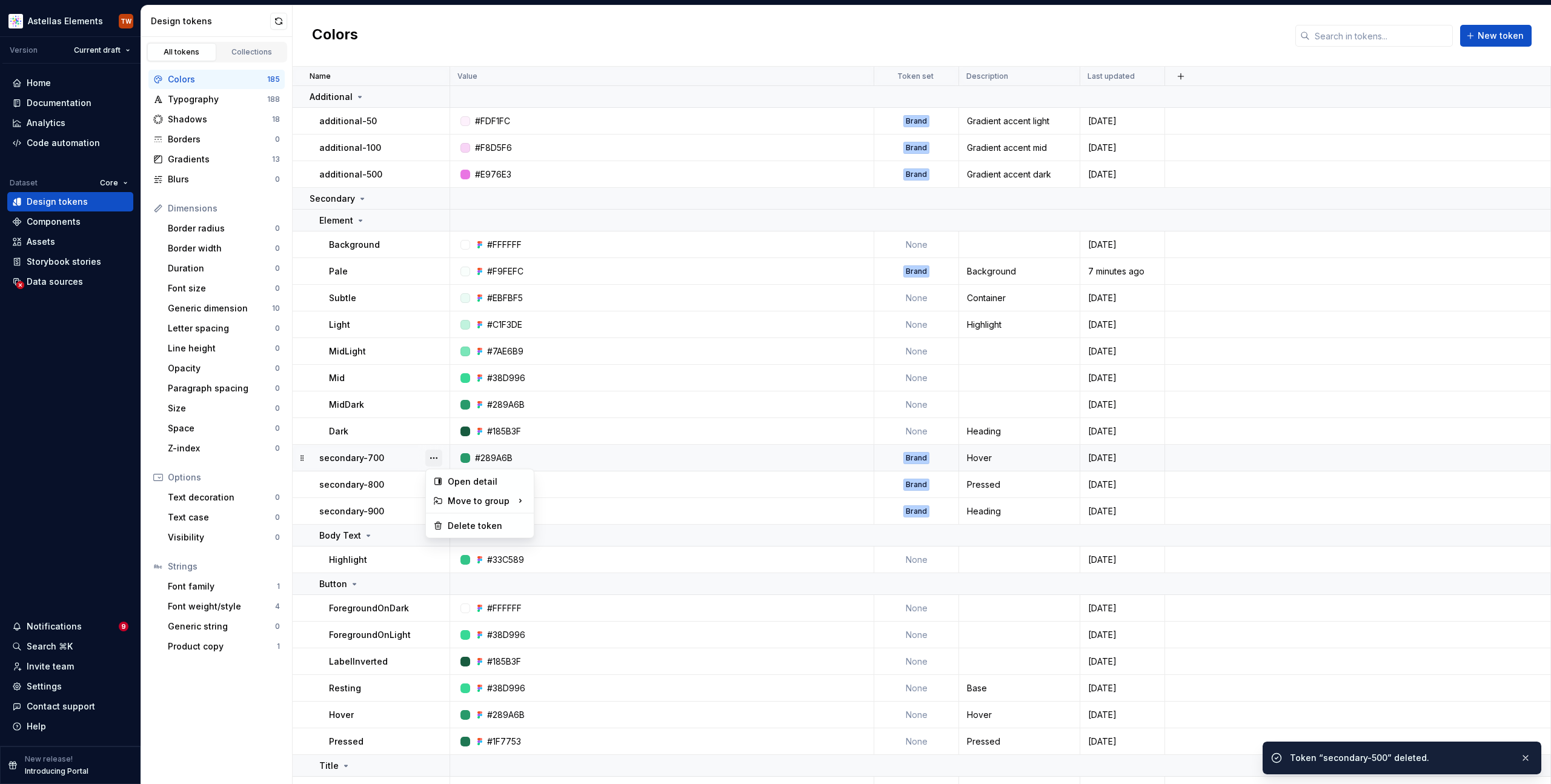
click at [432, 458] on button "button" at bounding box center [434, 458] width 17 height 17
click at [483, 527] on div "Delete token" at bounding box center [487, 526] width 79 height 12
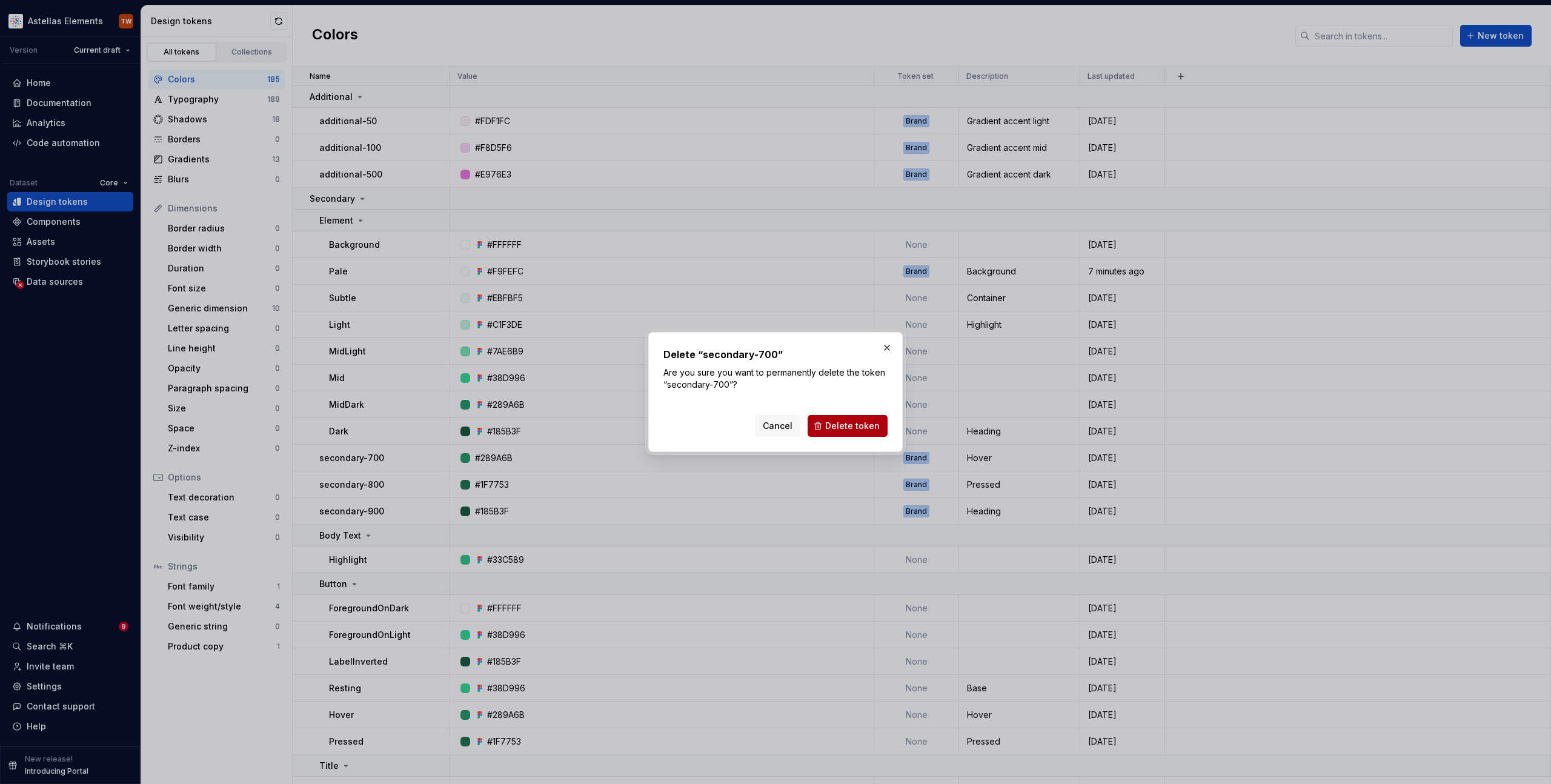
click at [849, 418] on button "Delete token" at bounding box center [847, 425] width 80 height 22
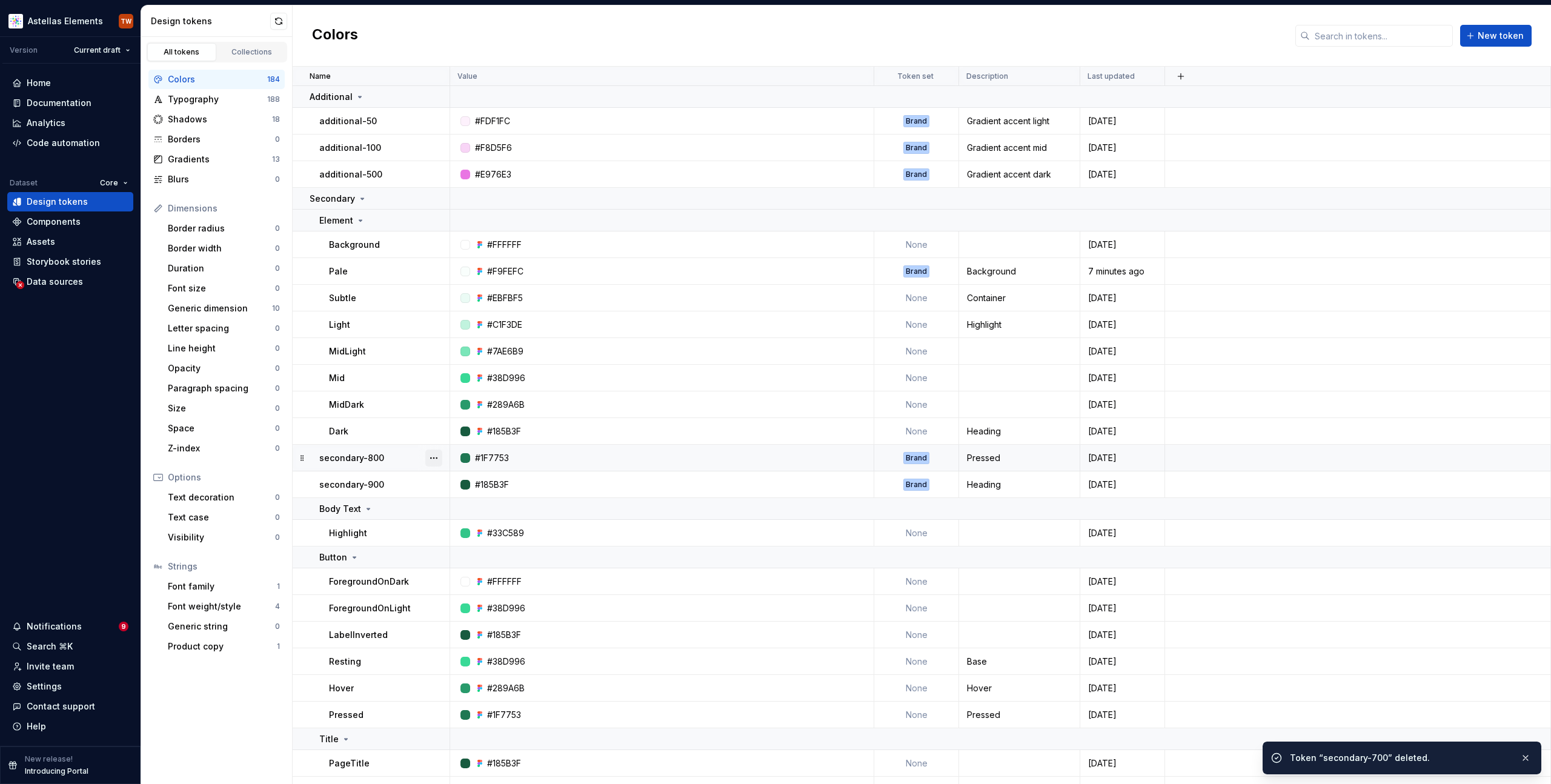
click at [435, 457] on button "button" at bounding box center [434, 458] width 17 height 17
click at [468, 518] on div "Delete token" at bounding box center [479, 526] width 103 height 19
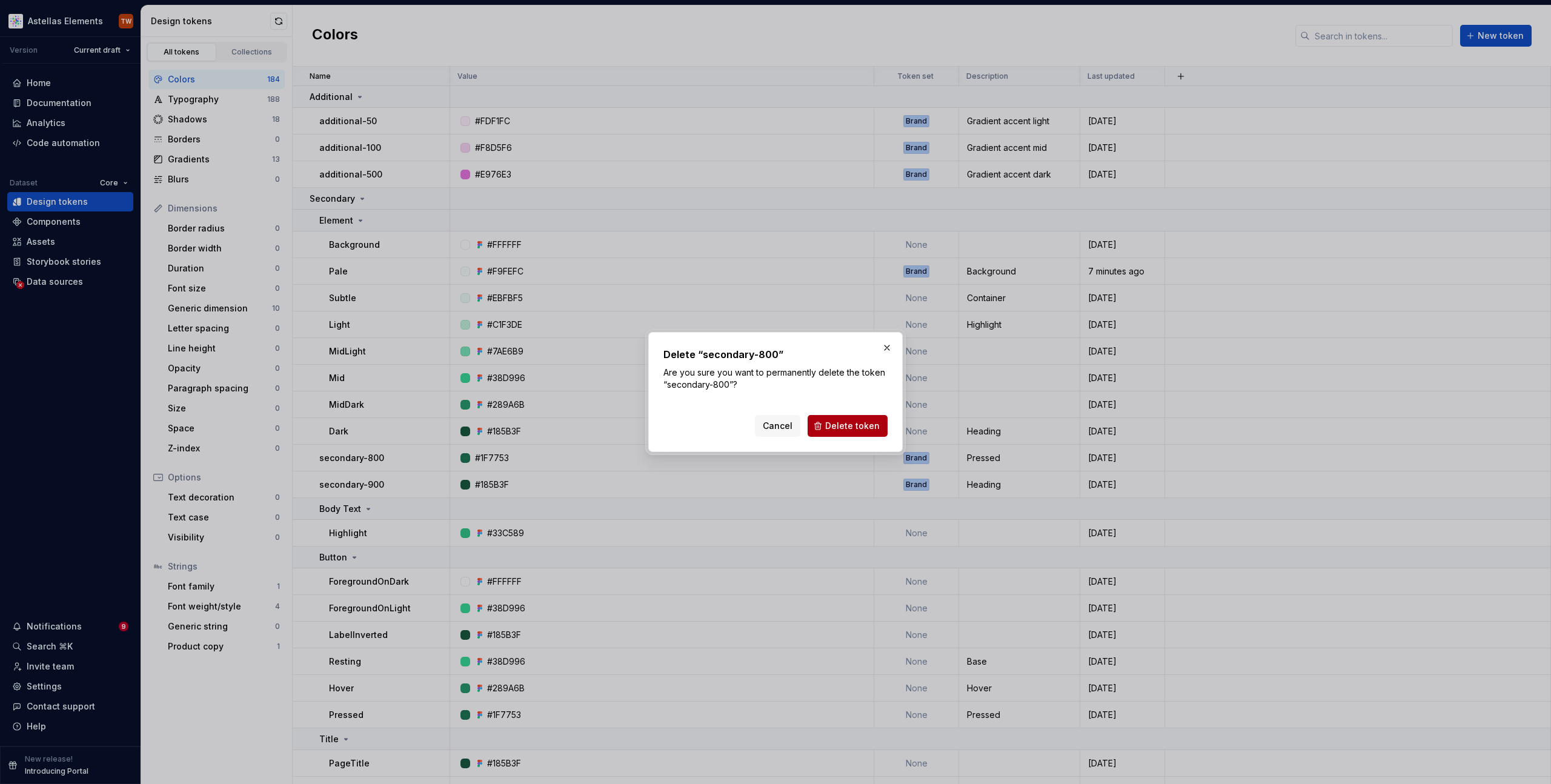
click at [869, 426] on span "Delete token" at bounding box center [852, 425] width 55 height 12
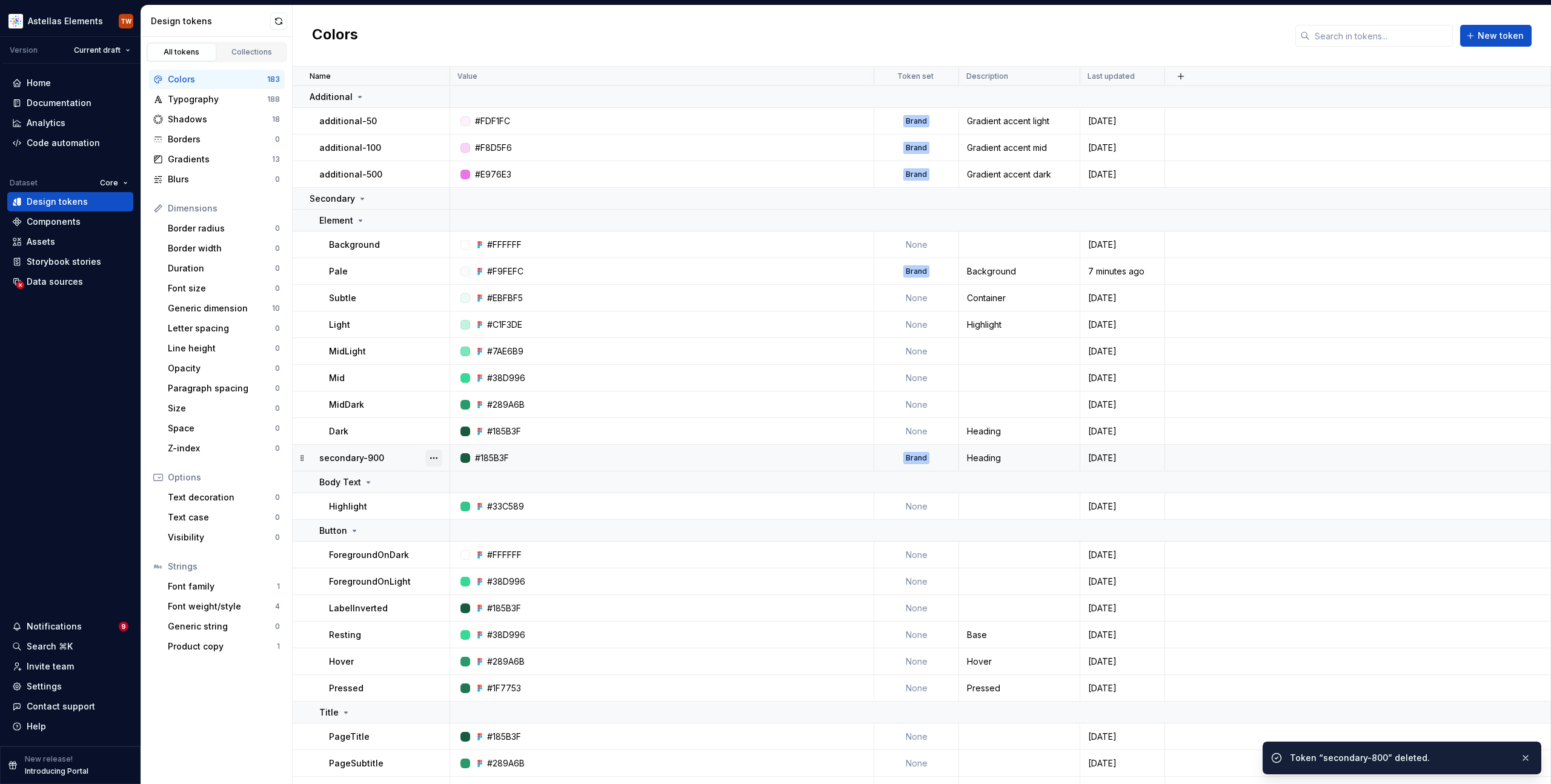
click at [440, 457] on button "button" at bounding box center [434, 458] width 17 height 17
click at [477, 528] on div "Delete token" at bounding box center [487, 526] width 79 height 12
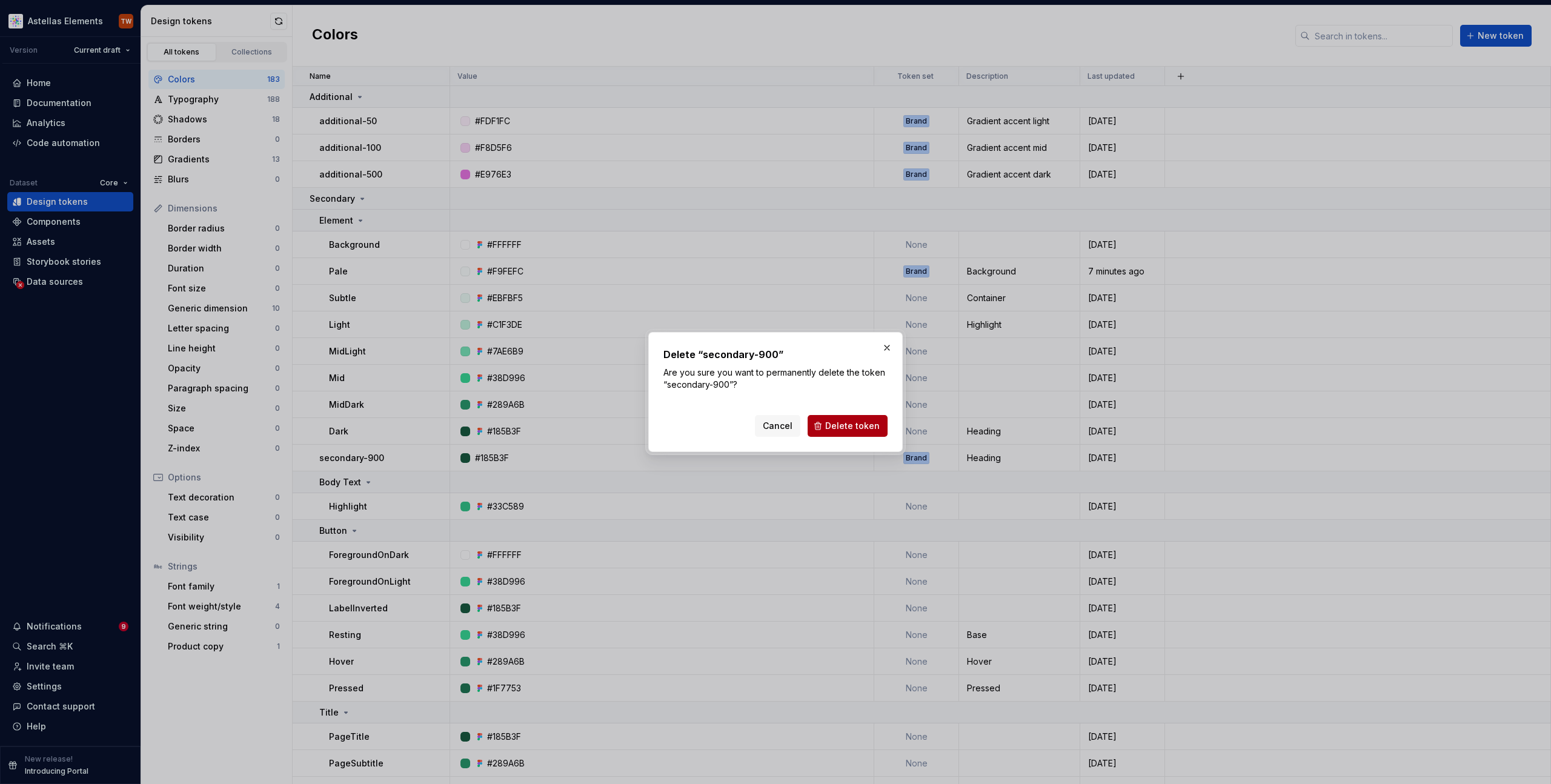
click at [844, 427] on span "Delete token" at bounding box center [852, 425] width 55 height 12
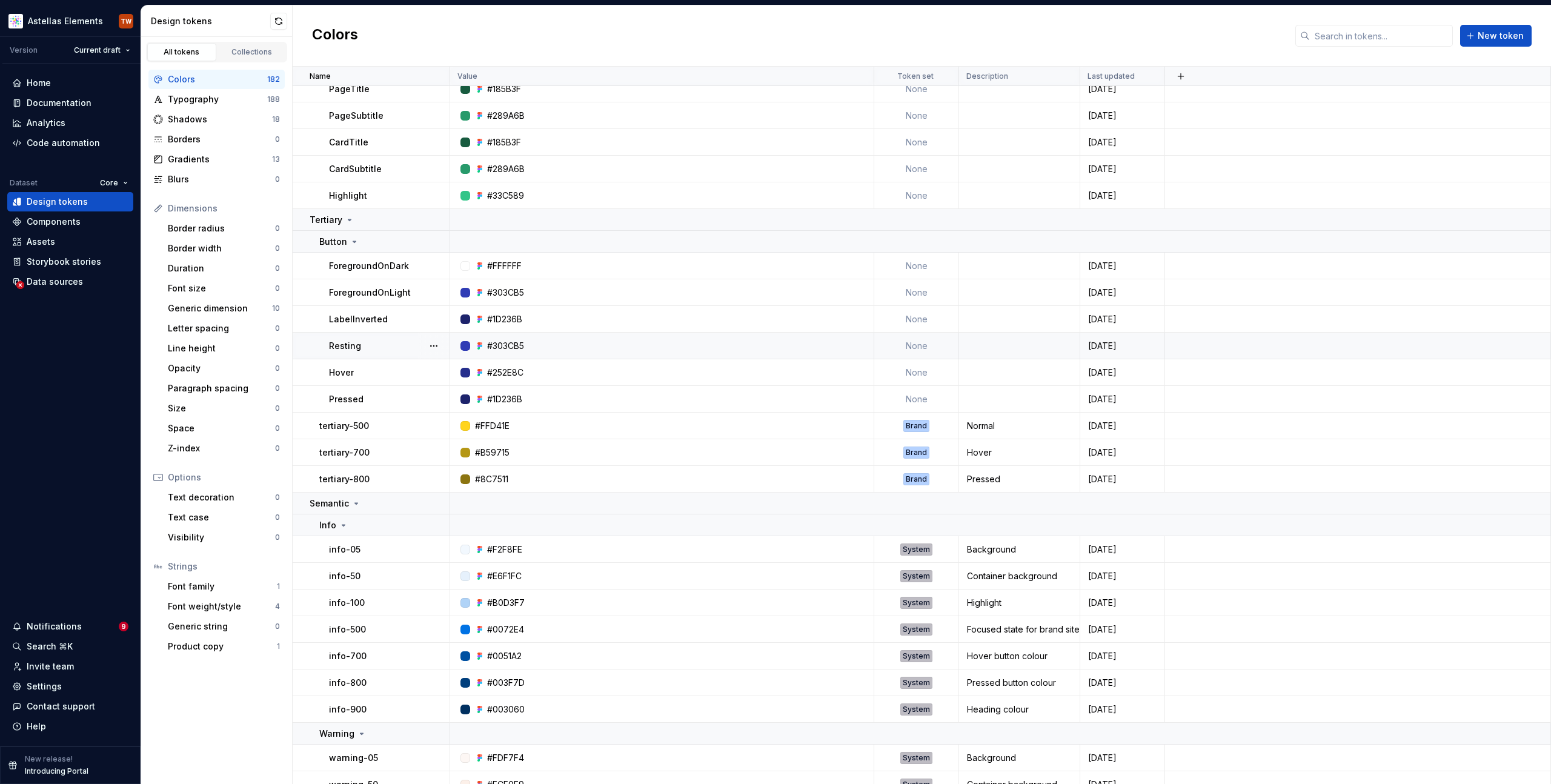
scroll to position [635, 0]
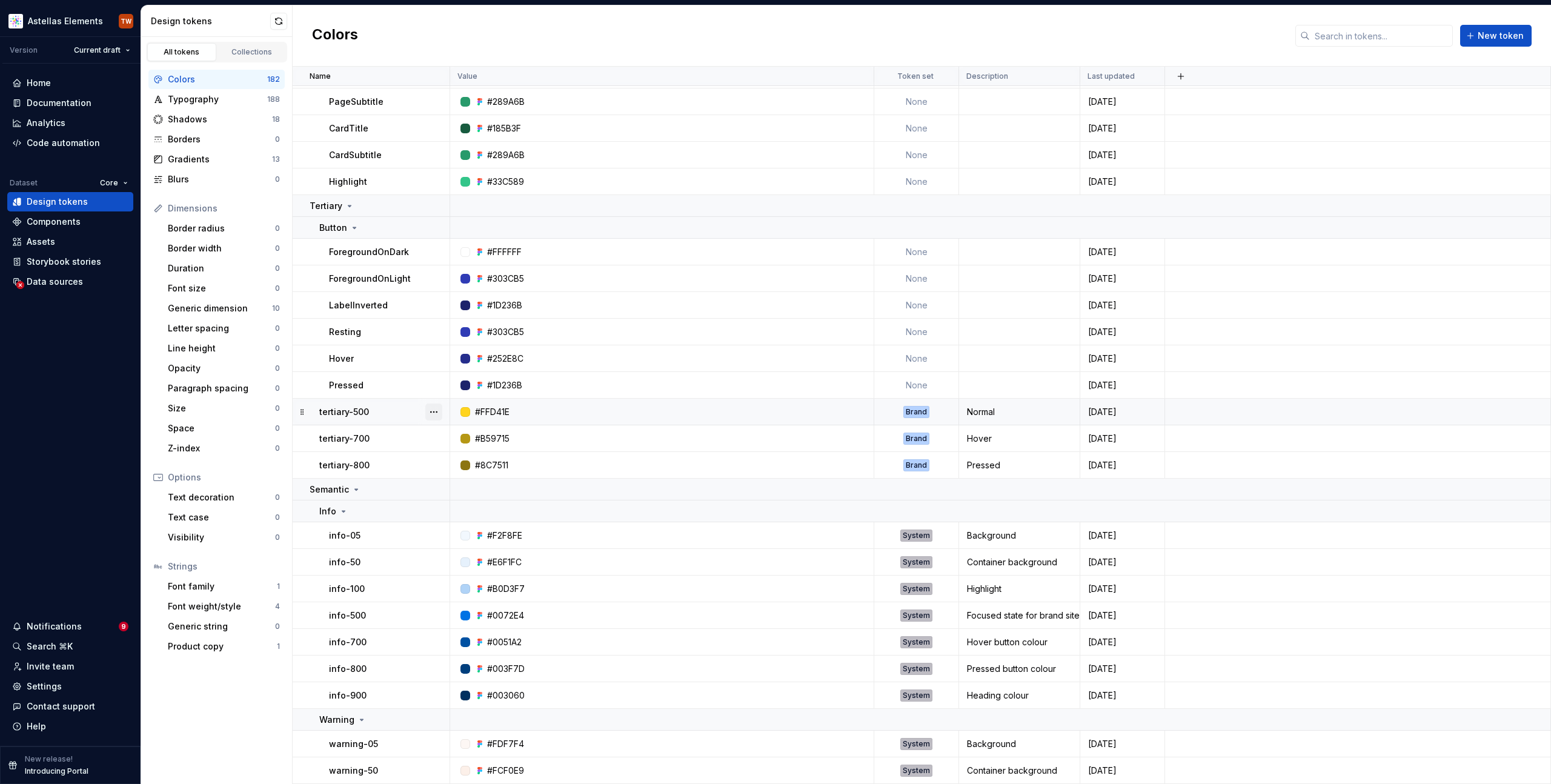
click at [439, 414] on button "button" at bounding box center [434, 412] width 17 height 17
click at [455, 479] on div "Delete token" at bounding box center [487, 479] width 79 height 12
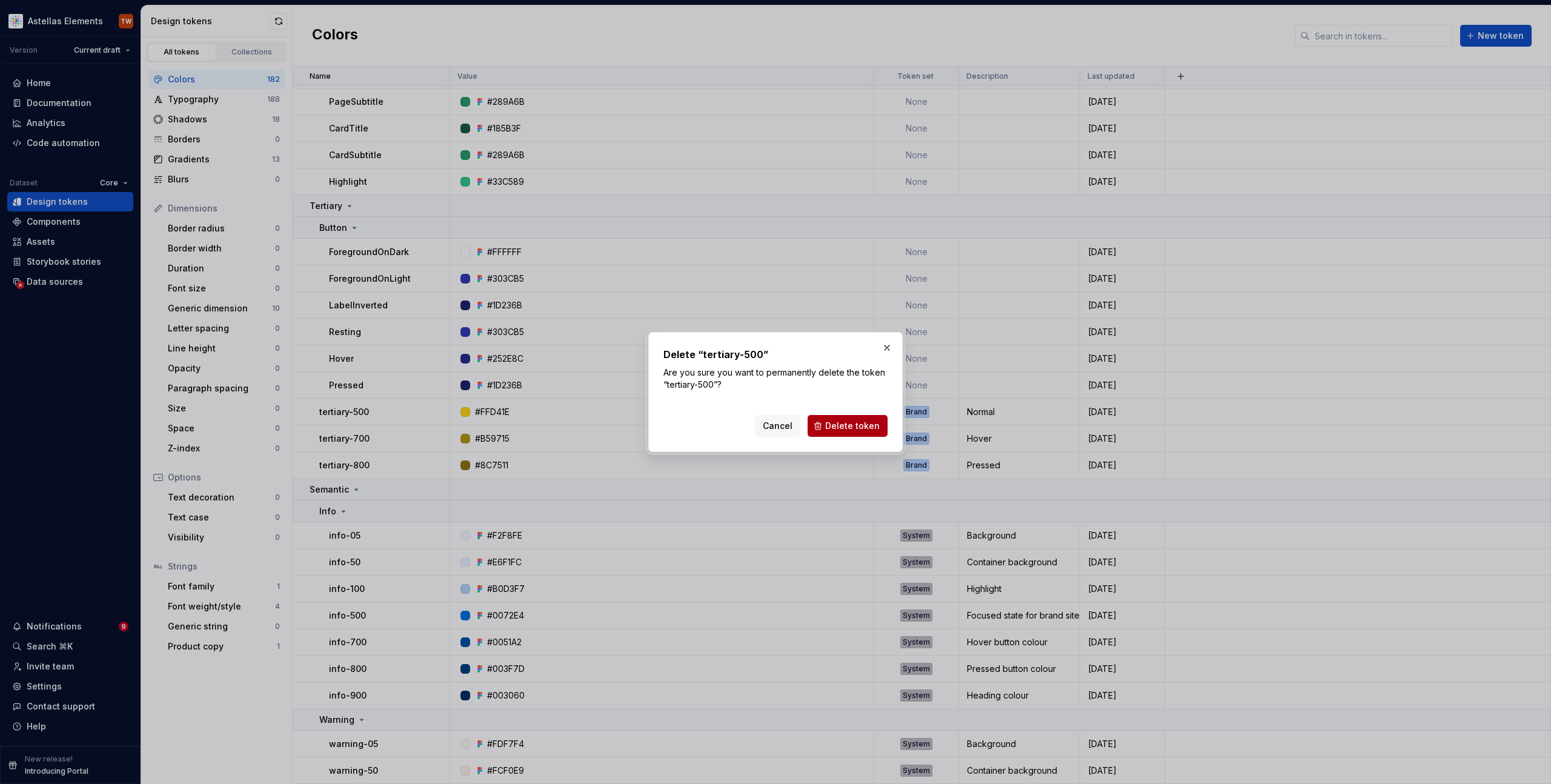
click at [842, 428] on span "Delete token" at bounding box center [852, 425] width 55 height 12
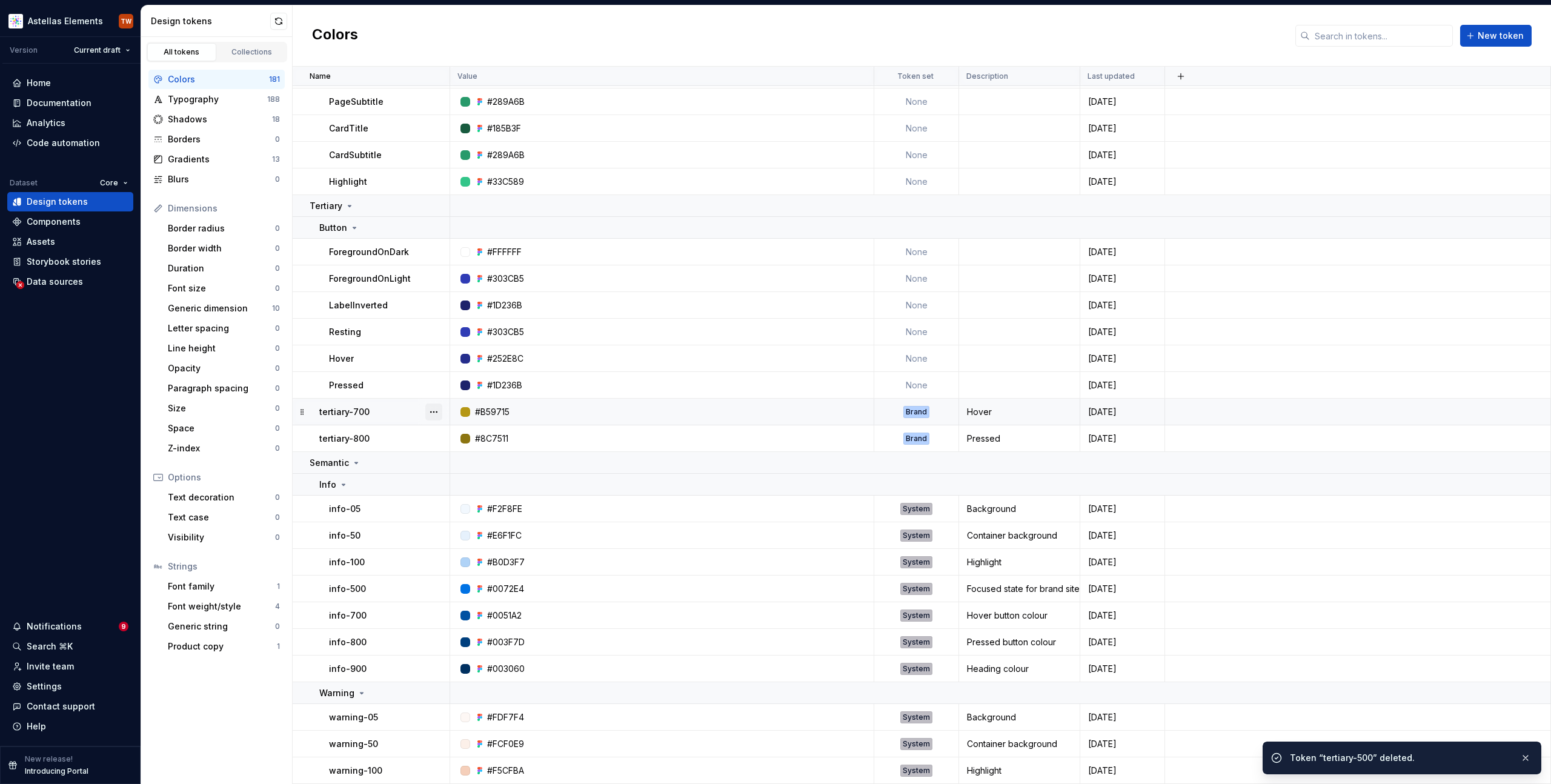
click at [433, 410] on button "button" at bounding box center [434, 412] width 17 height 17
click at [469, 474] on div "Delete token" at bounding box center [487, 479] width 79 height 12
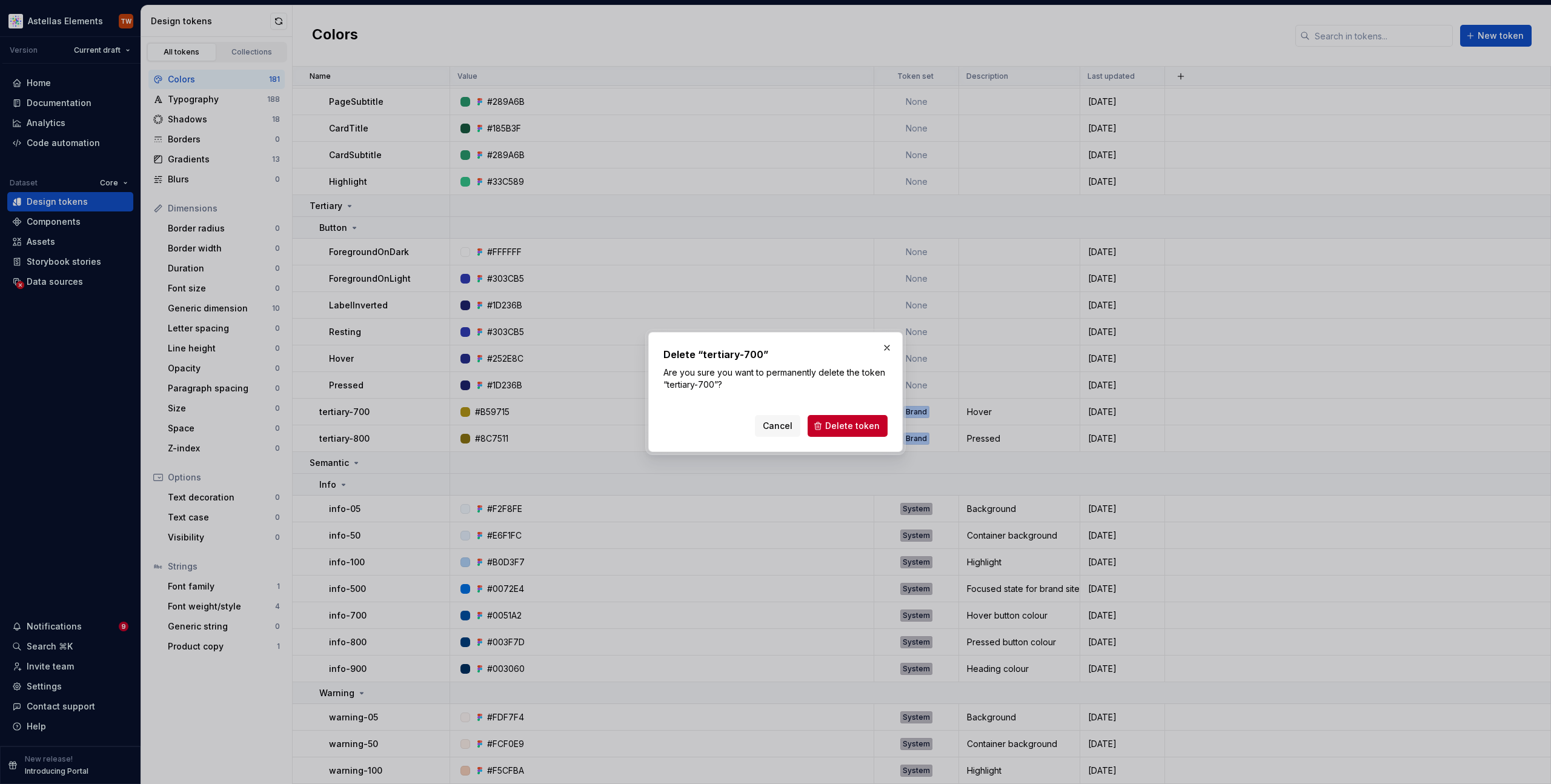
drag, startPoint x: 836, startPoint y: 425, endPoint x: 828, endPoint y: 428, distance: 8.5
click at [836, 425] on span "Delete token" at bounding box center [852, 425] width 55 height 12
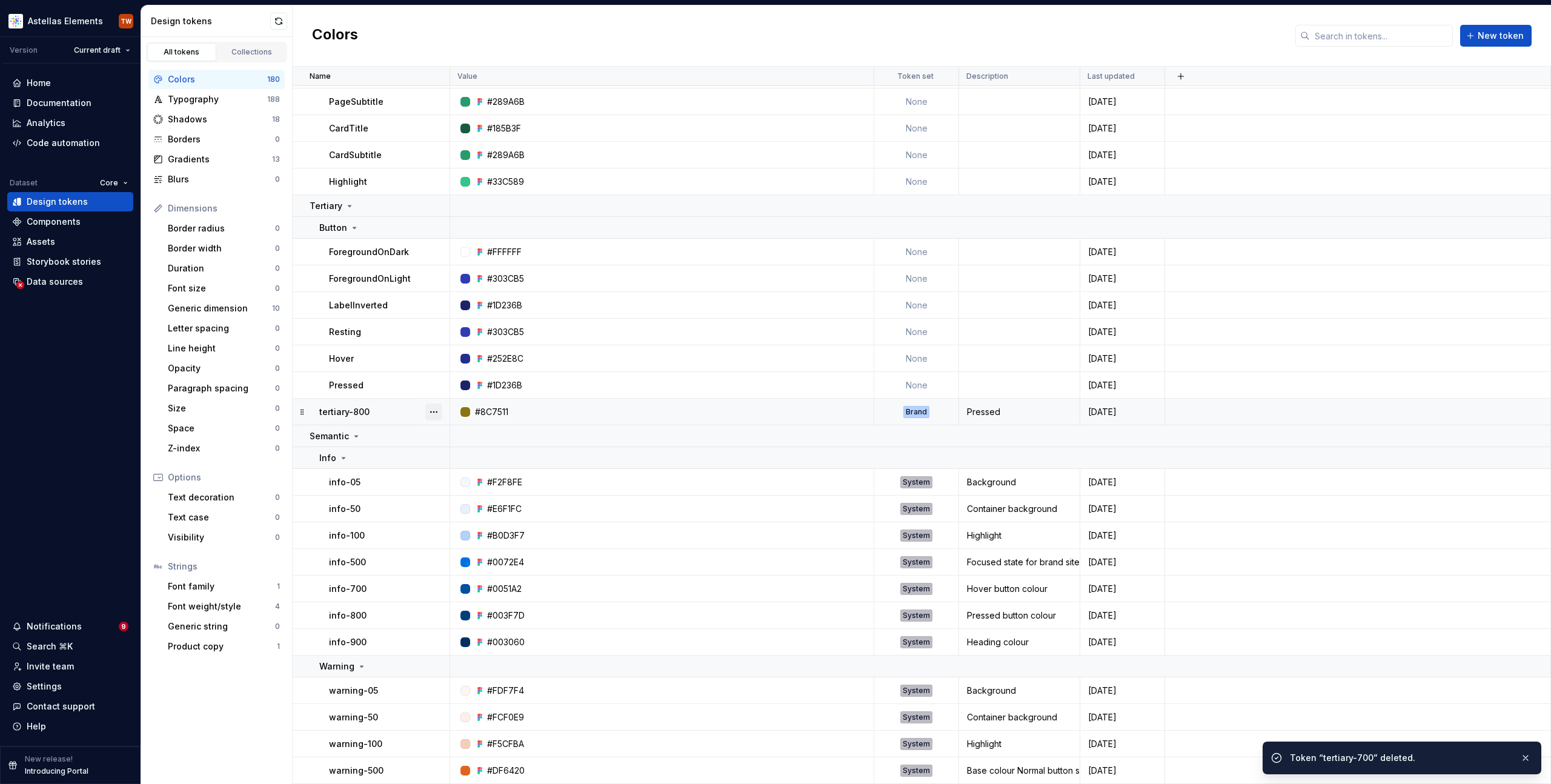
click at [435, 413] on button "button" at bounding box center [434, 412] width 17 height 17
click at [460, 482] on div "Delete token" at bounding box center [487, 479] width 79 height 12
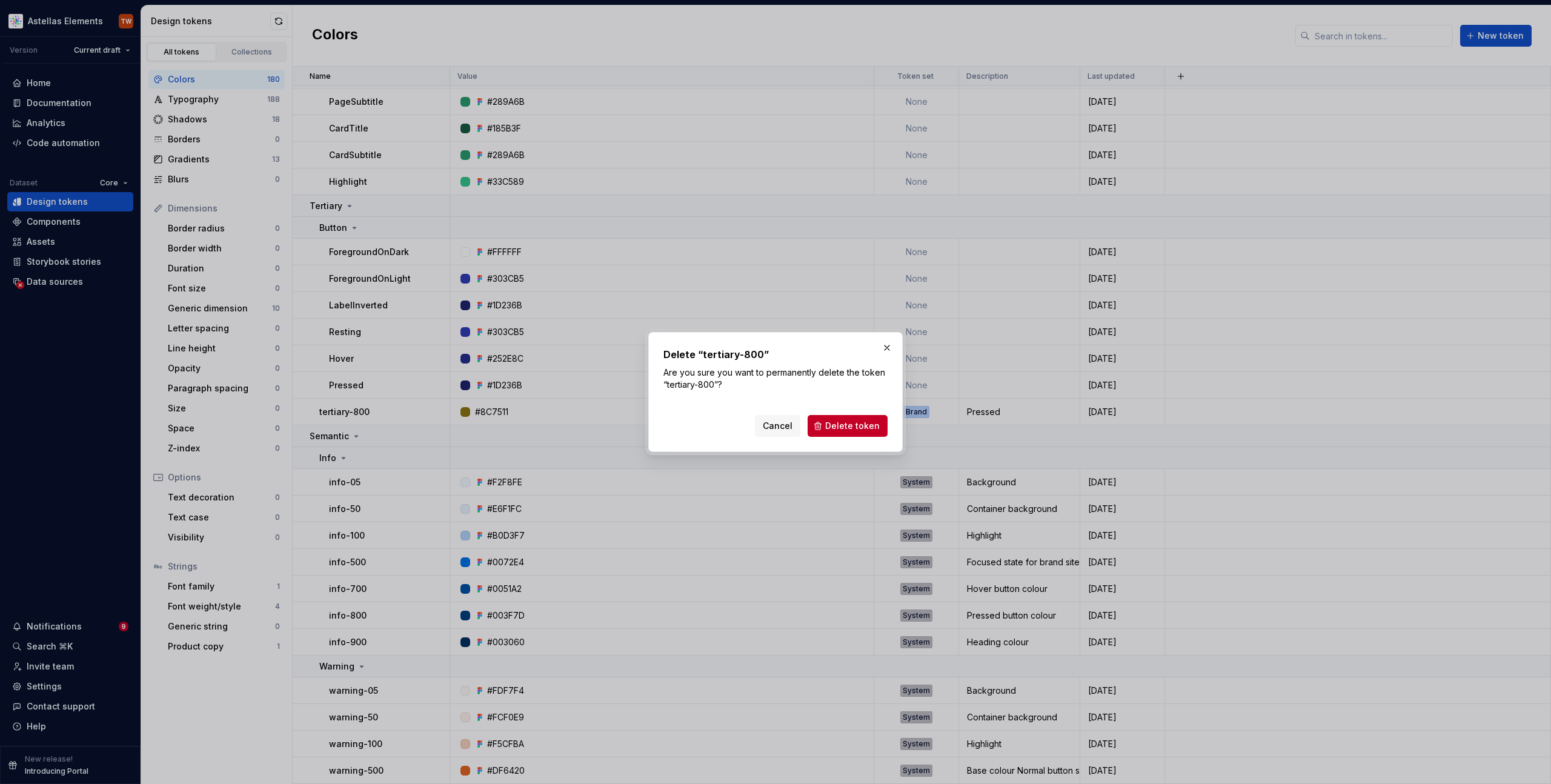
drag, startPoint x: 829, startPoint y: 428, endPoint x: 731, endPoint y: 457, distance: 102.2
click at [829, 428] on span "Delete token" at bounding box center [852, 425] width 55 height 12
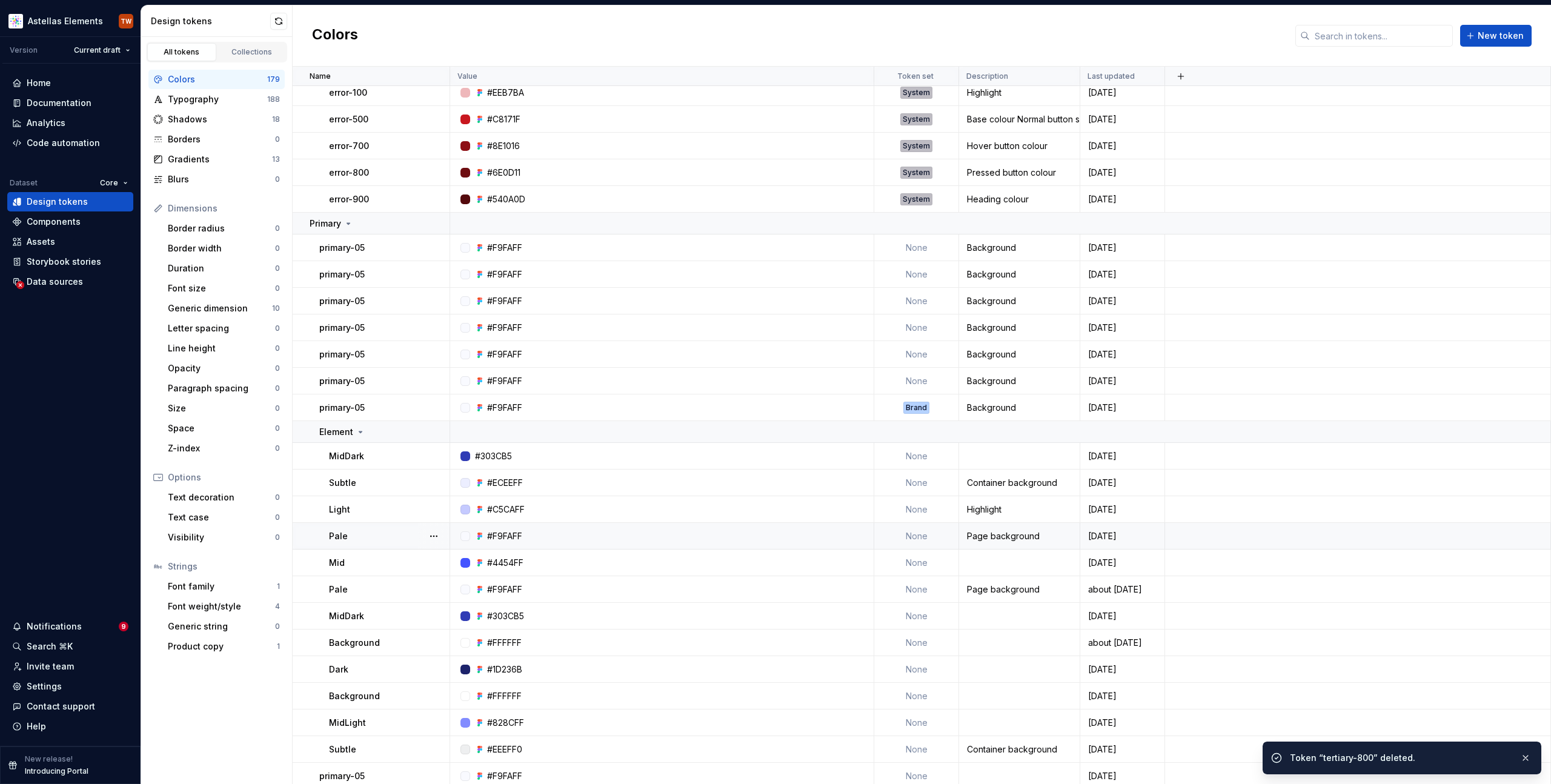
scroll to position [1684, 0]
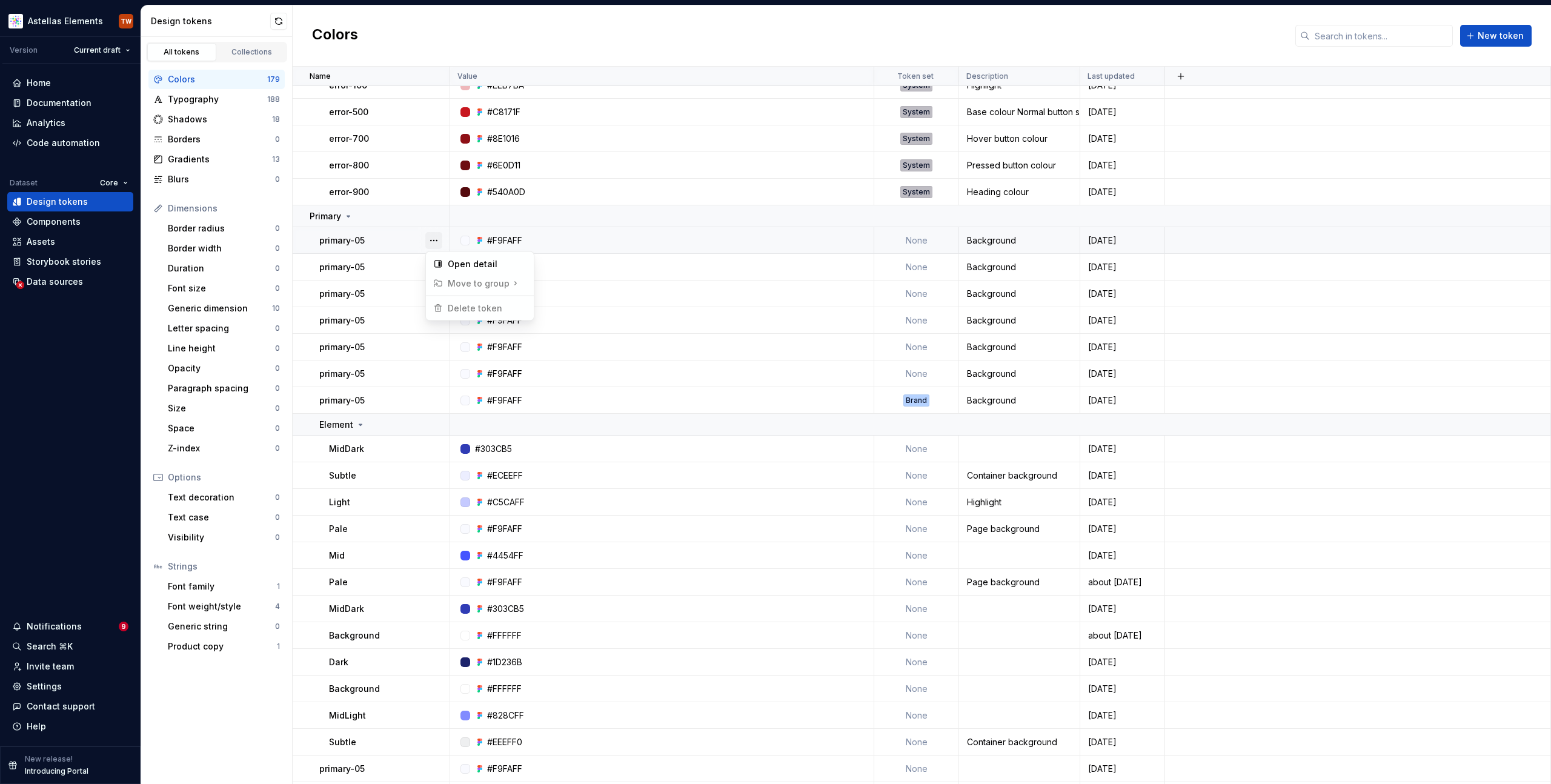
click at [434, 238] on button "button" at bounding box center [434, 241] width 17 height 17
click at [359, 253] on html "Astellas Elements TW Version Current draft Home Documentation Analytics Code au…" at bounding box center [776, 392] width 1551 height 784
click at [360, 239] on p "primary-05" at bounding box center [342, 240] width 45 height 12
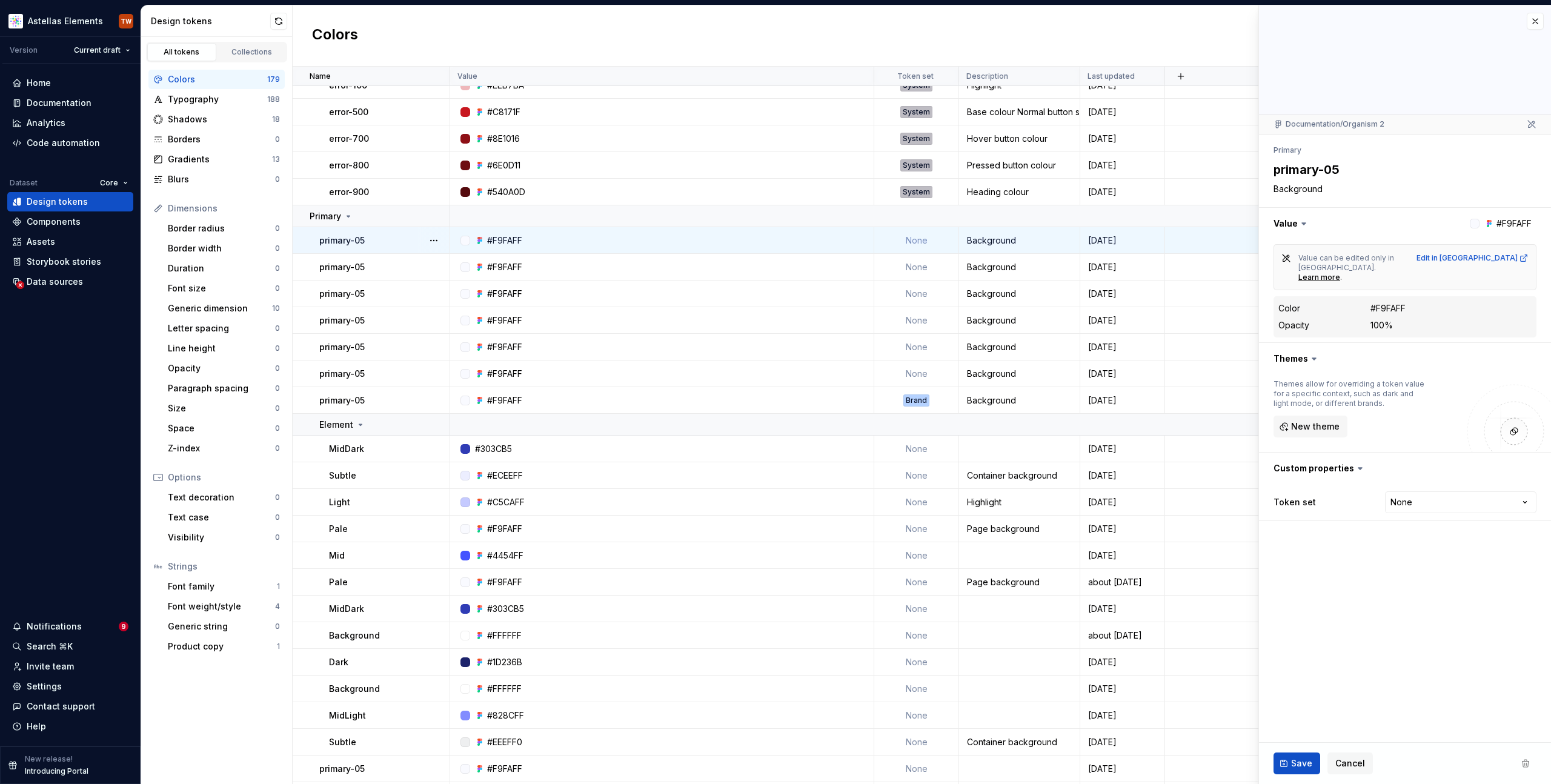
click at [378, 233] on td "primary-05" at bounding box center [371, 241] width 158 height 27
click at [1530, 124] on icon at bounding box center [1532, 124] width 10 height 10
click at [56, 280] on div "Data sources" at bounding box center [55, 281] width 56 height 12
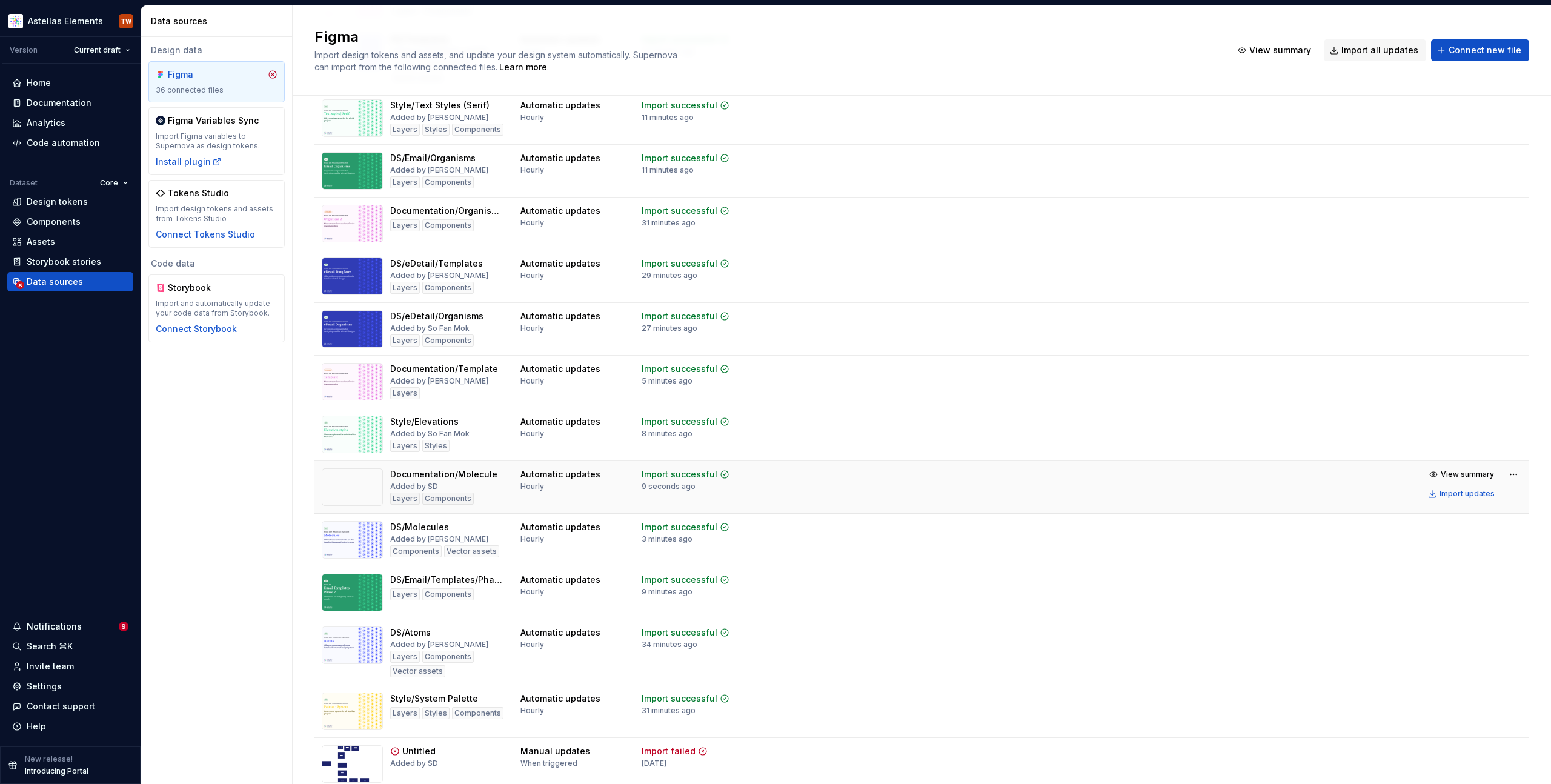
scroll to position [716, 0]
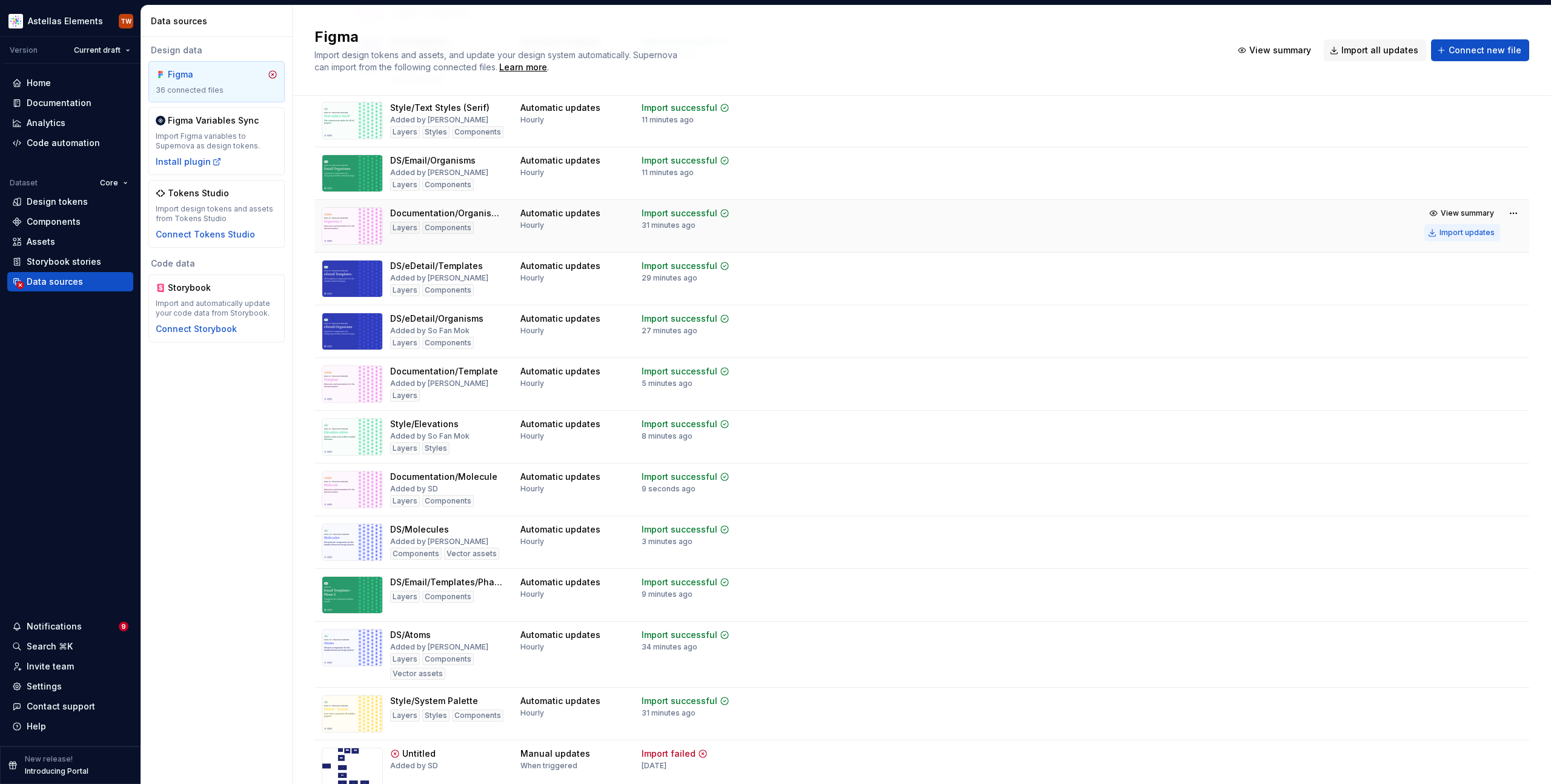
click at [1456, 232] on div "Import updates" at bounding box center [1467, 233] width 55 height 10
click at [1500, 213] on html "Astellas Elements TW Version Current draft Home Documentation Analytics Code au…" at bounding box center [776, 392] width 1551 height 784
click at [1410, 234] on div "Edit import scope" at bounding box center [1466, 236] width 138 height 12
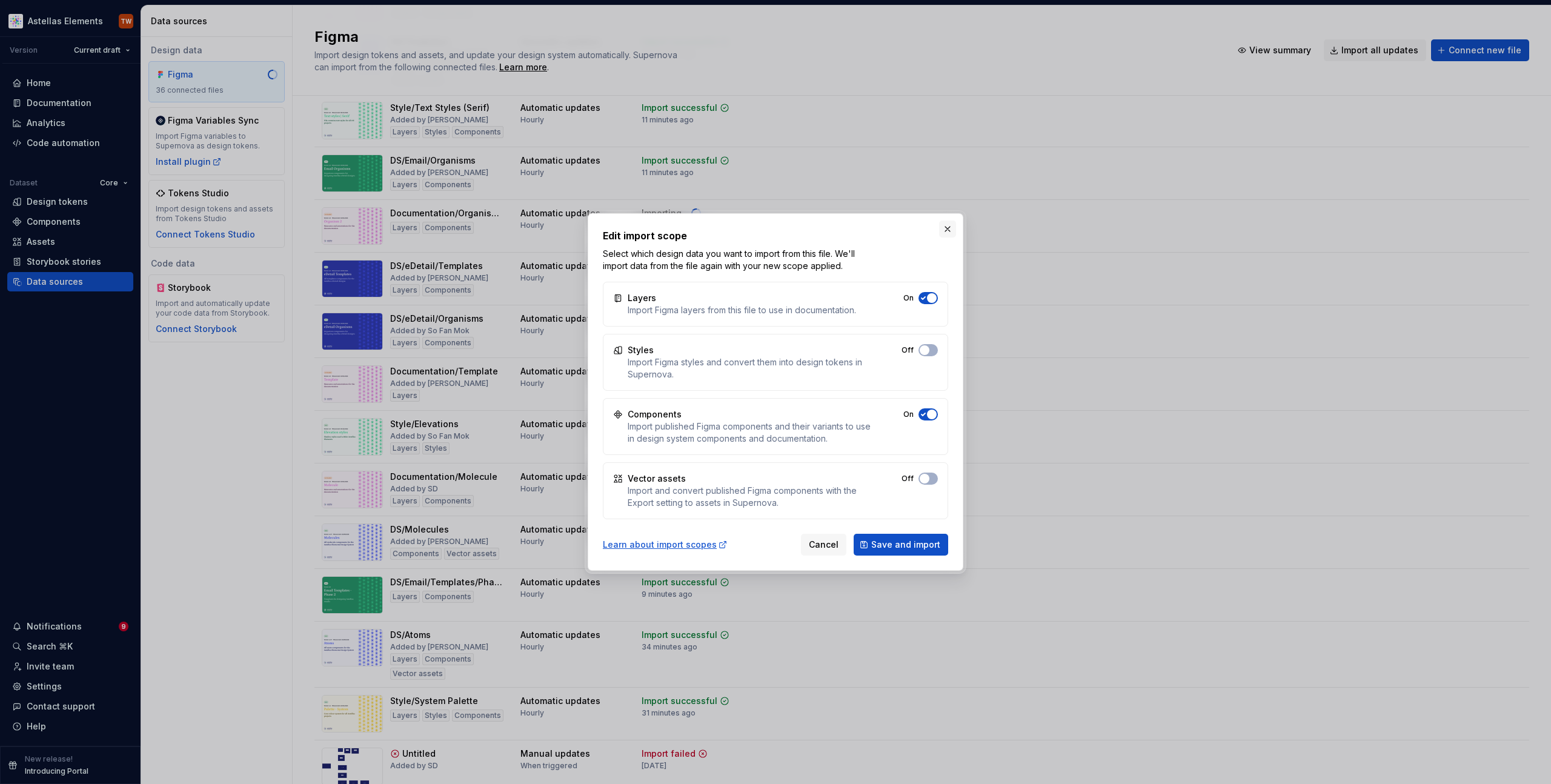
click at [949, 227] on button "button" at bounding box center [948, 229] width 17 height 17
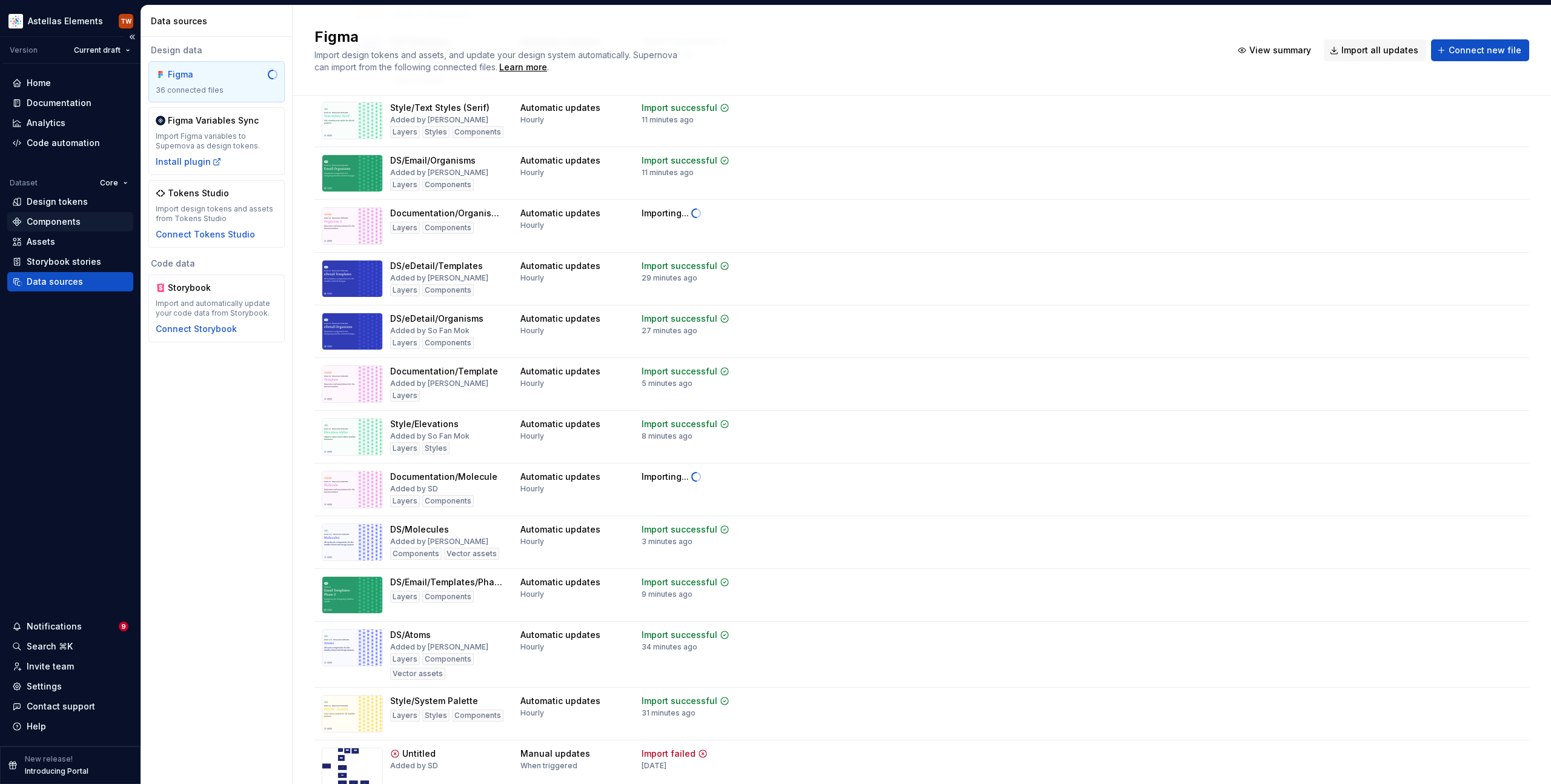
click at [43, 225] on div "Components" at bounding box center [54, 222] width 54 height 12
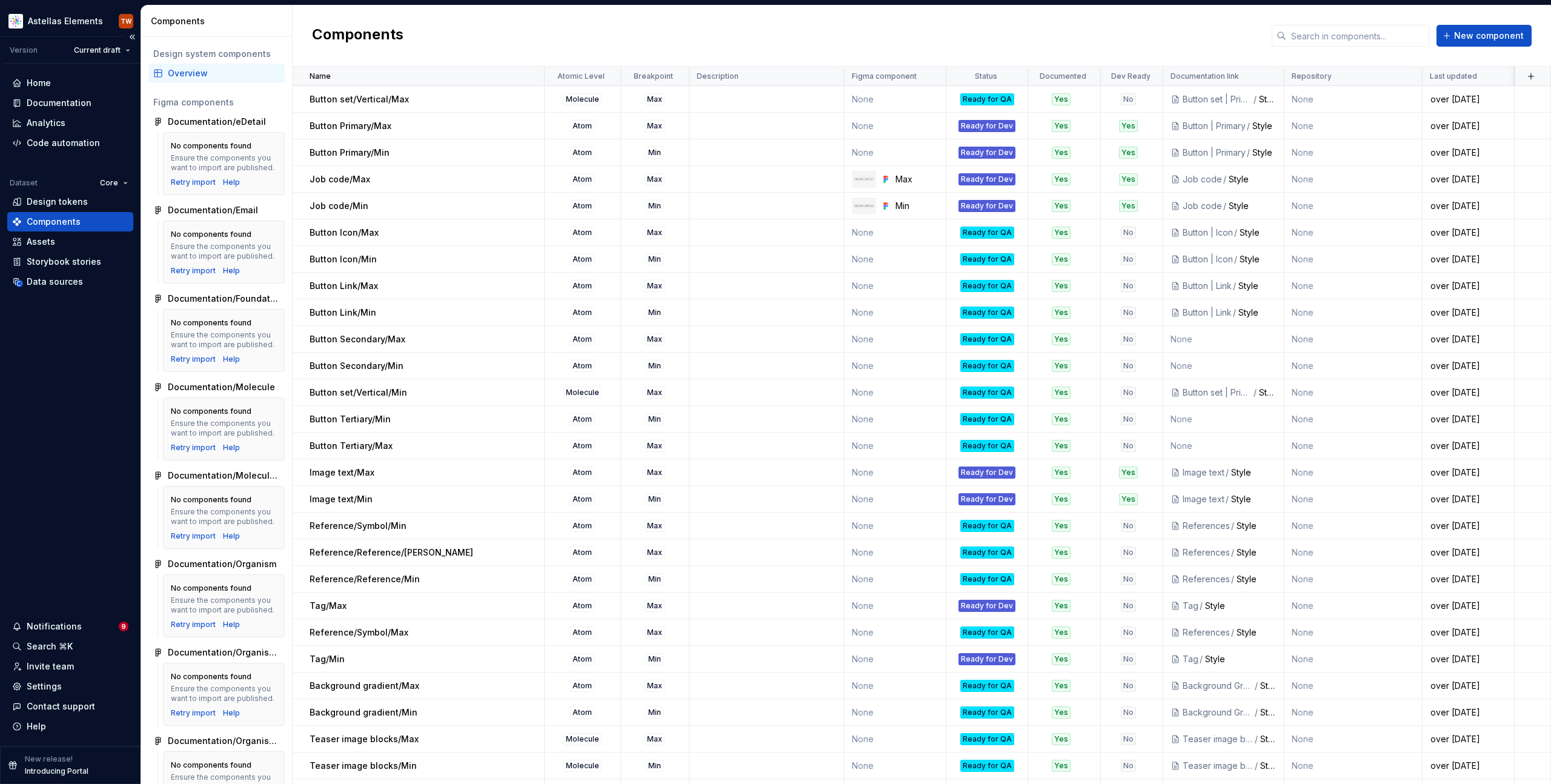
click at [46, 190] on div "Core" at bounding box center [87, 183] width 92 height 17
click at [49, 200] on div "Design tokens" at bounding box center [58, 202] width 61 height 12
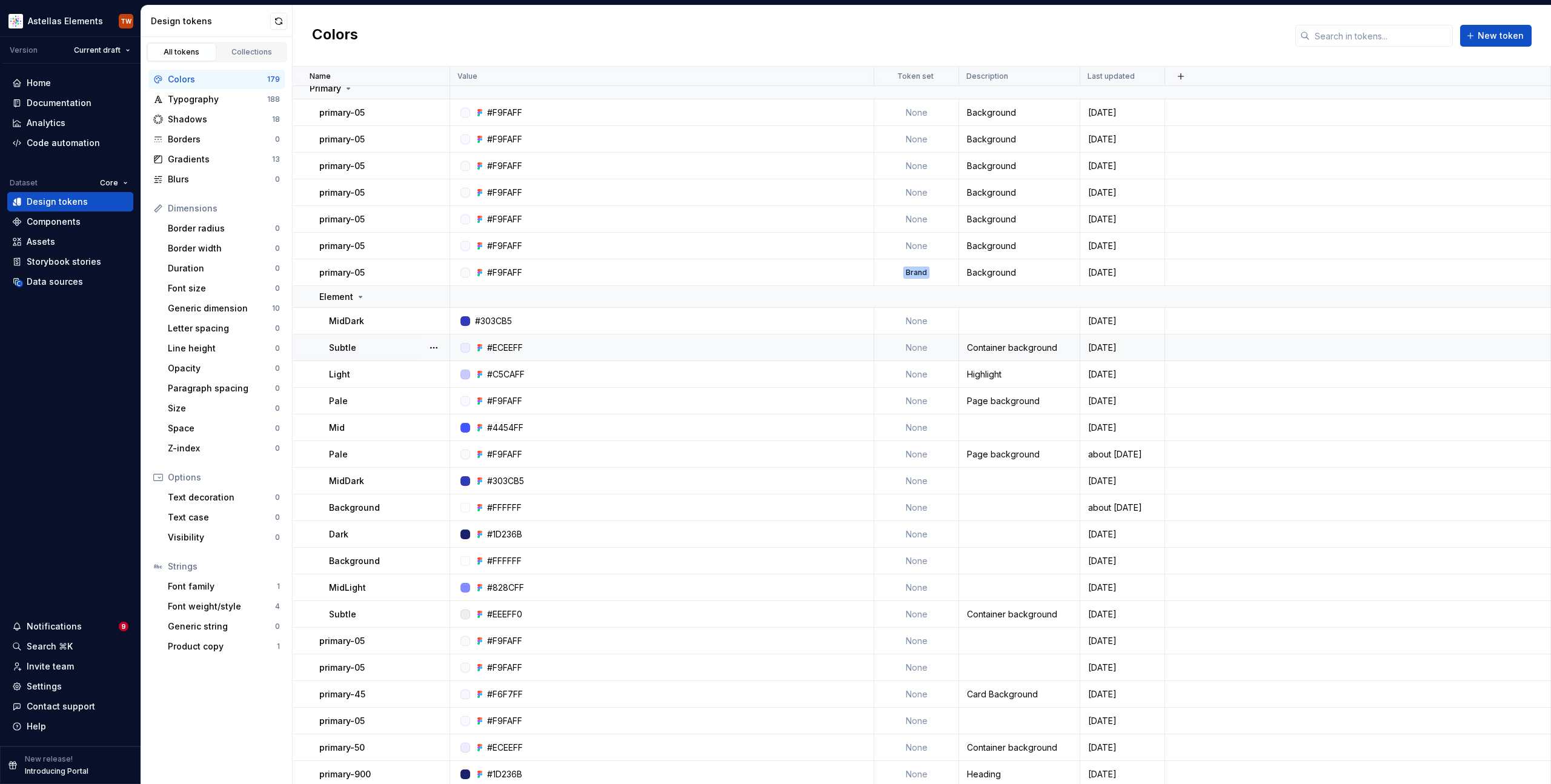
scroll to position [1804, 0]
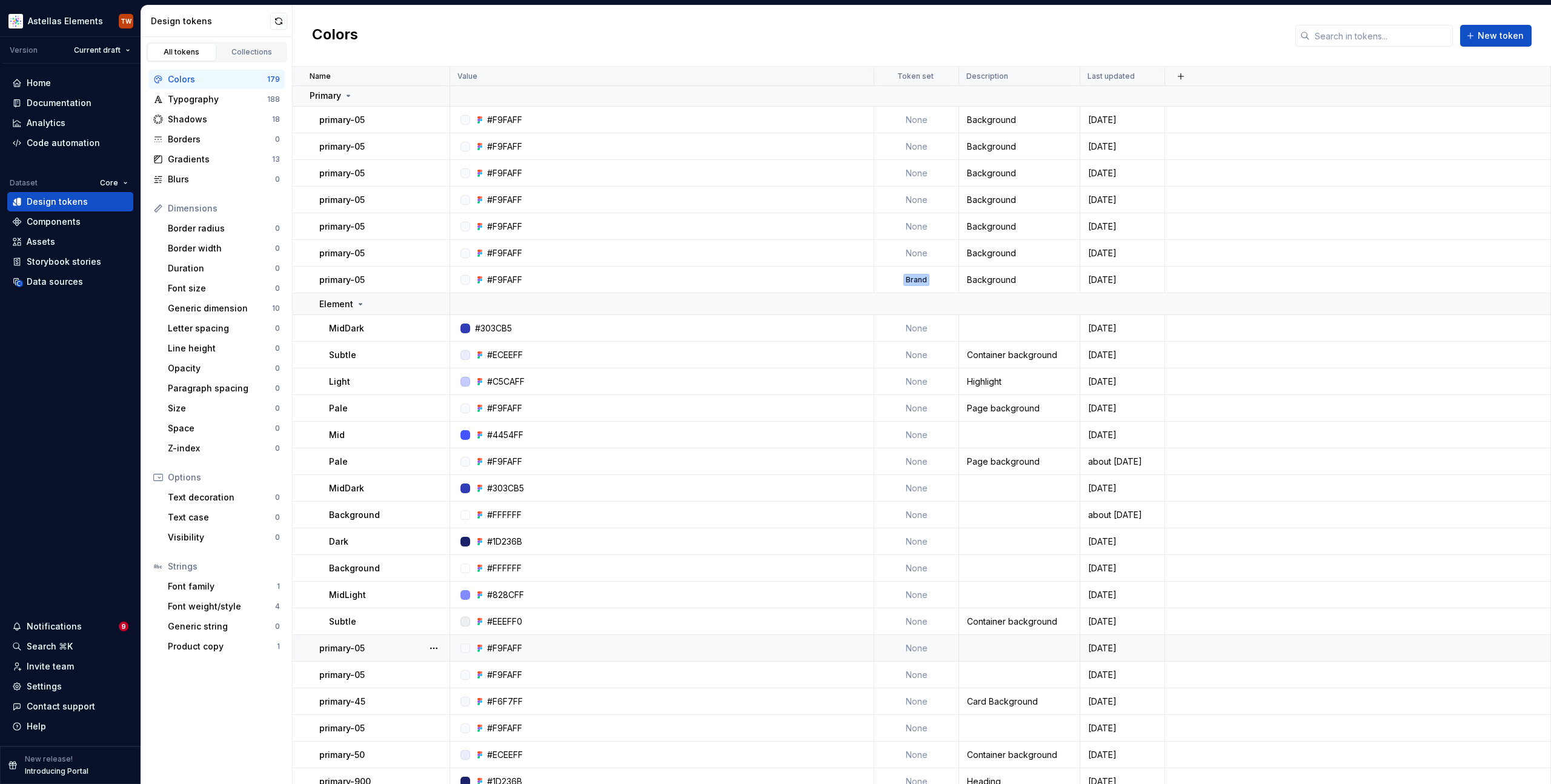
click at [381, 648] on div "primary-05" at bounding box center [384, 648] width 130 height 12
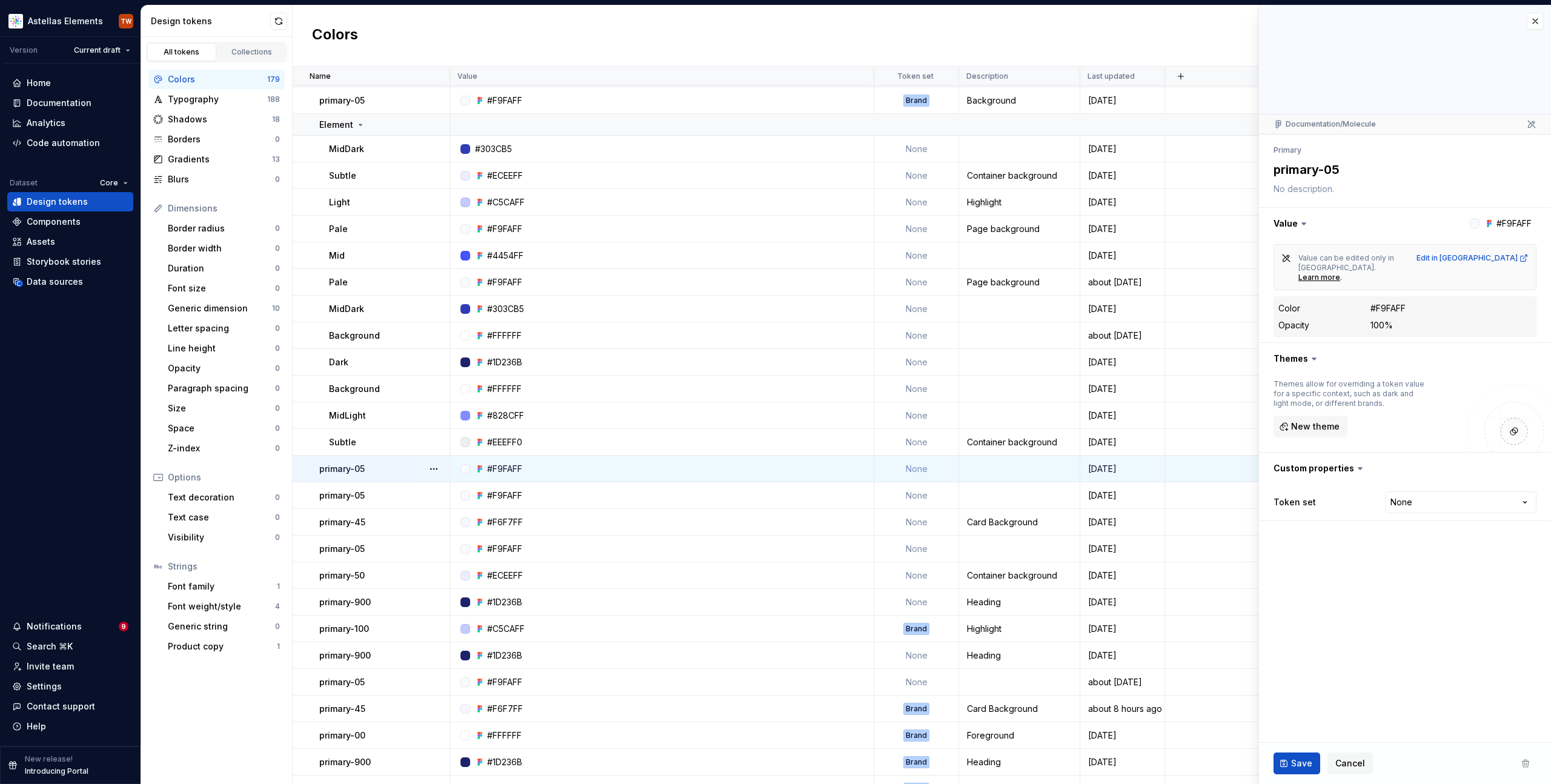
scroll to position [2054, 0]
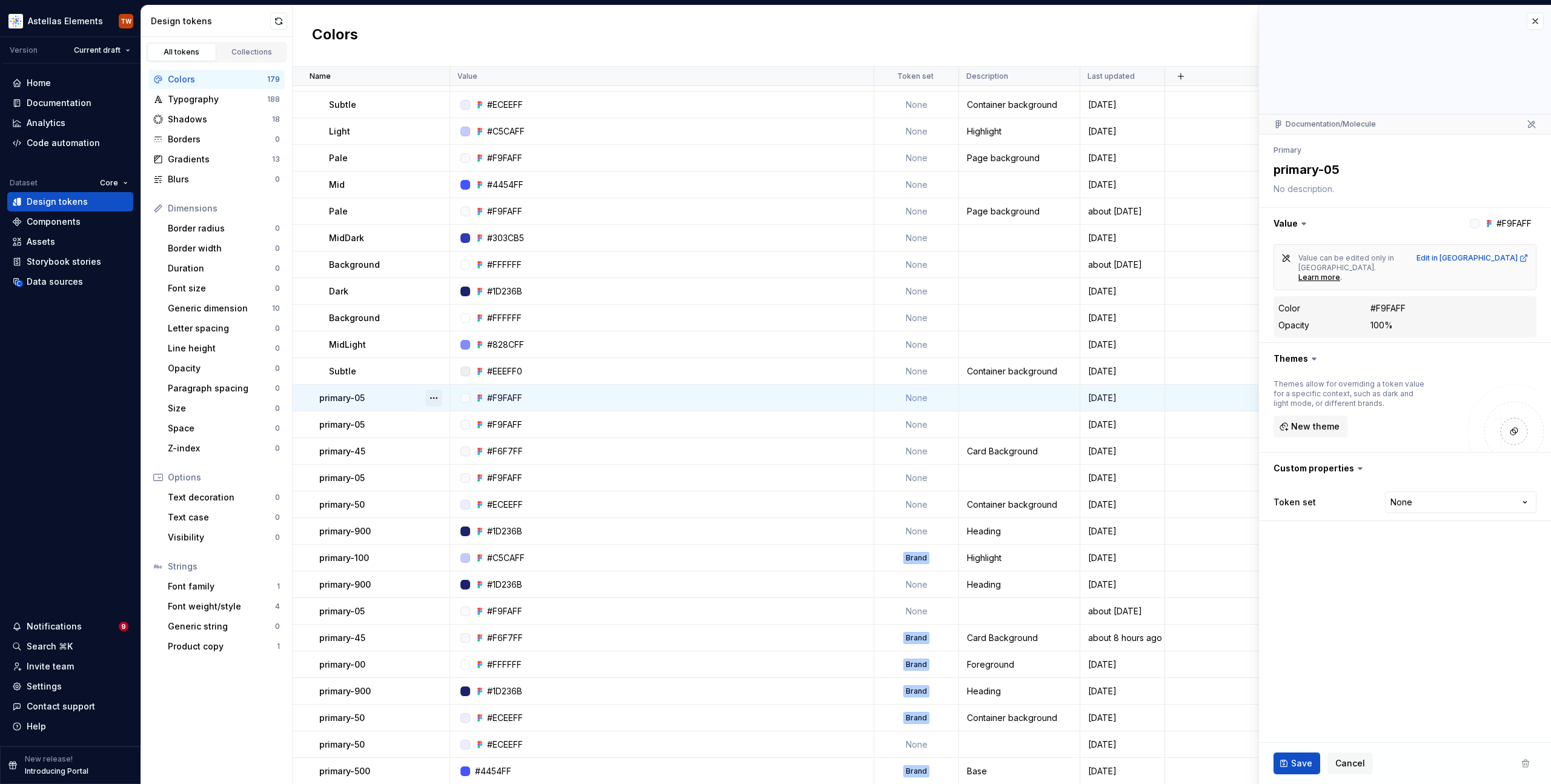
click at [440, 398] on button "button" at bounding box center [434, 398] width 17 height 17
click at [460, 422] on div "Open detail" at bounding box center [487, 421] width 79 height 12
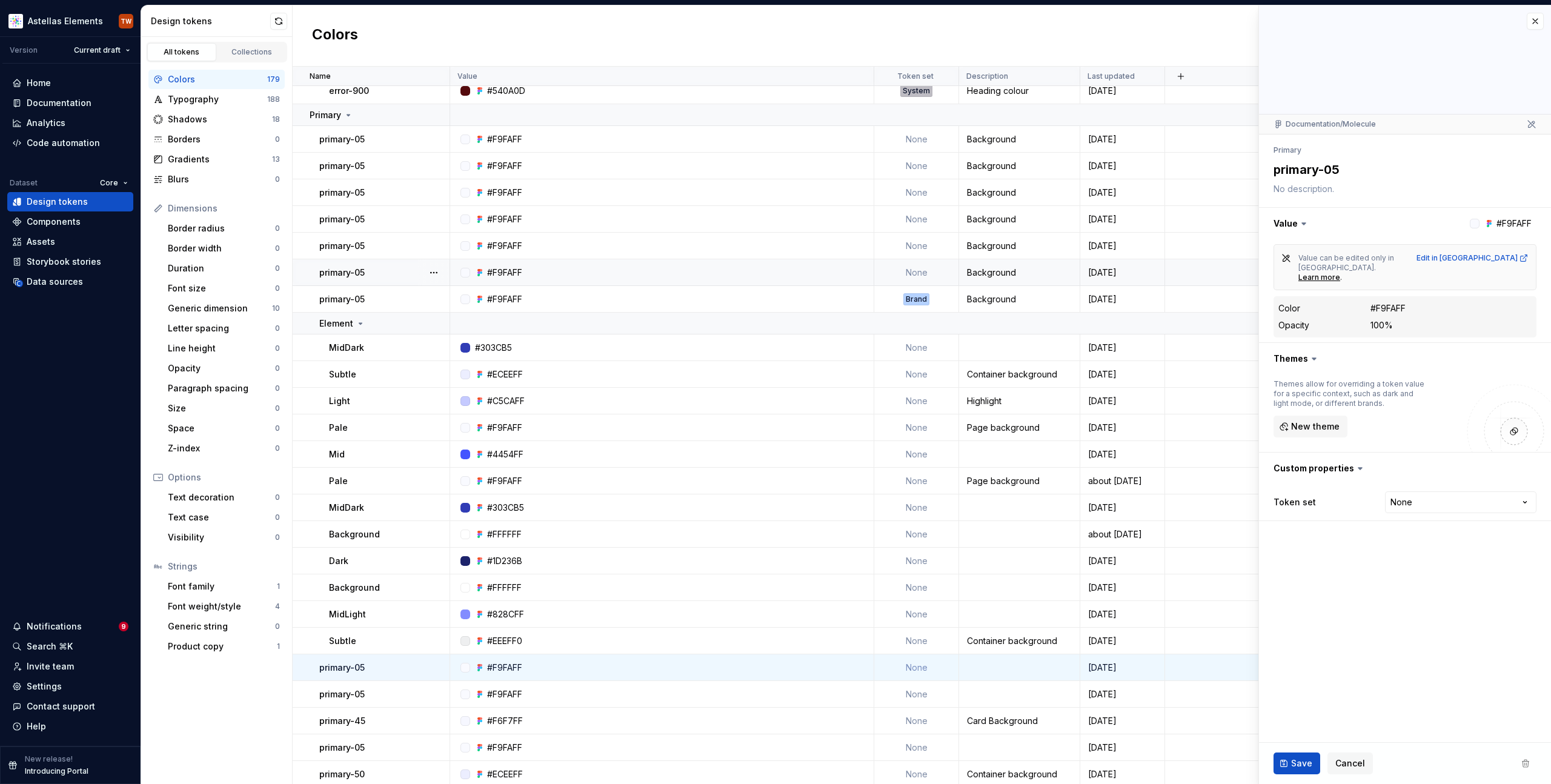
scroll to position [1518, 0]
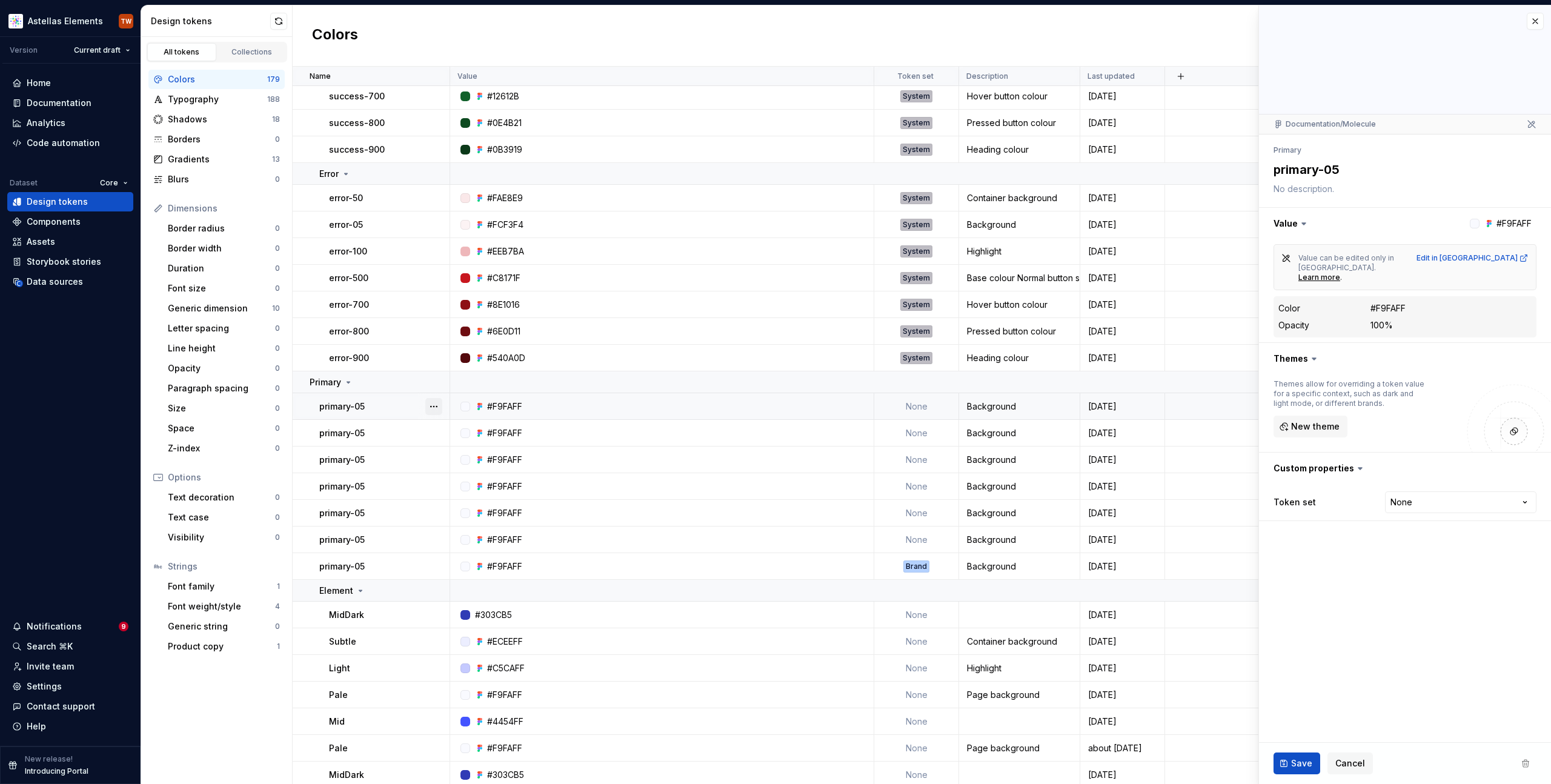
click at [431, 406] on button "button" at bounding box center [434, 407] width 17 height 17
click at [459, 431] on div "Open detail" at bounding box center [487, 430] width 79 height 12
click at [1509, 259] on div "Edit in [GEOGRAPHIC_DATA]" at bounding box center [1473, 258] width 112 height 10
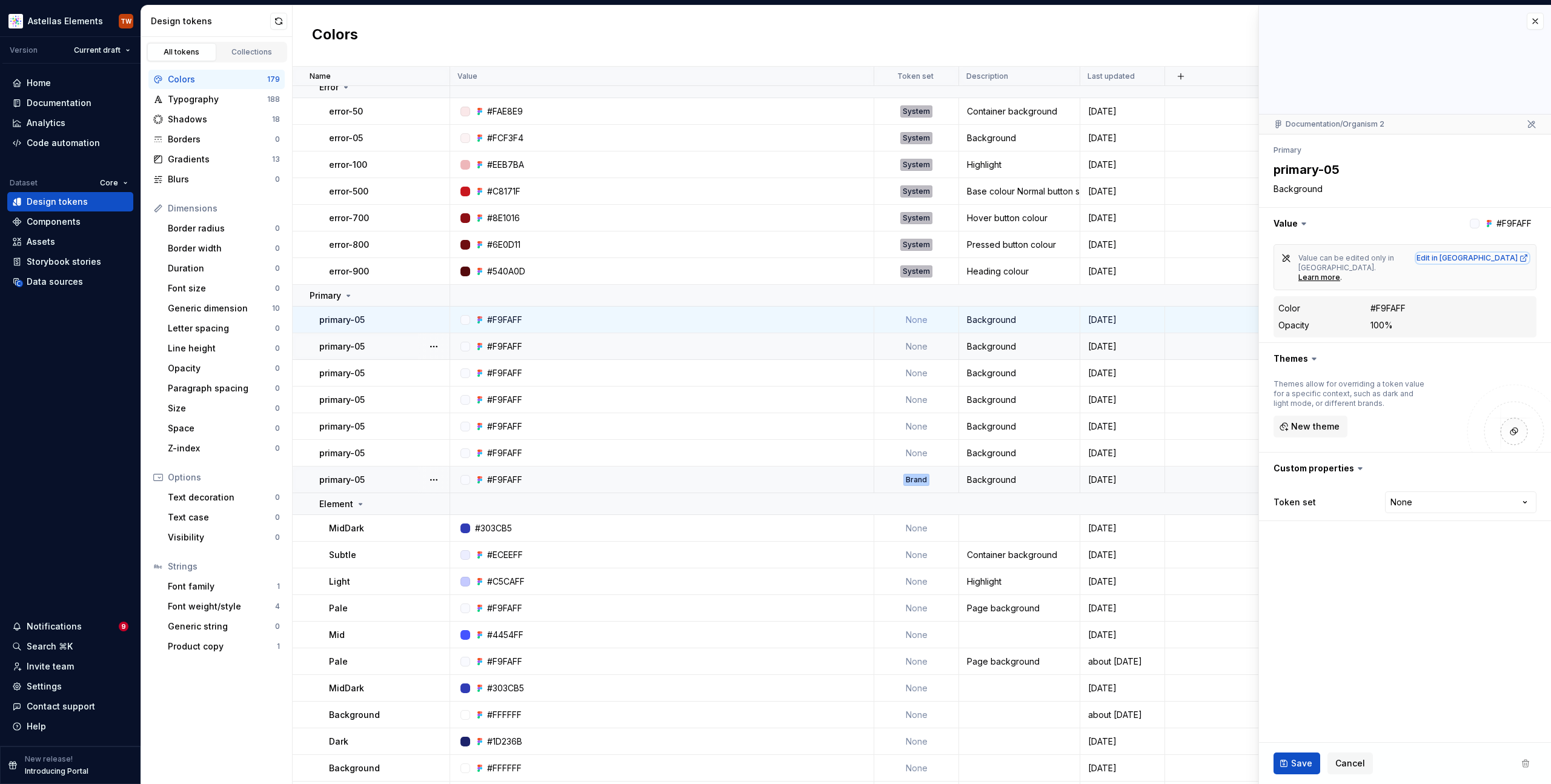
scroll to position [1542, 0]
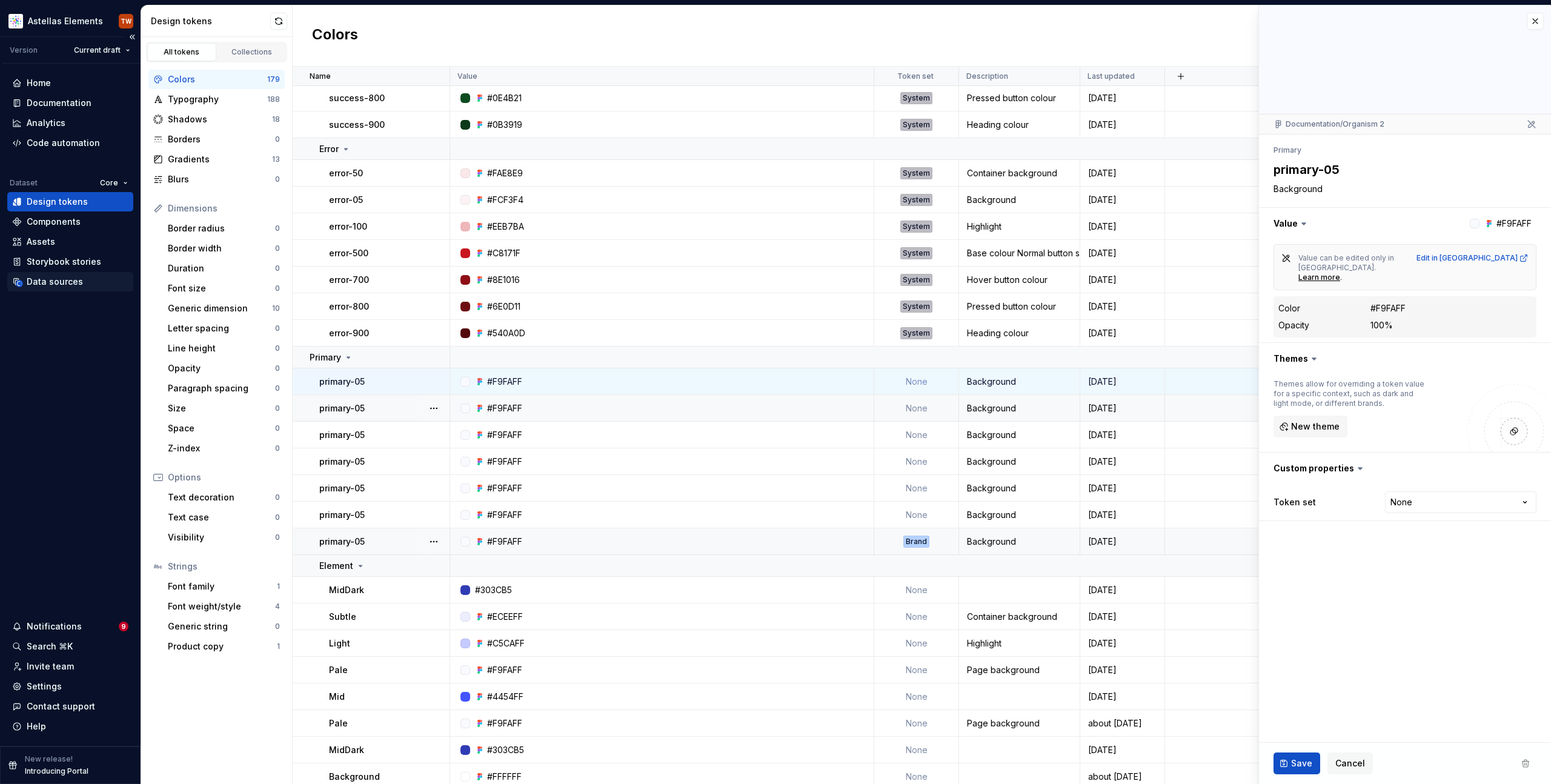
click at [46, 283] on div "Data sources" at bounding box center [55, 281] width 56 height 12
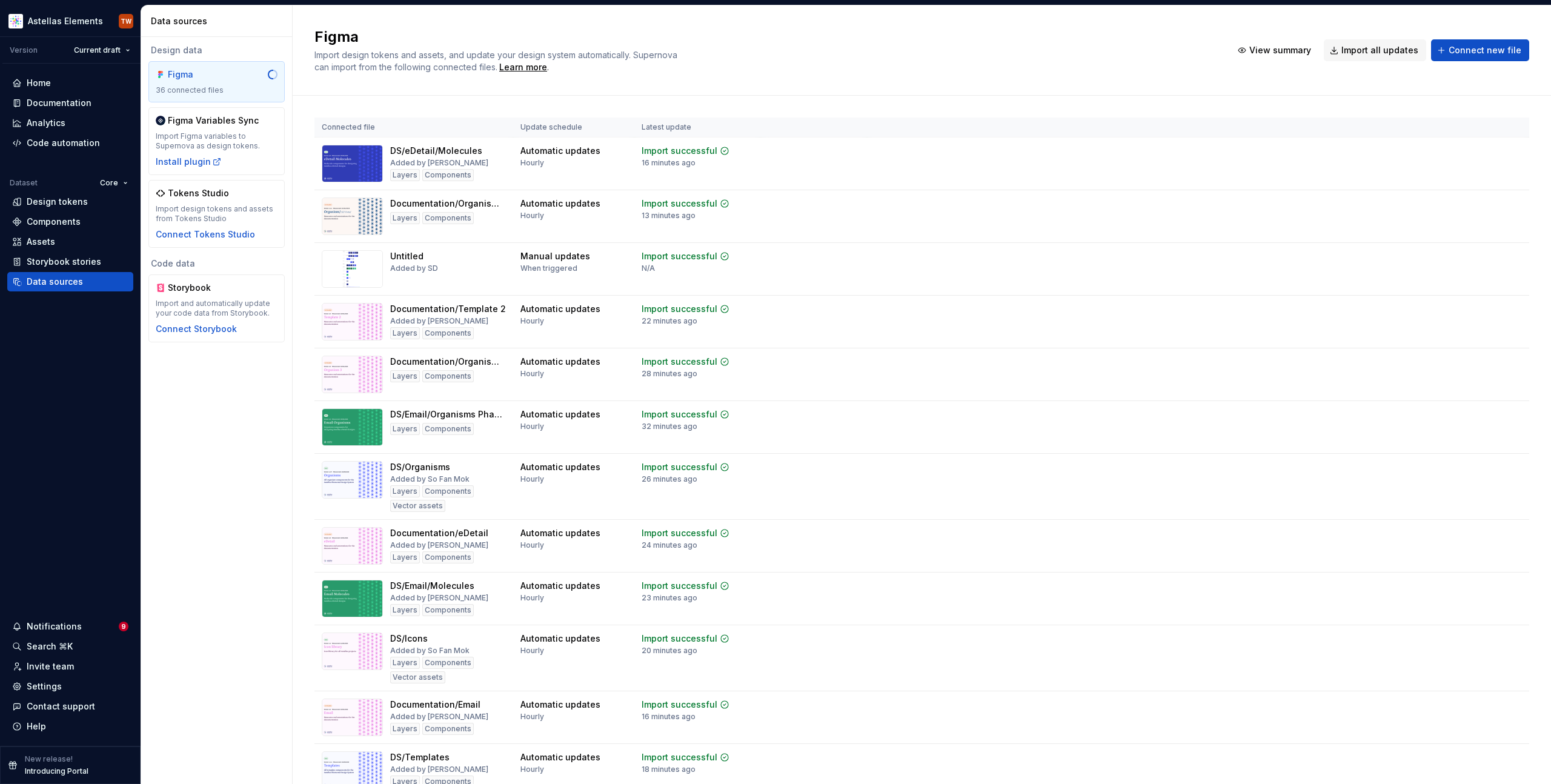
click at [388, 127] on th "Connected file" at bounding box center [414, 128] width 199 height 20
click at [374, 126] on th "Connected file" at bounding box center [414, 128] width 199 height 20
click at [1258, 48] on span "View summary" at bounding box center [1280, 50] width 62 height 12
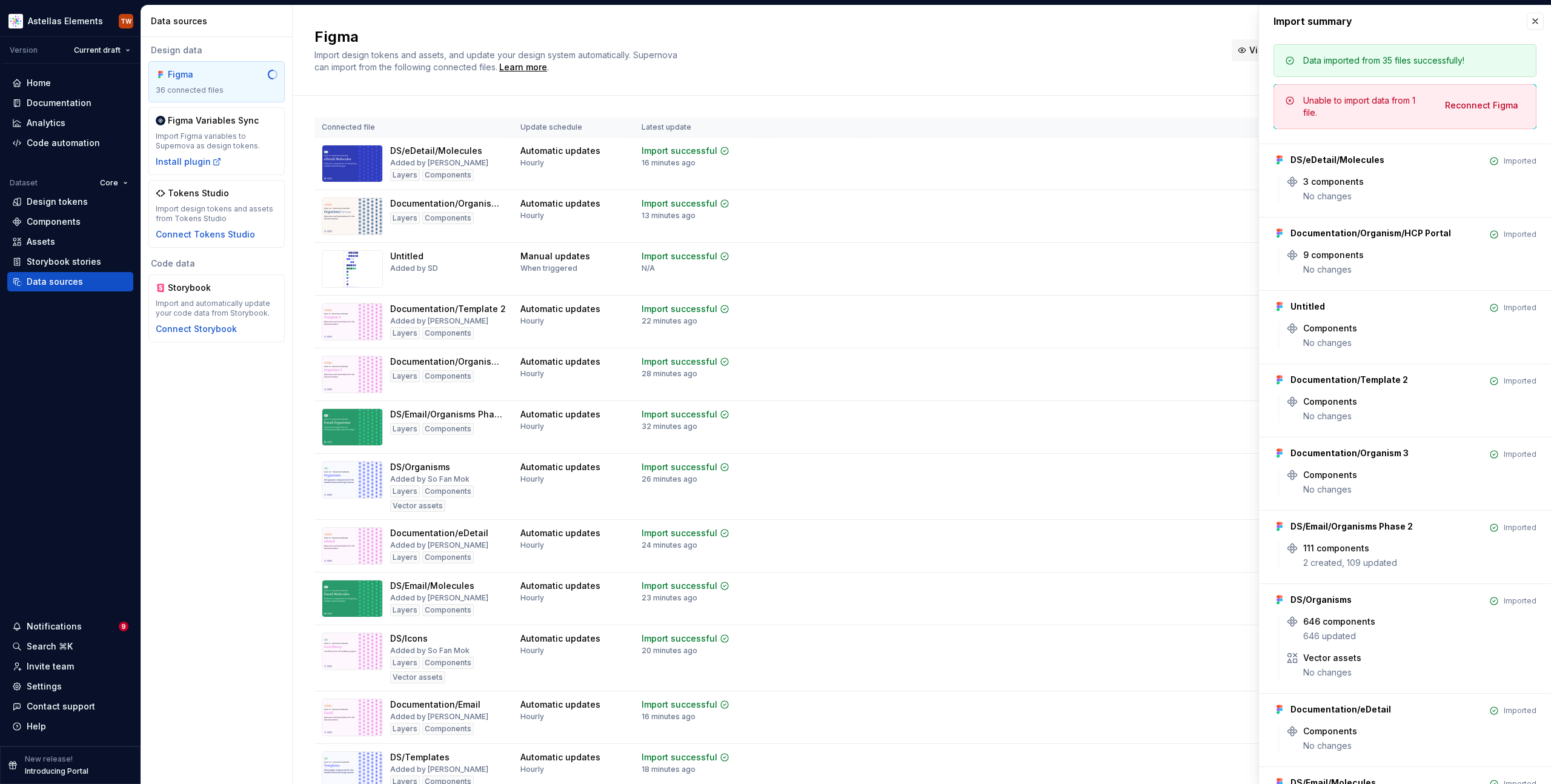
click at [1249, 56] on button "View summary" at bounding box center [1275, 50] width 87 height 22
click at [1472, 105] on span "Reconnect Figma" at bounding box center [1481, 105] width 73 height 12
drag, startPoint x: 1528, startPoint y: 16, endPoint x: 1504, endPoint y: 52, distance: 43.3
click at [1528, 16] on button "button" at bounding box center [1535, 21] width 17 height 17
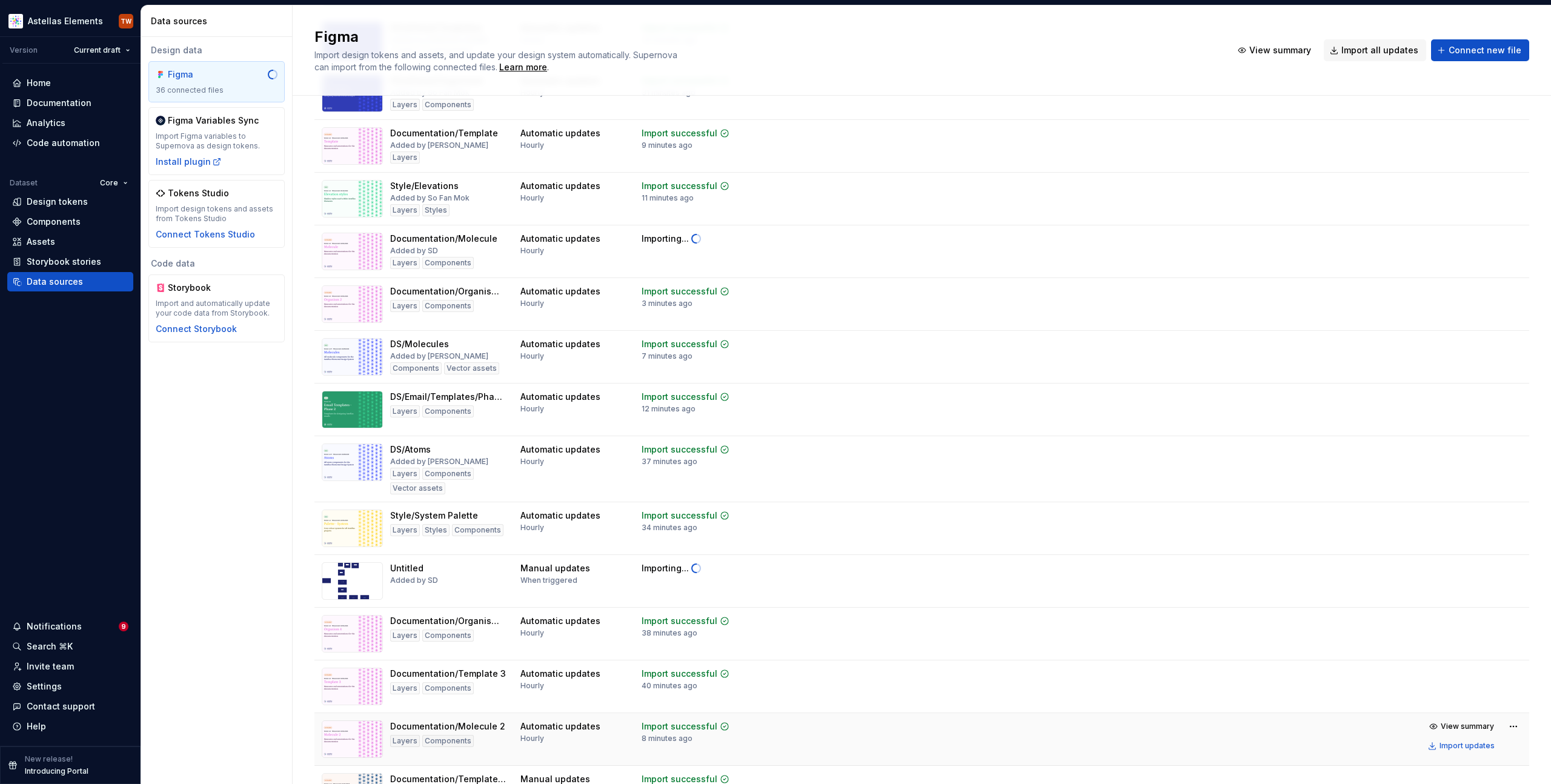
scroll to position [803, 0]
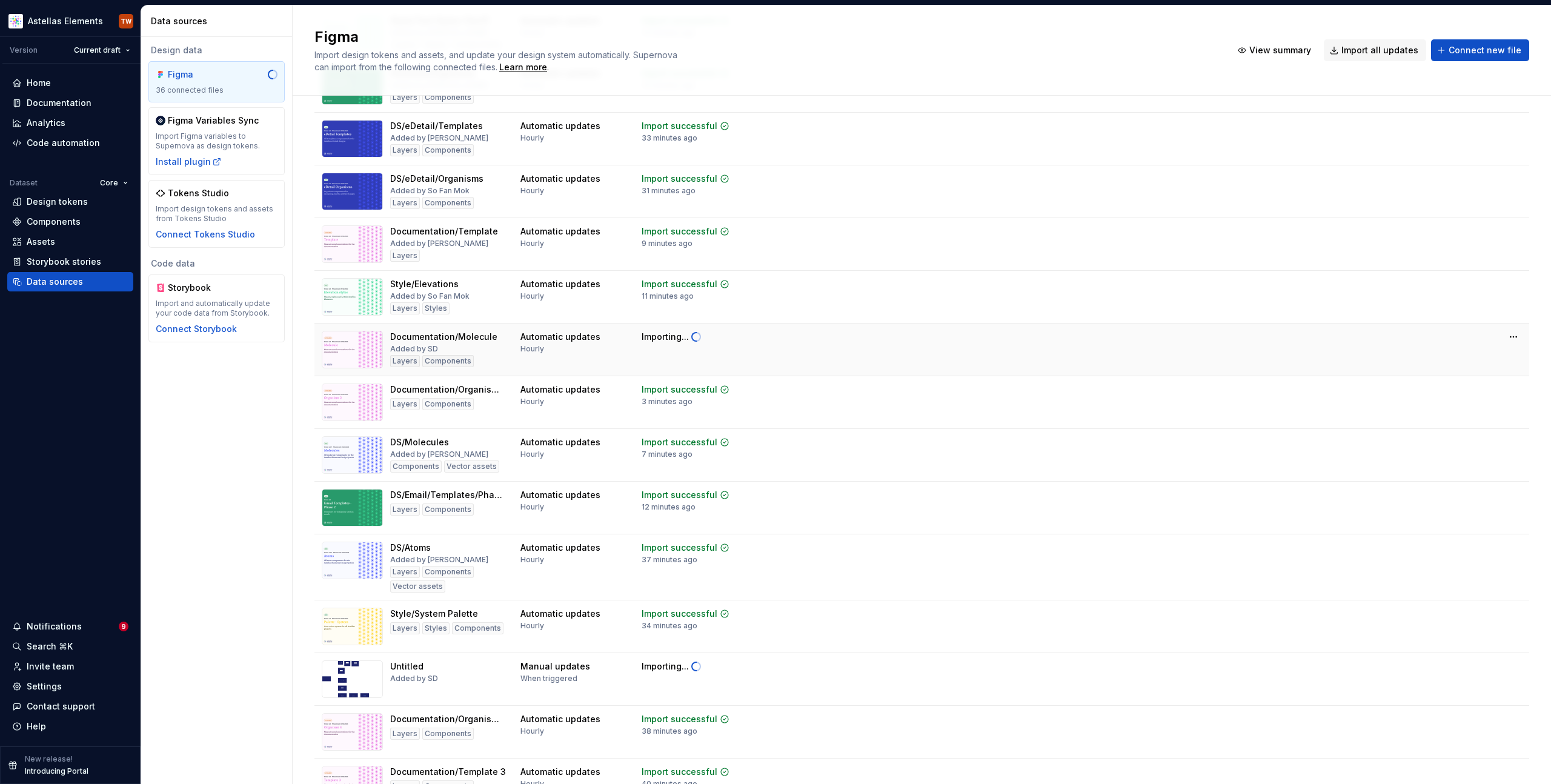
click at [701, 341] on div "Importing..." at bounding box center [697, 337] width 111 height 13
click at [1508, 334] on html "Astellas Elements TW Version Current draft Home Documentation Analytics Code au…" at bounding box center [776, 392] width 1551 height 784
click at [1406, 360] on div "Edit import scope" at bounding box center [1466, 360] width 138 height 12
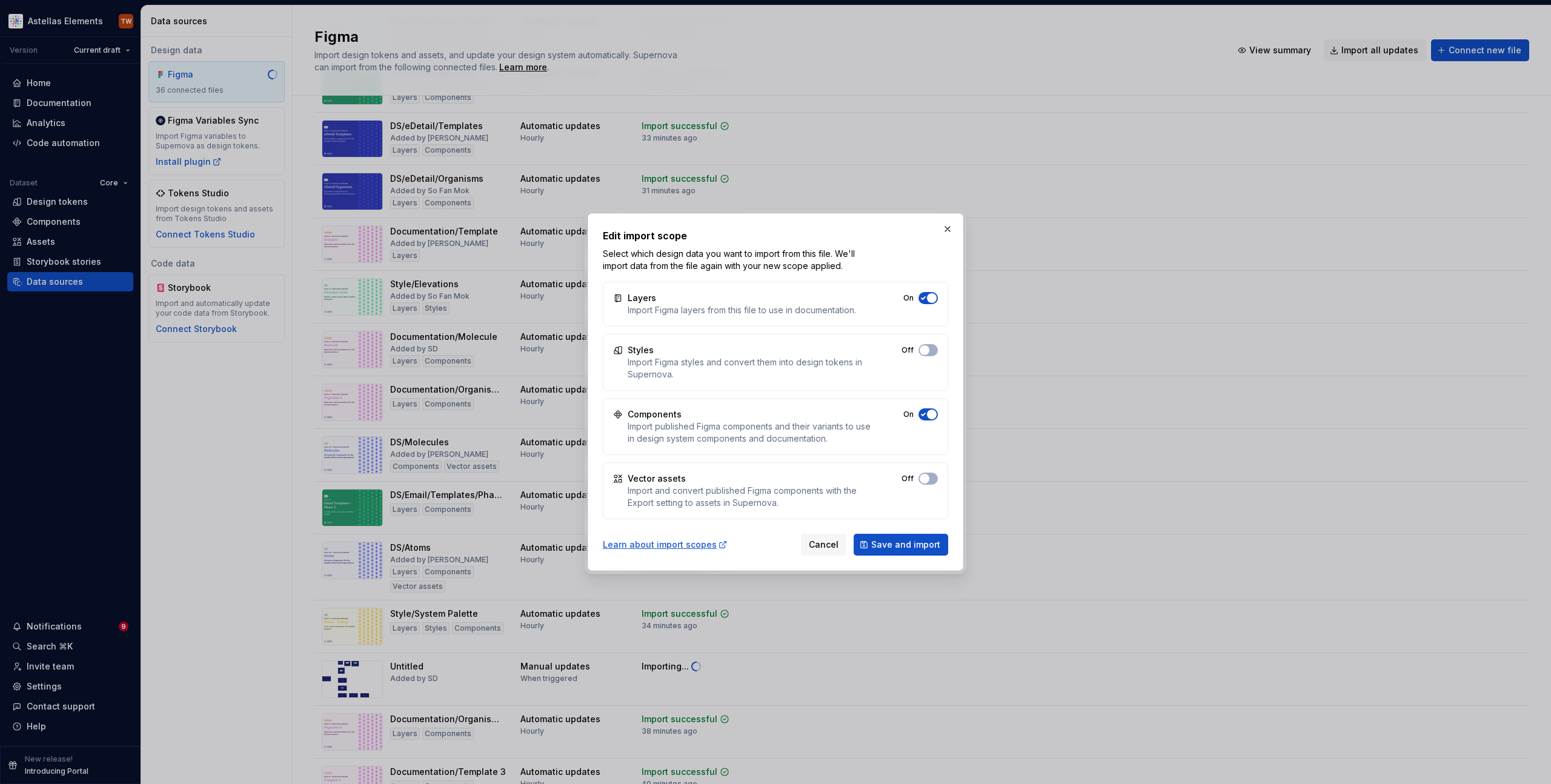
click at [936, 236] on h2 "Edit import scope" at bounding box center [776, 236] width 345 height 14
click at [948, 231] on button "button" at bounding box center [948, 229] width 17 height 17
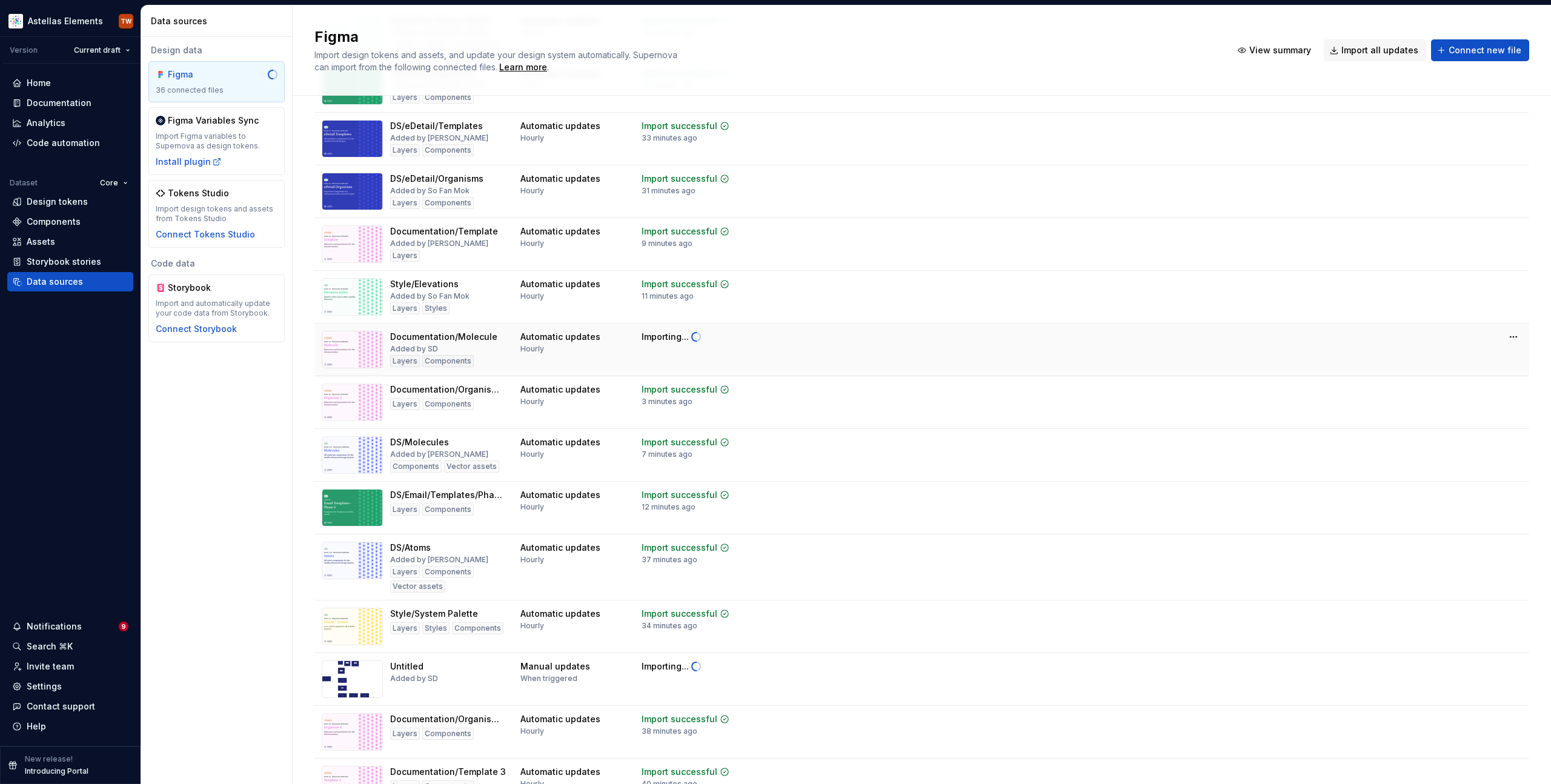
click at [1399, 338] on td at bounding box center [1198, 337] width 663 height 27
click at [1502, 336] on html "Astellas Elements TW Version Current draft Home Documentation Analytics Code au…" at bounding box center [776, 392] width 1551 height 784
click at [1457, 443] on div "Remove Figma file" at bounding box center [1466, 443] width 138 height 12
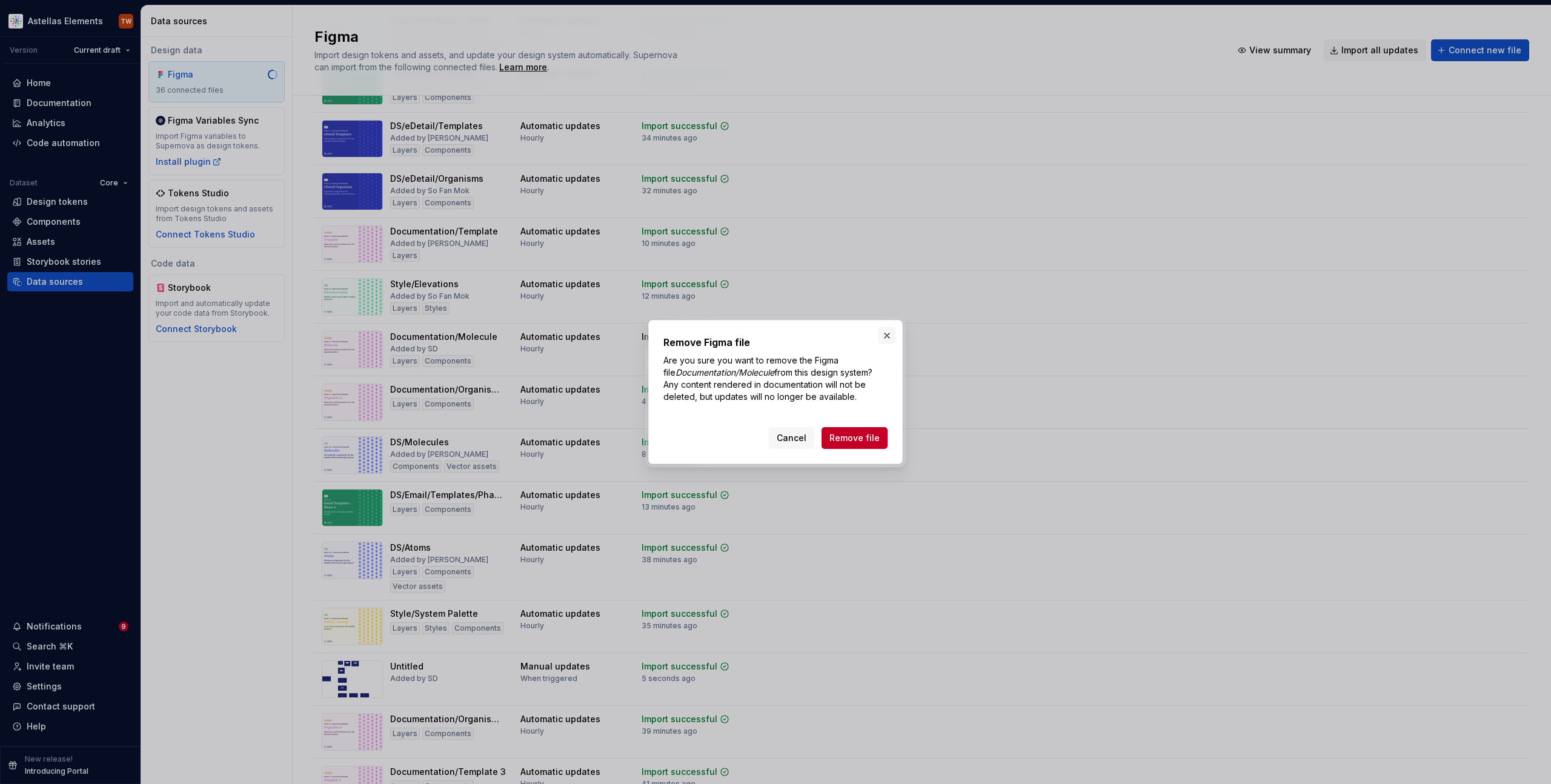
click at [886, 334] on button "button" at bounding box center [887, 336] width 17 height 17
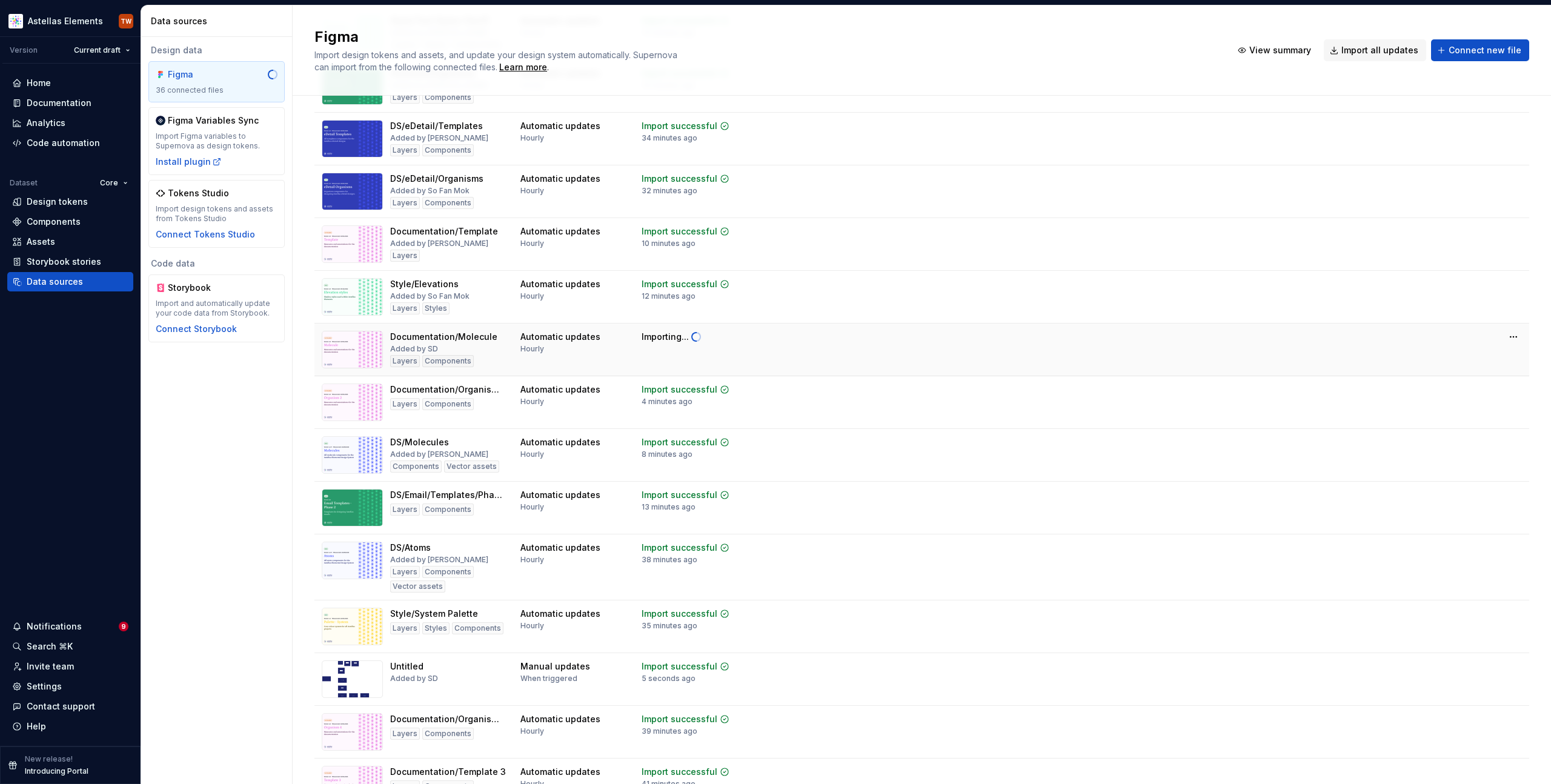
click at [869, 344] on td at bounding box center [1198, 337] width 663 height 27
click at [1502, 333] on html "Astellas Elements TW Version Current draft Home Documentation Analytics Code au…" at bounding box center [776, 392] width 1551 height 784
click at [1429, 442] on div "Remove Figma file" at bounding box center [1466, 443] width 138 height 12
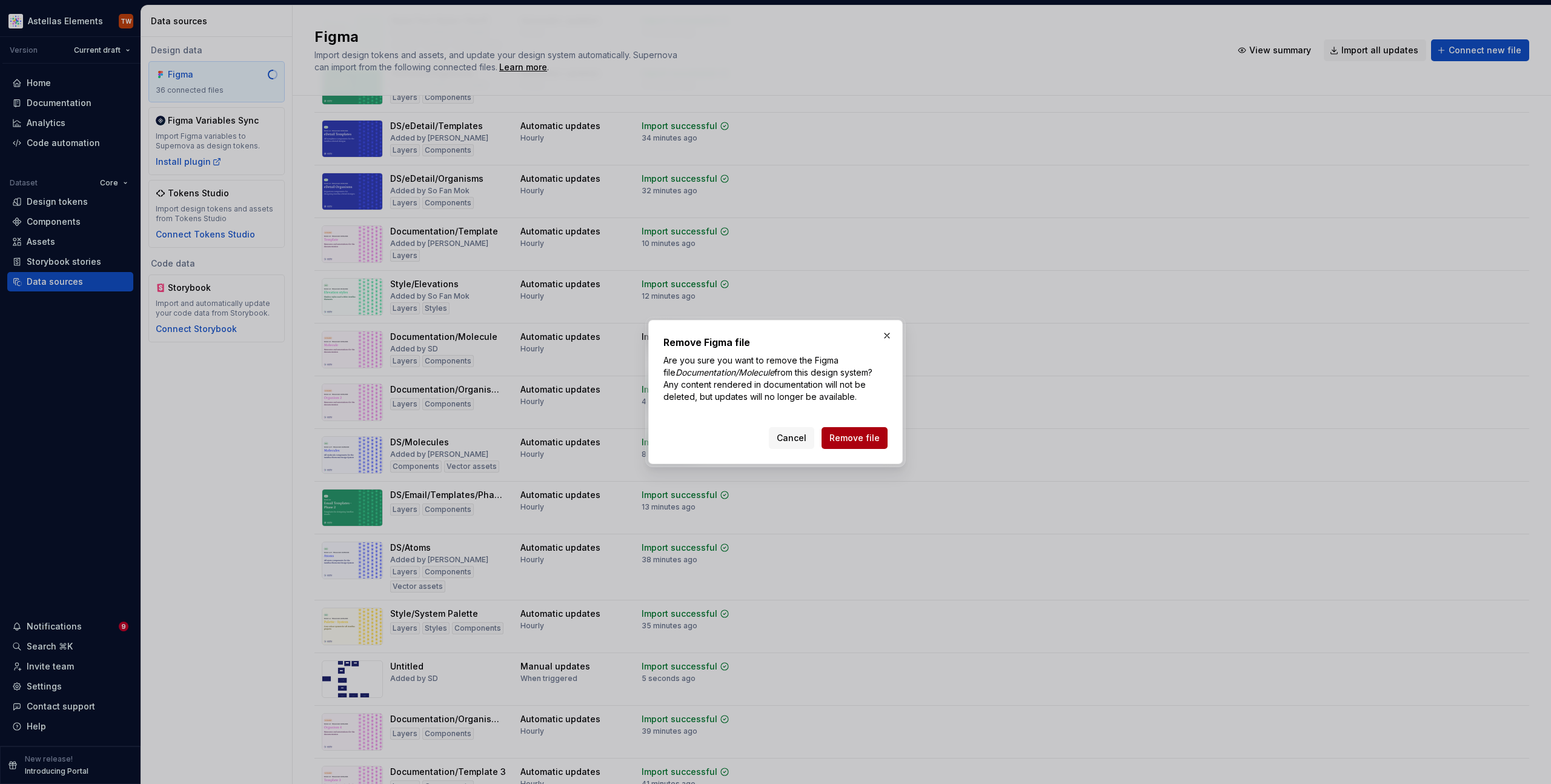
click at [869, 436] on span "Remove file" at bounding box center [854, 437] width 50 height 12
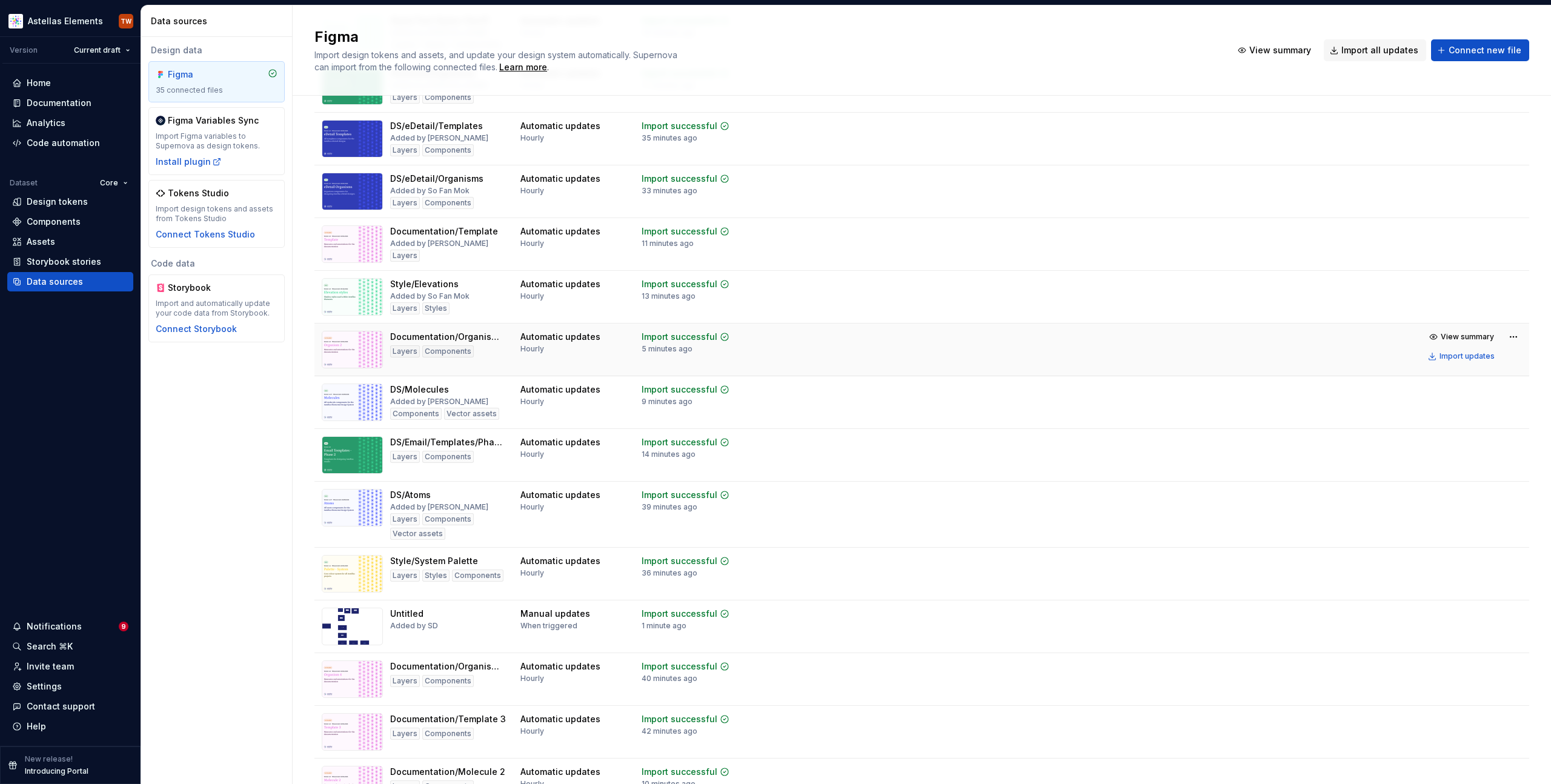
click at [812, 354] on td at bounding box center [814, 350] width 107 height 53
click at [1499, 330] on html "Astellas Elements TW Version Current draft Home Documentation Analytics Code au…" at bounding box center [776, 392] width 1551 height 784
click at [1433, 447] on div "Remove Figma file" at bounding box center [1466, 443] width 138 height 12
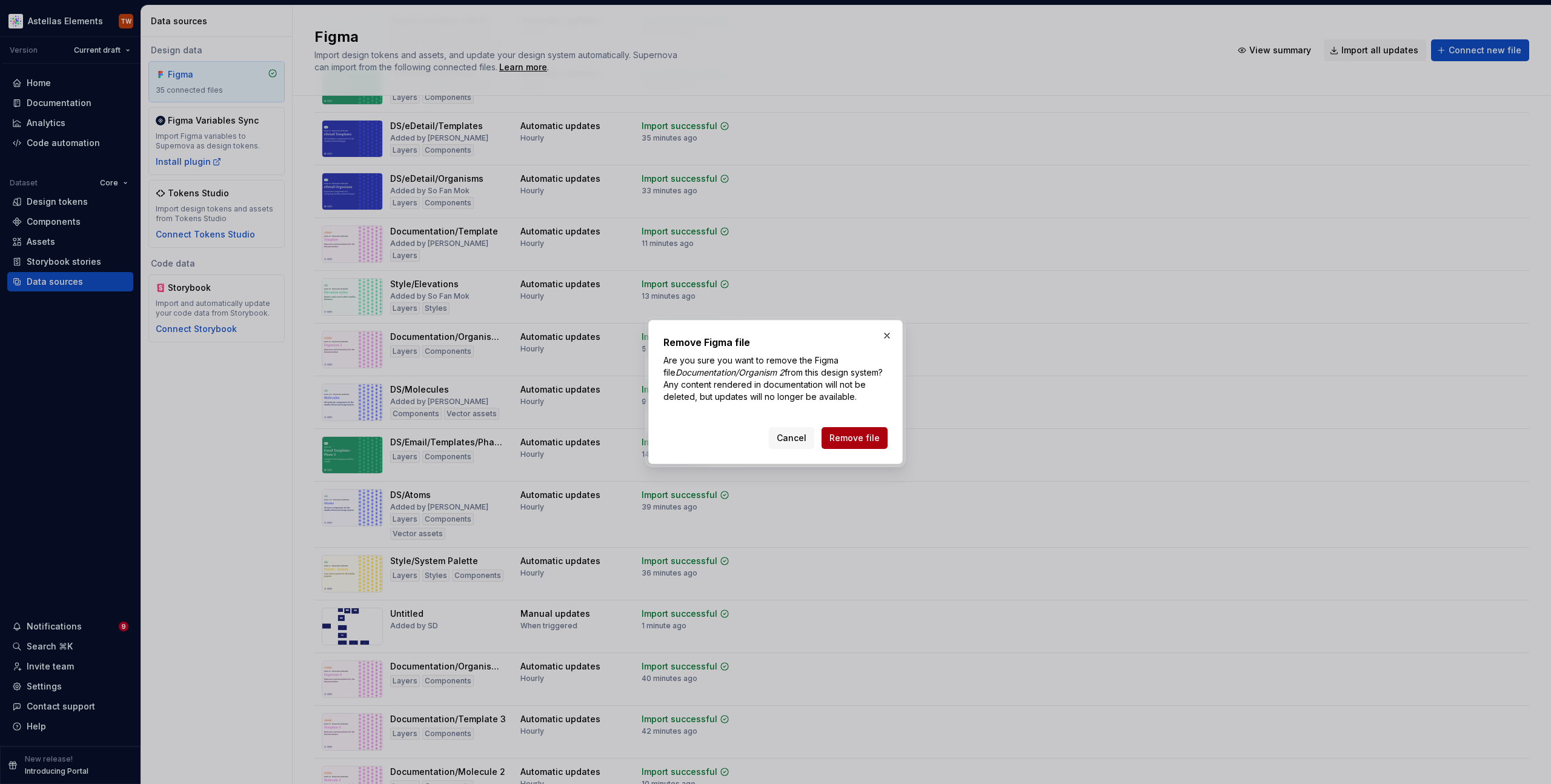
click at [838, 440] on span "Remove file" at bounding box center [854, 437] width 50 height 12
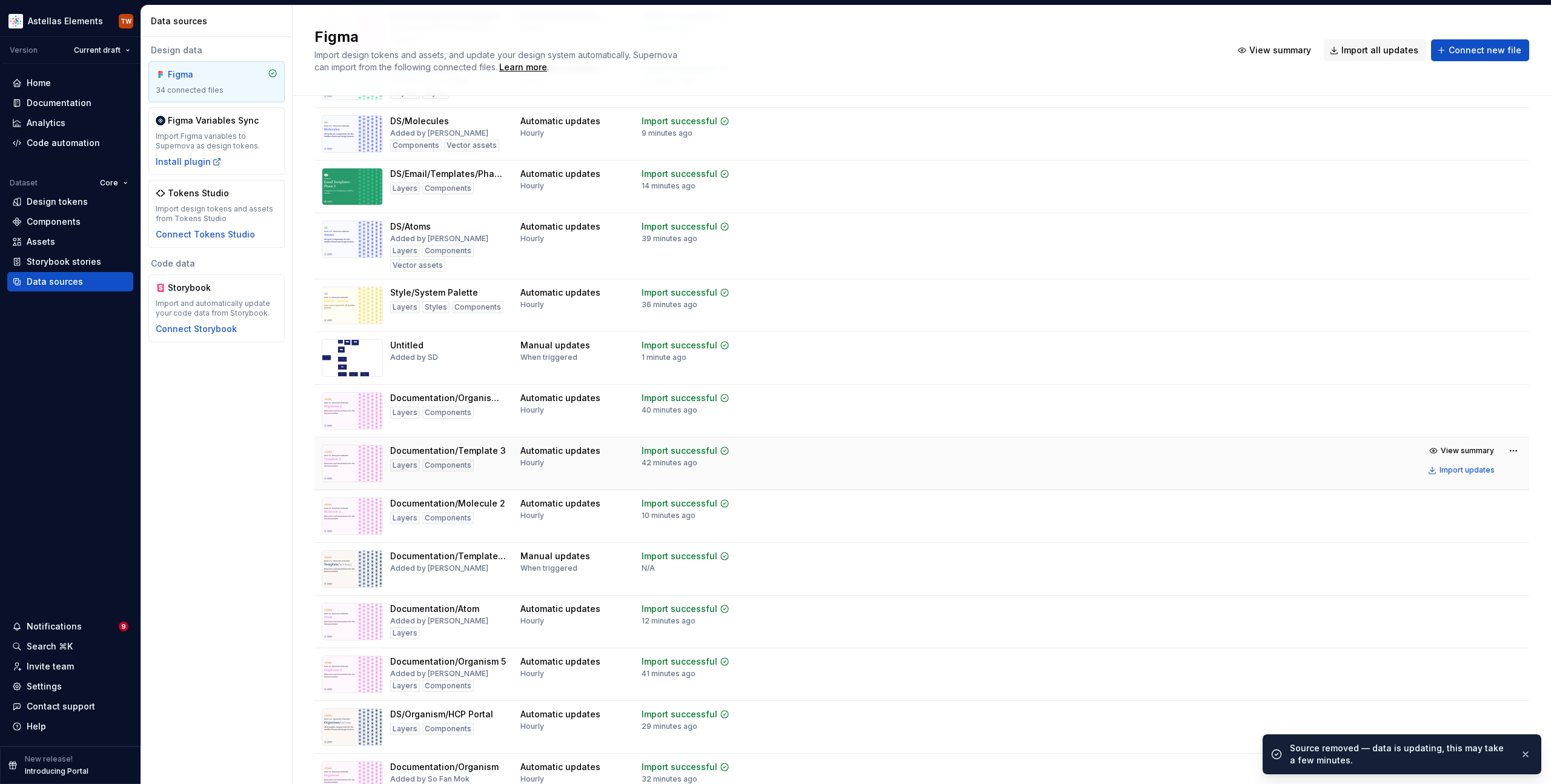
scroll to position [1245, 0]
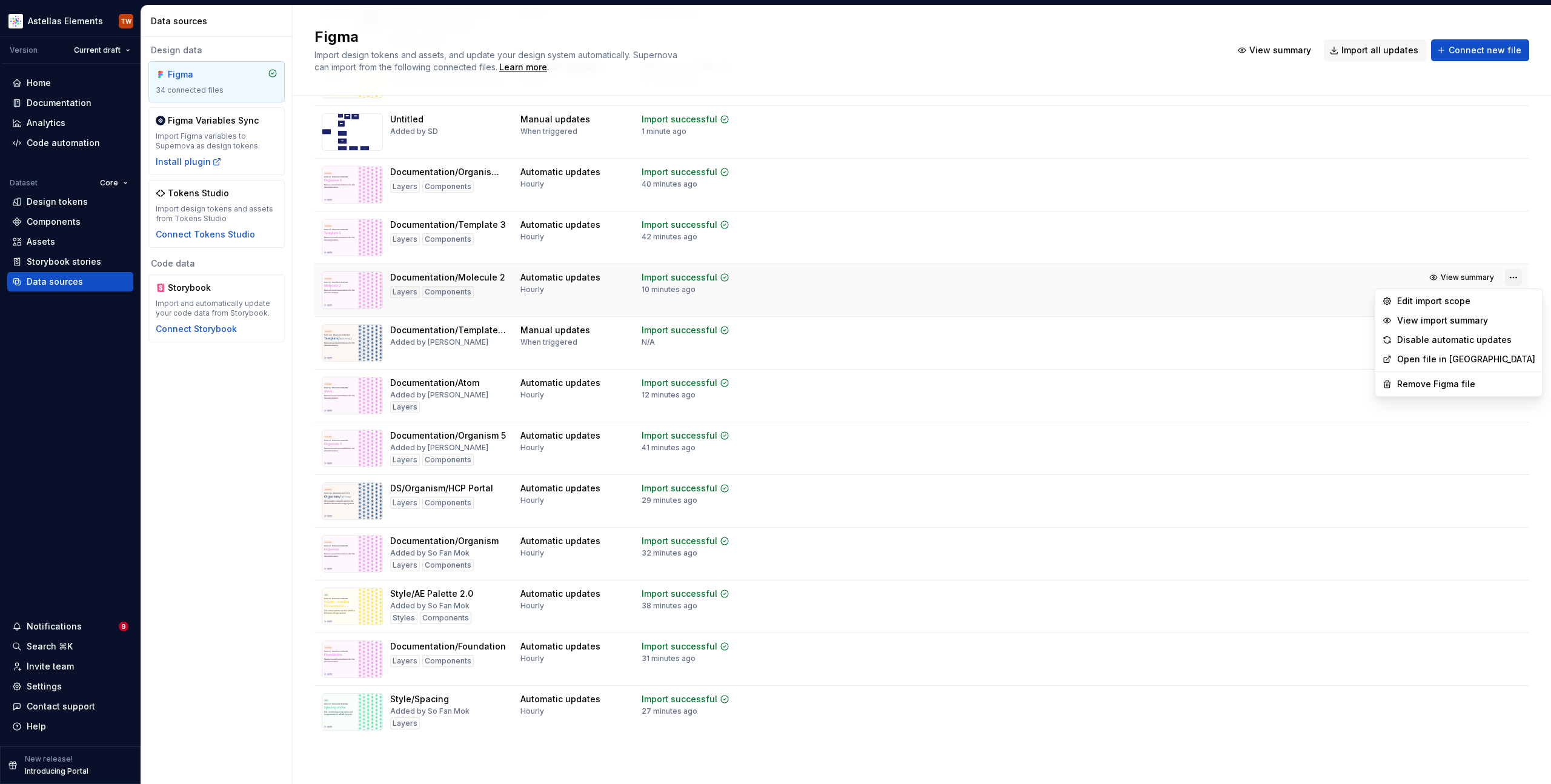
click at [1510, 276] on html "Astellas Elements TW Version Current draft Home Documentation Analytics Code au…" at bounding box center [776, 392] width 1551 height 784
click at [1447, 385] on div "Remove Figma file" at bounding box center [1466, 383] width 138 height 12
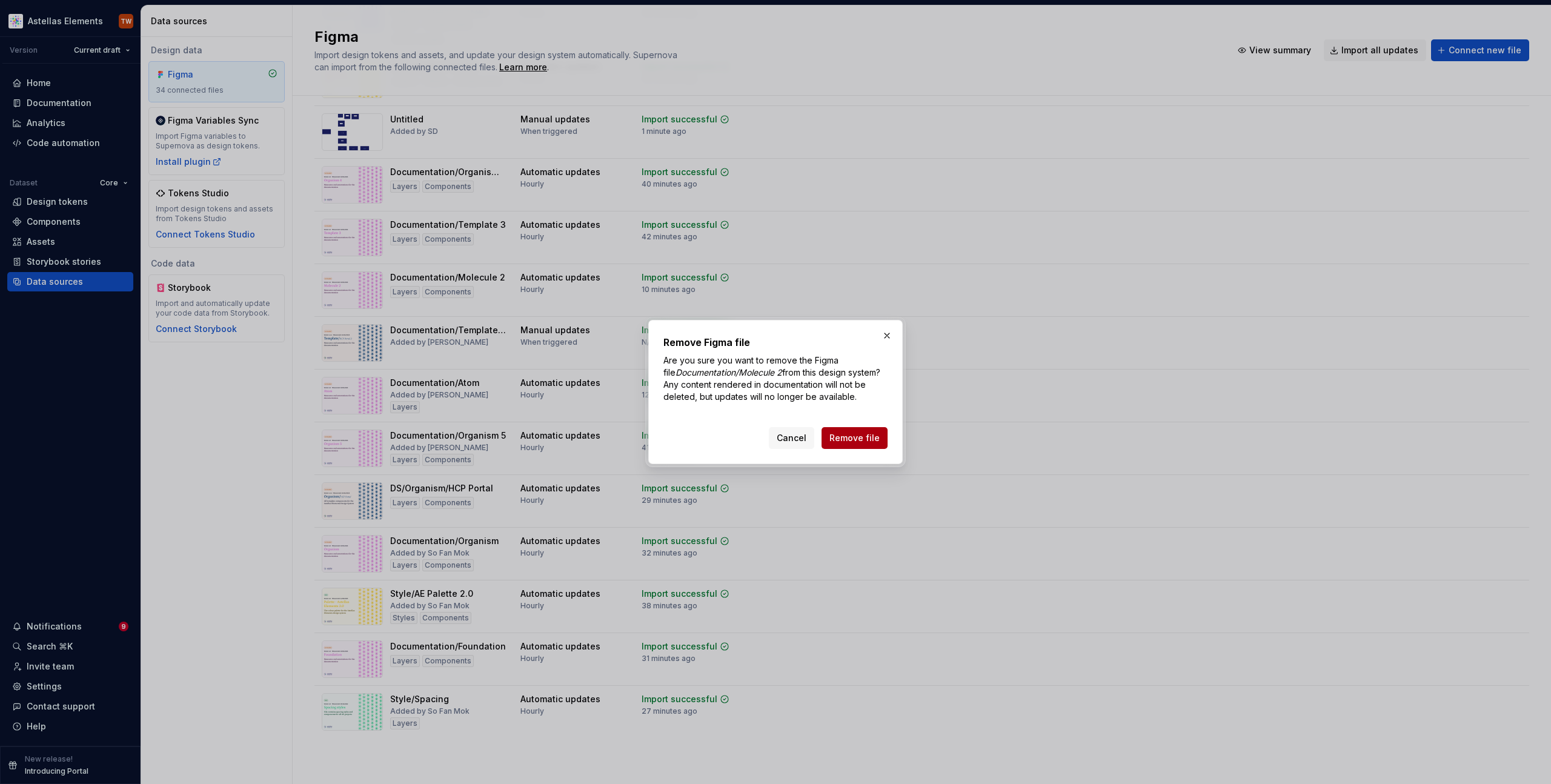
click at [844, 437] on span "Remove file" at bounding box center [854, 437] width 50 height 12
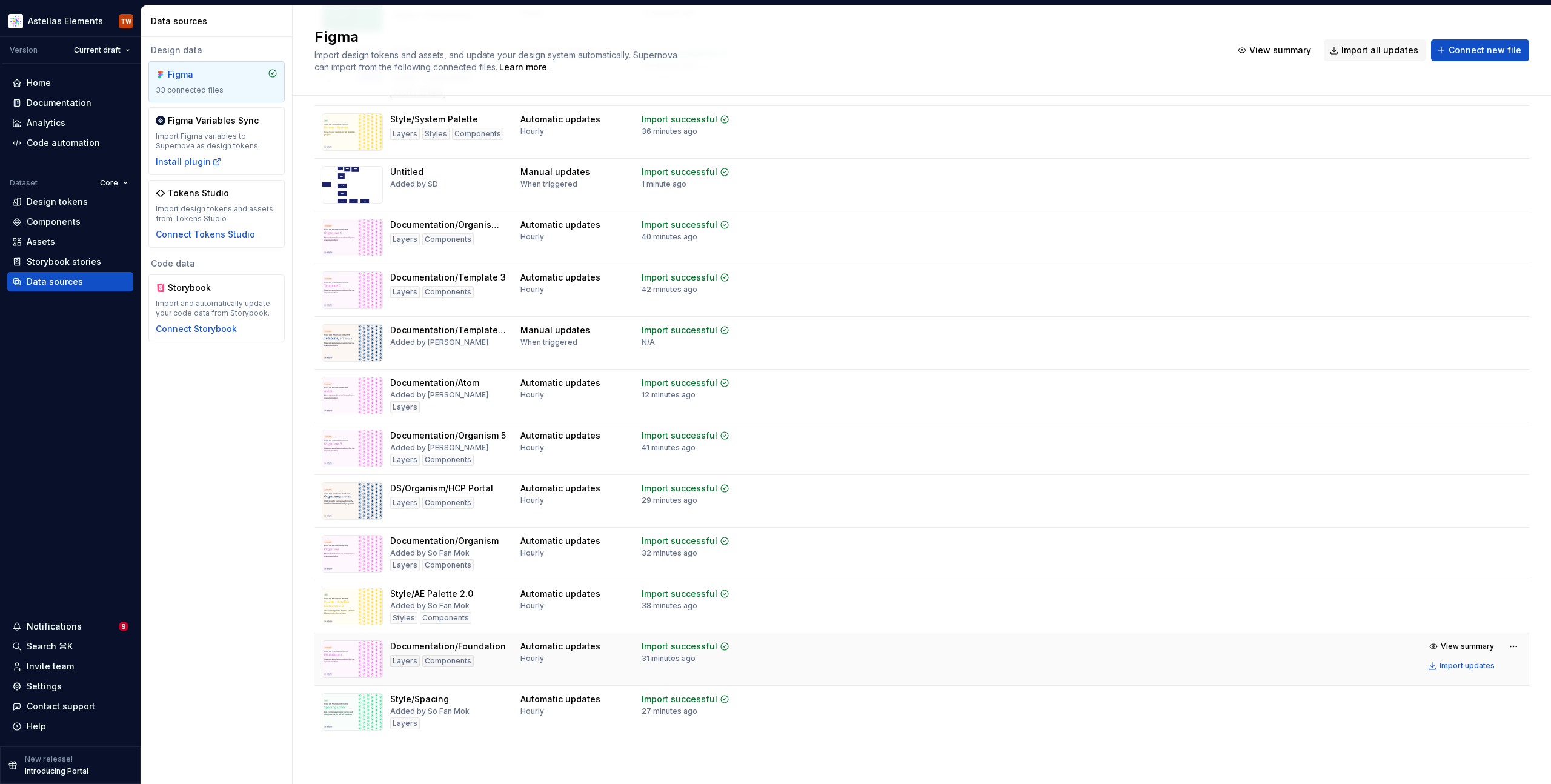
click at [925, 660] on td "View summary Import updates" at bounding box center [1198, 656] width 663 height 46
click at [1461, 667] on div "Import updates" at bounding box center [1467, 666] width 55 height 10
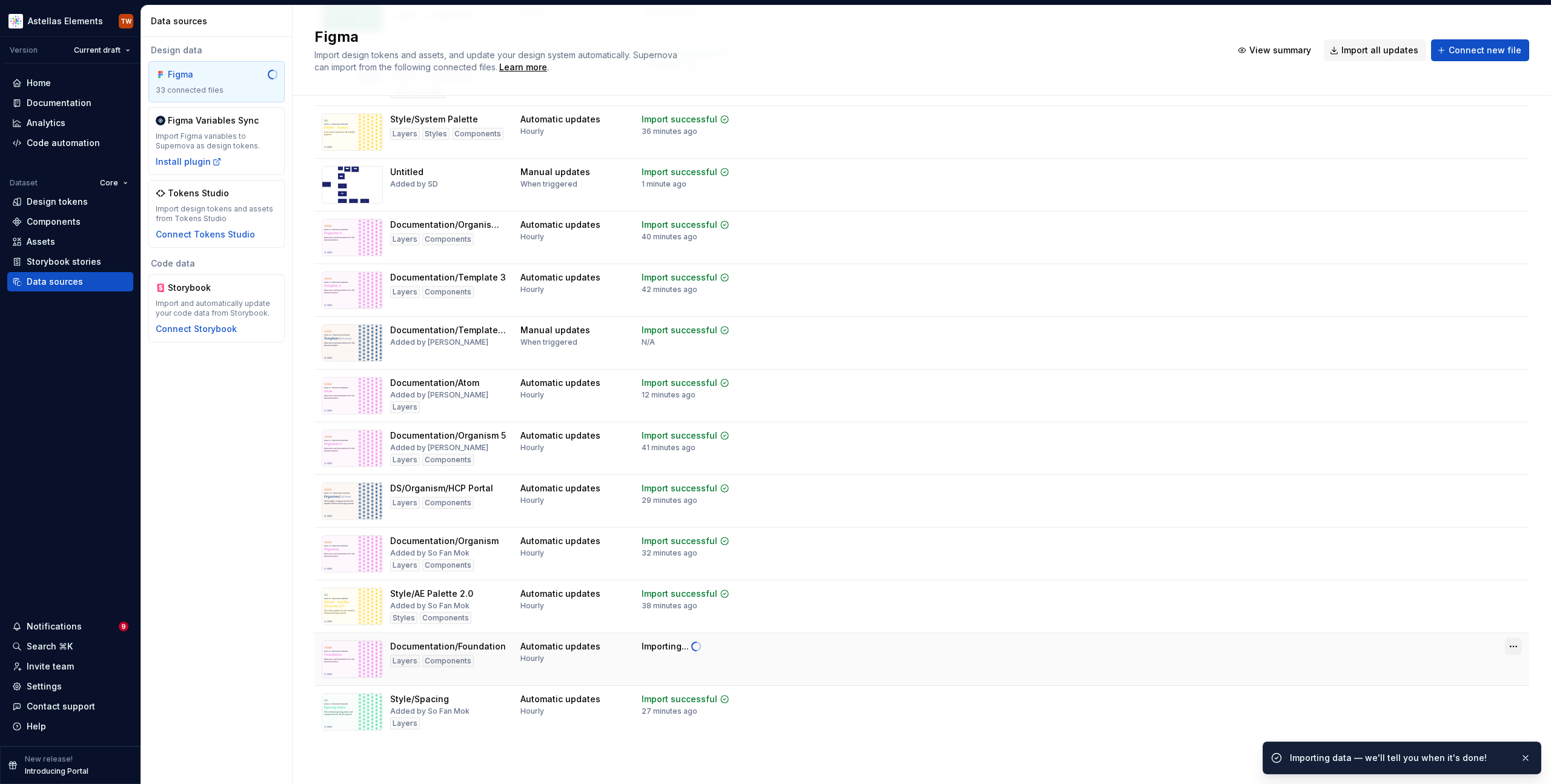
click at [1508, 645] on html "Astellas Elements TW Version Current draft Home Documentation Analytics Code au…" at bounding box center [776, 392] width 1551 height 784
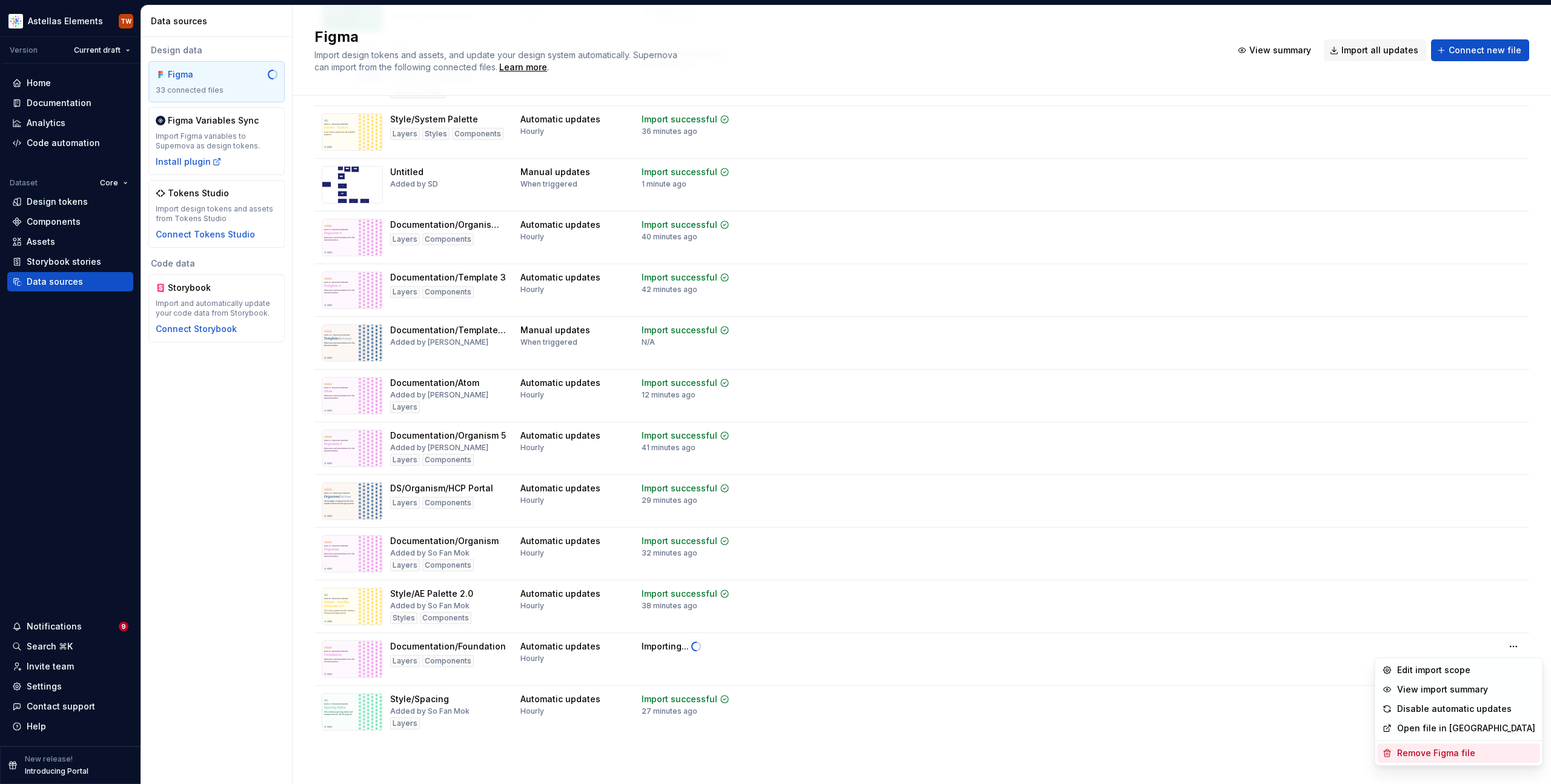
click at [1431, 752] on div "Remove Figma file" at bounding box center [1466, 753] width 138 height 12
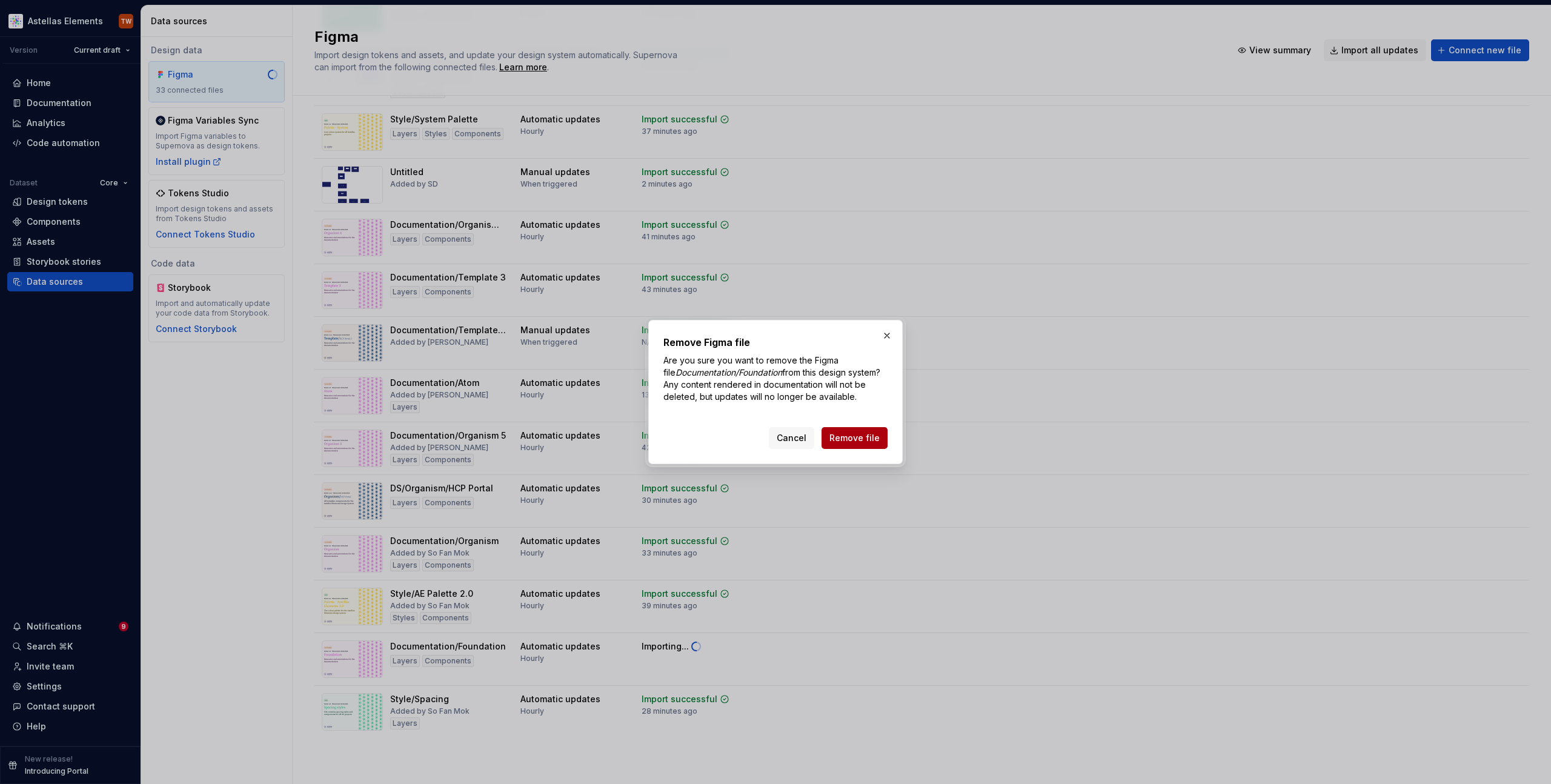
click at [864, 436] on span "Remove file" at bounding box center [854, 437] width 50 height 12
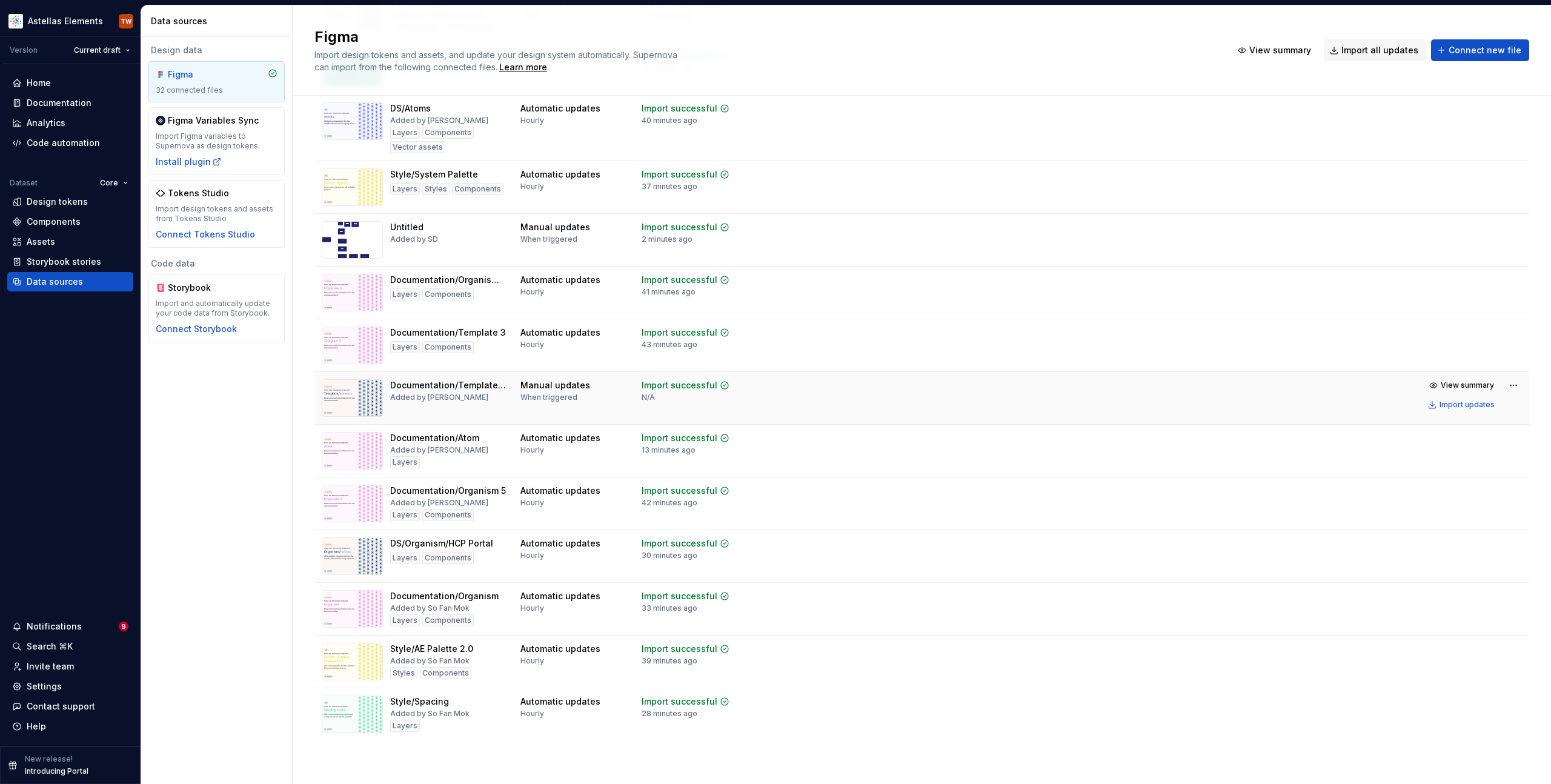
scroll to position [1137, 0]
click at [926, 494] on td "View summary Import updates" at bounding box center [1198, 500] width 663 height 46
click at [1507, 491] on html "Astellas Elements TW Version Current draft Home Documentation Analytics Code au…" at bounding box center [776, 392] width 1551 height 784
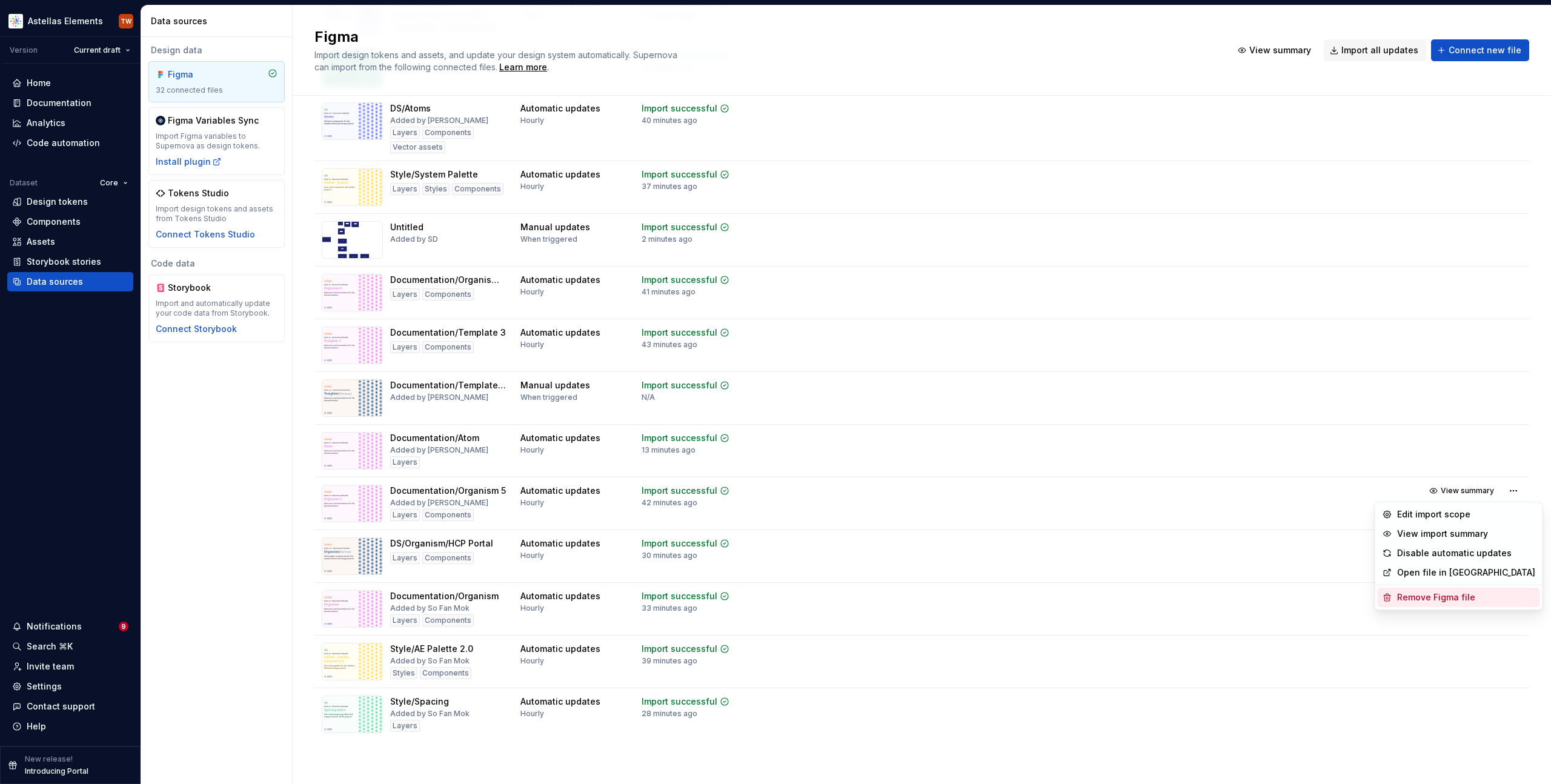
click at [1415, 601] on div "Remove Figma file" at bounding box center [1466, 597] width 138 height 12
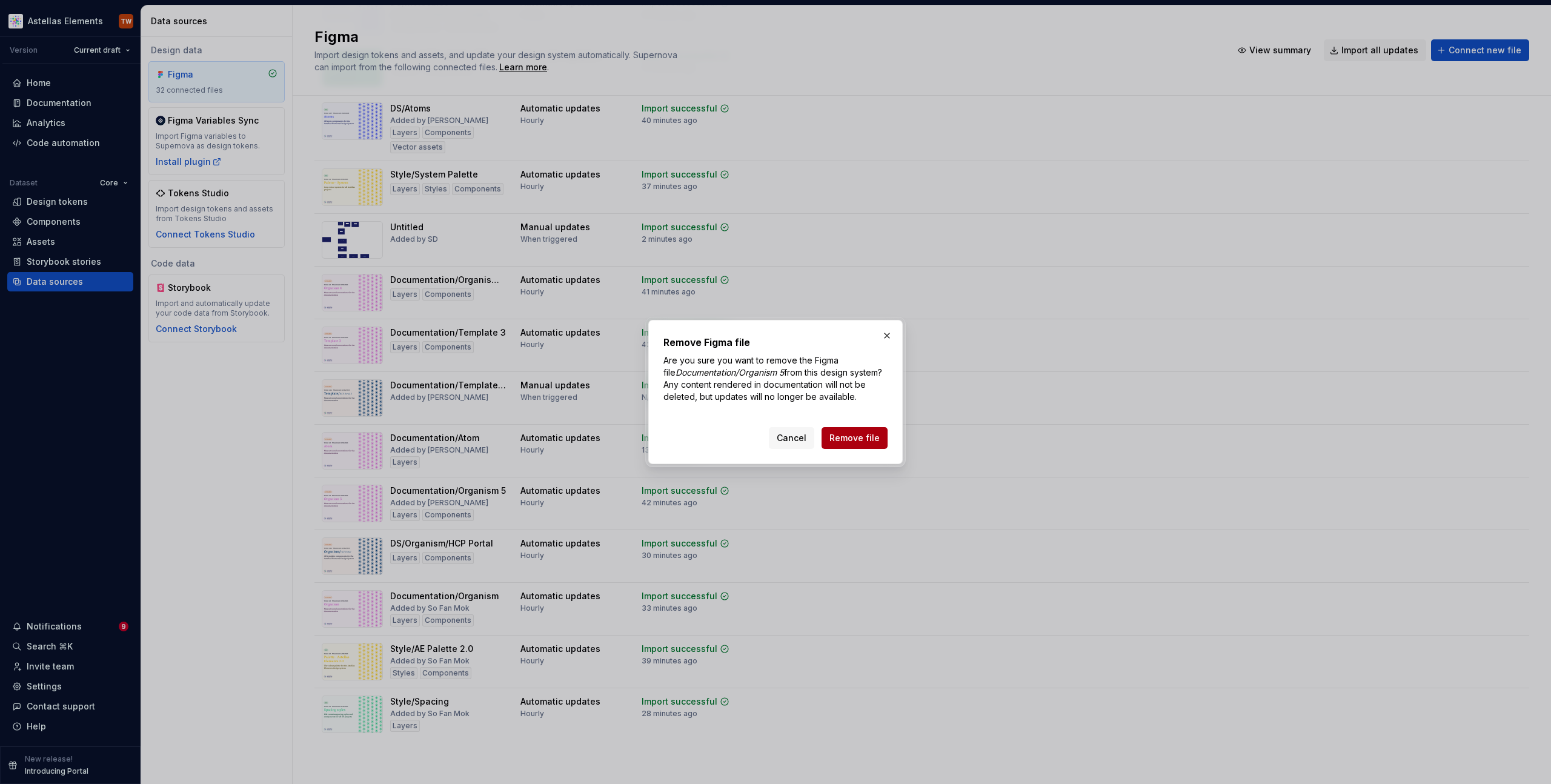
click at [856, 436] on span "Remove file" at bounding box center [854, 437] width 50 height 12
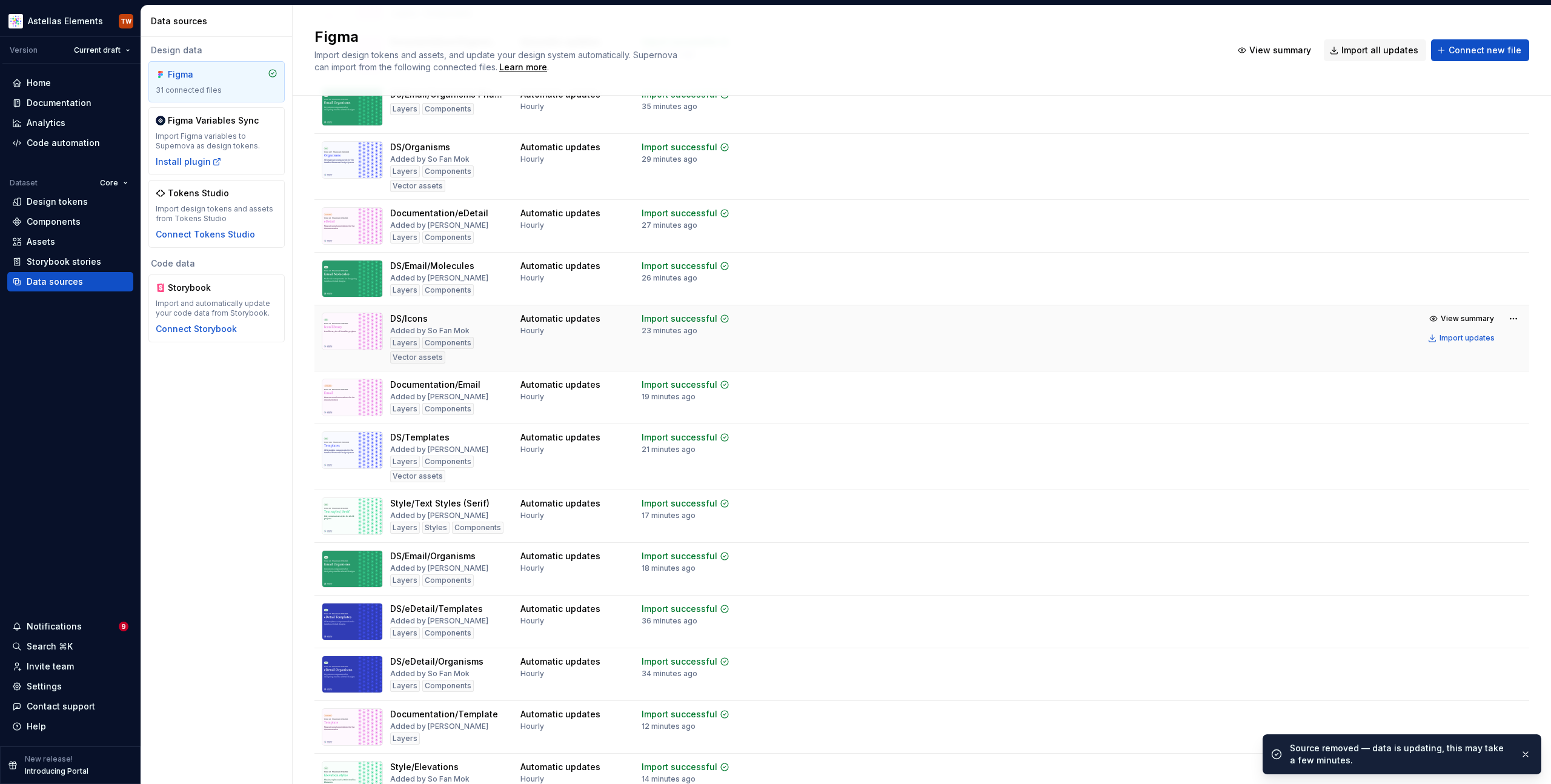
scroll to position [0, 0]
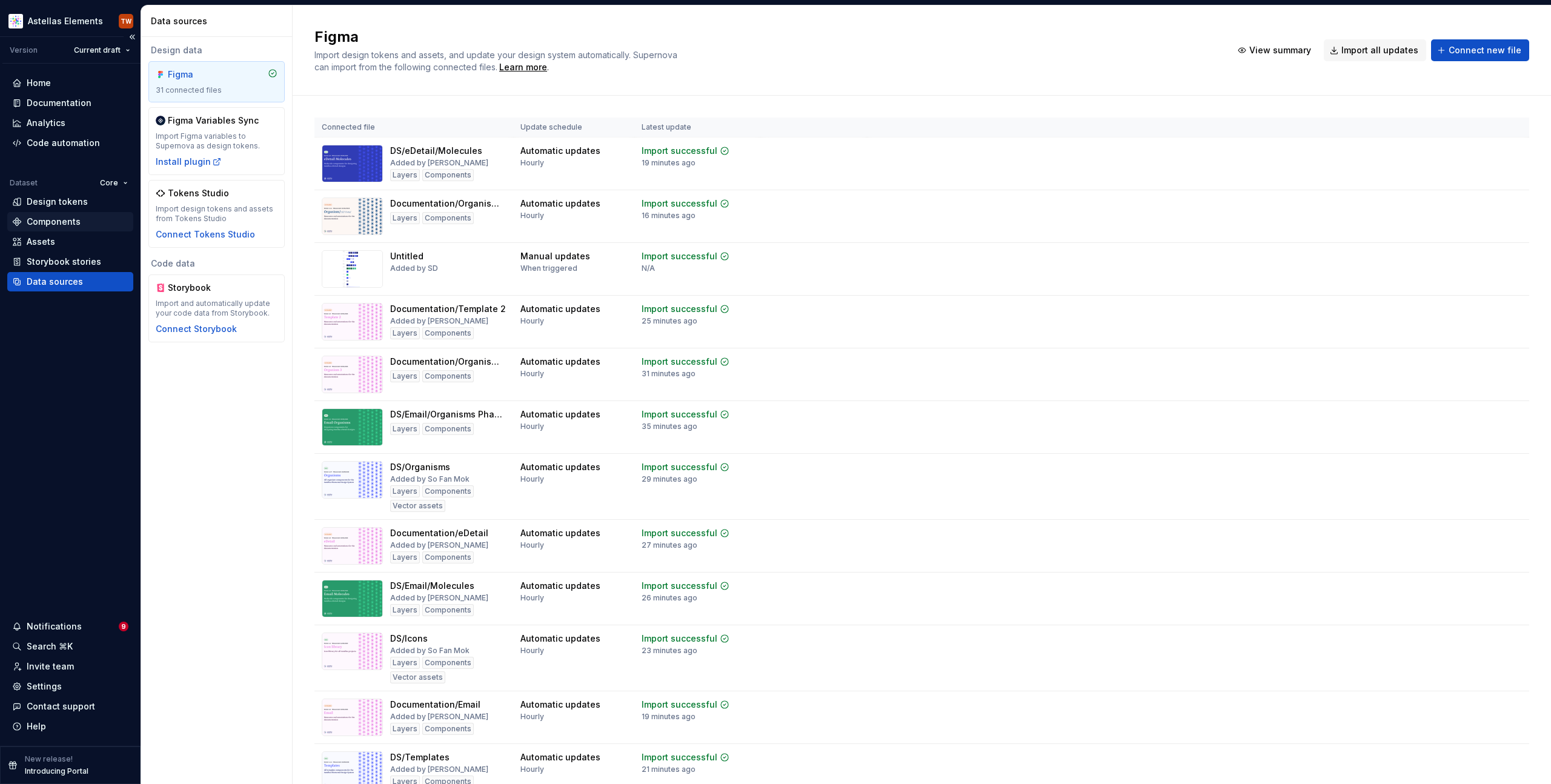
click at [42, 227] on div "Components" at bounding box center [54, 222] width 54 height 12
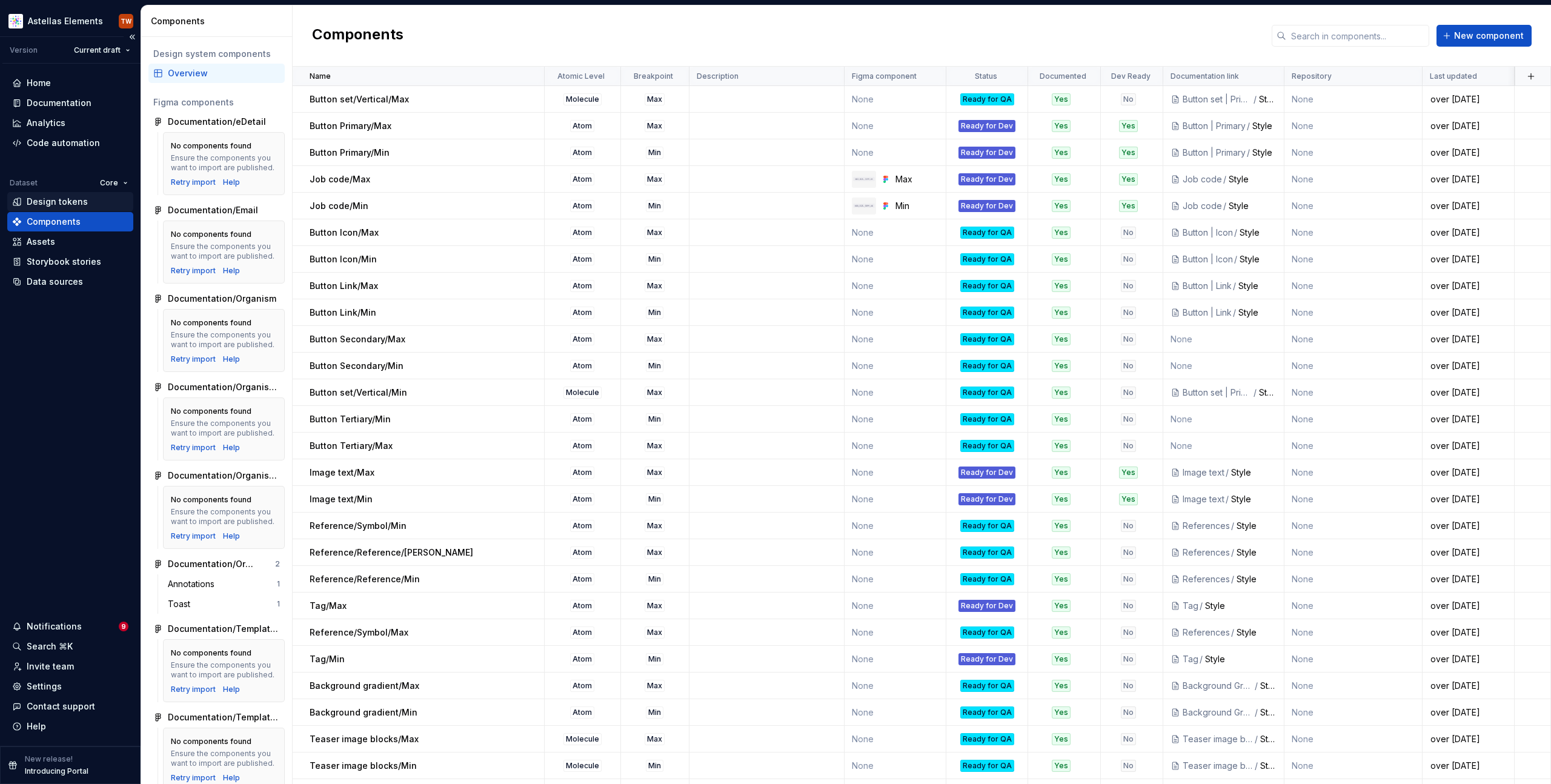
click at [72, 202] on div "Design tokens" at bounding box center [58, 202] width 61 height 12
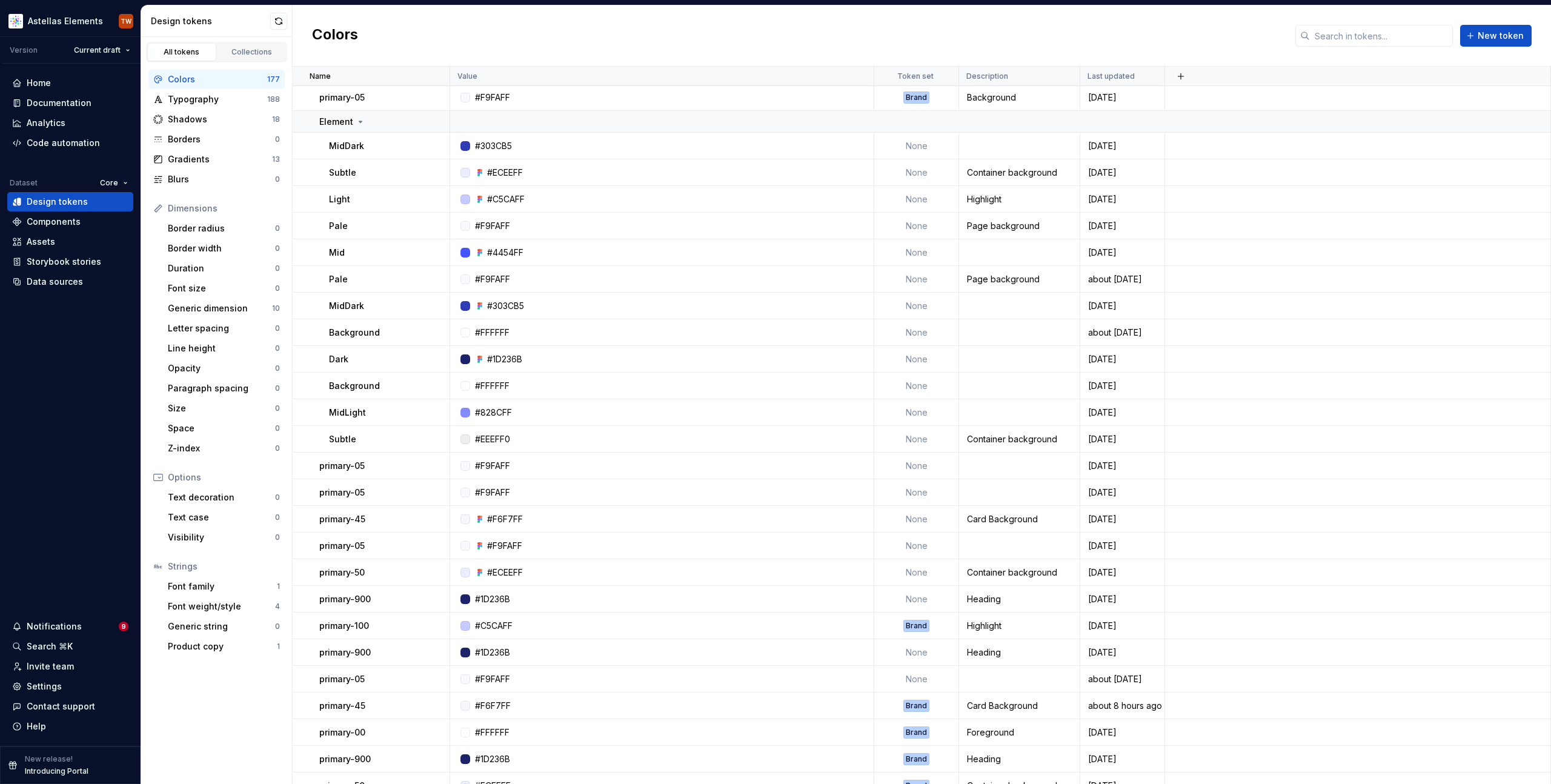
scroll to position [1876, 0]
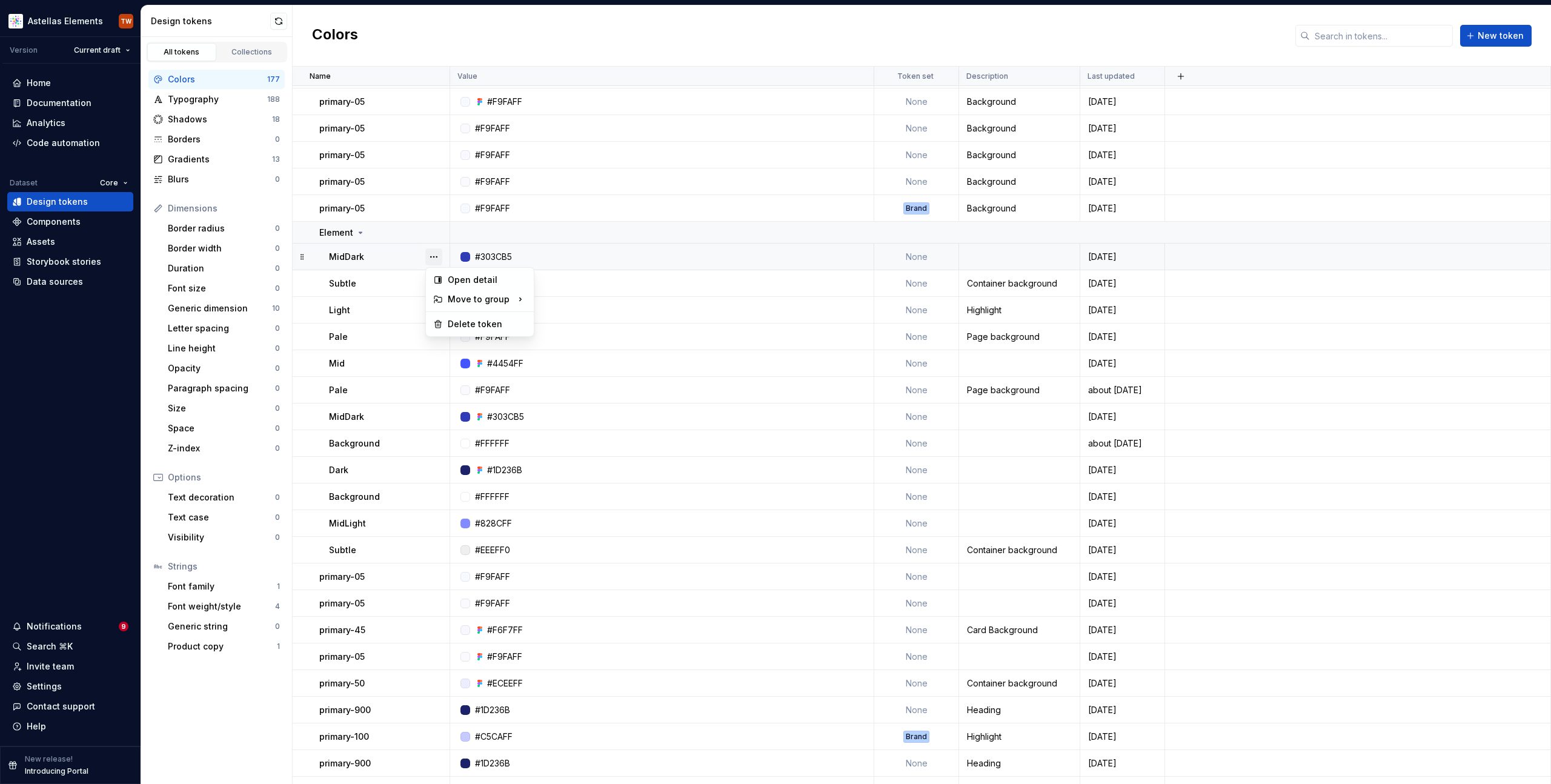
click at [438, 255] on button "button" at bounding box center [434, 257] width 17 height 17
click at [392, 262] on html "Astellas Elements TW Version Current draft Home Documentation Analytics Code au…" at bounding box center [776, 392] width 1551 height 784
click at [374, 258] on div "MidDark" at bounding box center [388, 256] width 120 height 12
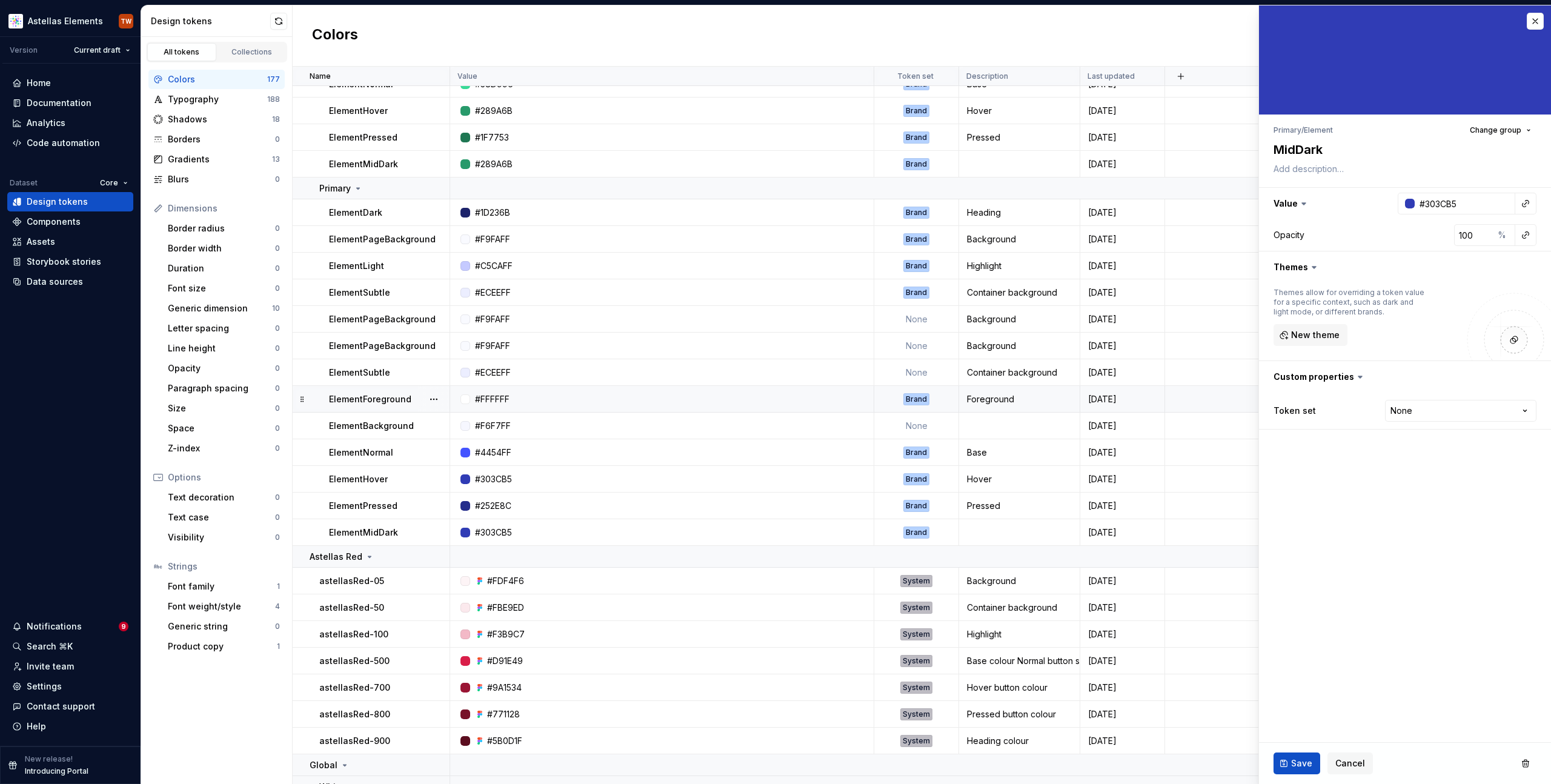
scroll to position [3970, 0]
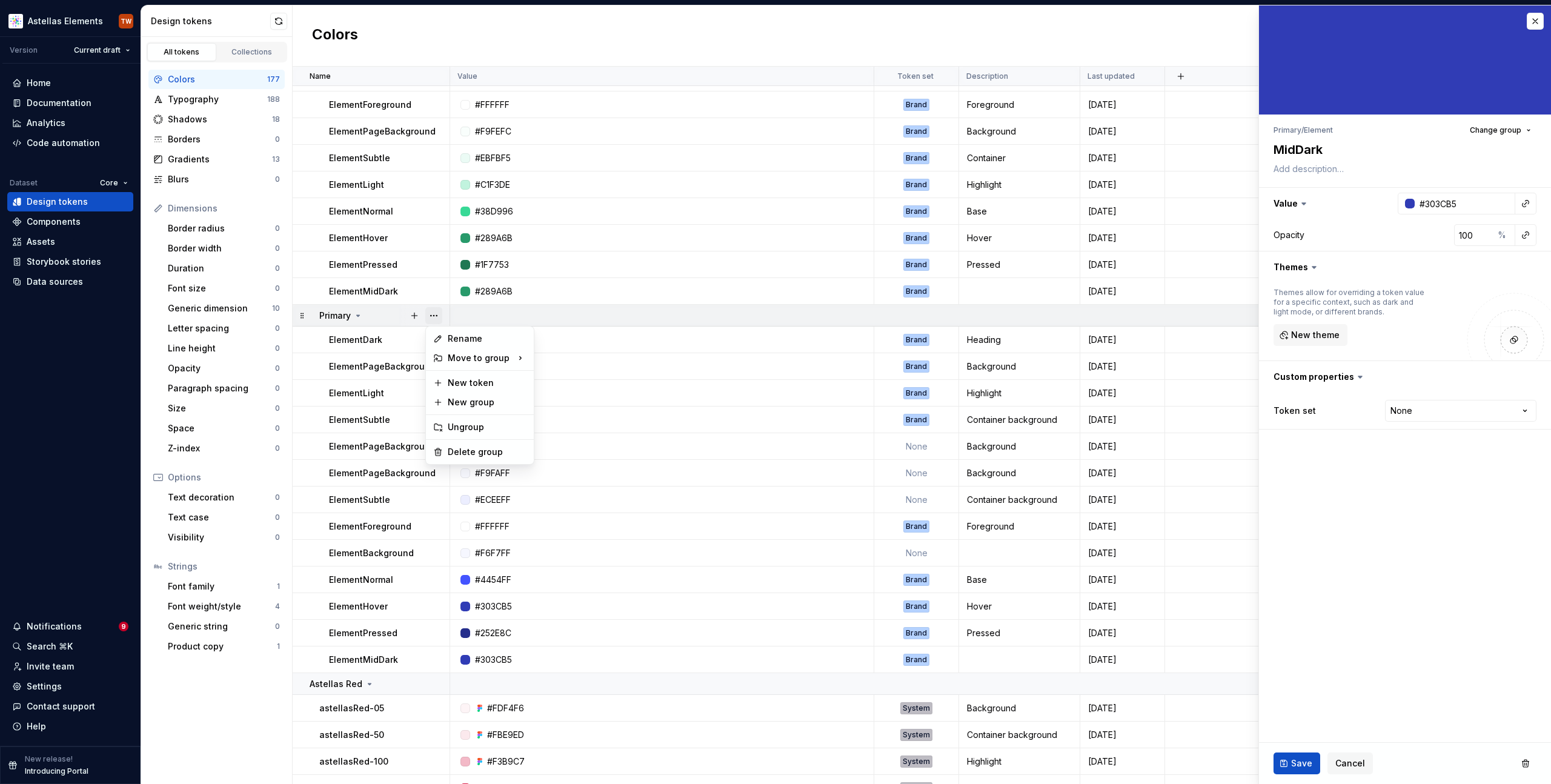
click at [432, 311] on button "button" at bounding box center [434, 316] width 17 height 17
click at [432, 341] on button "button" at bounding box center [434, 340] width 17 height 17
click at [407, 342] on html "Astellas Elements TW Version Current draft Home Documentation Analytics Code au…" at bounding box center [776, 392] width 1551 height 784
click at [393, 342] on div "ElementDark" at bounding box center [388, 339] width 120 height 12
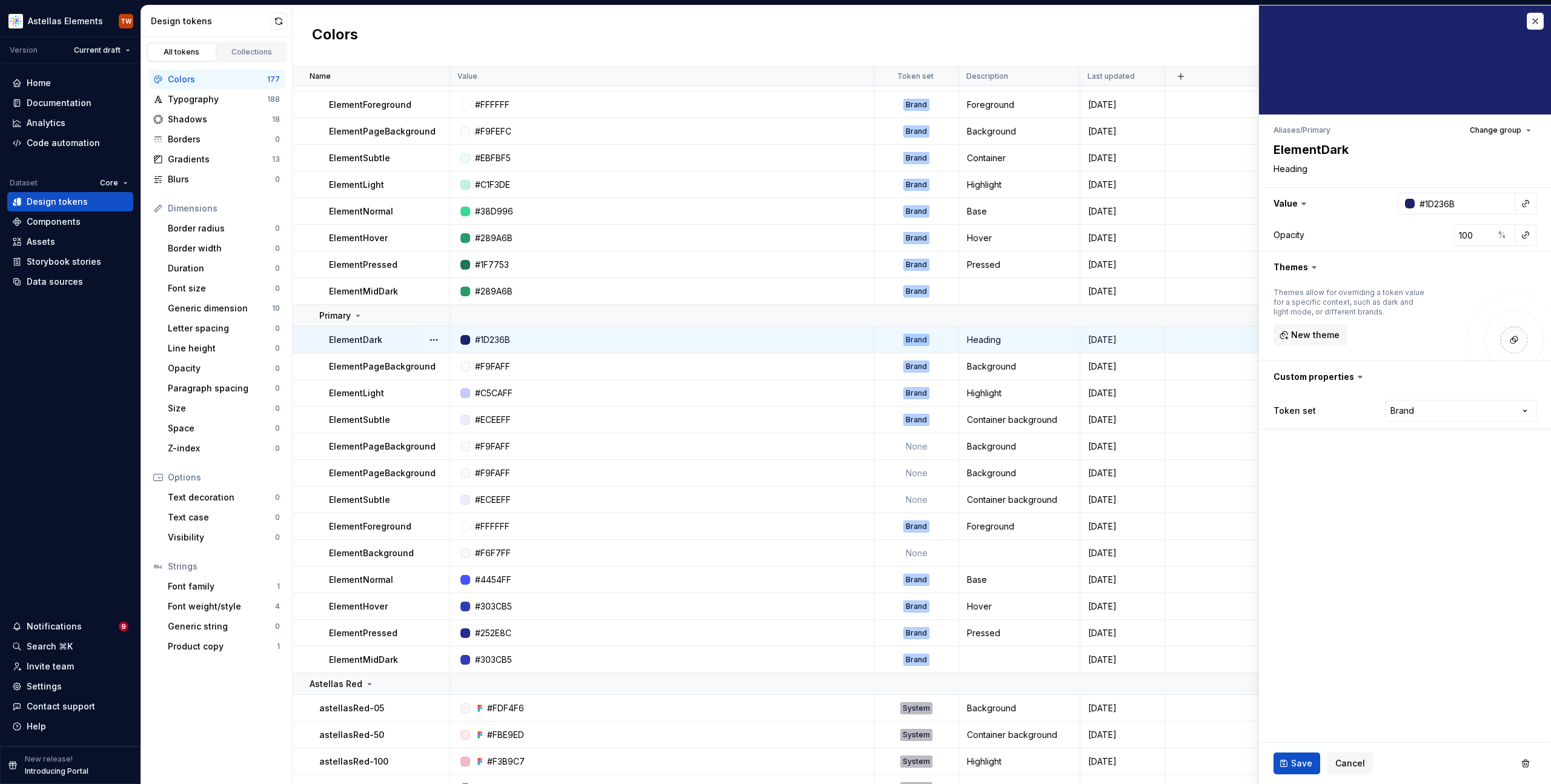
click at [349, 338] on p "ElementDark" at bounding box center [355, 339] width 53 height 12
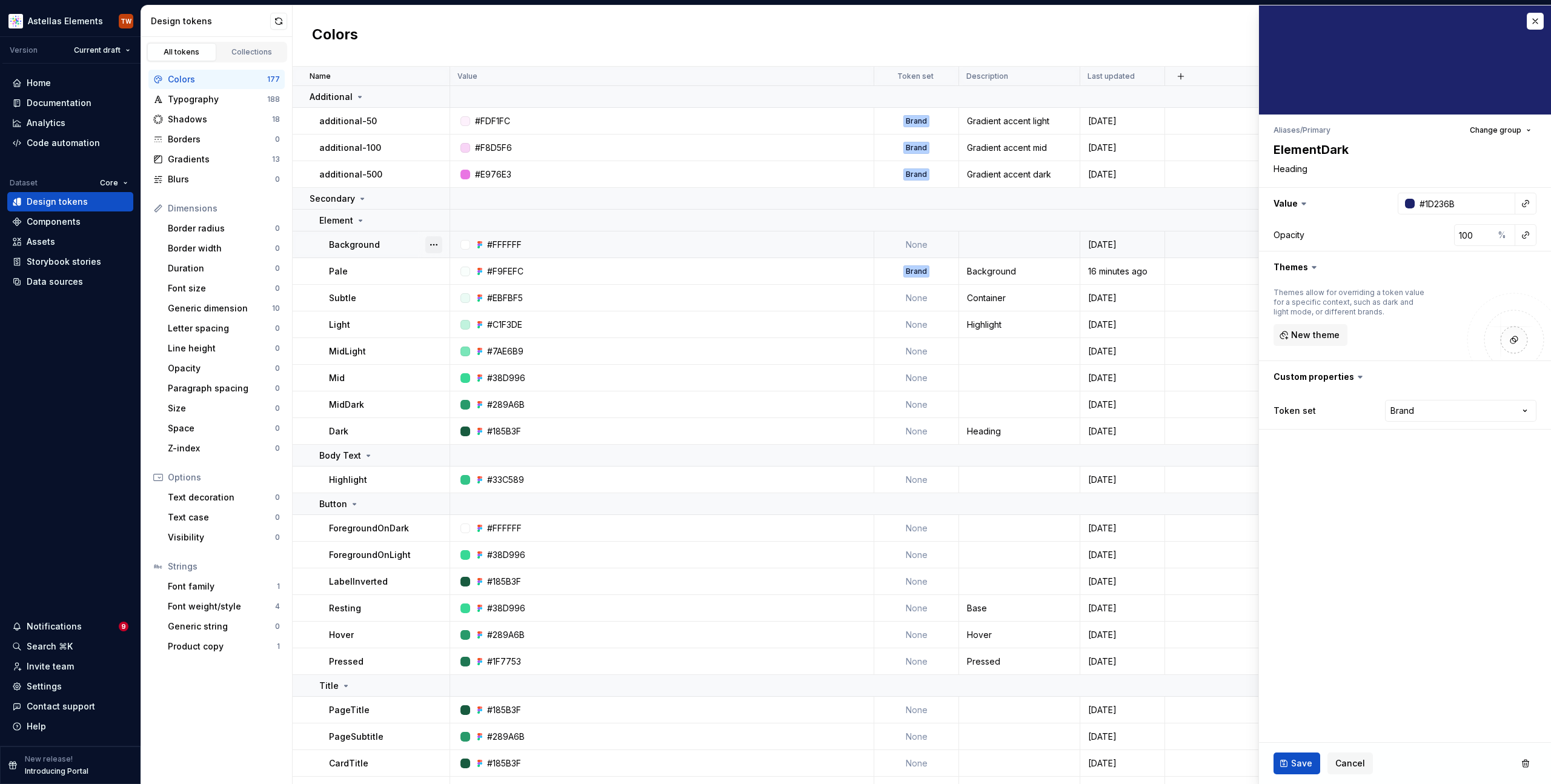
click at [437, 242] on button "button" at bounding box center [434, 245] width 17 height 17
click at [363, 218] on icon at bounding box center [361, 221] width 10 height 10
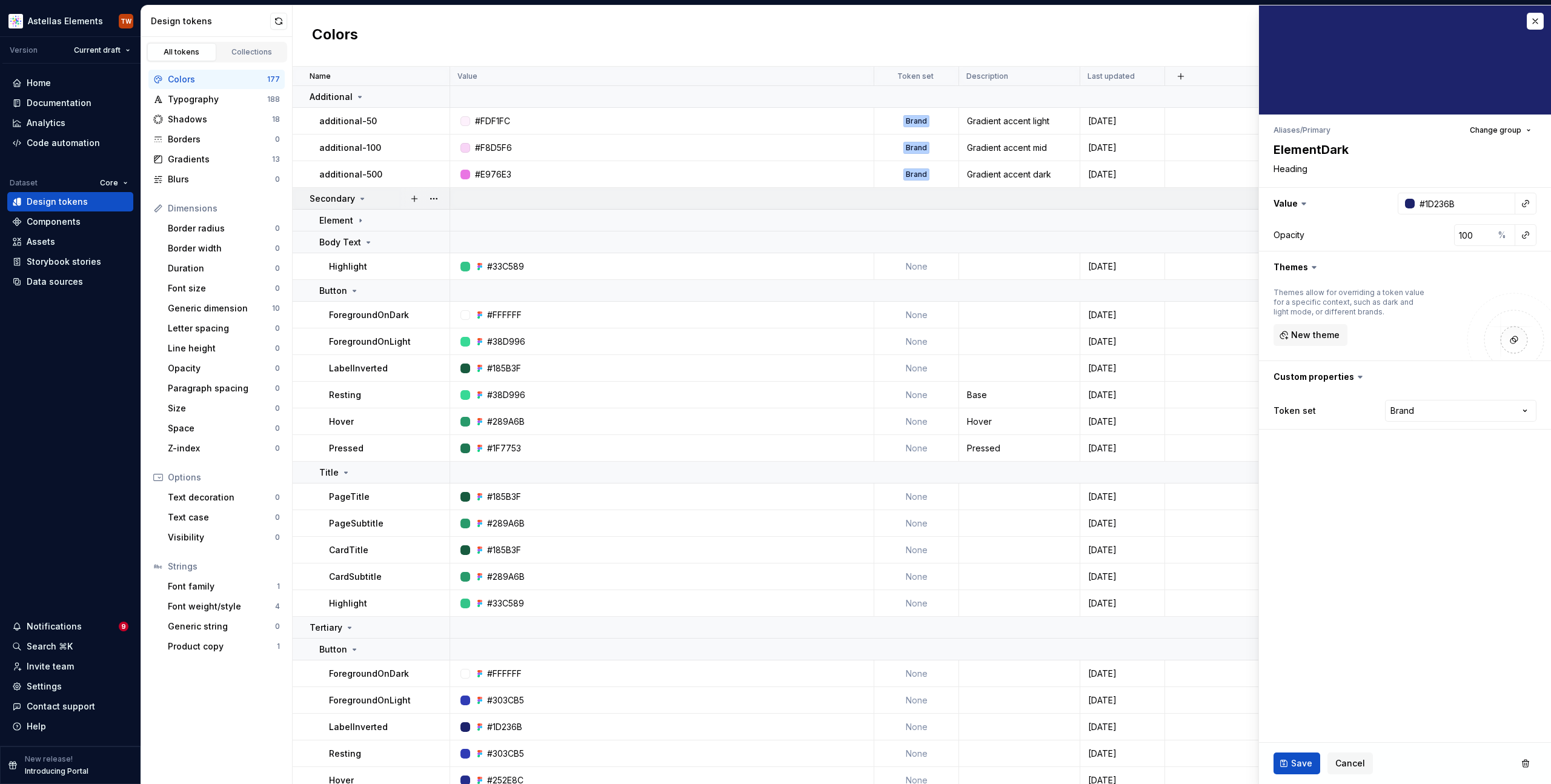
click at [360, 200] on icon at bounding box center [362, 199] width 10 height 10
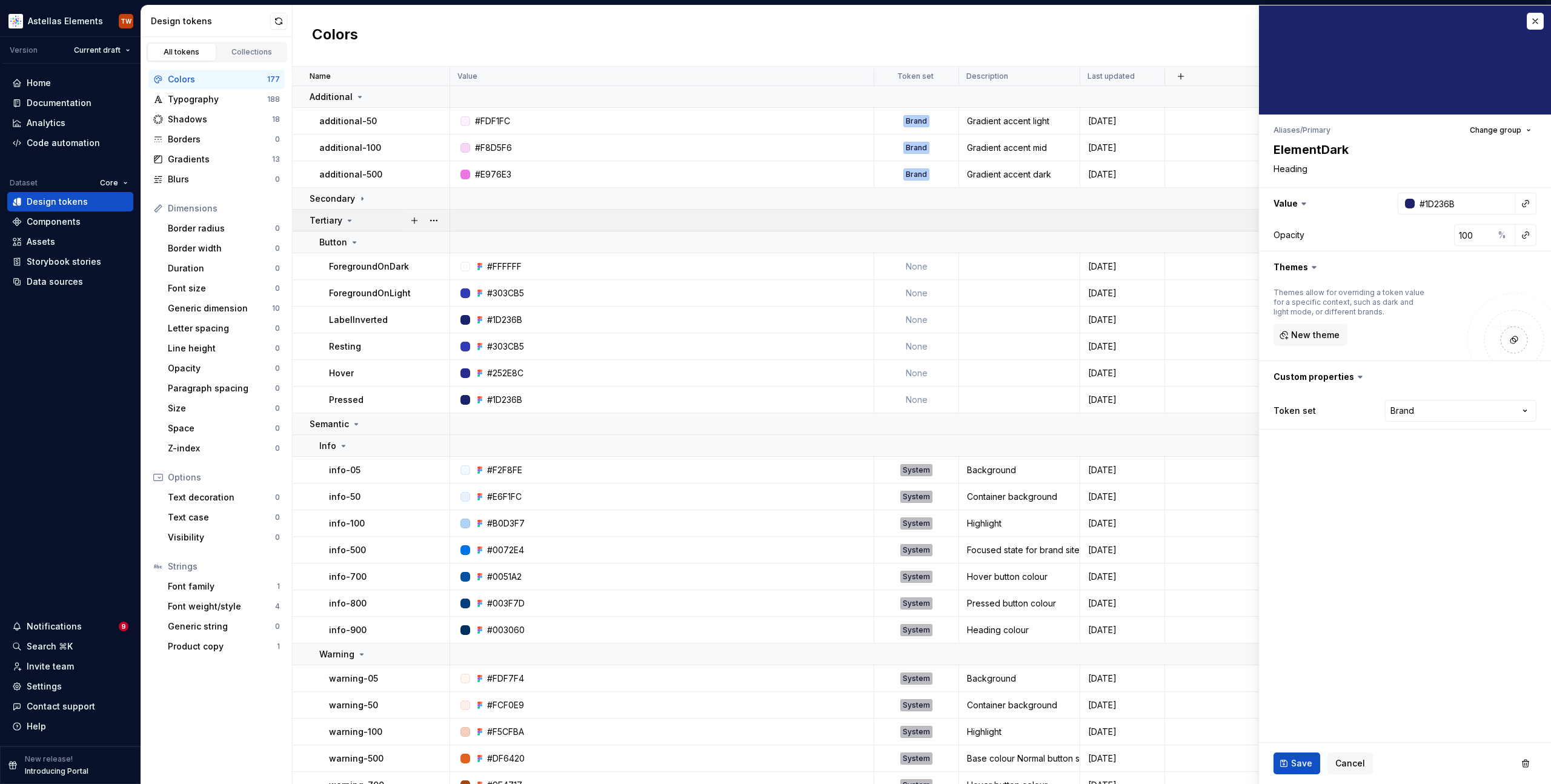
click at [349, 222] on icon at bounding box center [350, 221] width 10 height 10
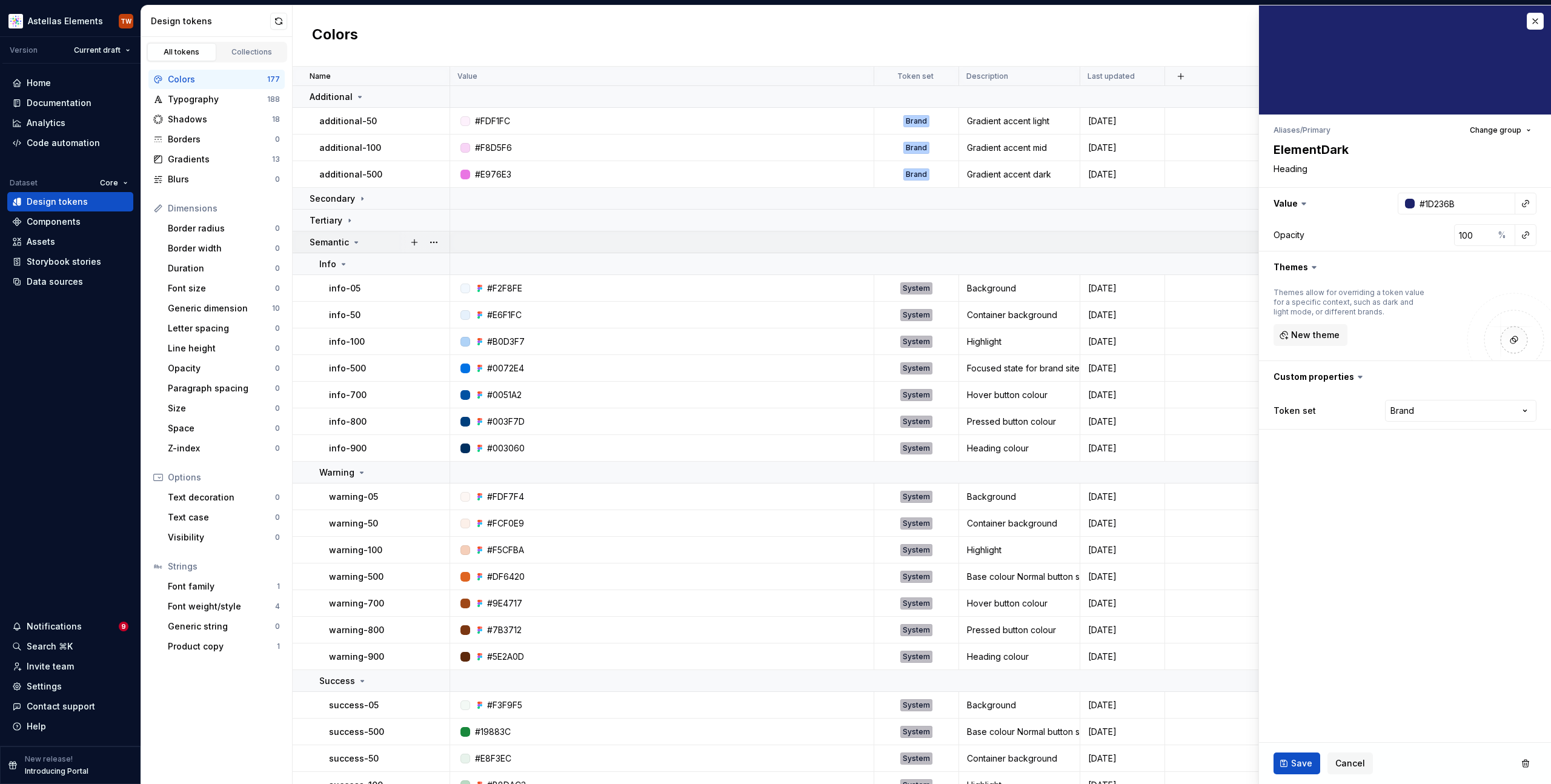
click at [355, 241] on icon at bounding box center [357, 242] width 3 height 1
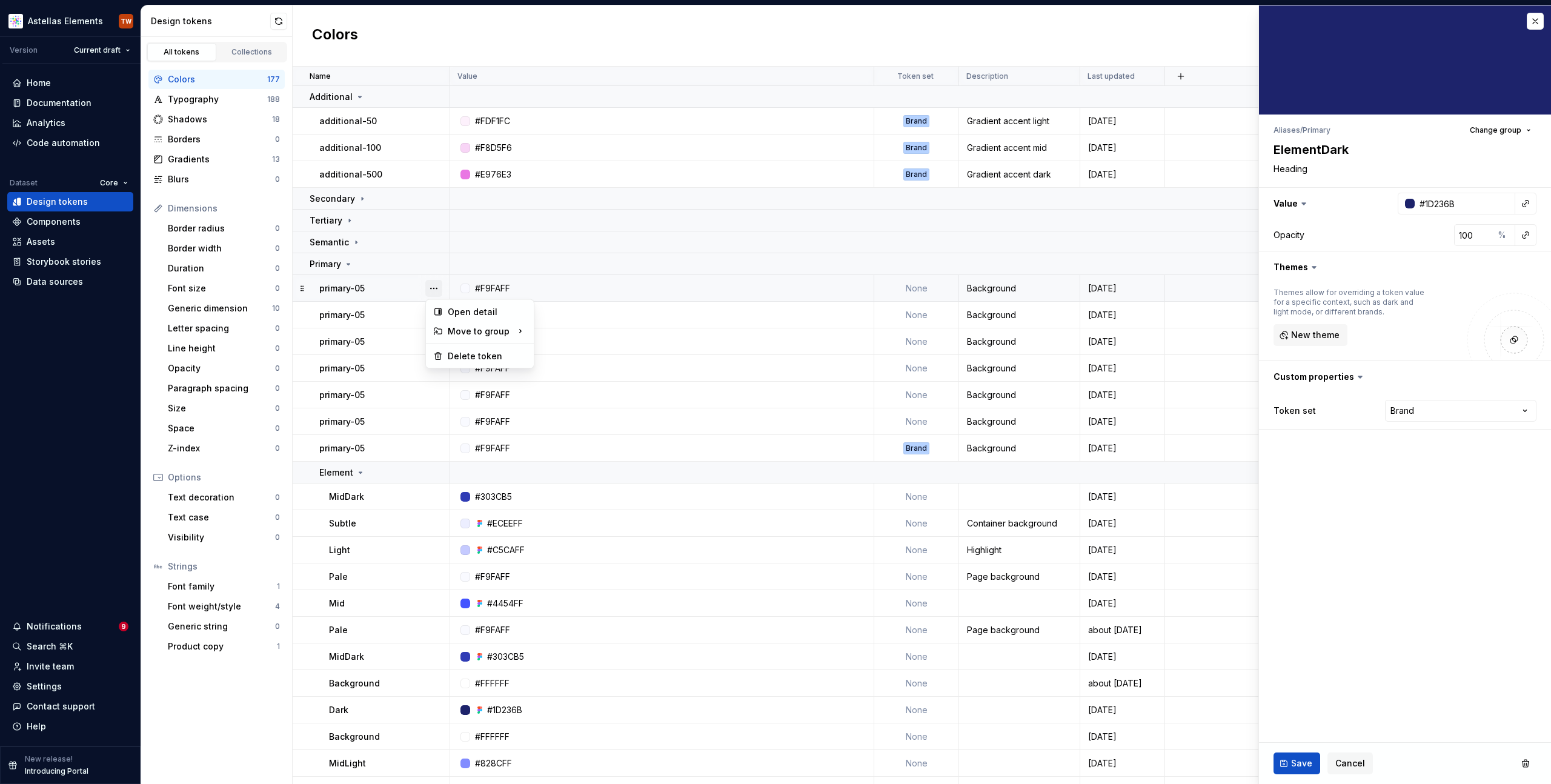
click at [436, 287] on button "button" at bounding box center [434, 288] width 17 height 17
click at [446, 357] on div "Delete token" at bounding box center [479, 356] width 103 height 19
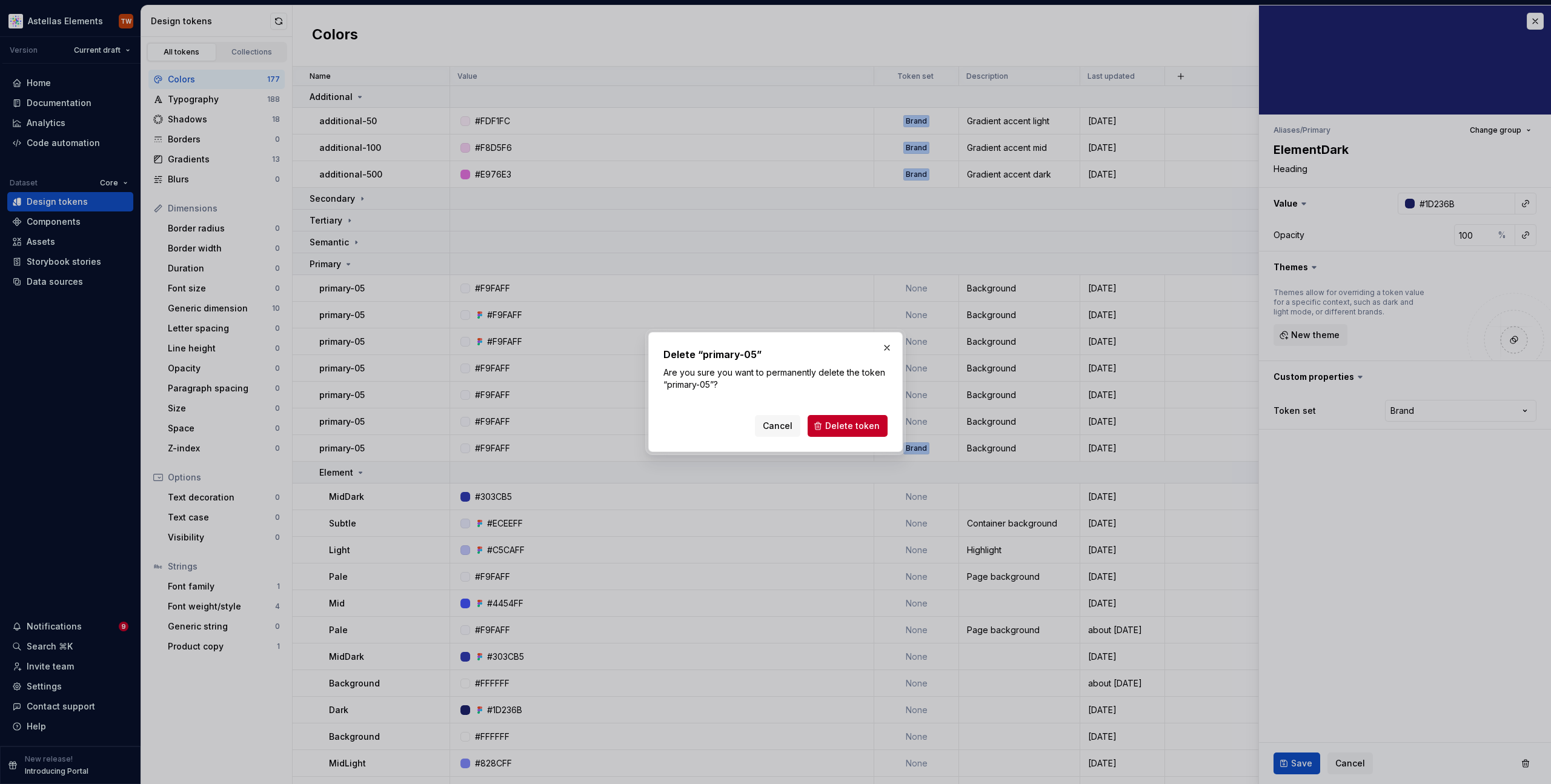
click at [834, 408] on div "Delete “primary-05” Are you sure you want to permanently delete the token “prim…" at bounding box center [776, 392] width 224 height 89
click at [842, 428] on span "Delete token" at bounding box center [852, 425] width 55 height 12
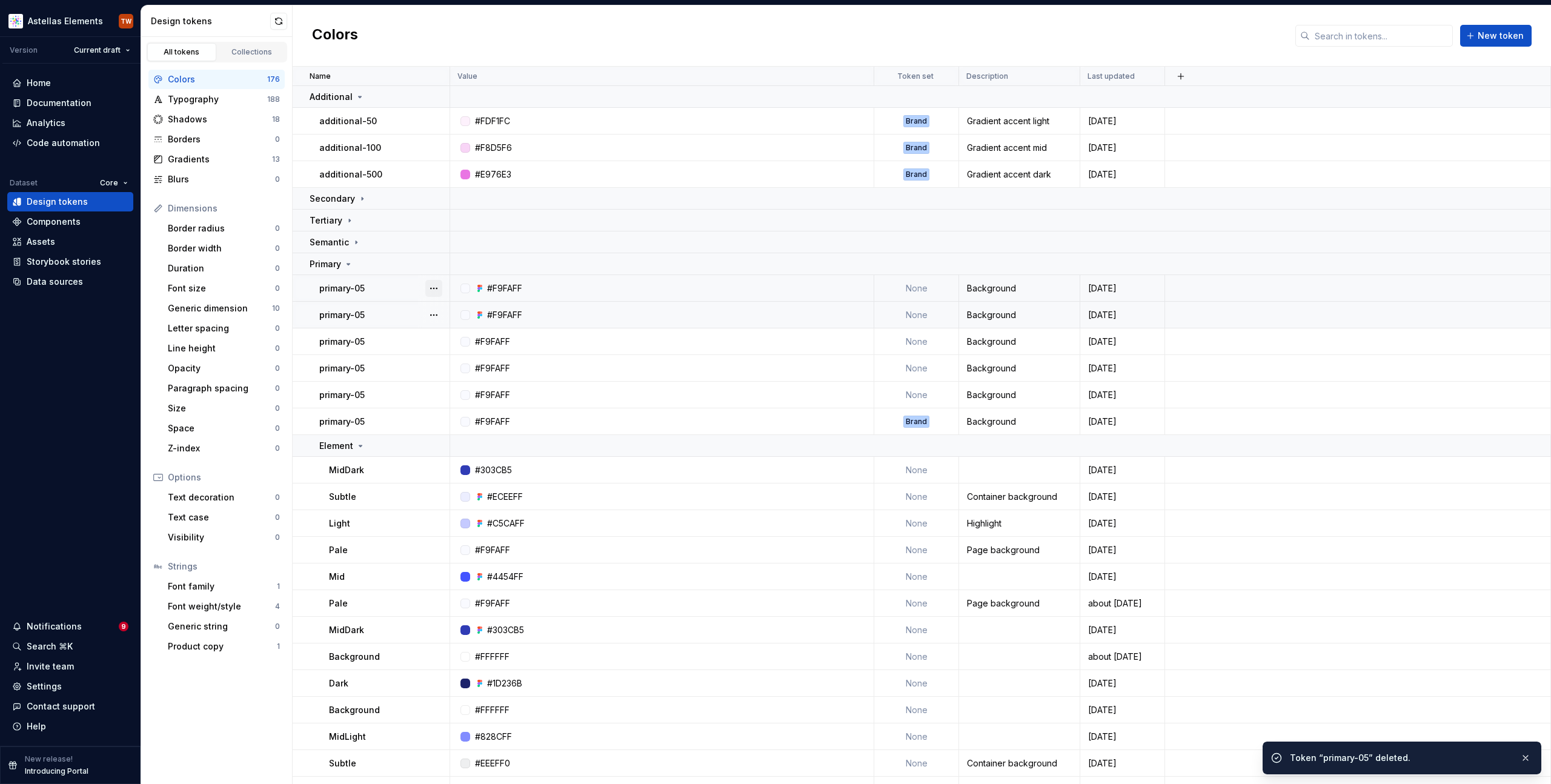
click at [436, 287] on button "button" at bounding box center [434, 288] width 17 height 17
click at [401, 312] on html "Astellas Elements TW Version Current draft Home Documentation Analytics Code au…" at bounding box center [776, 392] width 1551 height 784
click at [418, 293] on div at bounding box center [434, 288] width 31 height 26
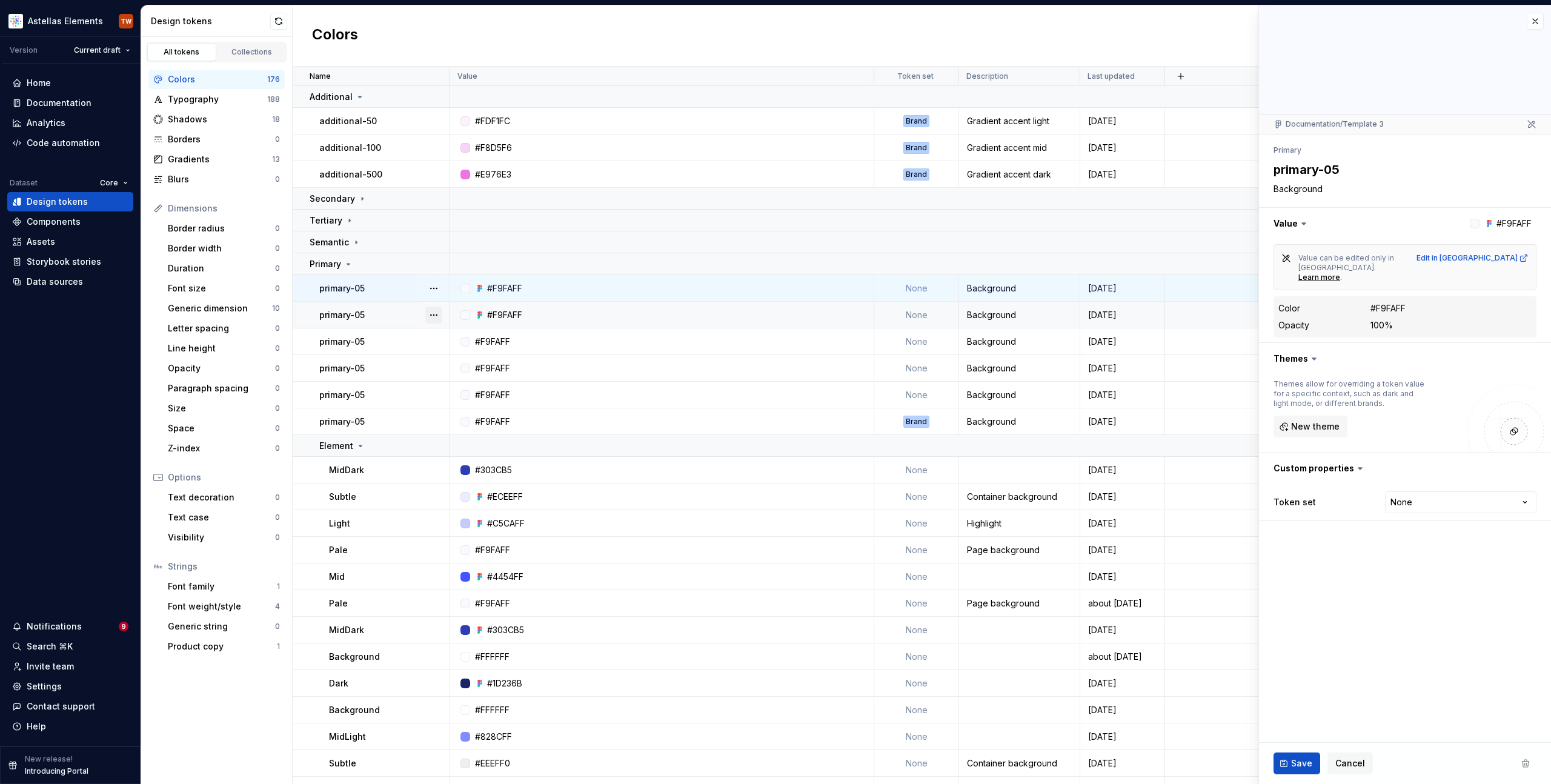
click at [437, 316] on button "button" at bounding box center [434, 315] width 17 height 17
click at [384, 317] on html "Astellas Elements TW Version Current draft Home Documentation Analytics Code au…" at bounding box center [776, 392] width 1551 height 784
click at [406, 353] on td "primary-05" at bounding box center [371, 342] width 158 height 27
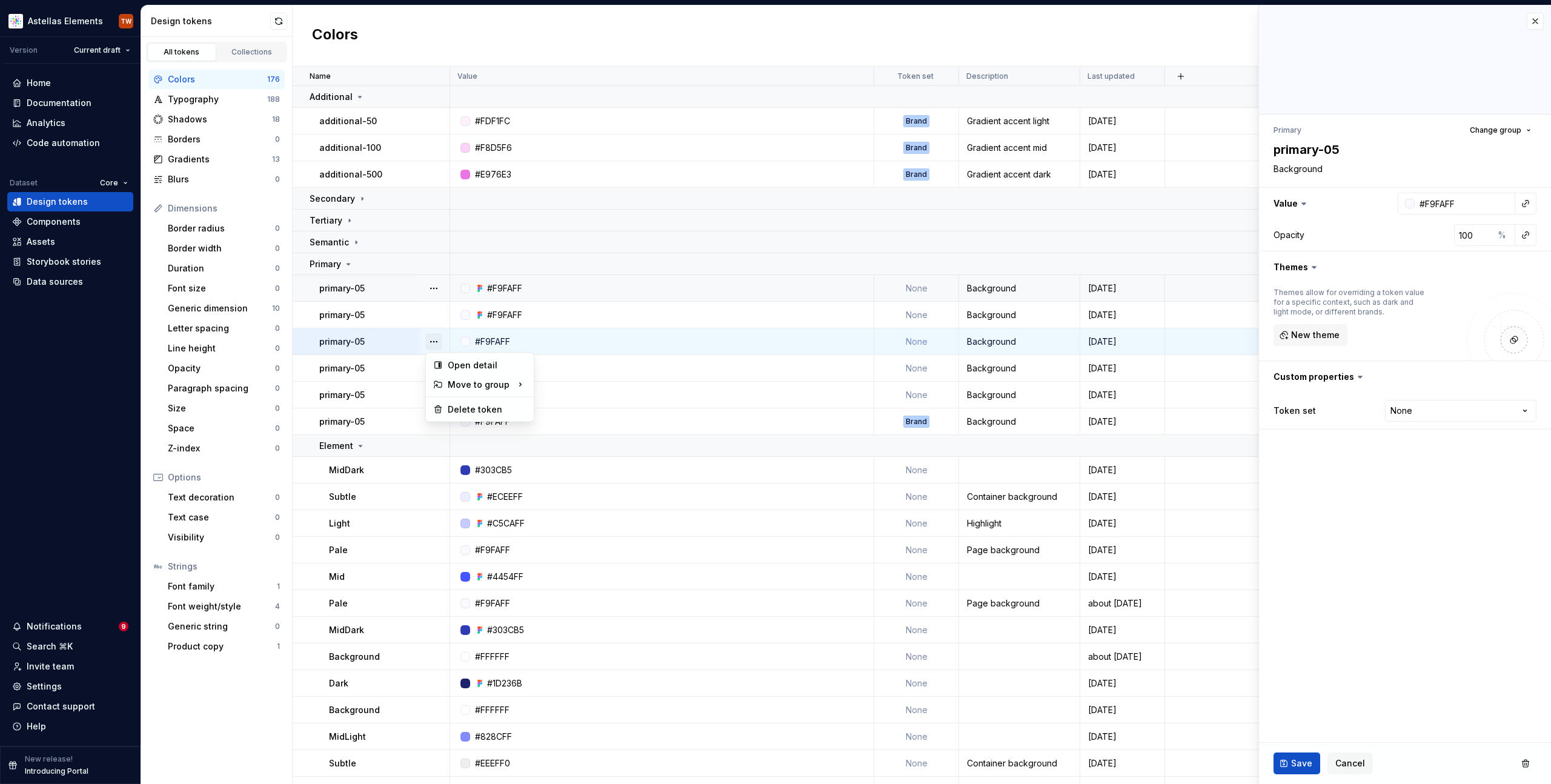
click at [436, 342] on button "button" at bounding box center [434, 342] width 17 height 17
click at [463, 410] on div "Delete token" at bounding box center [487, 409] width 79 height 12
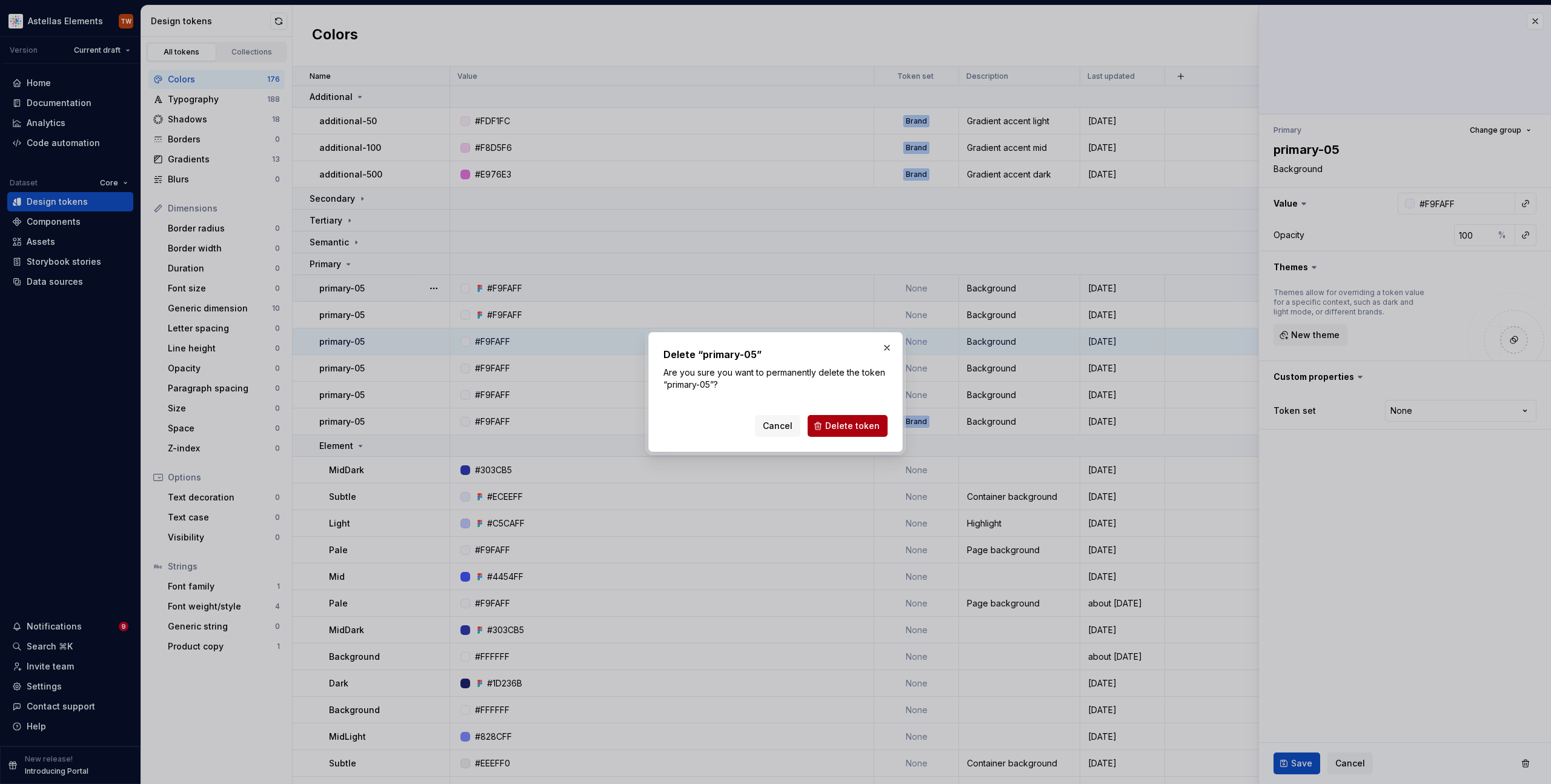
click at [861, 432] on button "Delete token" at bounding box center [847, 425] width 80 height 22
type textarea "*"
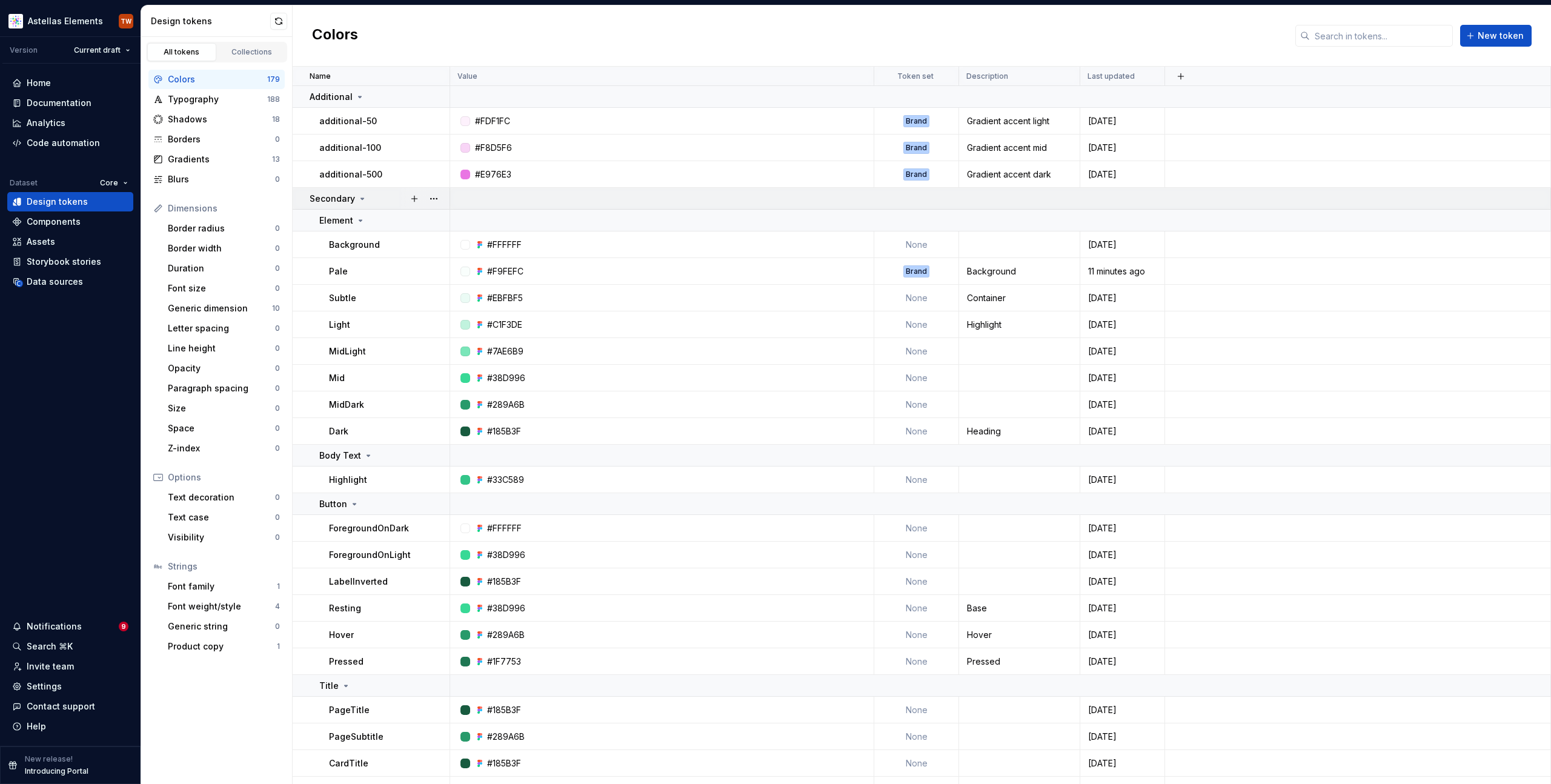
click at [362, 196] on icon at bounding box center [362, 199] width 10 height 10
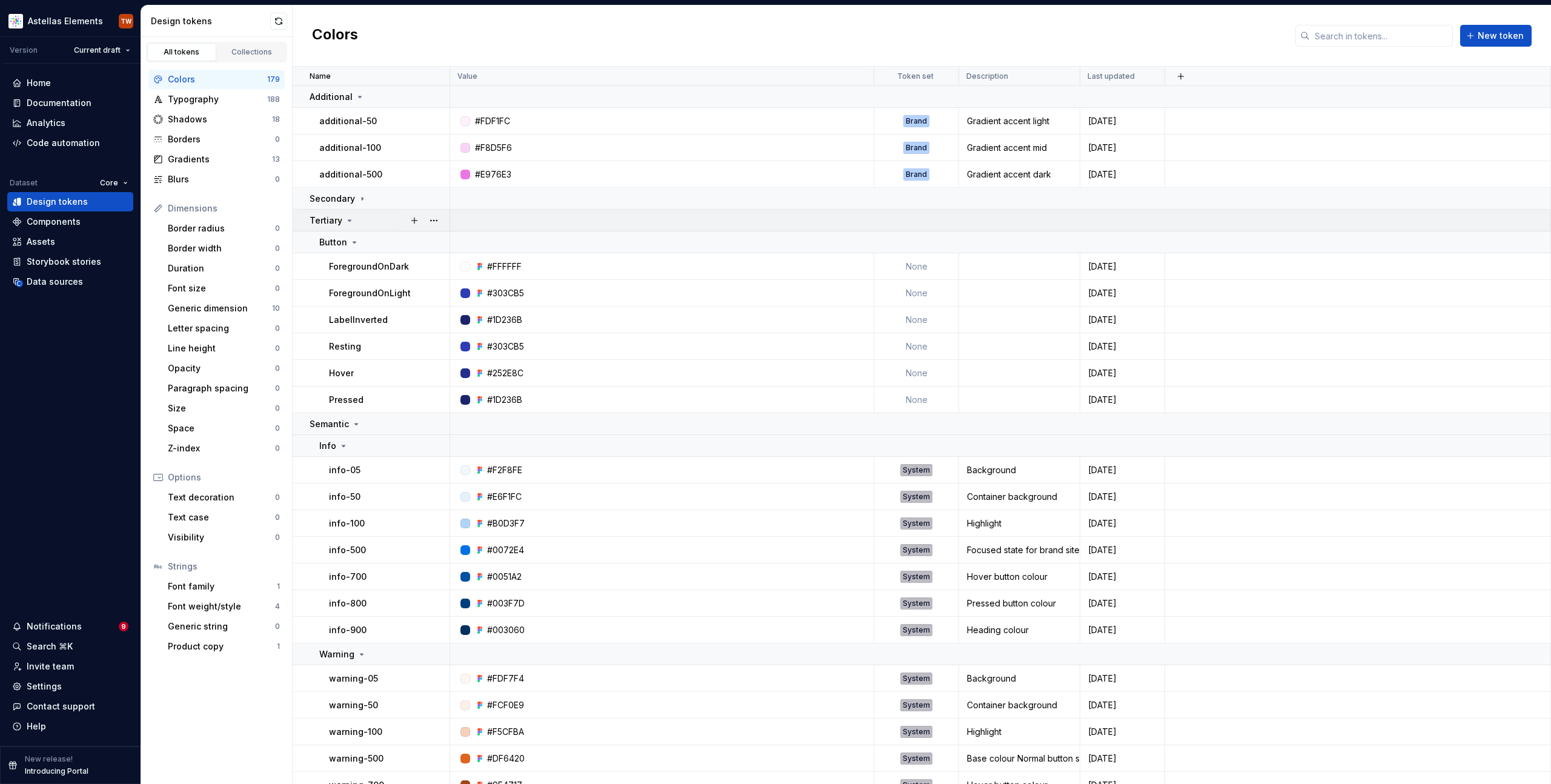
click at [349, 220] on icon at bounding box center [350, 221] width 3 height 1
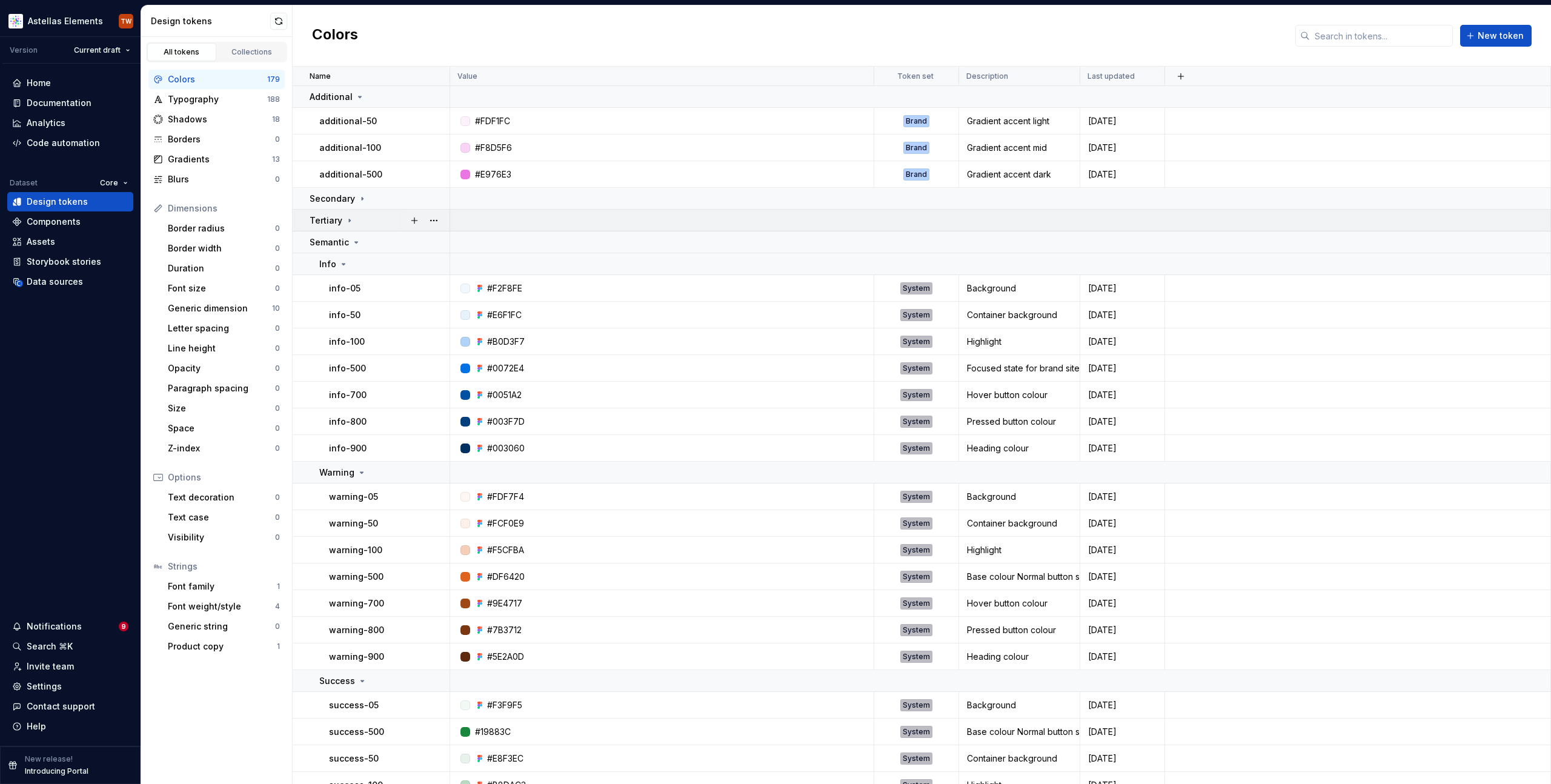
click at [345, 227] on td "Tertiary" at bounding box center [371, 220] width 158 height 22
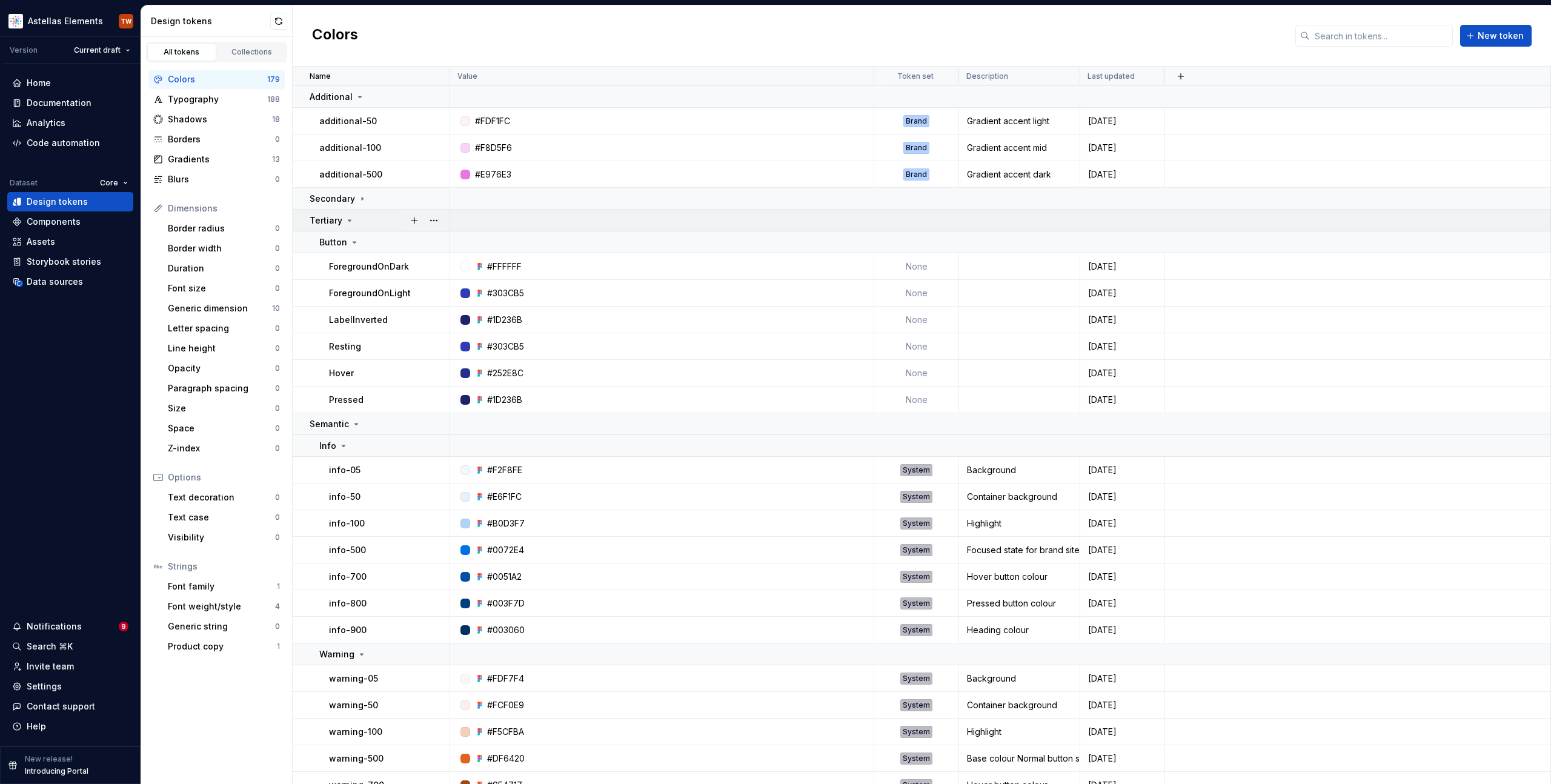
click at [347, 221] on icon at bounding box center [350, 221] width 10 height 10
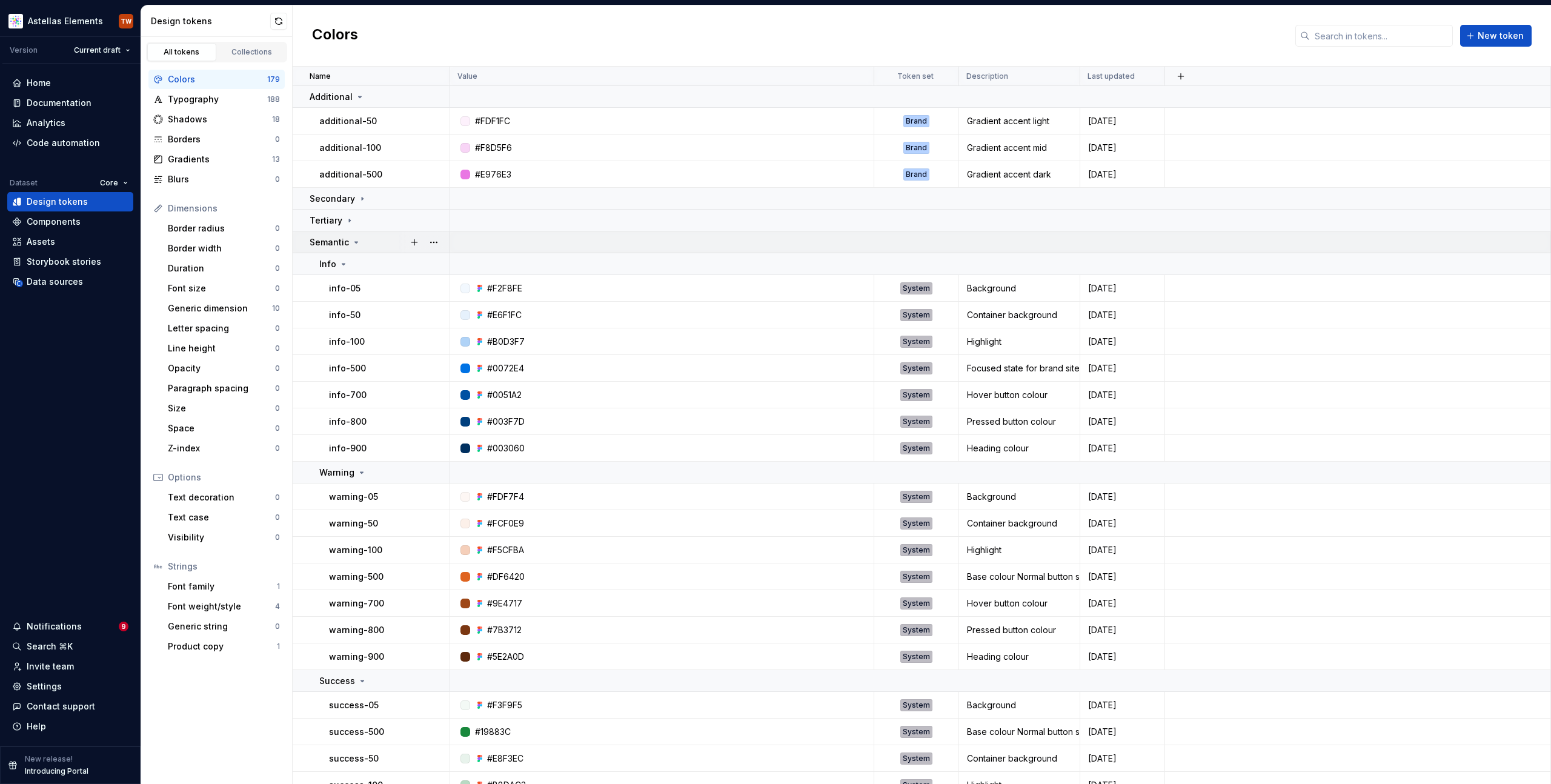
click at [357, 243] on icon at bounding box center [357, 242] width 10 height 10
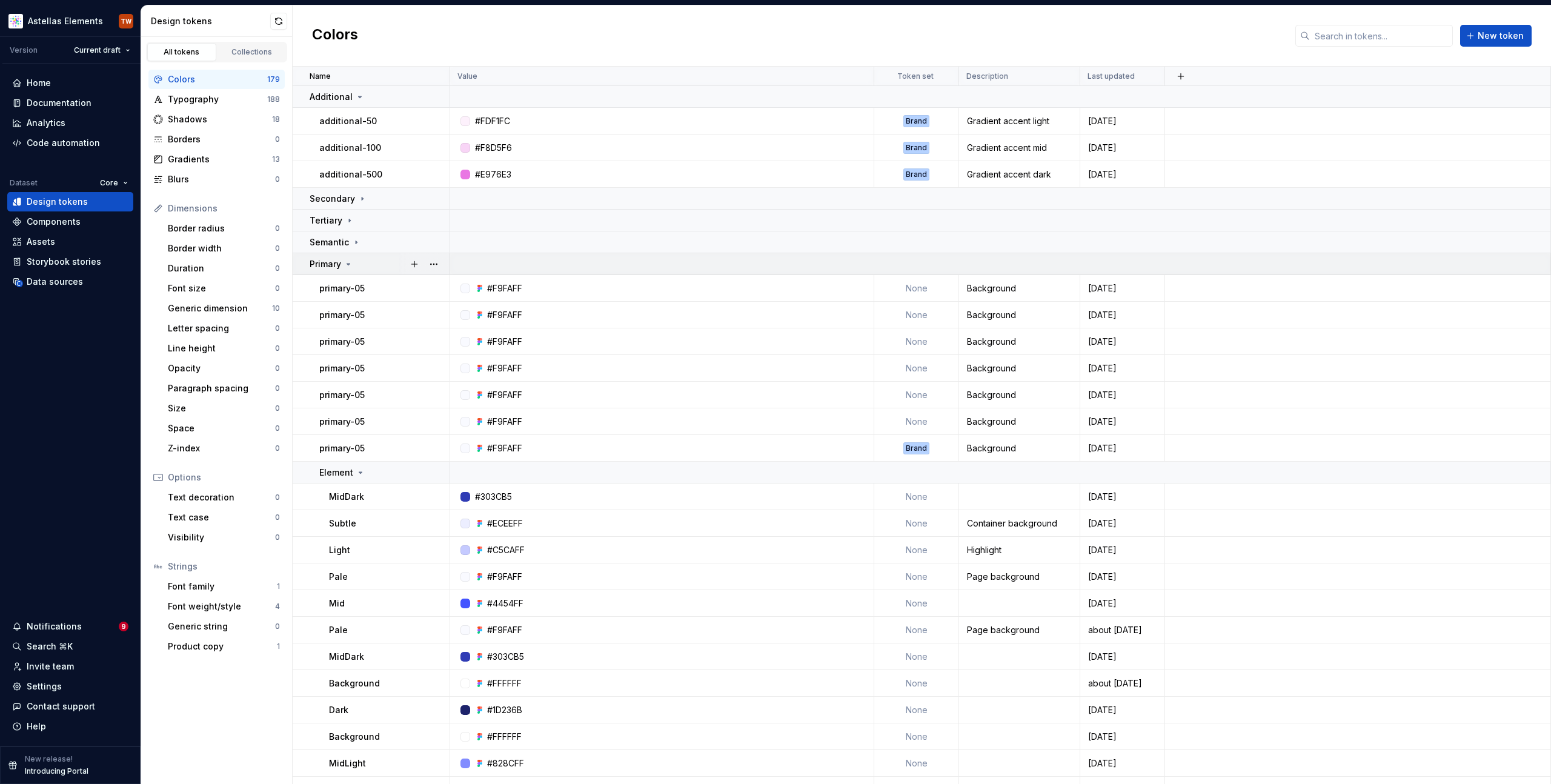
click at [347, 269] on div "Primary" at bounding box center [331, 263] width 43 height 12
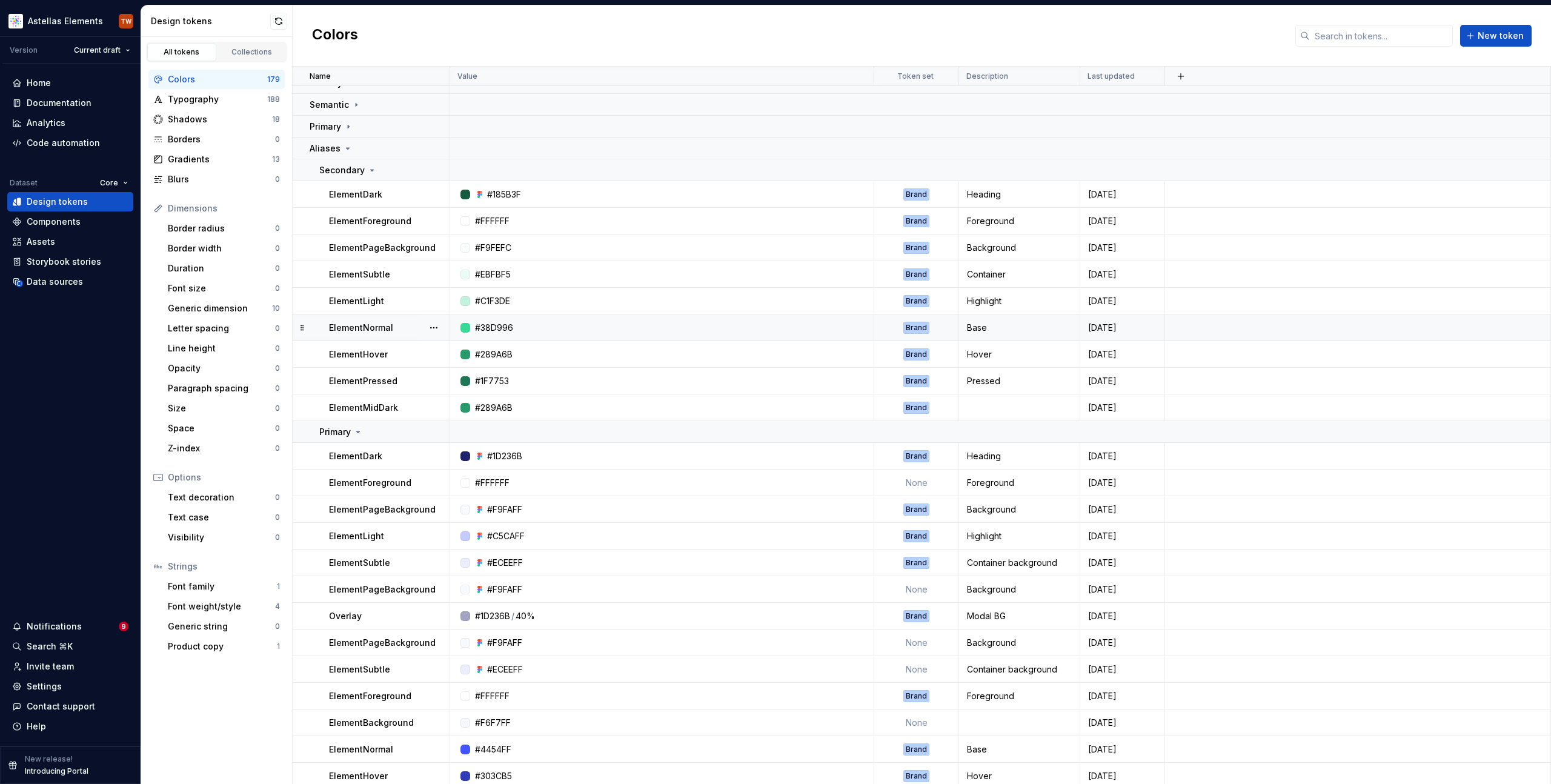
scroll to position [135, 0]
click at [359, 189] on td "ElementDark" at bounding box center [371, 197] width 158 height 27
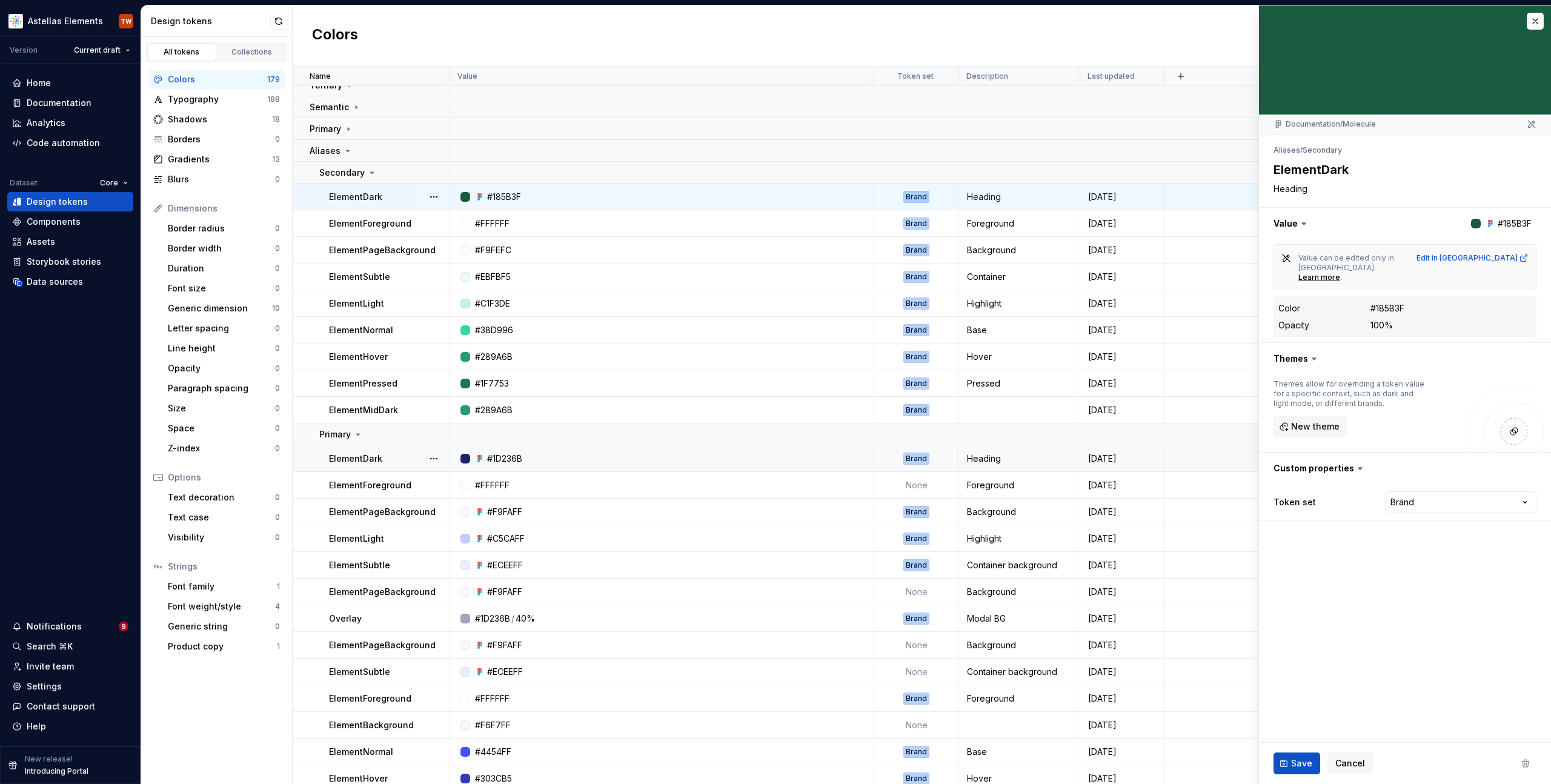
click at [370, 456] on p "ElementDark" at bounding box center [355, 458] width 53 height 12
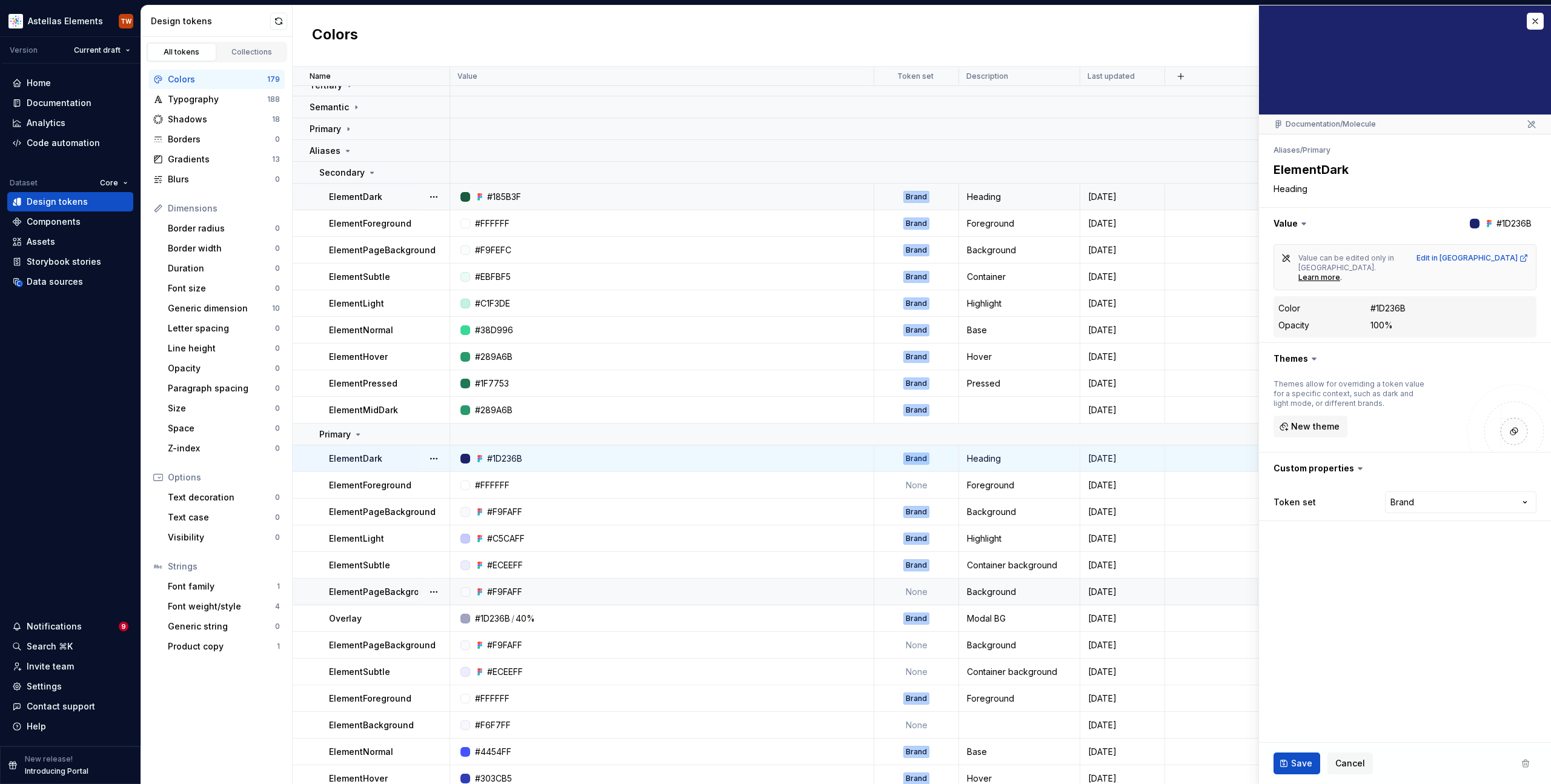
click at [381, 598] on td "ElementPageBackground" at bounding box center [371, 592] width 158 height 27
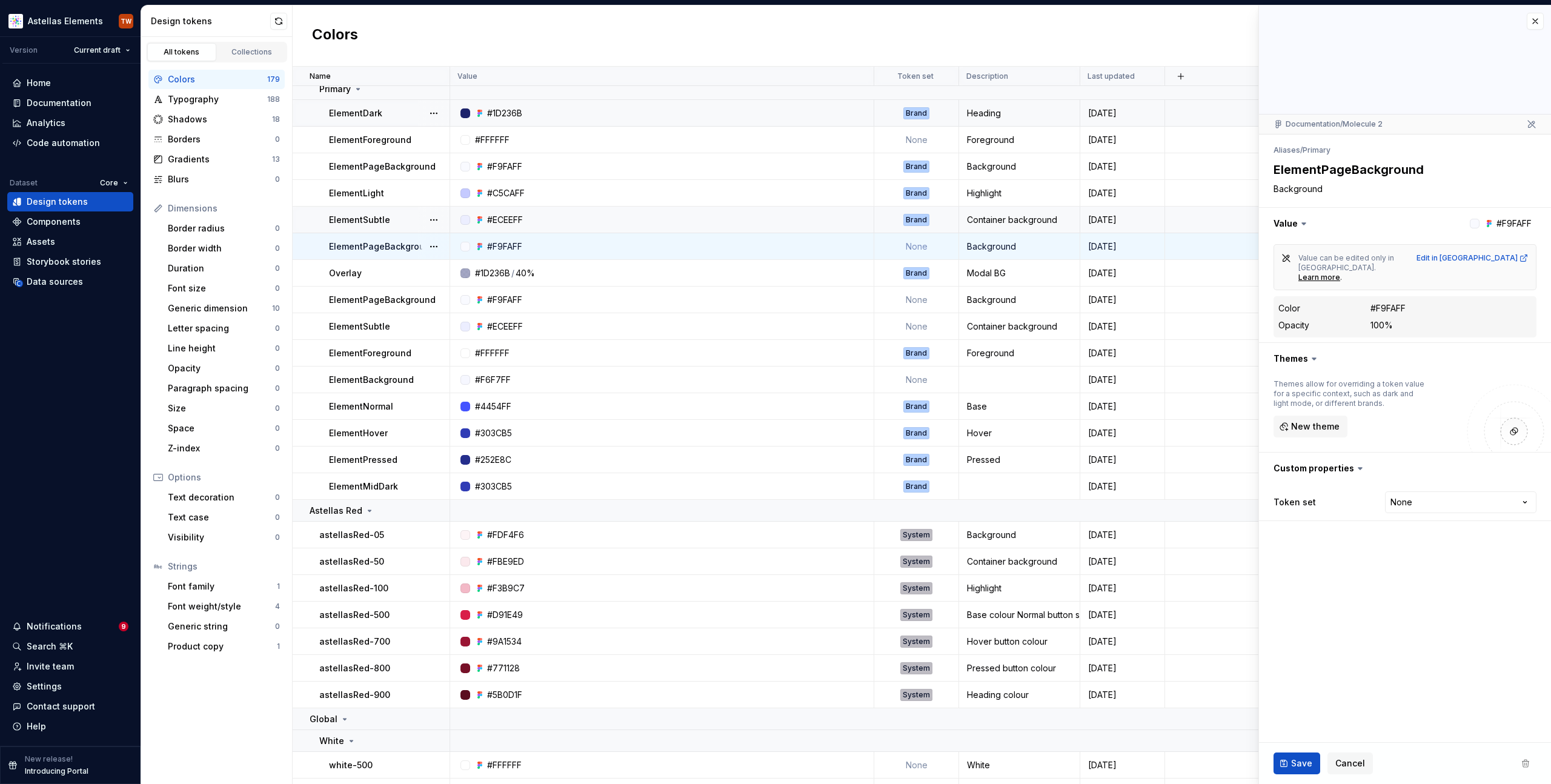
scroll to position [481, 0]
click at [347, 415] on td "ElementNormal" at bounding box center [371, 405] width 158 height 27
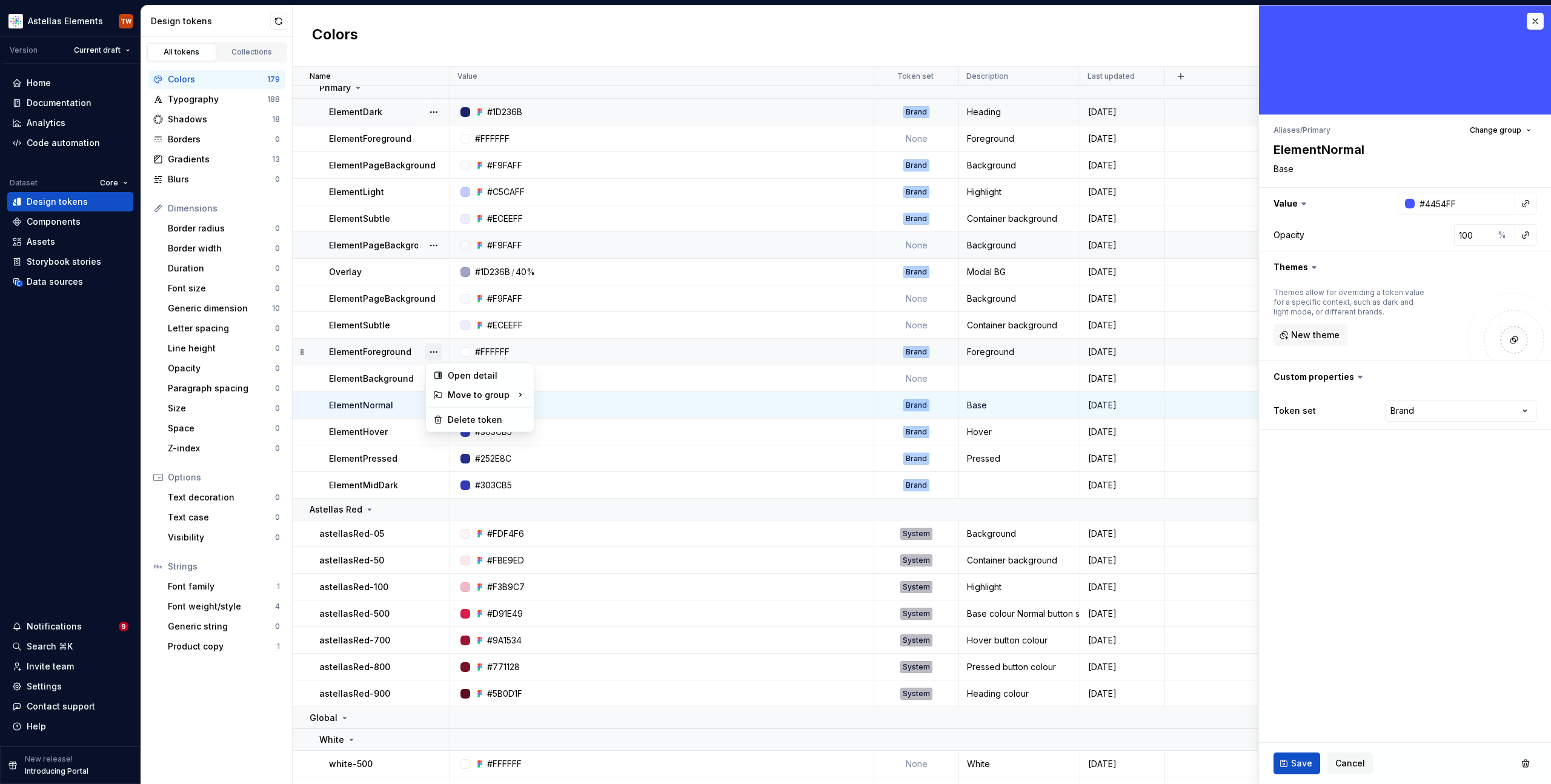
click at [438, 353] on button "button" at bounding box center [434, 352] width 17 height 17
click at [438, 352] on button "button" at bounding box center [434, 352] width 17 height 17
click at [437, 217] on button "button" at bounding box center [434, 219] width 17 height 17
click at [394, 190] on div "ElementLight" at bounding box center [388, 192] width 120 height 12
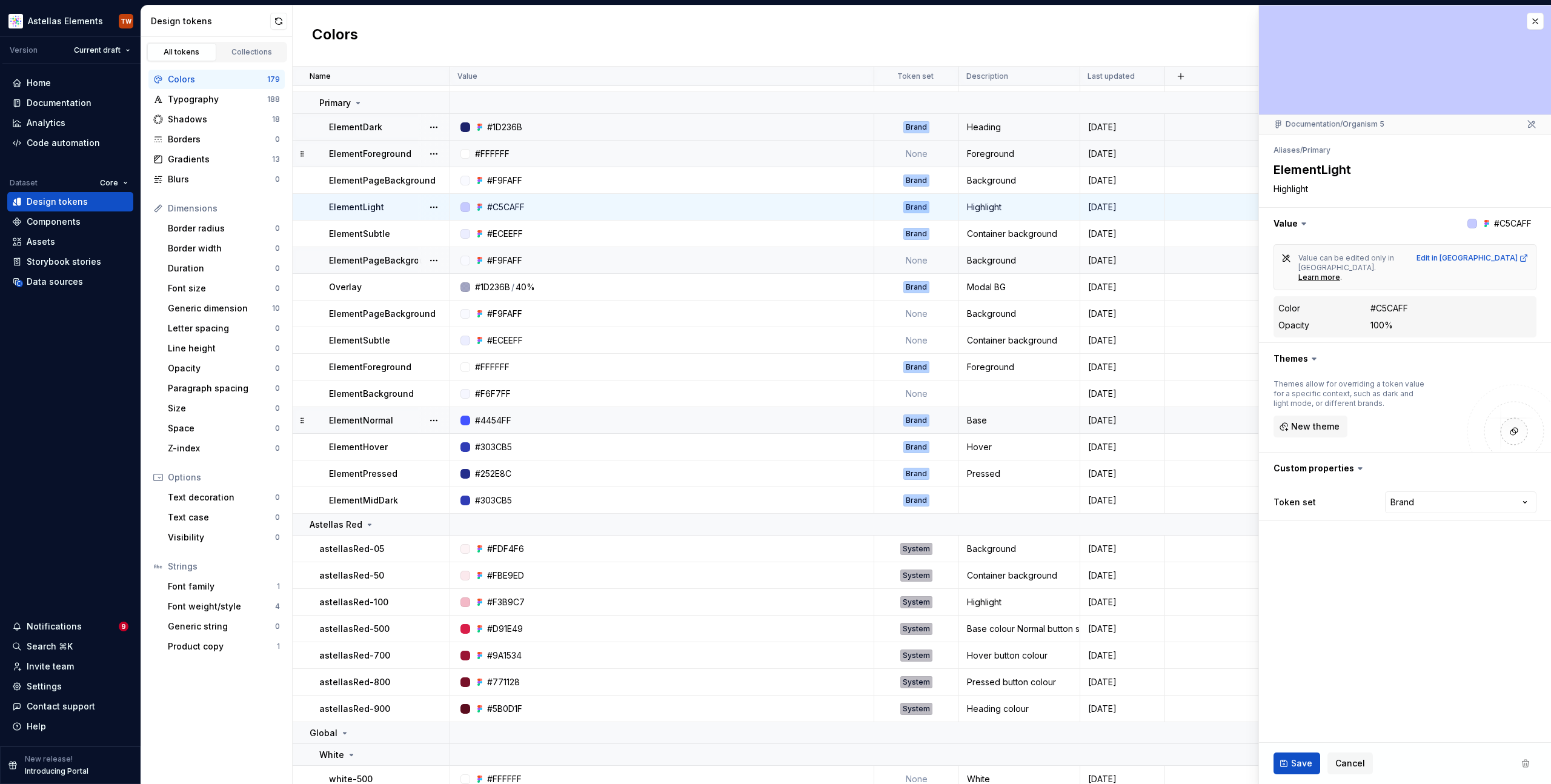
scroll to position [467, 0]
click at [371, 154] on p "ElementForeground" at bounding box center [370, 153] width 82 height 12
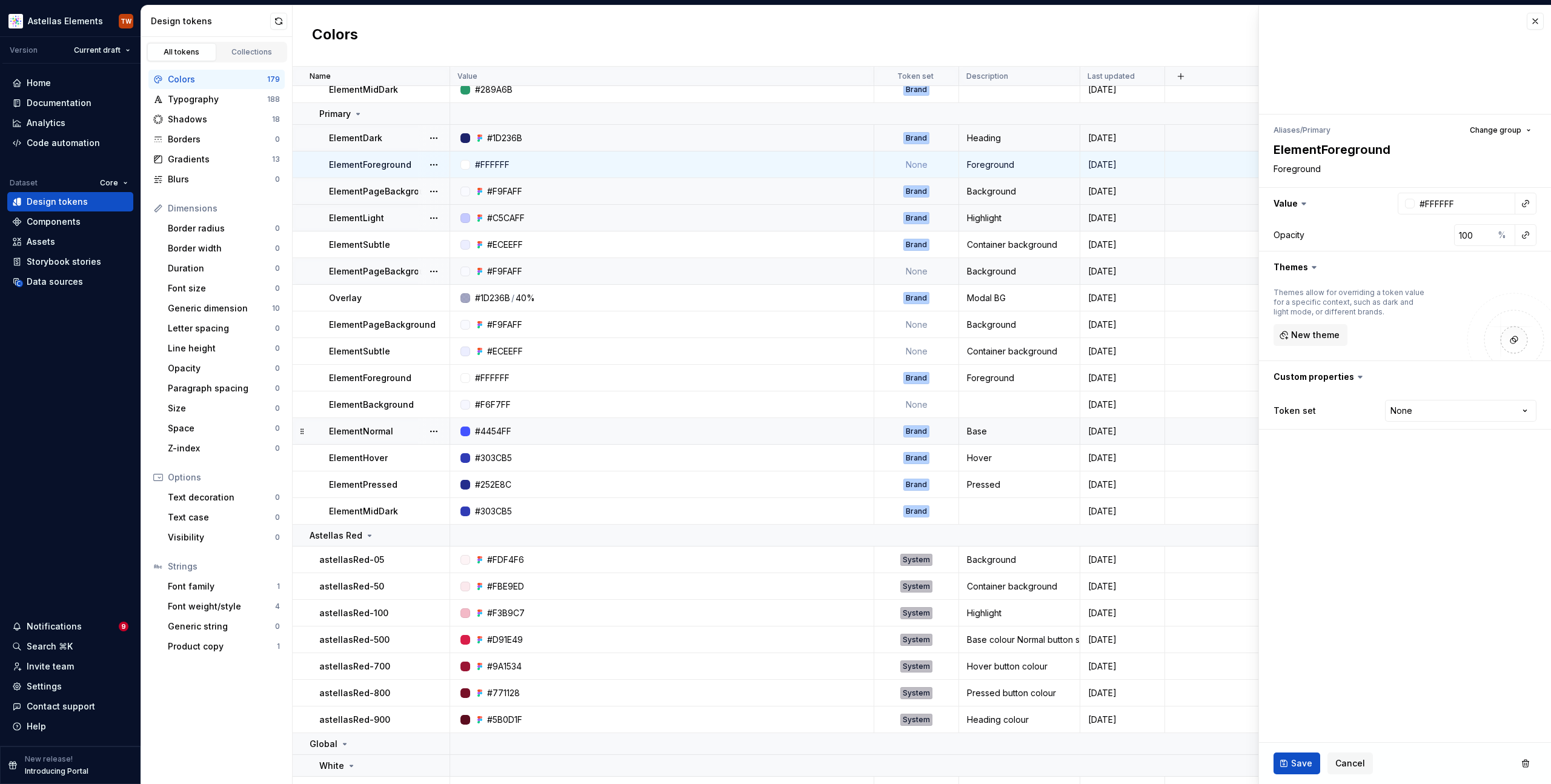
scroll to position [454, 0]
click at [433, 137] on button "button" at bounding box center [434, 139] width 17 height 17
click at [431, 111] on html "Astellas Elements TW Version Current draft Home Documentation Analytics Code au…" at bounding box center [776, 392] width 1551 height 784
click at [432, 114] on button "button" at bounding box center [434, 115] width 17 height 17
click at [289, 153] on html "Astellas Elements TW Version Current draft Home Documentation Analytics Code au…" at bounding box center [776, 392] width 1551 height 784
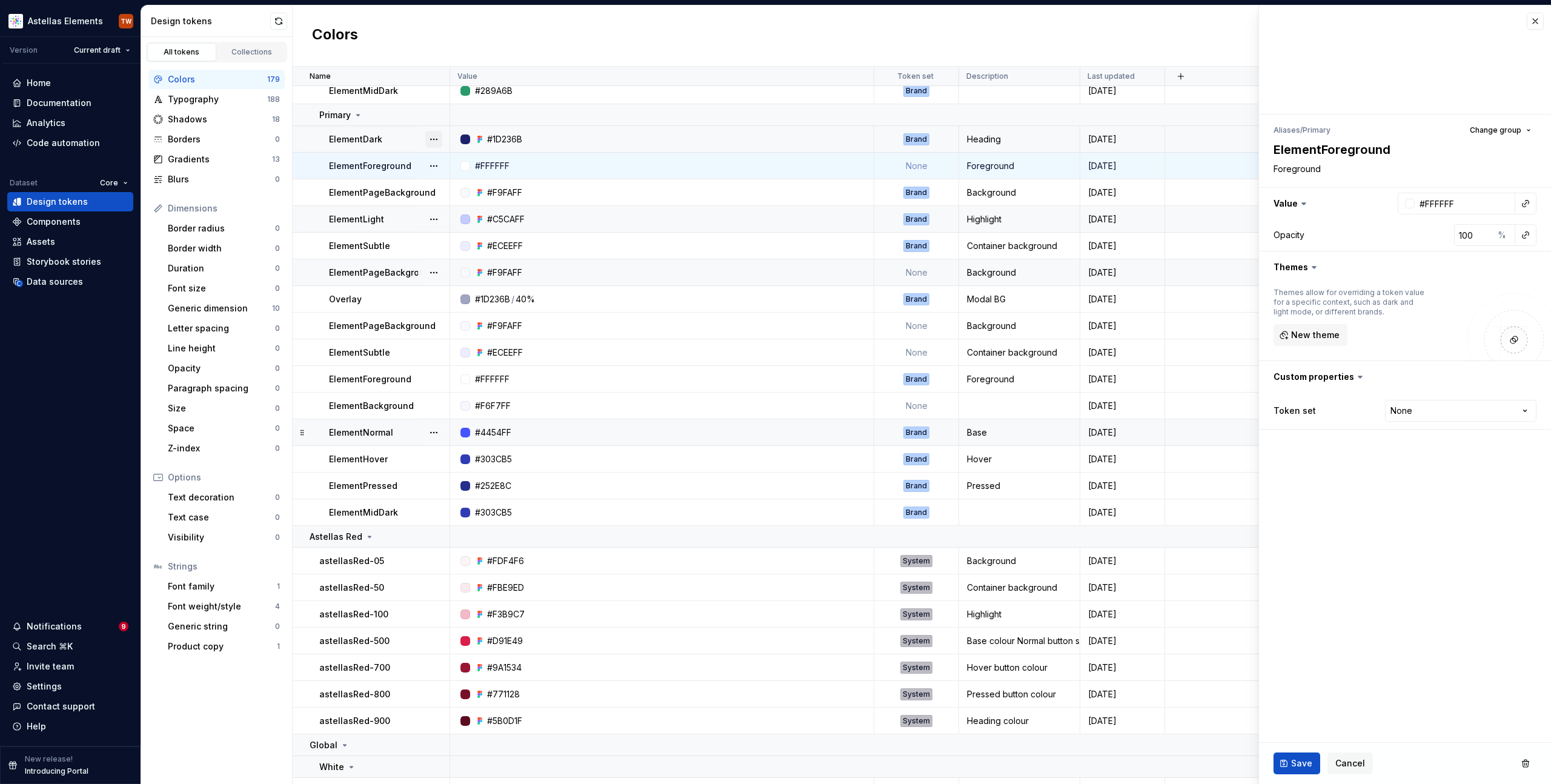
click at [440, 143] on button "button" at bounding box center [434, 139] width 17 height 17
click at [391, 134] on html "Astellas Elements TW Version Current draft Home Documentation Analytics Code au…" at bounding box center [776, 392] width 1551 height 784
click at [391, 134] on div "ElementDark" at bounding box center [388, 139] width 120 height 12
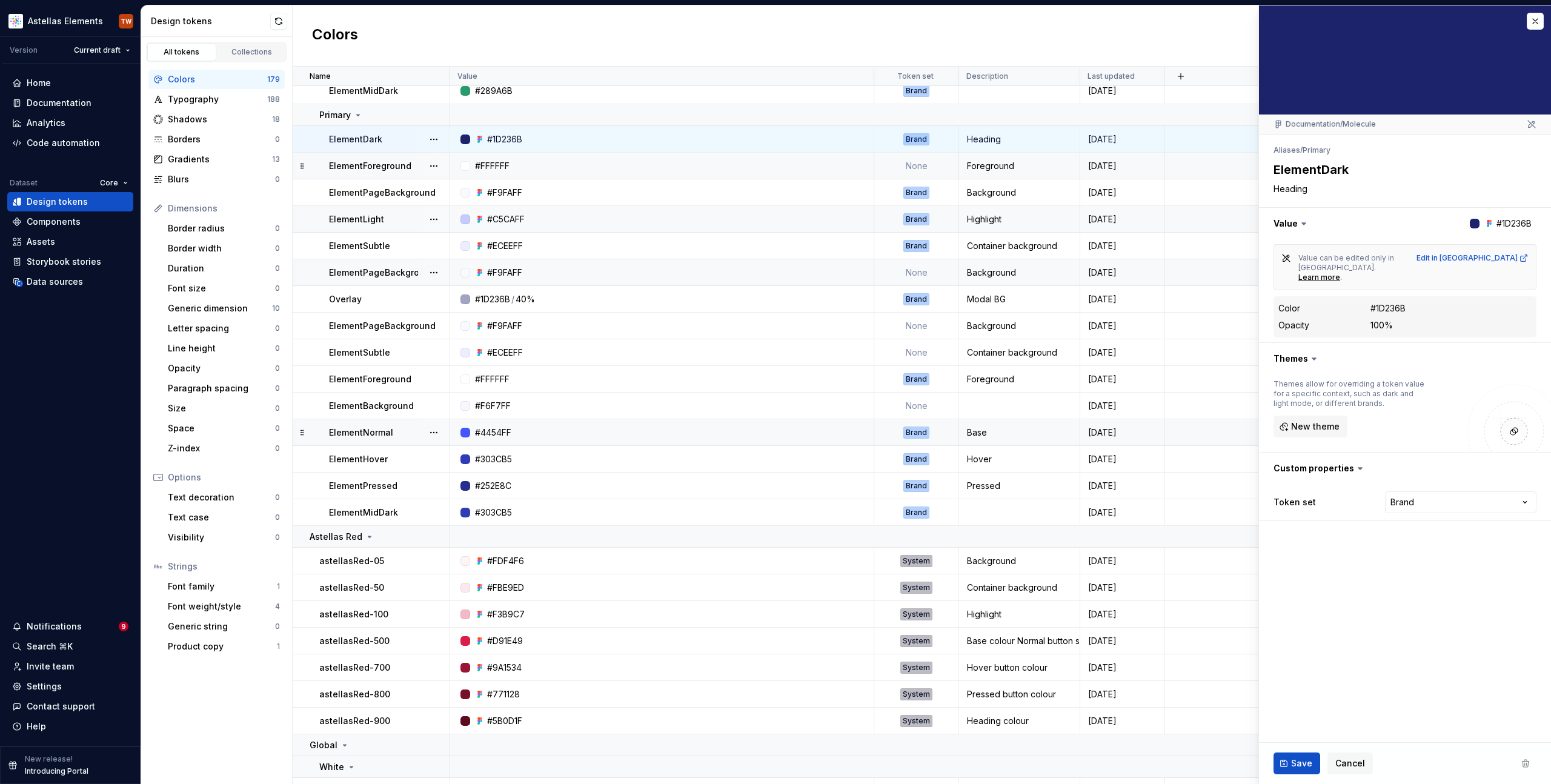
click at [378, 164] on p "ElementForeground" at bounding box center [370, 165] width 82 height 12
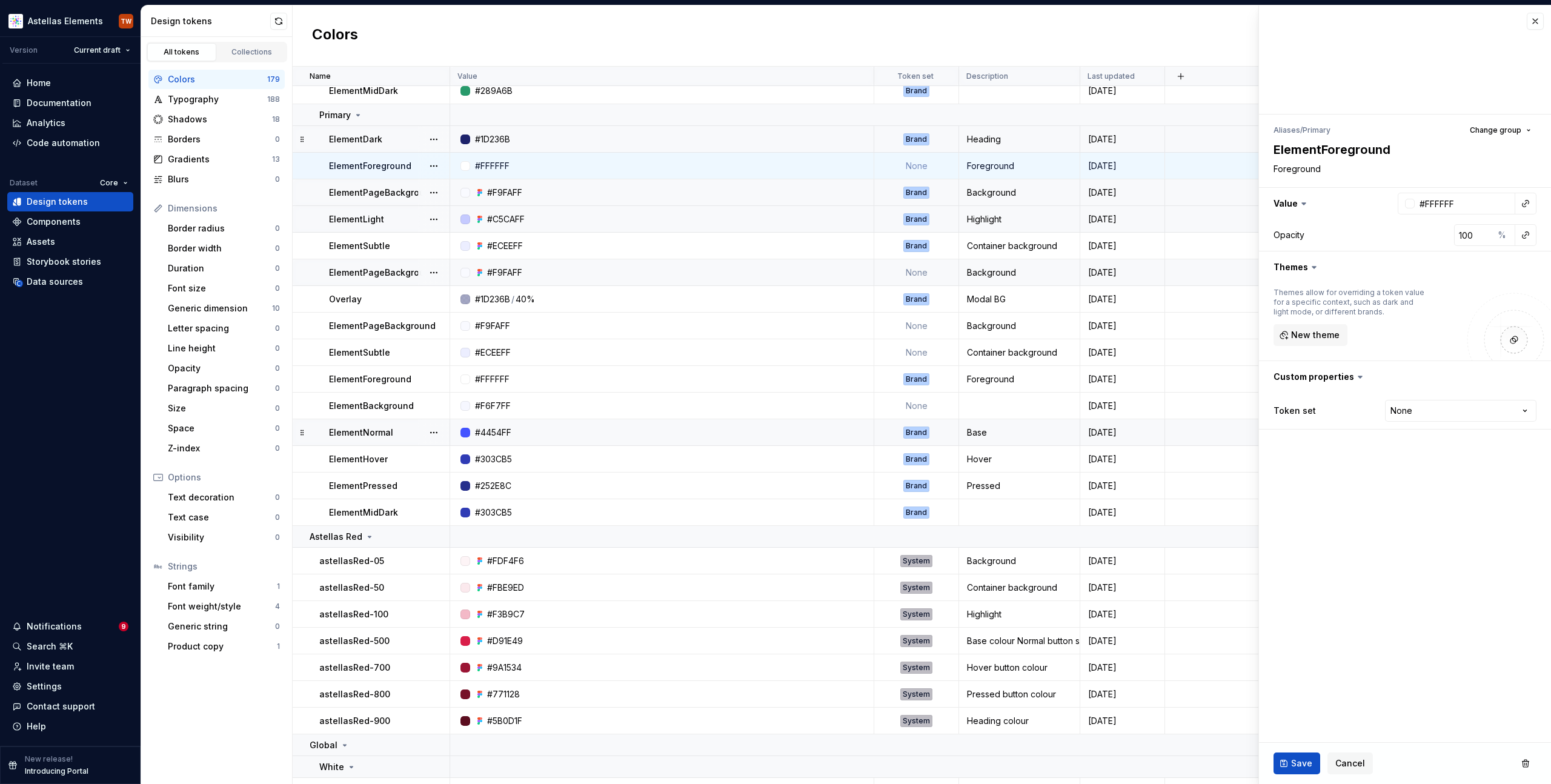
click at [385, 190] on p "ElementPageBackground" at bounding box center [382, 192] width 107 height 12
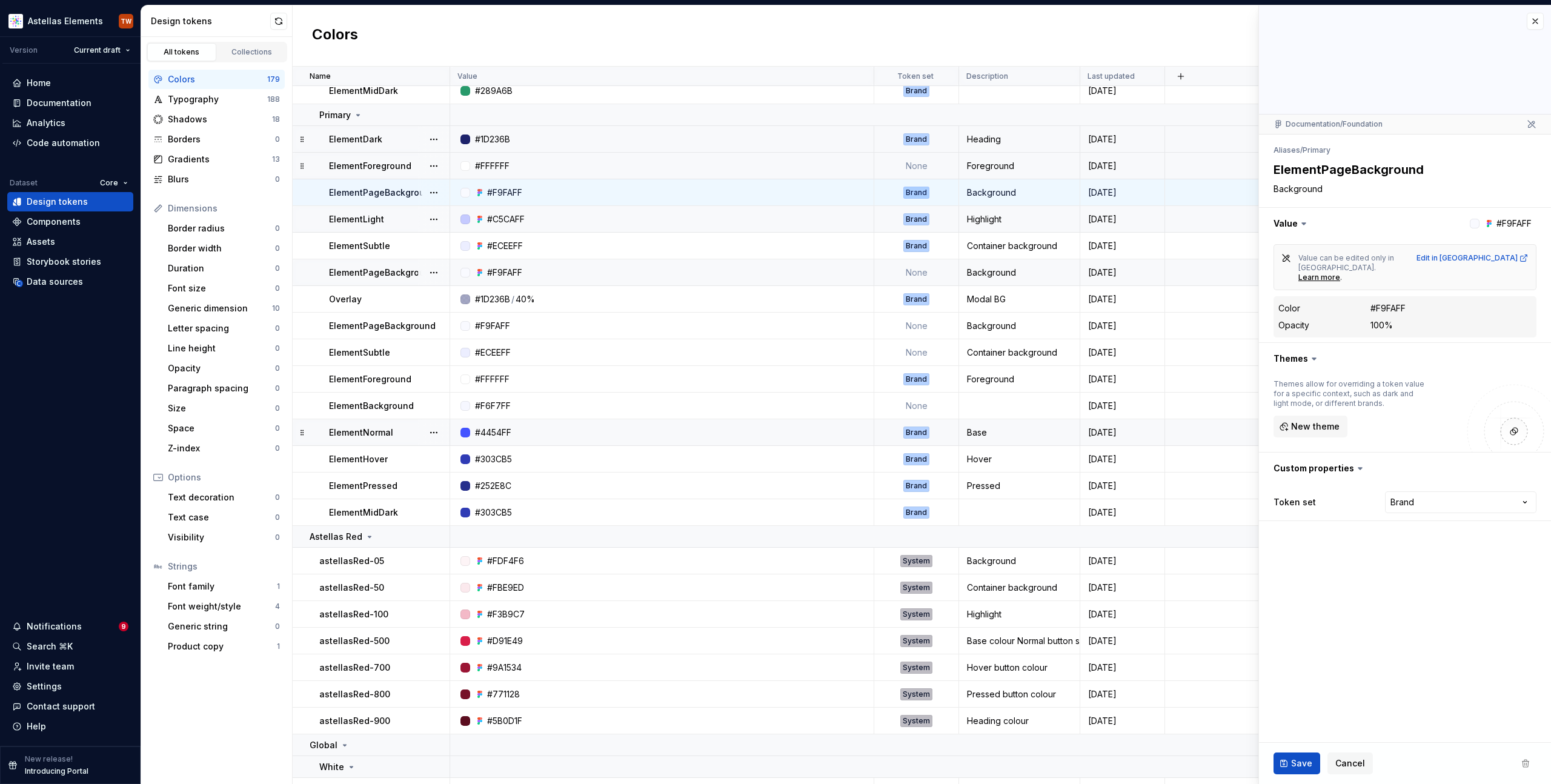
click at [378, 219] on p "ElementLight" at bounding box center [357, 219] width 55 height 12
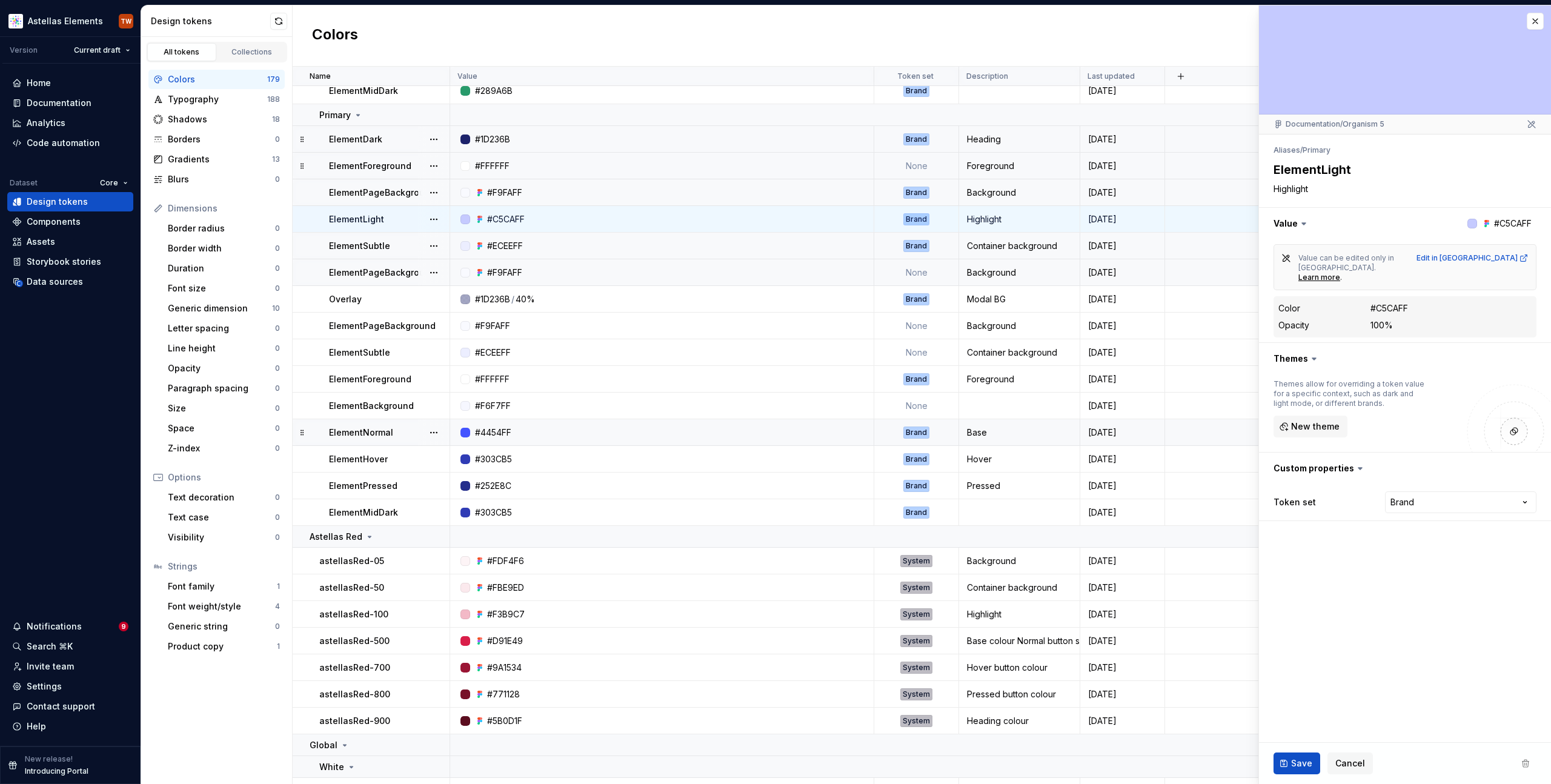
click at [386, 246] on p "ElementSubtle" at bounding box center [359, 246] width 61 height 12
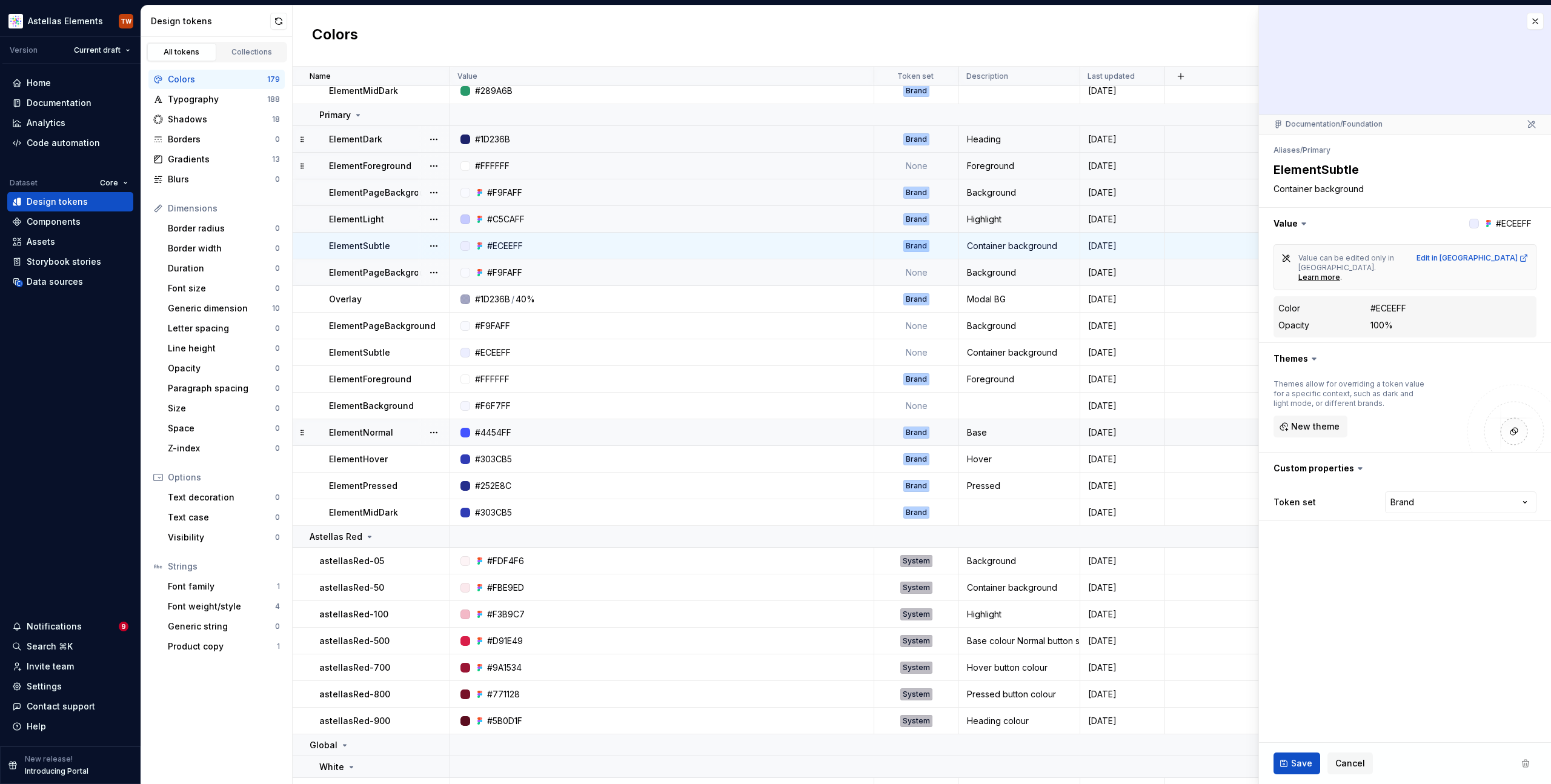
click at [373, 271] on p "ElementPageBackground" at bounding box center [382, 272] width 107 height 12
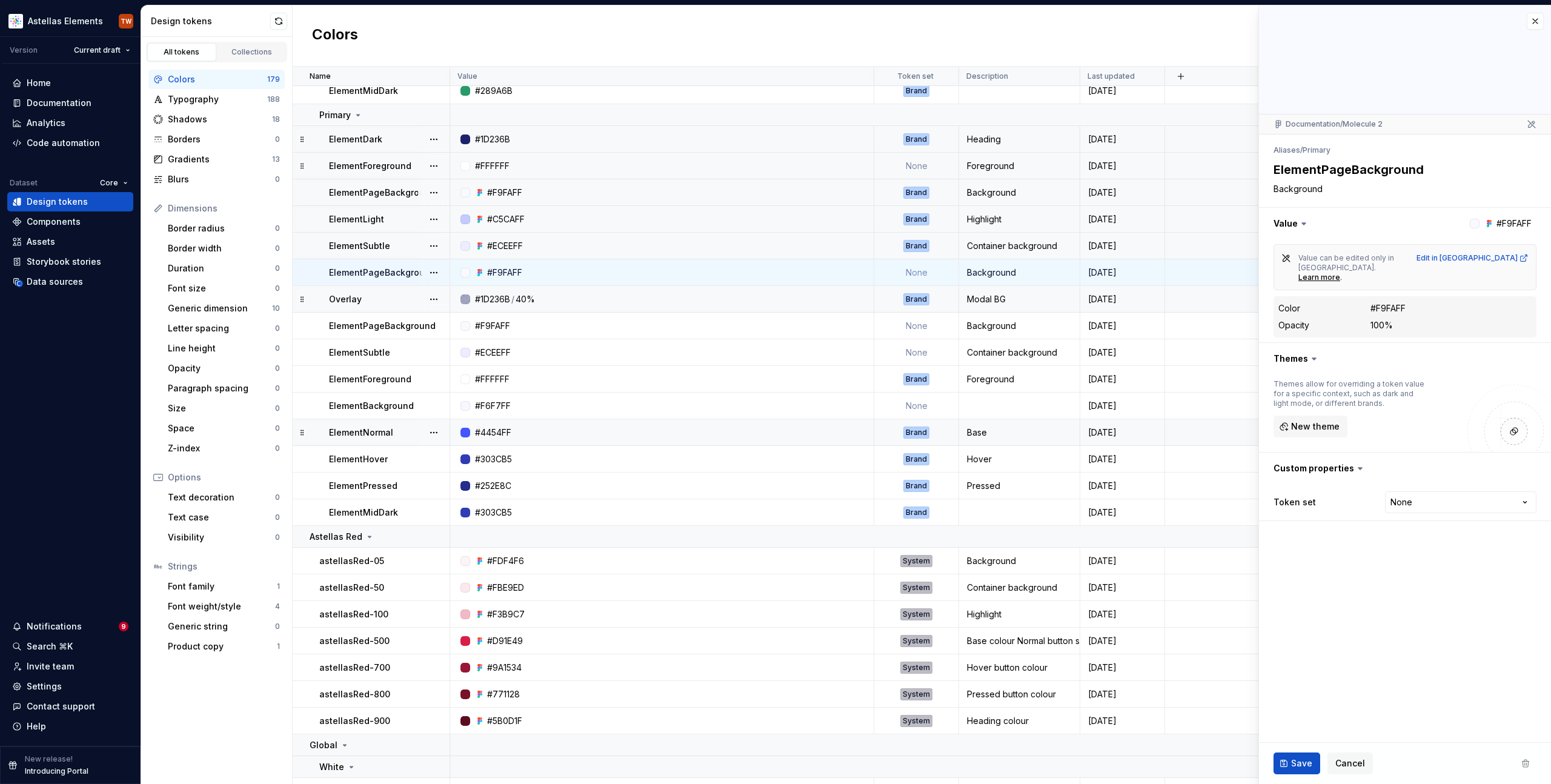
click at [361, 300] on div "Overlay" at bounding box center [388, 299] width 120 height 12
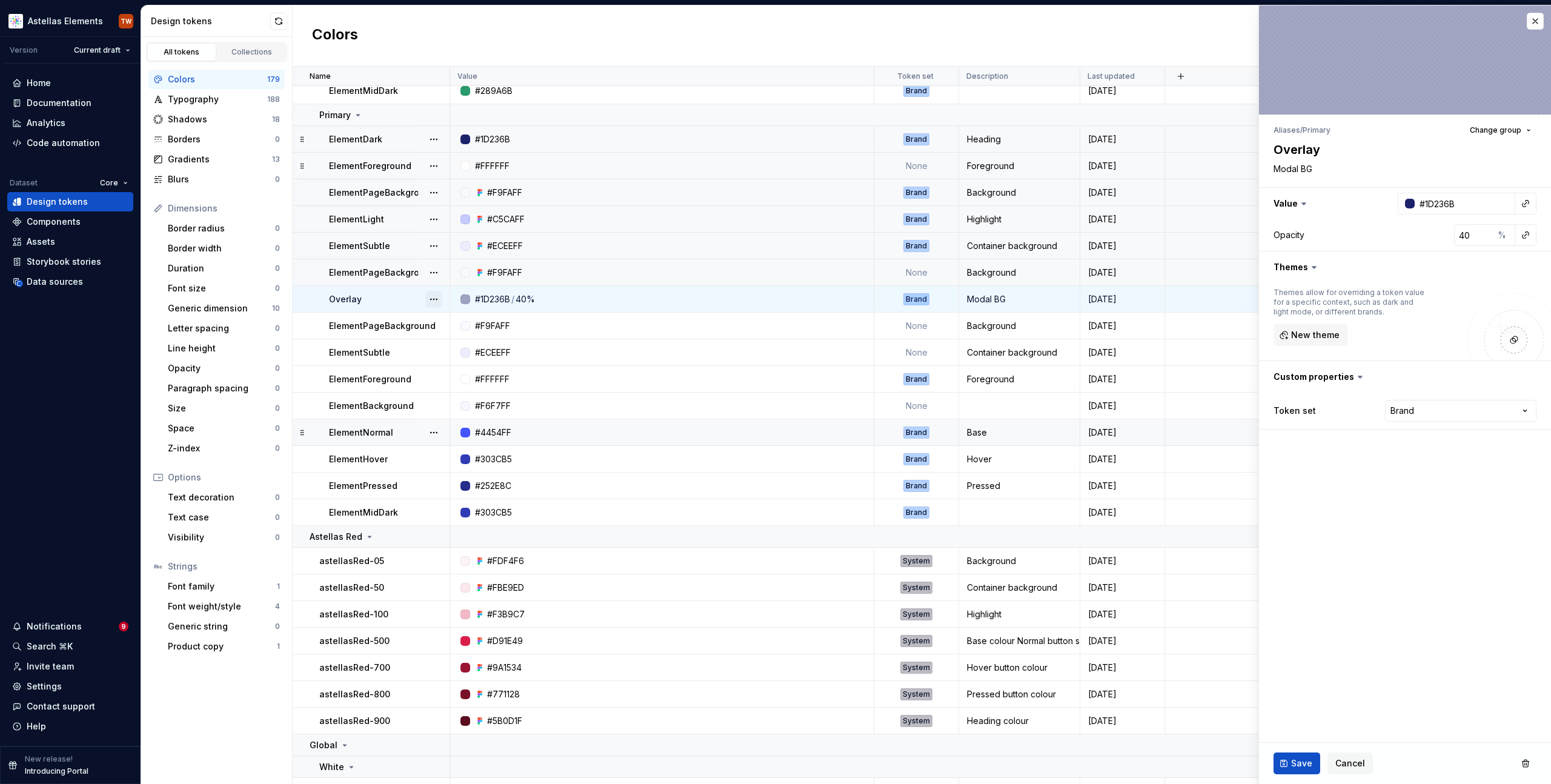
click at [434, 298] on button "button" at bounding box center [434, 300] width 17 height 17
click at [460, 361] on div "Delete token" at bounding box center [487, 366] width 79 height 12
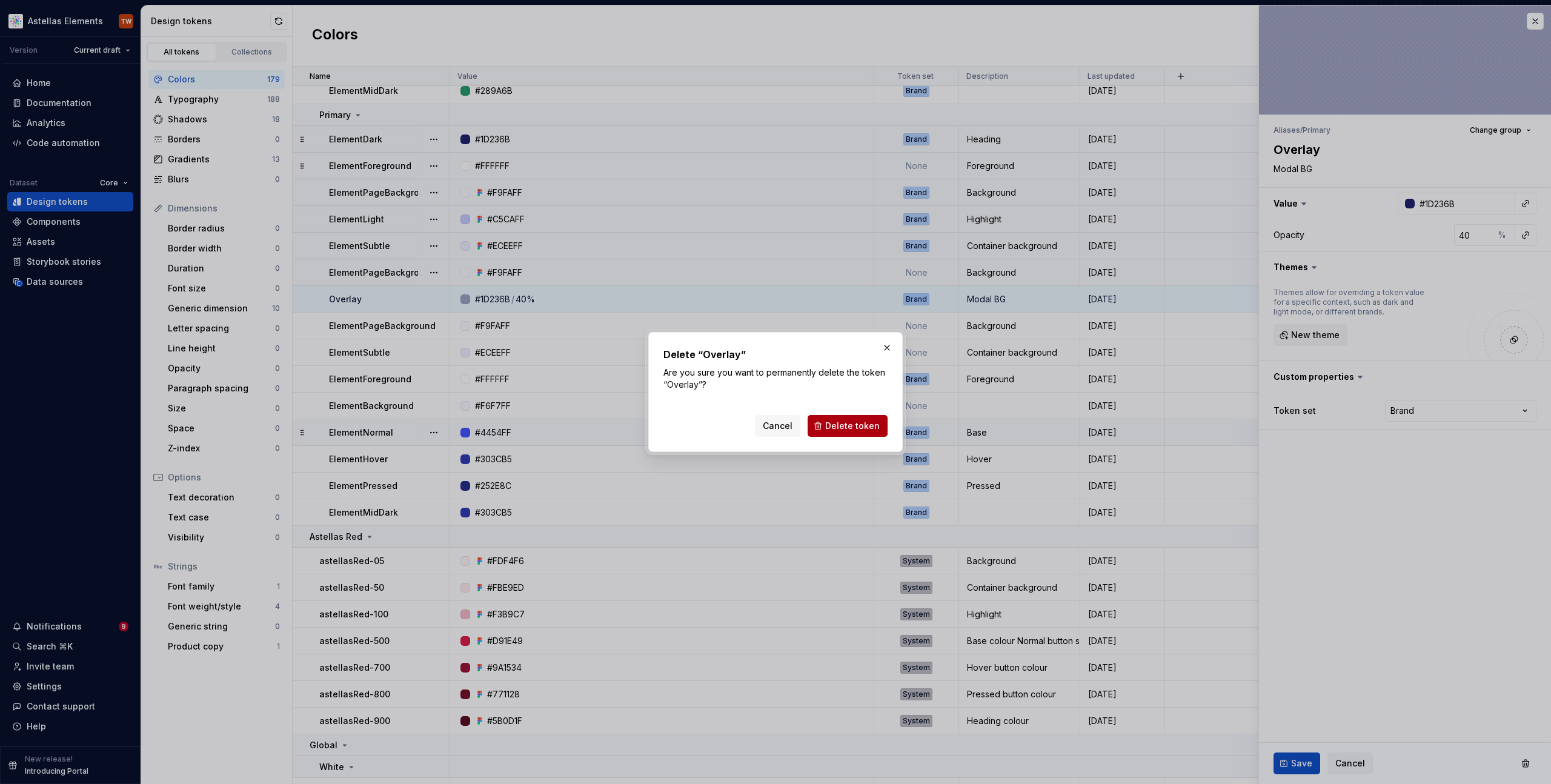
click at [873, 420] on span "Delete token" at bounding box center [852, 425] width 55 height 12
type textarea "*"
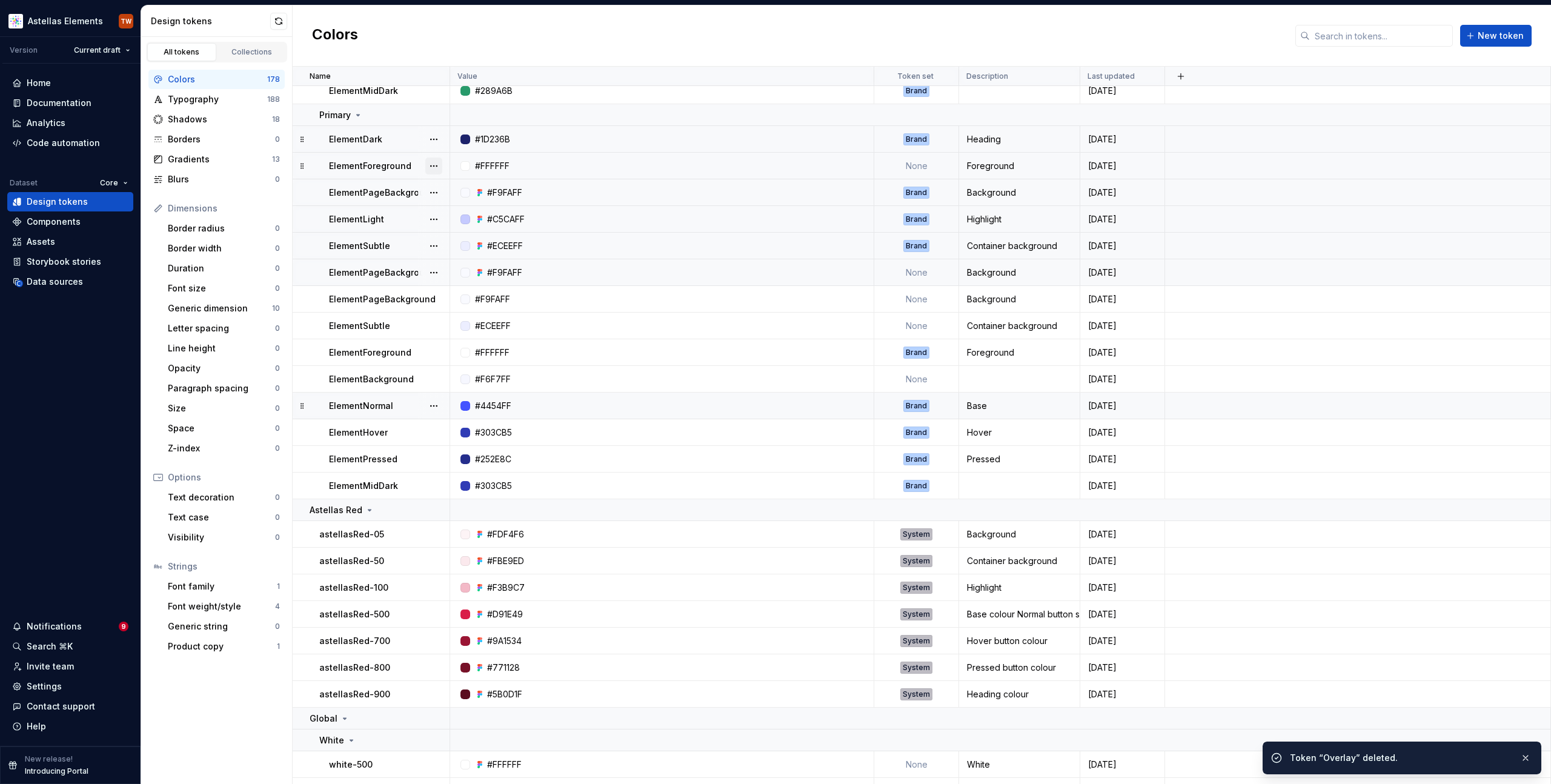
click at [436, 164] on button "button" at bounding box center [434, 166] width 17 height 17
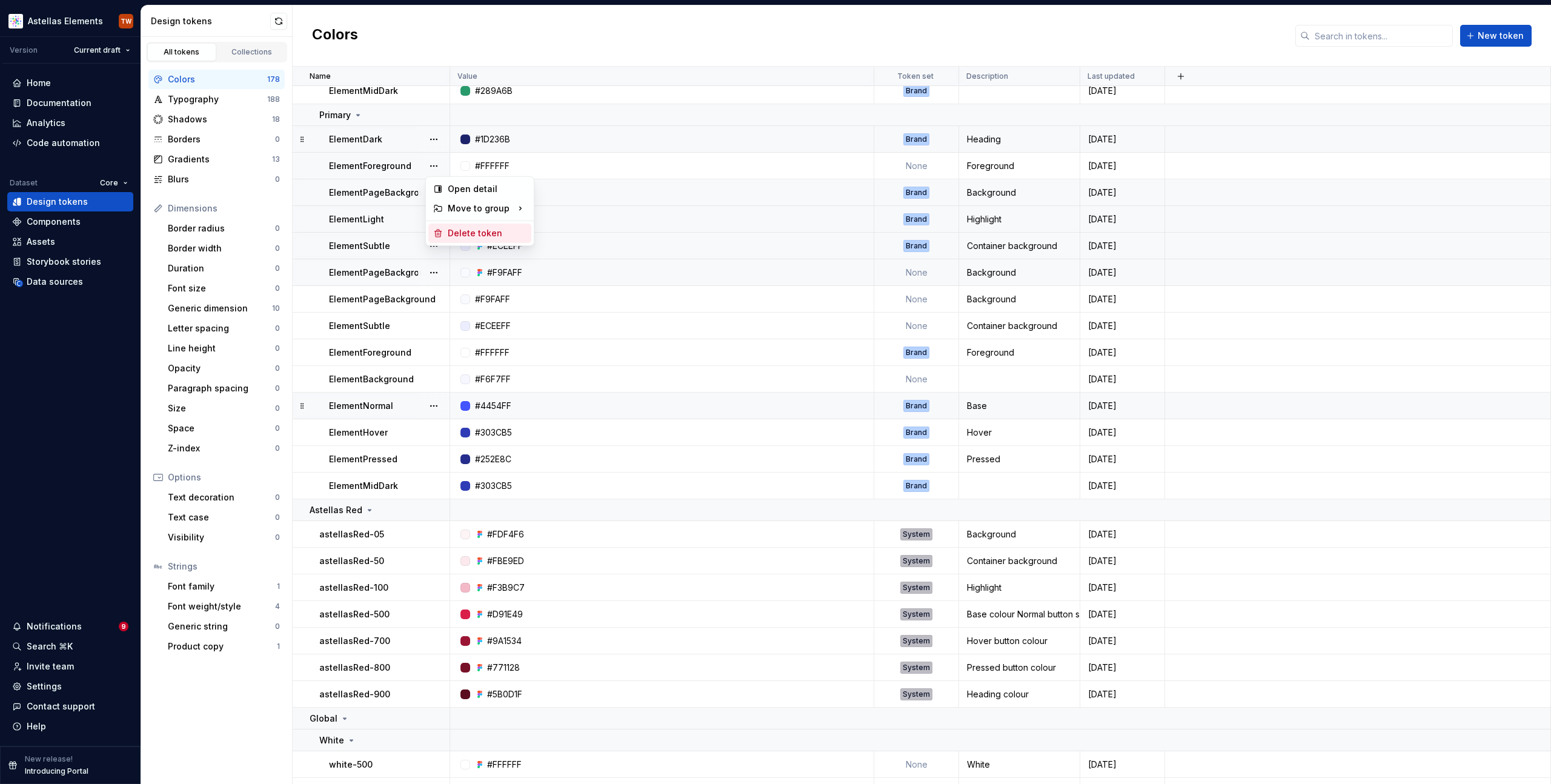
click at [447, 226] on div "Delete token" at bounding box center [479, 233] width 103 height 19
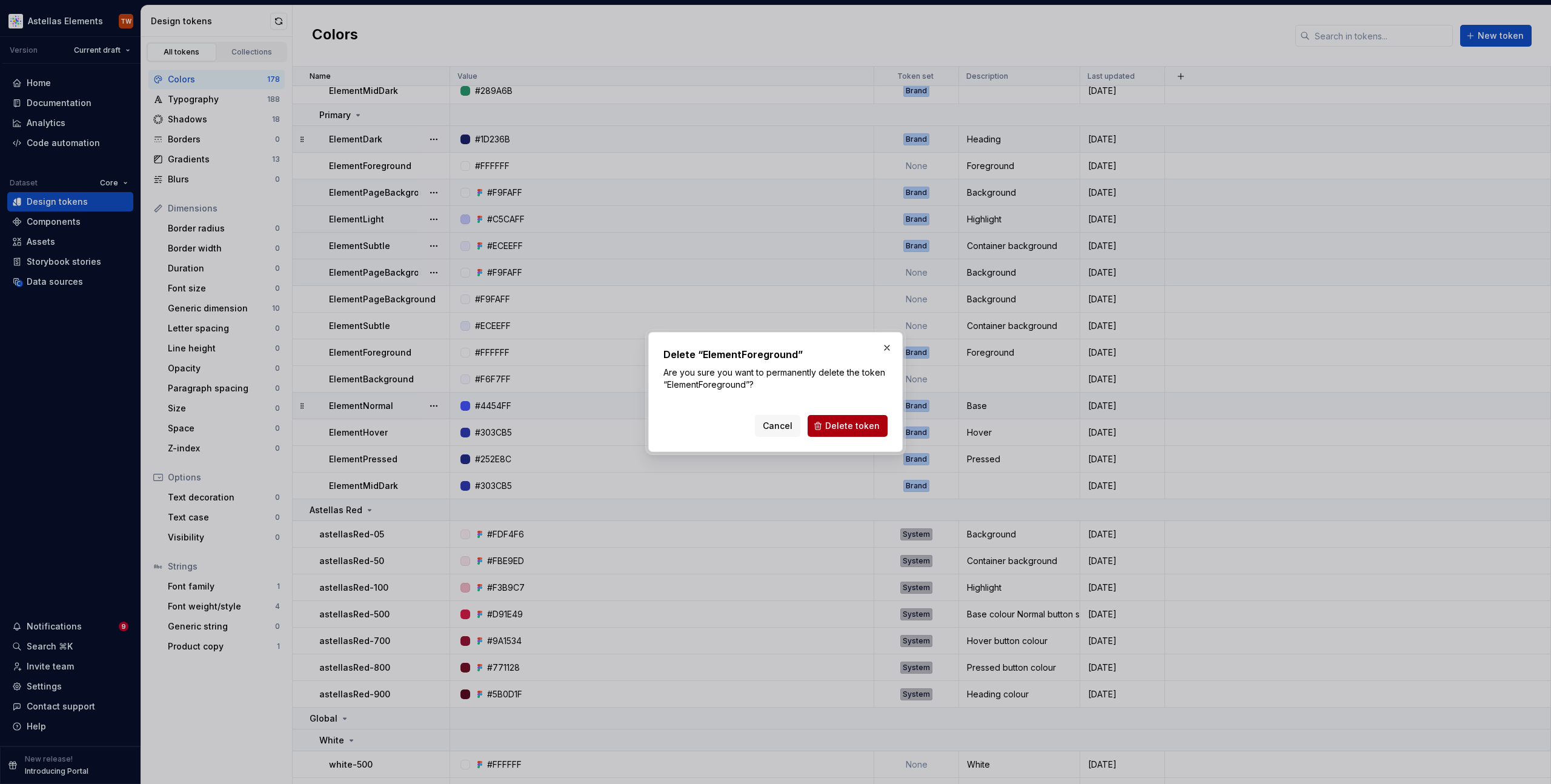
click at [864, 426] on span "Delete token" at bounding box center [852, 425] width 55 height 12
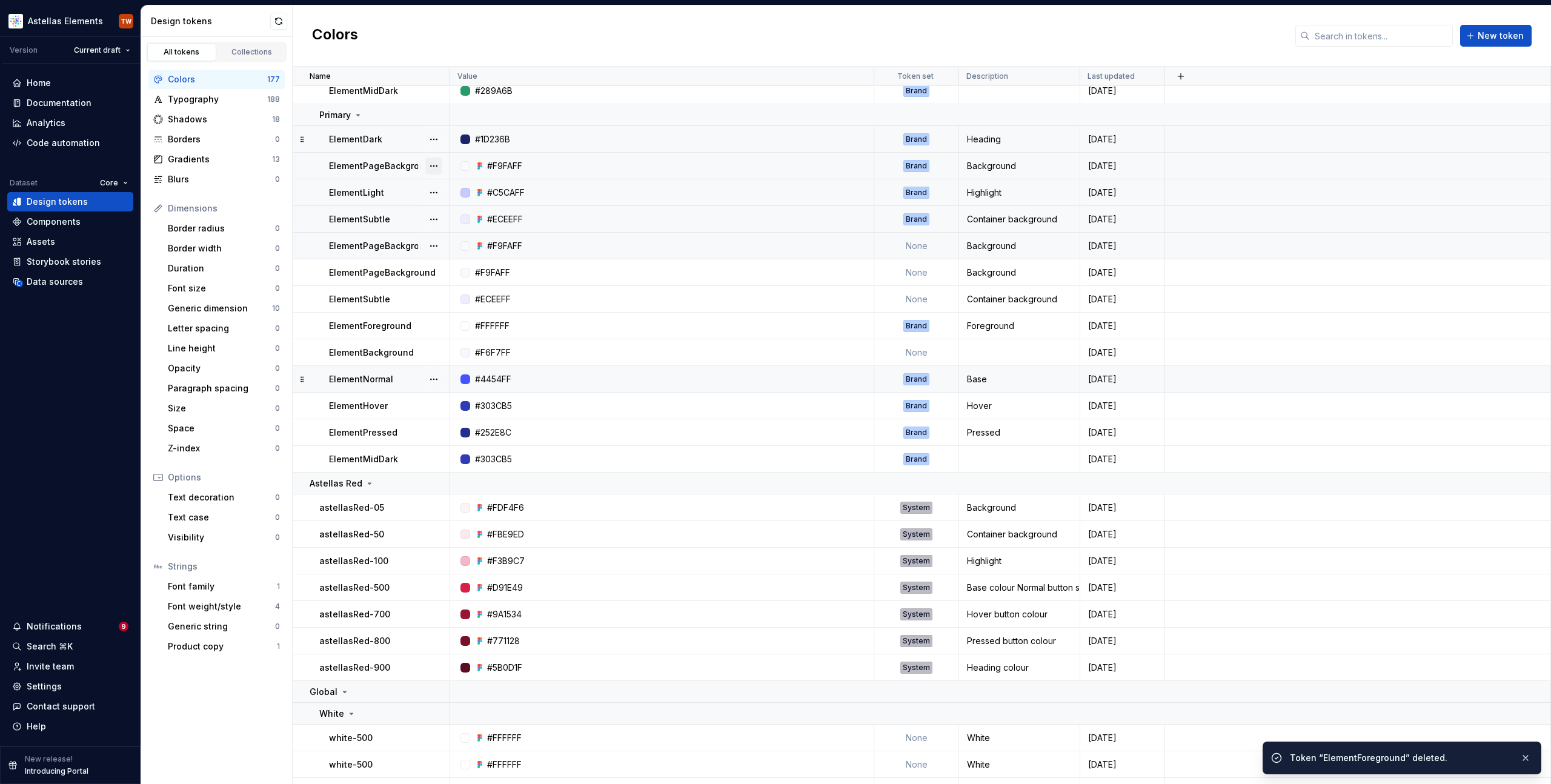
click at [436, 165] on button "button" at bounding box center [434, 166] width 17 height 17
click at [415, 209] on html "Astellas Elements TW Version Current draft Home Documentation Analytics Code au…" at bounding box center [776, 392] width 1551 height 784
